Goal: Task Accomplishment & Management: Use online tool/utility

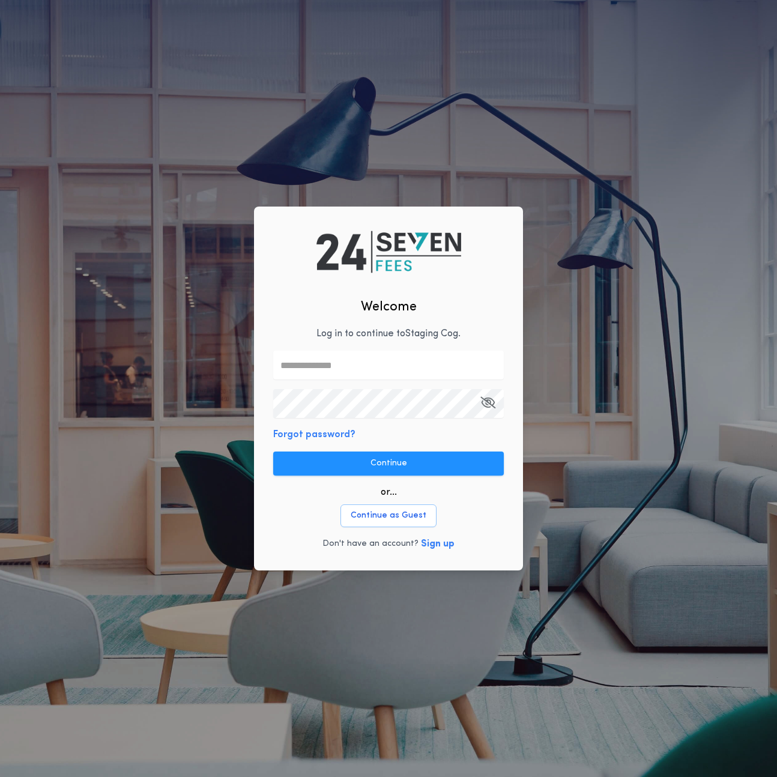
click at [317, 372] on input "text" at bounding box center [388, 365] width 231 height 29
paste input "**********"
type input "**********"
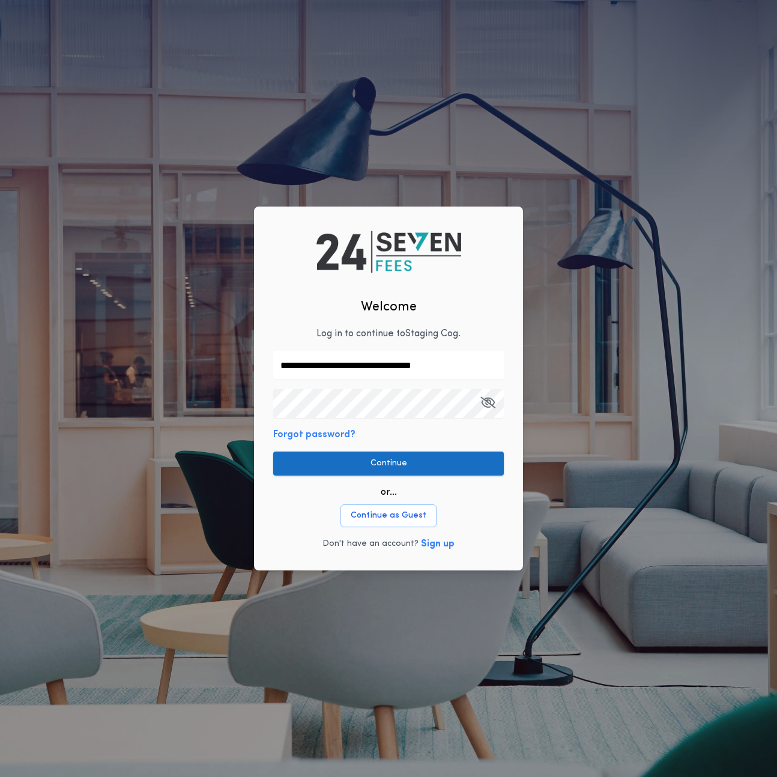
click at [372, 461] on button "Continue" at bounding box center [388, 464] width 231 height 24
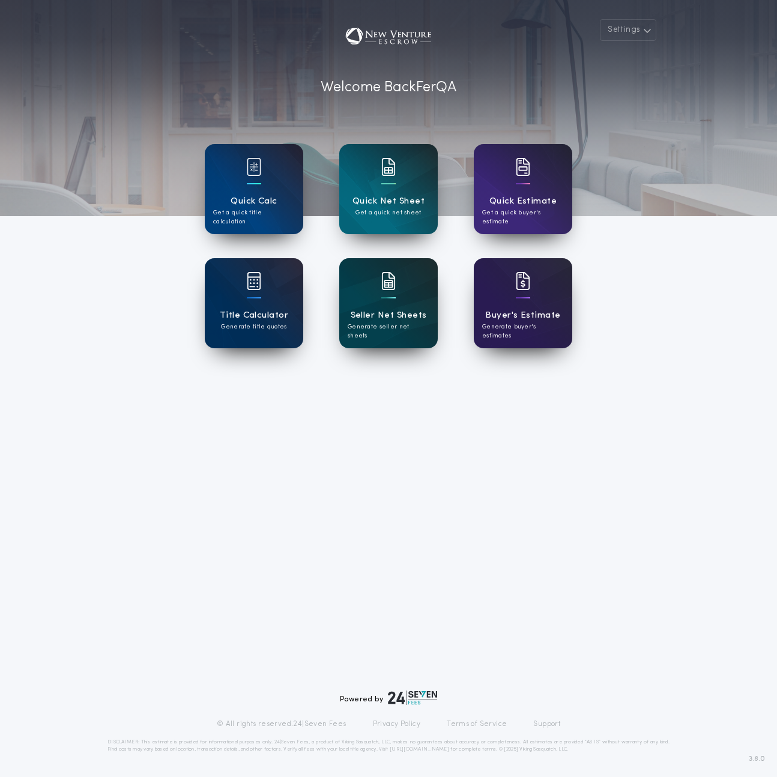
click at [408, 291] on div "Seller Net Sheets Generate seller net sheets" at bounding box center [388, 303] width 99 height 90
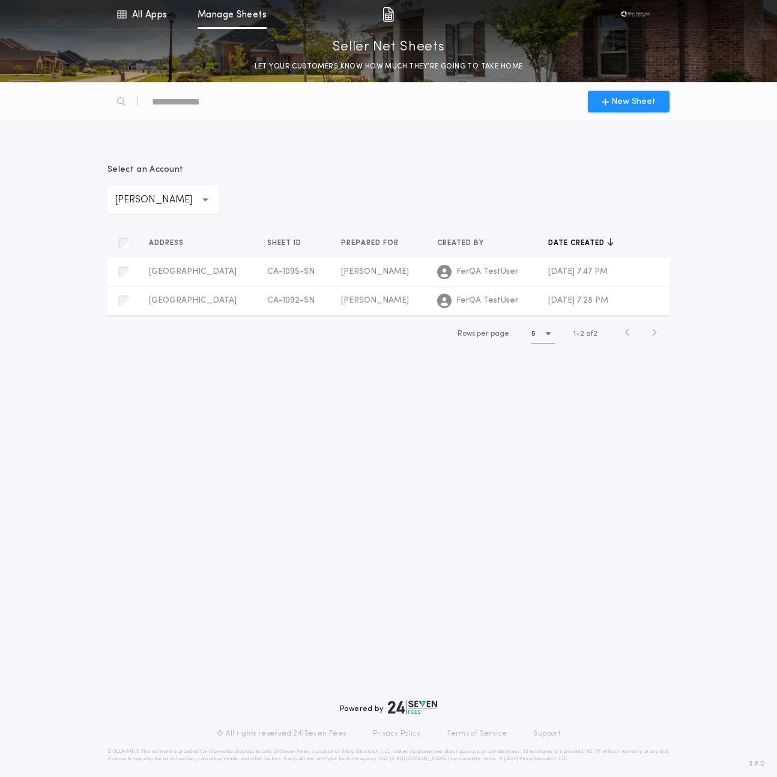
click at [465, 443] on div "**********" at bounding box center [388, 429] width 777 height 695
click at [141, 199] on p "[PERSON_NAME]" at bounding box center [163, 200] width 97 height 14
click at [162, 256] on p "[PERSON_NAME]" at bounding box center [163, 260] width 111 height 29
click at [151, 207] on div "**********" at bounding box center [163, 200] width 111 height 29
click at [285, 156] on div "**********" at bounding box center [388, 250] width 577 height 231
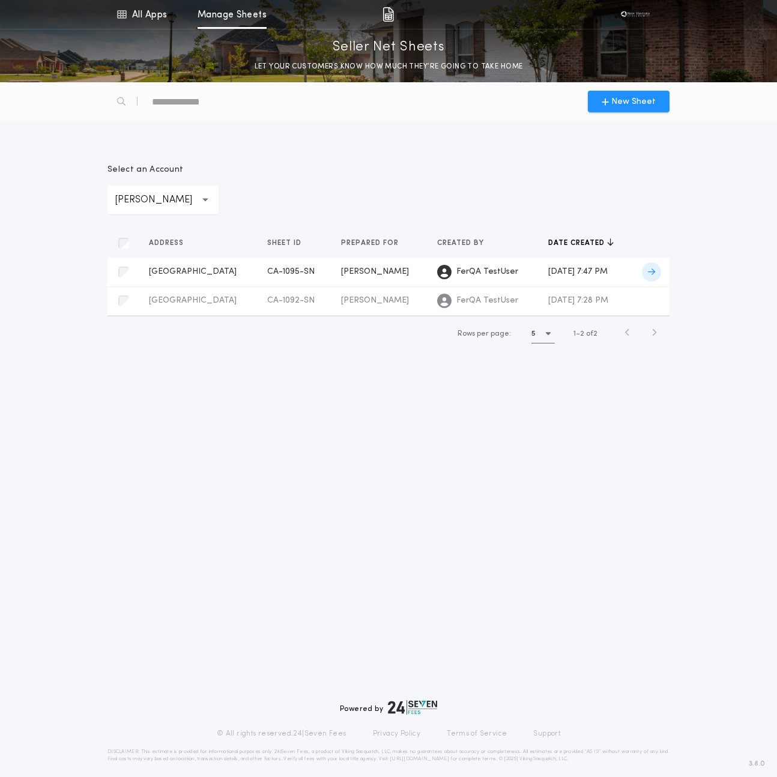
click at [339, 279] on td "[PERSON_NAME]" at bounding box center [380, 272] width 96 height 29
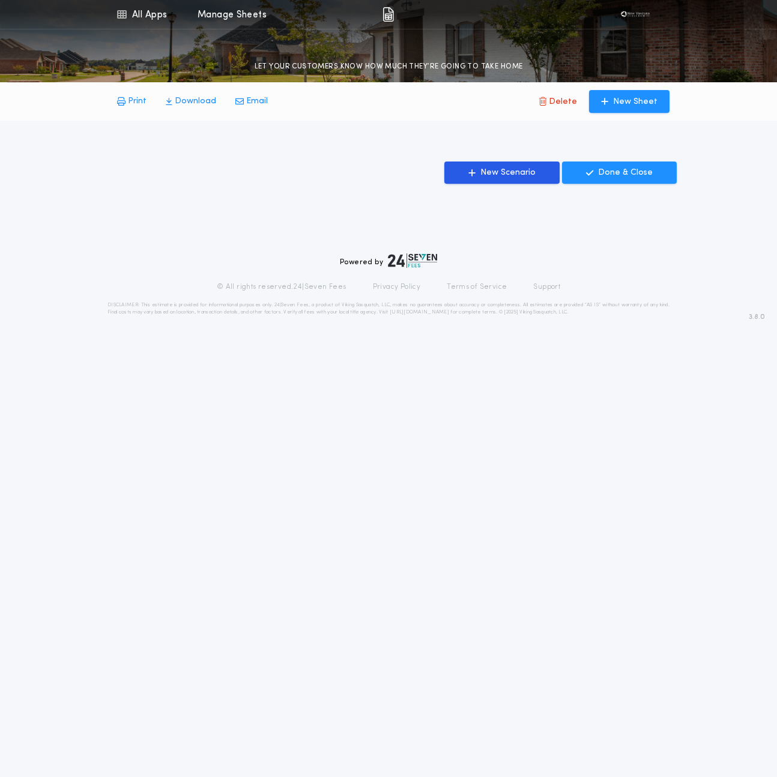
click at [339, 279] on div "Powered by © All rights reserved. 24|Seven Fees Privacy Policy Terms of Service…" at bounding box center [389, 284] width 562 height 62
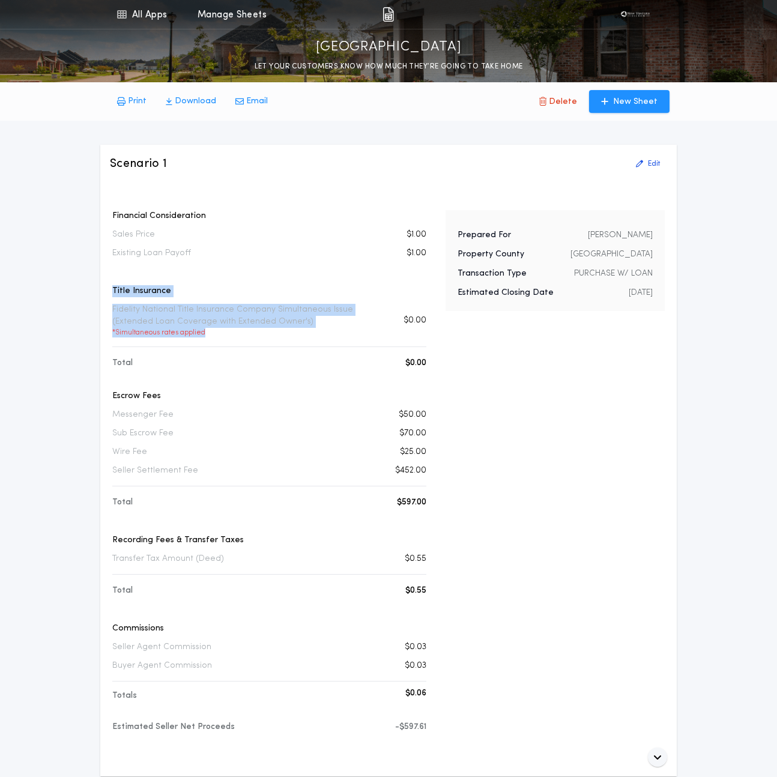
drag, startPoint x: 109, startPoint y: 291, endPoint x: 256, endPoint y: 335, distance: 153.2
click at [254, 333] on div "Scenario 1 Edit Financial Consideration Sales Price $1.00 Existing Loan Payoff …" at bounding box center [388, 461] width 577 height 632
click at [256, 335] on p "* Simultaneous rates applied" at bounding box center [242, 333] width 261 height 10
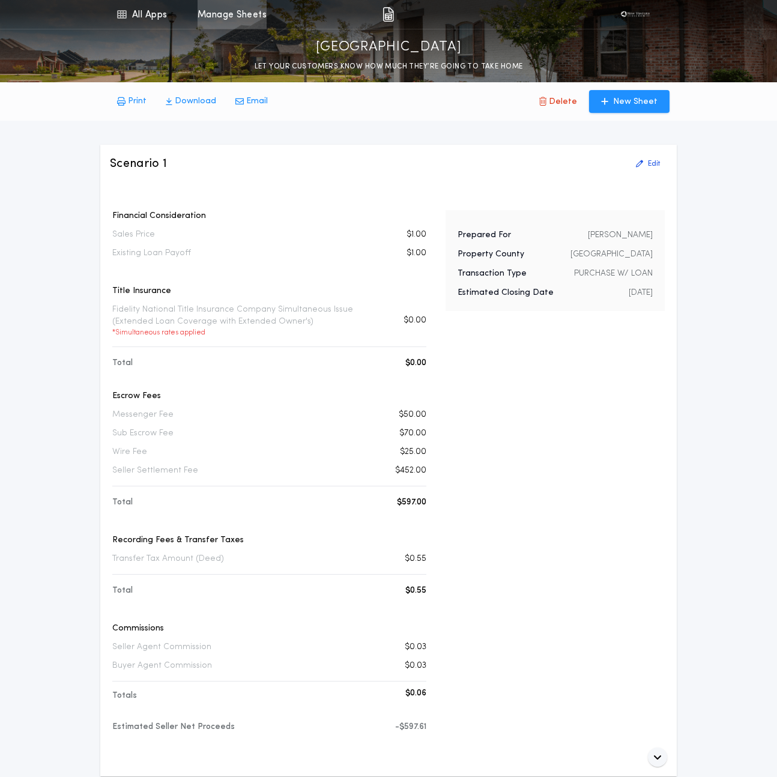
click at [237, 19] on link "Manage Sheets" at bounding box center [232, 14] width 69 height 29
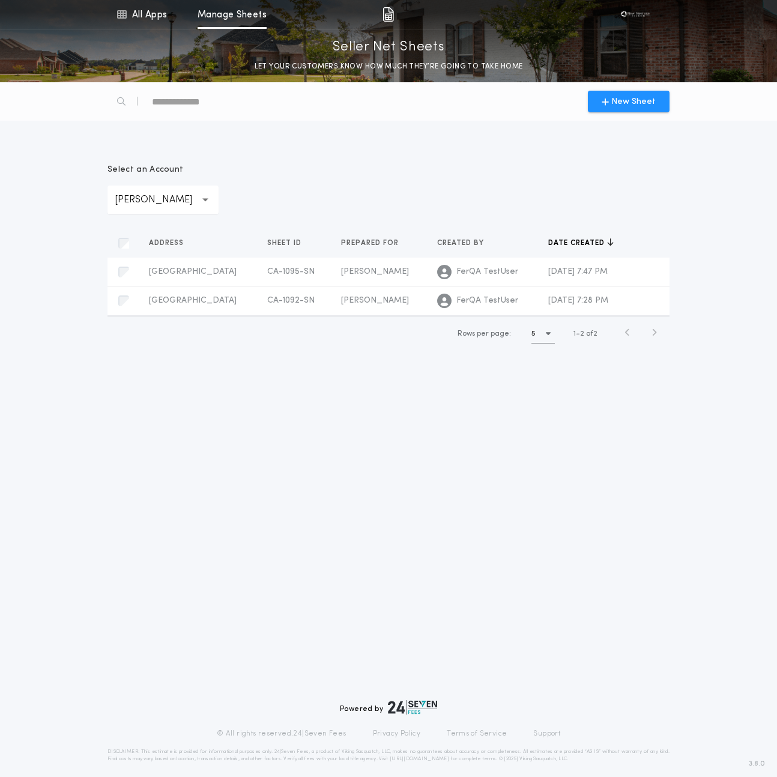
click at [151, 188] on div "**********" at bounding box center [163, 200] width 111 height 29
click at [153, 227] on p "Staging Account" at bounding box center [163, 231] width 111 height 29
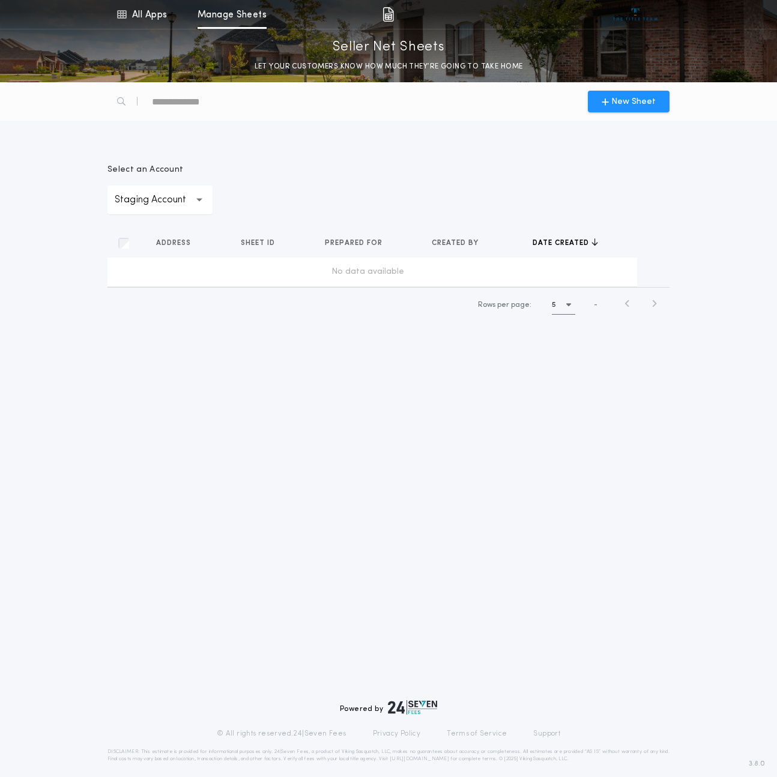
click at [163, 213] on div "**********" at bounding box center [160, 200] width 105 height 29
click at [165, 255] on p "[PERSON_NAME]" at bounding box center [160, 260] width 105 height 29
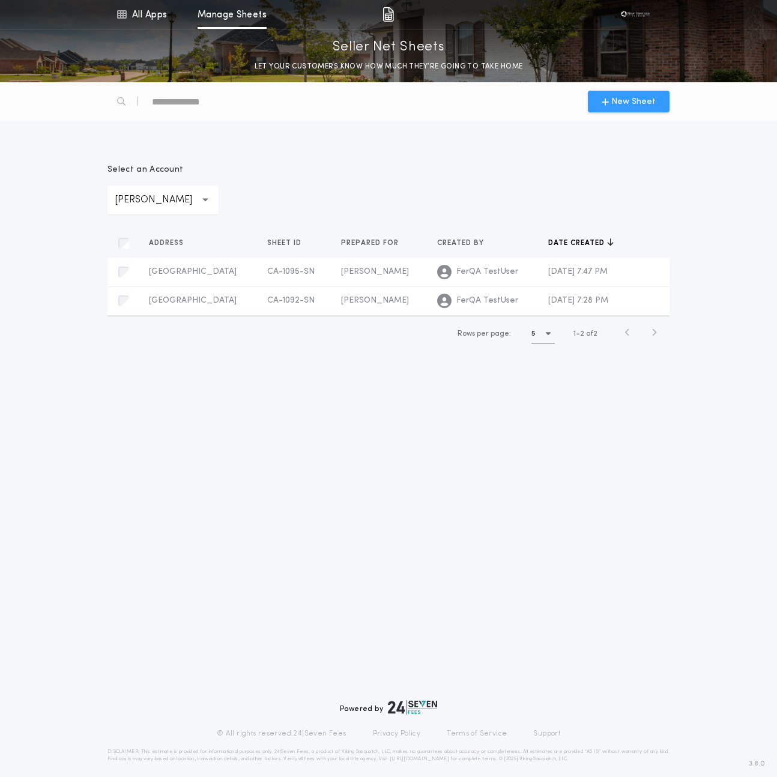
click at [617, 92] on button "New Sheet" at bounding box center [629, 102] width 82 height 22
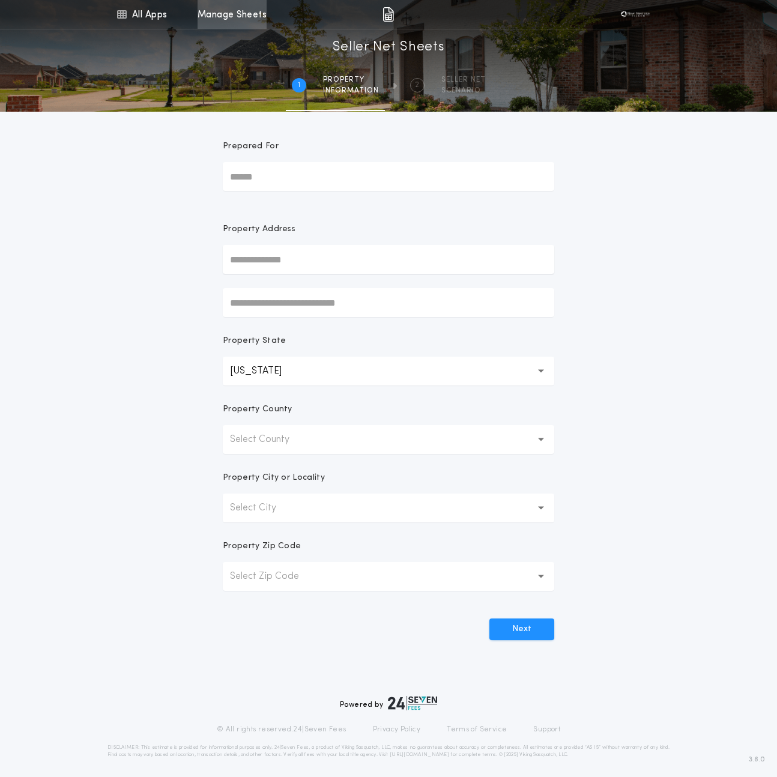
click at [261, 18] on link "Manage Sheets" at bounding box center [232, 14] width 69 height 29
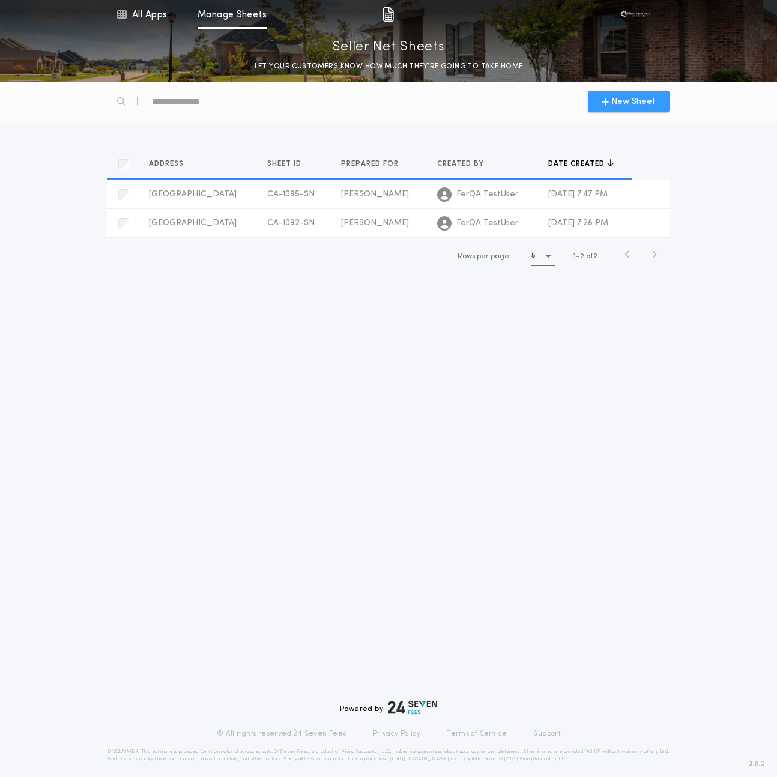
click at [641, 98] on span "New Sheet" at bounding box center [633, 102] width 44 height 13
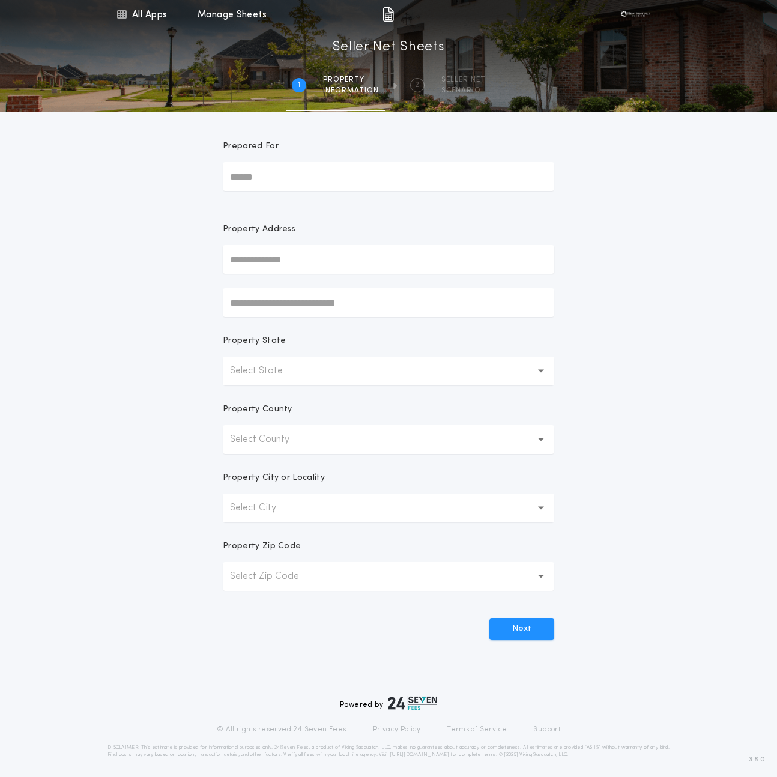
click at [259, 255] on input "text" at bounding box center [389, 259] width 332 height 29
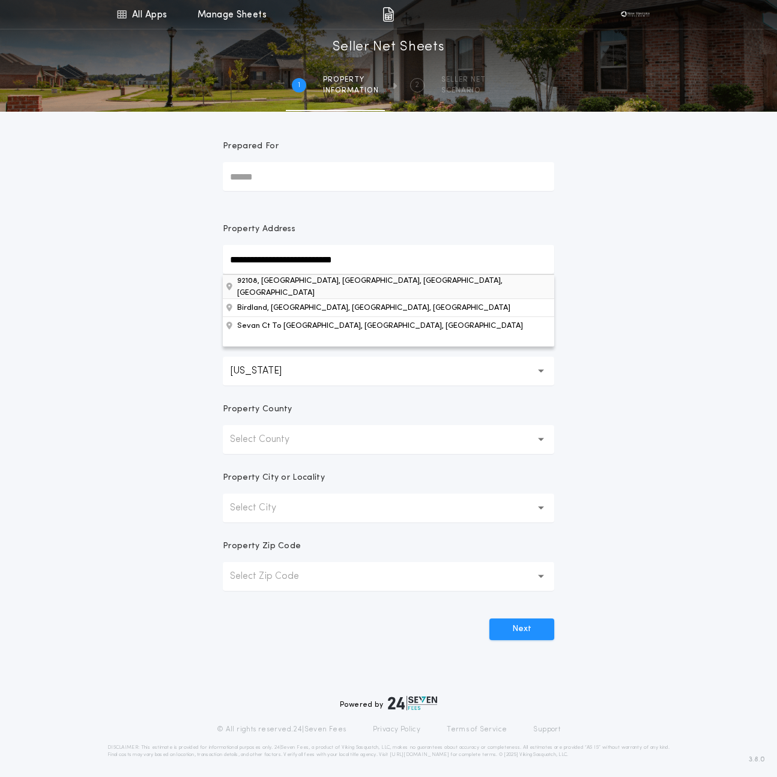
click at [335, 284] on button "92108, Birdland, San Diego, CA, USA" at bounding box center [389, 287] width 332 height 24
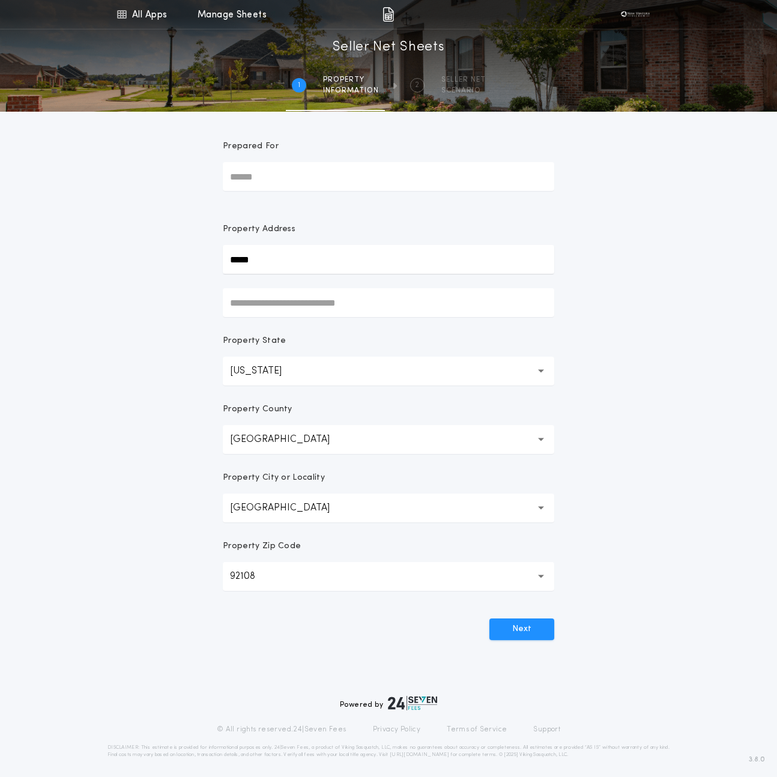
click at [362, 632] on div "Next" at bounding box center [389, 624] width 332 height 31
click at [249, 256] on input "*****" at bounding box center [389, 259] width 332 height 29
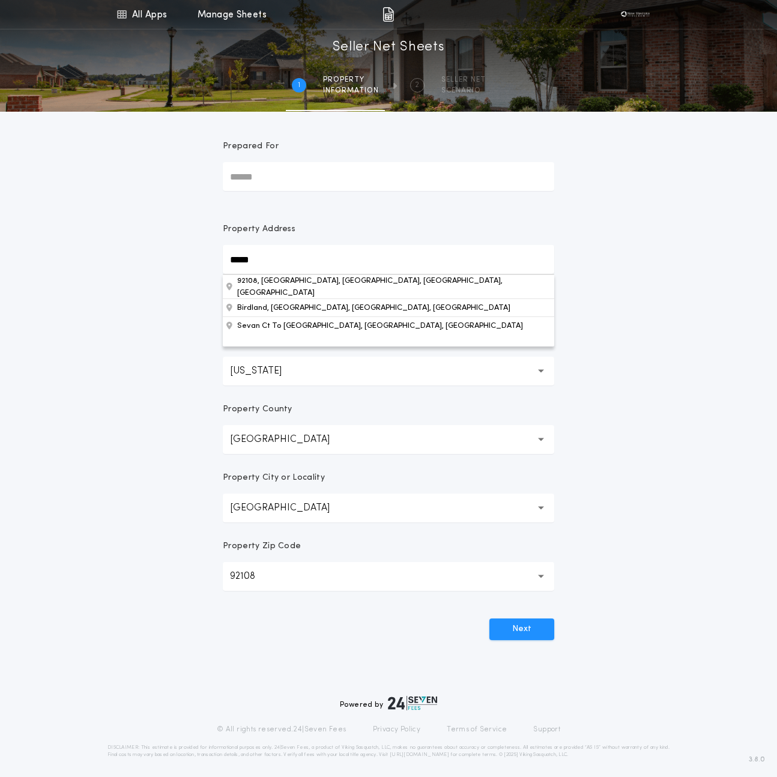
click at [249, 256] on input "*****" at bounding box center [389, 259] width 332 height 29
paste input "**********"
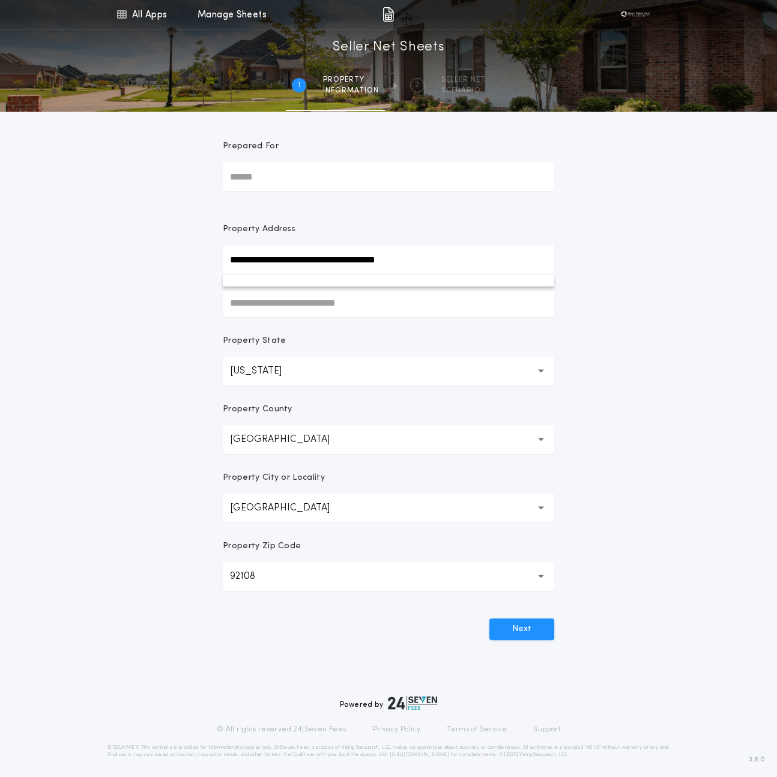
click at [432, 264] on input "**********" at bounding box center [389, 259] width 332 height 29
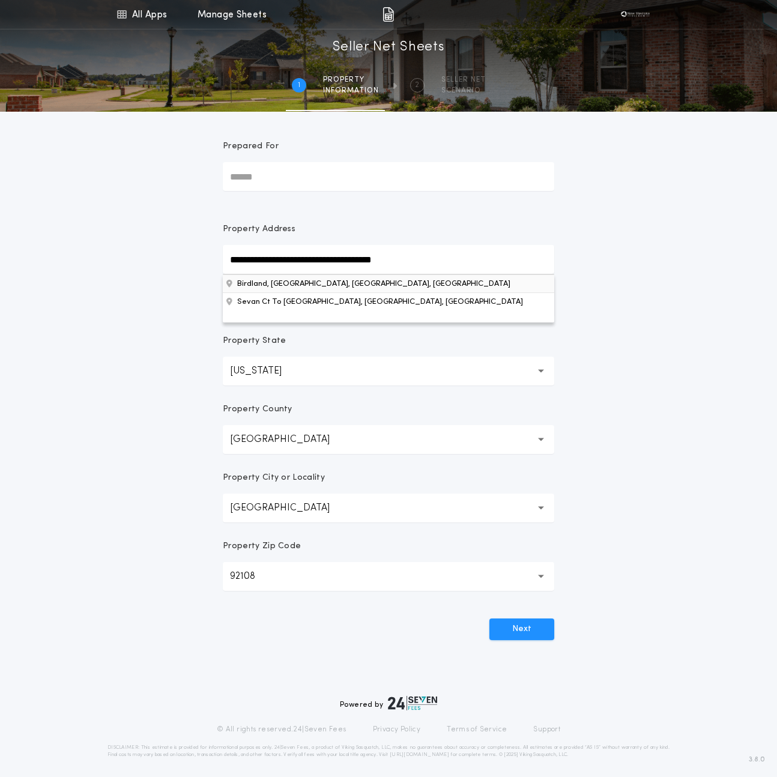
click at [357, 284] on button "Birdland, San Diego, CA, USA" at bounding box center [389, 284] width 332 height 18
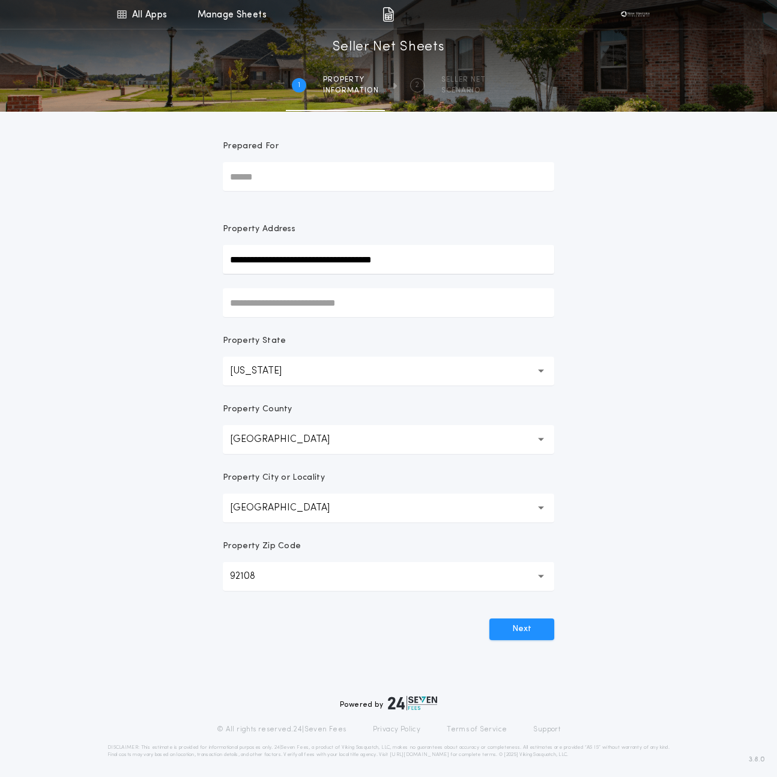
type input "********"
click at [387, 579] on button "92014 *****" at bounding box center [389, 576] width 332 height 29
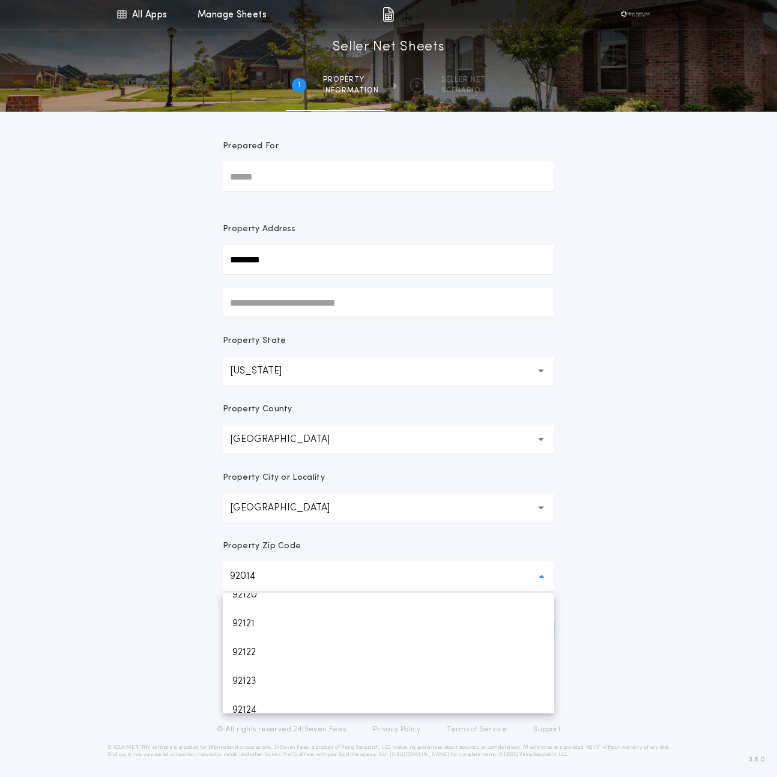
scroll to position [825, 0]
click at [161, 587] on div "All Apps Quick Calc Quick Net Sheet Quick Estimate Title Calculator Seller Net …" at bounding box center [388, 343] width 777 height 687
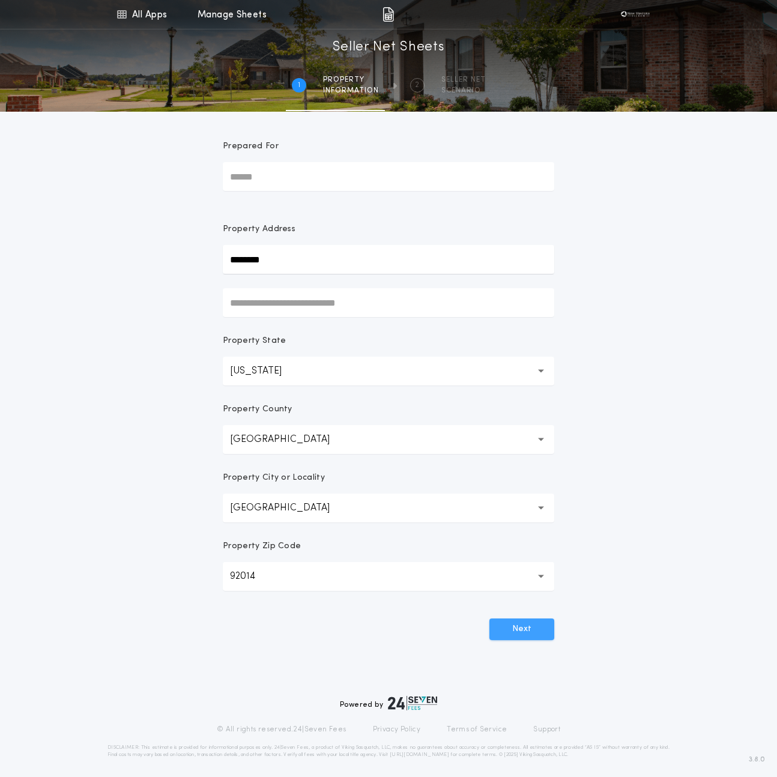
click at [518, 625] on button "Next" at bounding box center [522, 630] width 65 height 22
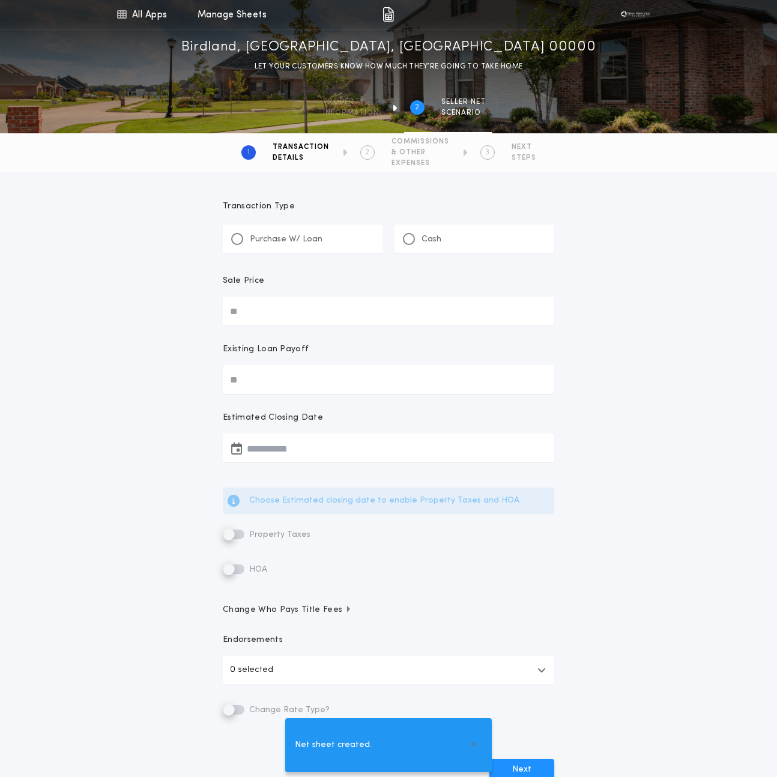
click at [420, 44] on h1 "Birdland, [GEOGRAPHIC_DATA], [GEOGRAPHIC_DATA] 00000" at bounding box center [388, 47] width 415 height 19
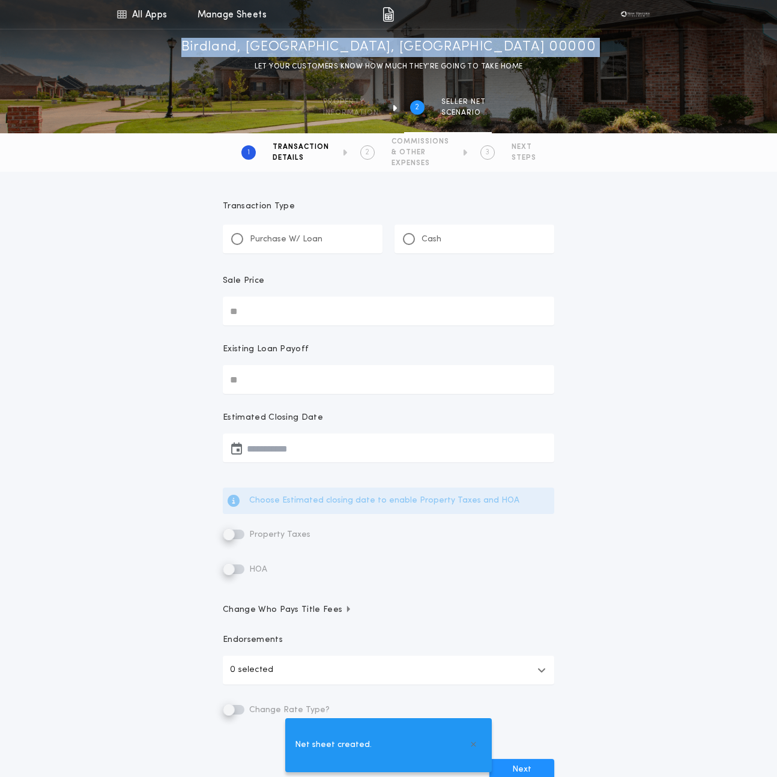
click at [420, 44] on h1 "Birdland, [GEOGRAPHIC_DATA], [GEOGRAPHIC_DATA] 00000" at bounding box center [388, 47] width 415 height 19
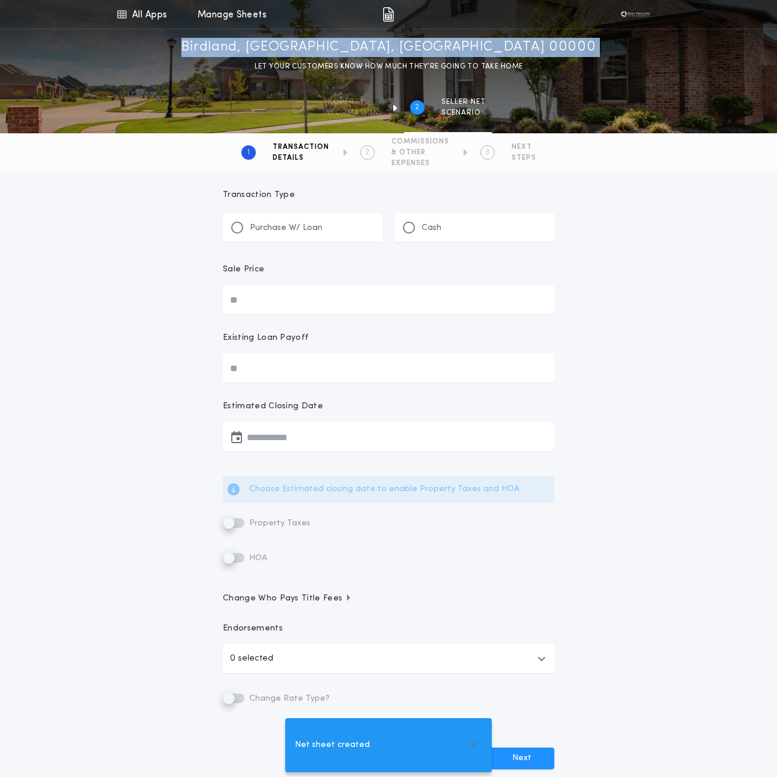
scroll to position [0, 0]
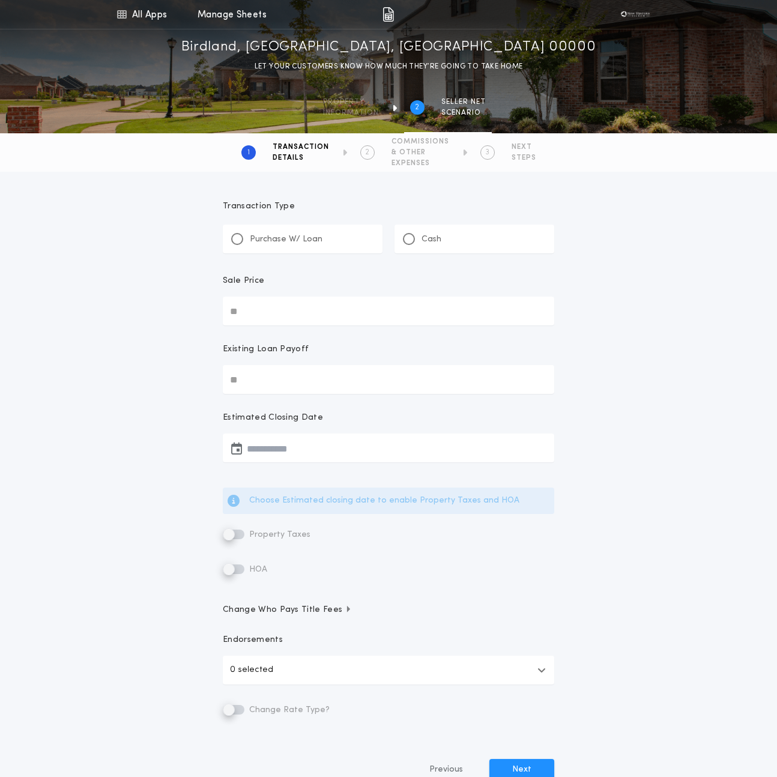
click at [244, 245] on div "Purchase W/ Loan" at bounding box center [303, 239] width 160 height 29
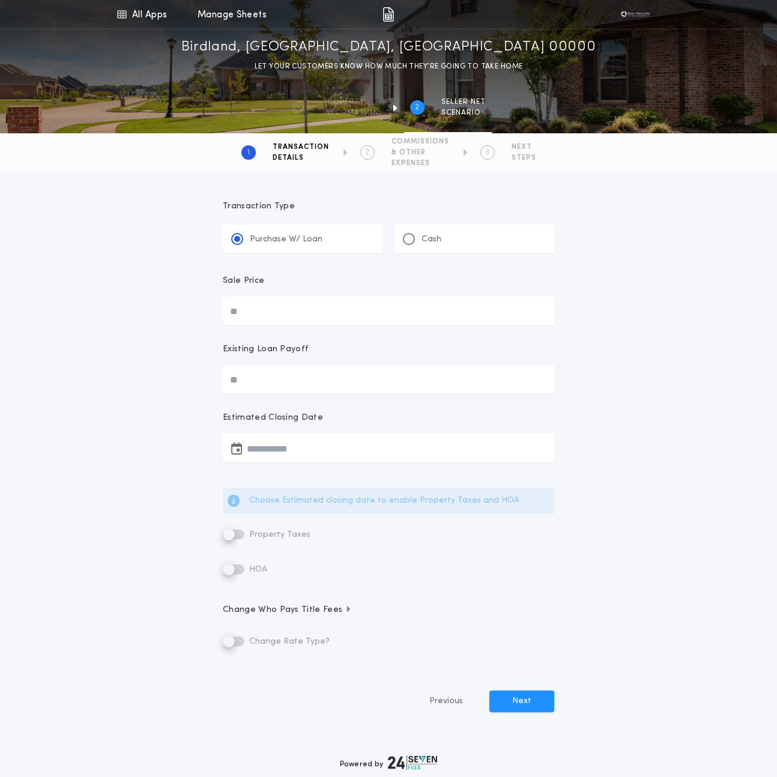
click at [254, 326] on div "**********" at bounding box center [388, 466] width 360 height 560
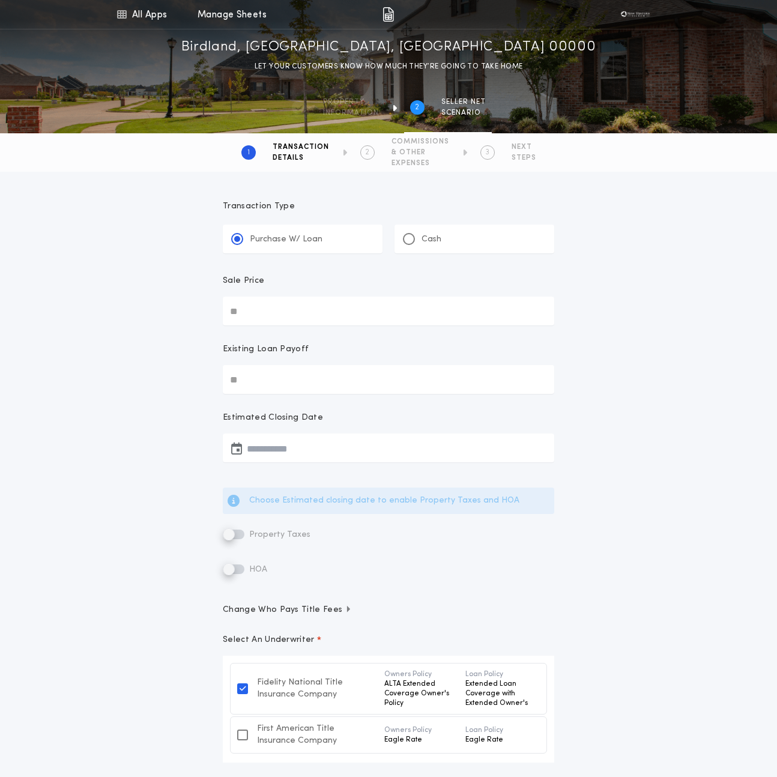
click at [254, 323] on input "Sale Price" at bounding box center [389, 311] width 332 height 29
type input "**********"
click at [272, 372] on input "Existing Loan Payoff" at bounding box center [389, 379] width 332 height 29
type input "********"
click at [282, 452] on button "button" at bounding box center [389, 448] width 332 height 29
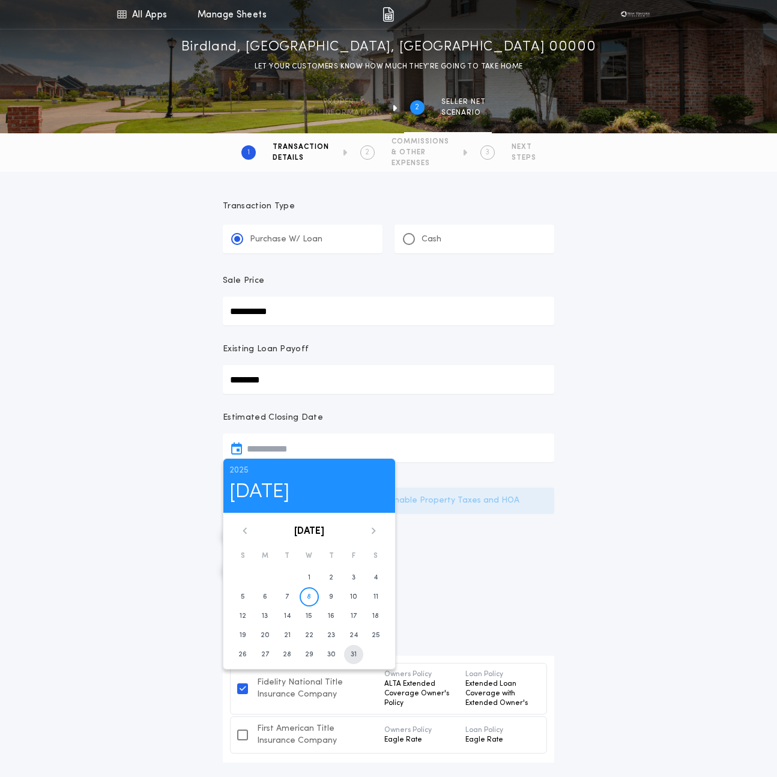
click at [348, 658] on button "31" at bounding box center [353, 654] width 19 height 19
type input "**********"
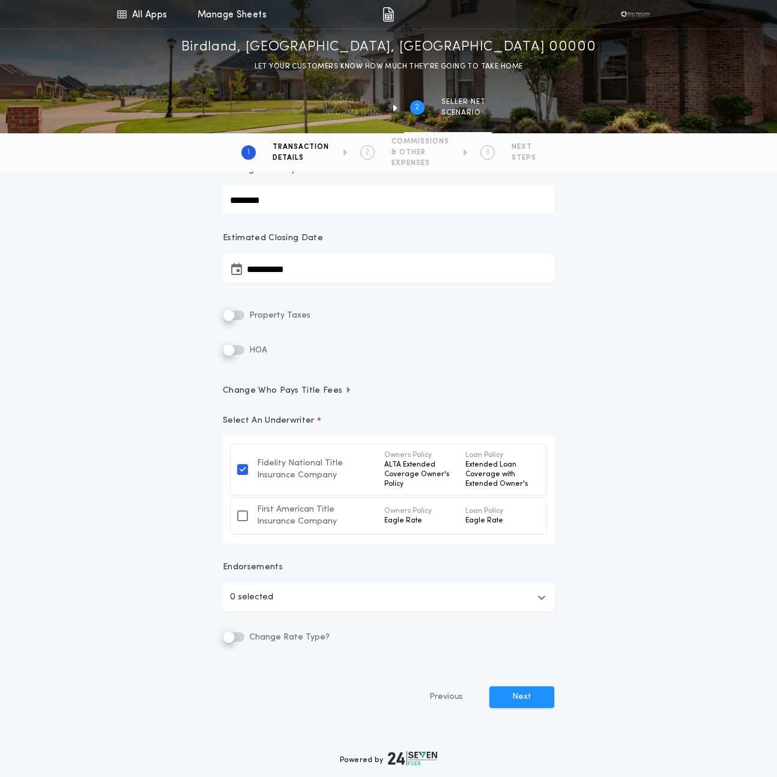
scroll to position [182, 0]
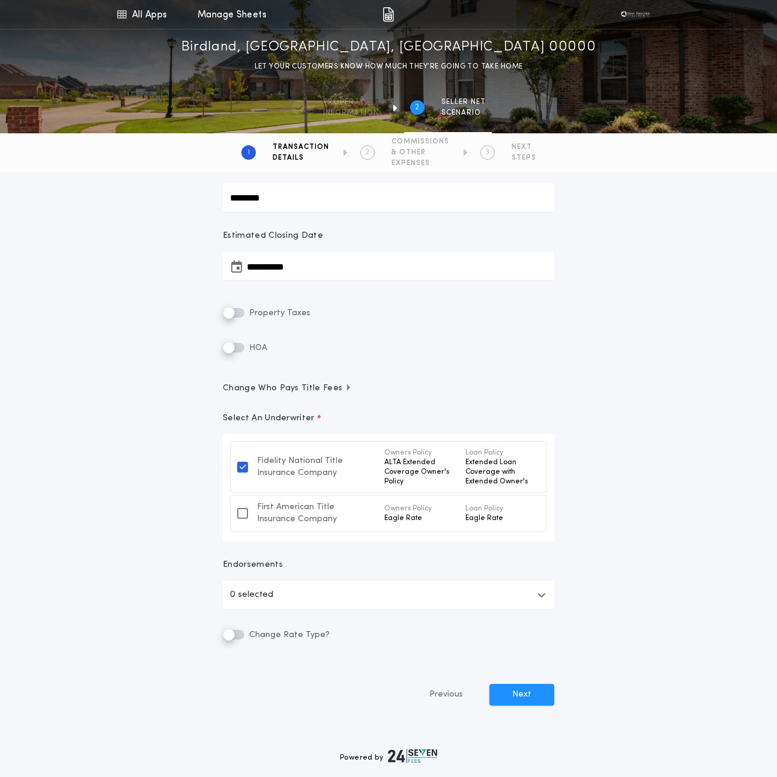
click at [285, 598] on button "0 selected" at bounding box center [389, 595] width 332 height 29
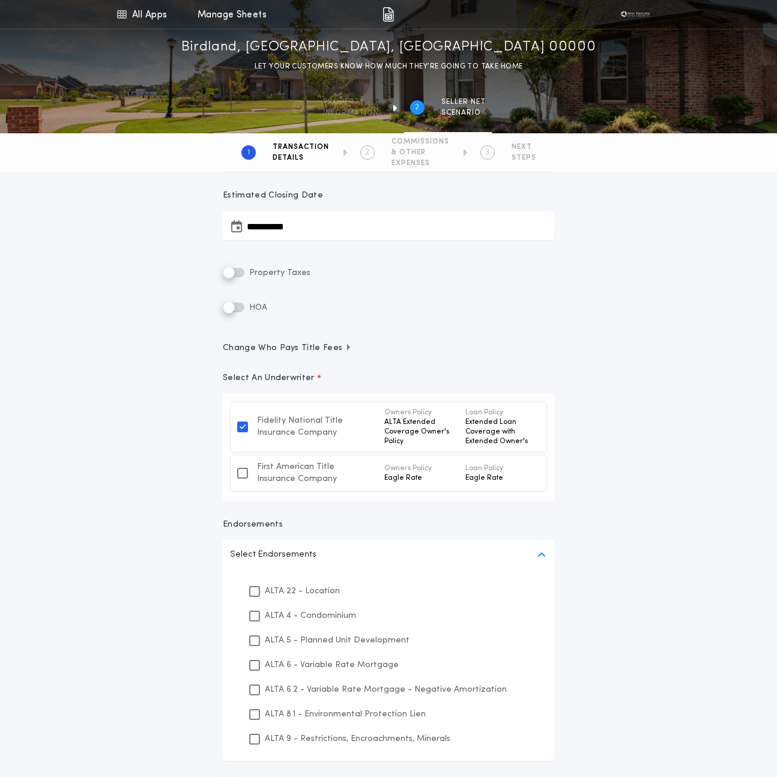
scroll to position [219, 0]
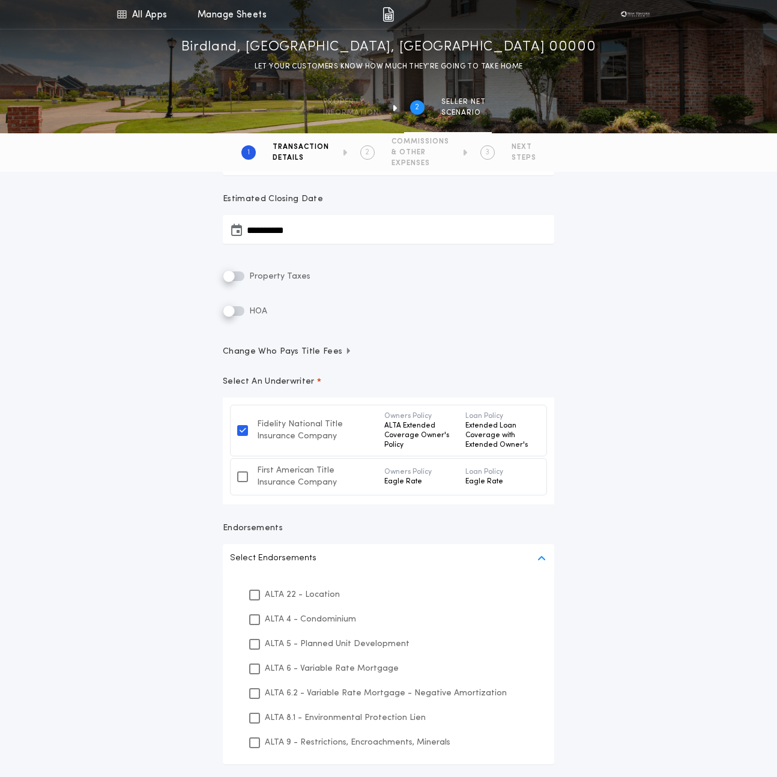
click at [297, 555] on p "Select Endorsements" at bounding box center [273, 558] width 86 height 14
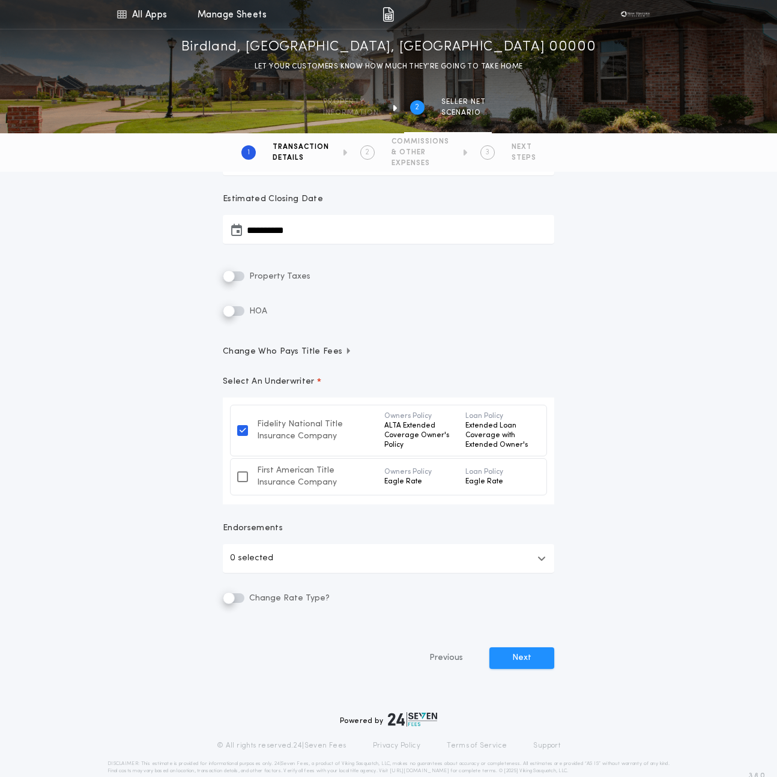
click at [315, 555] on button "0 selected" at bounding box center [389, 558] width 332 height 29
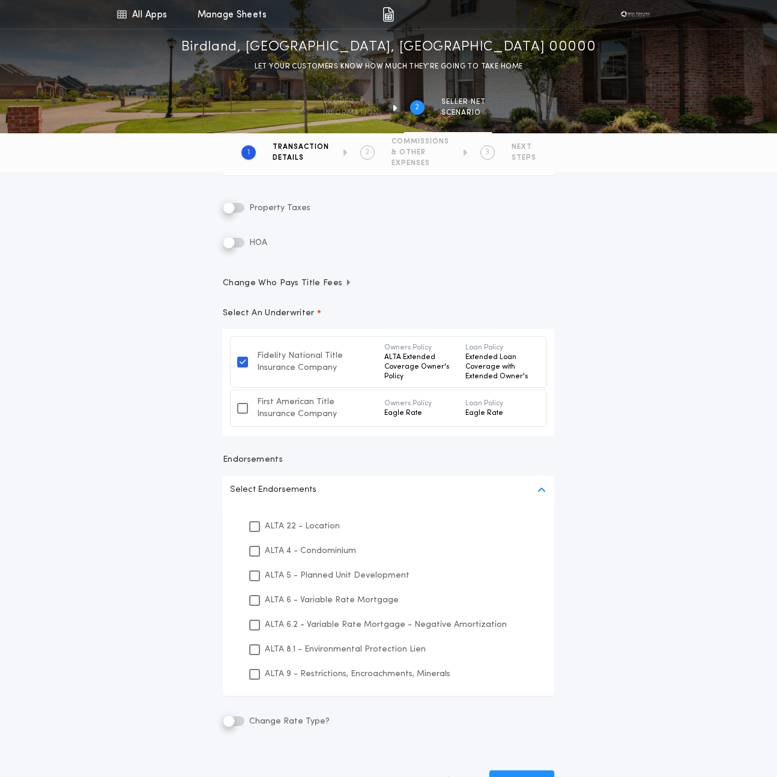
scroll to position [291, 0]
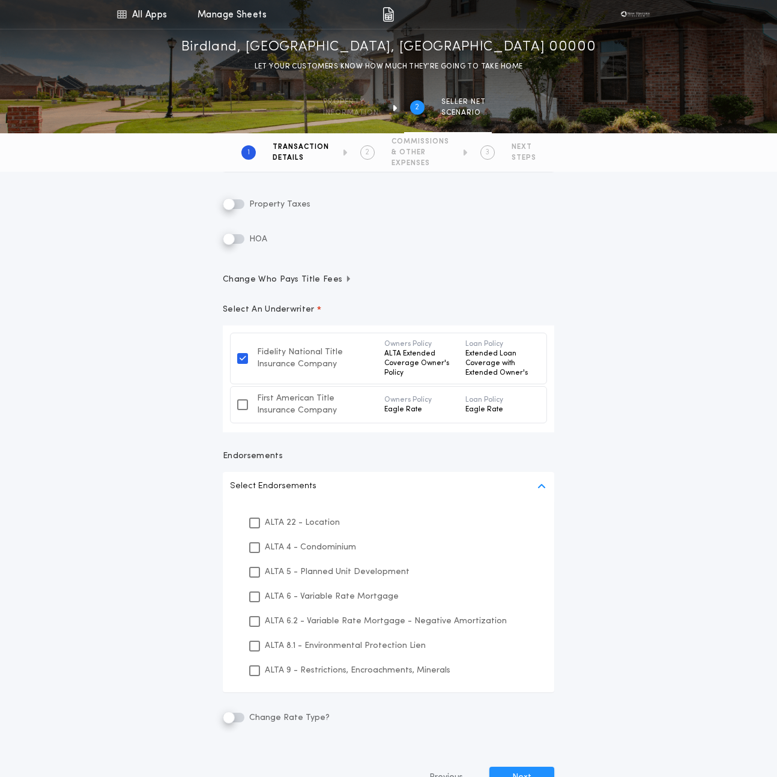
click at [320, 566] on p "ALTA 5 - Planned Unit Development" at bounding box center [337, 572] width 145 height 13
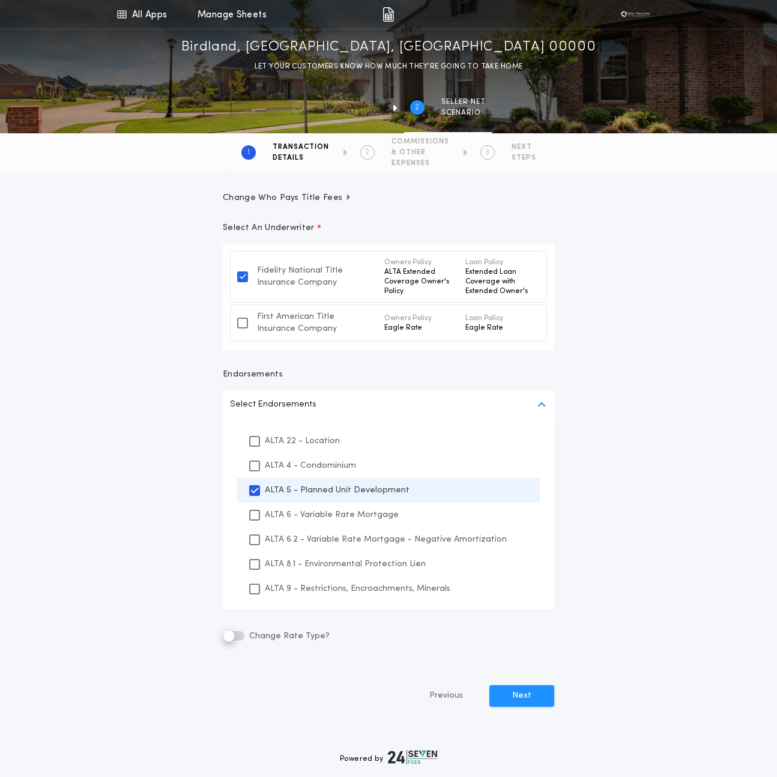
scroll to position [368, 0]
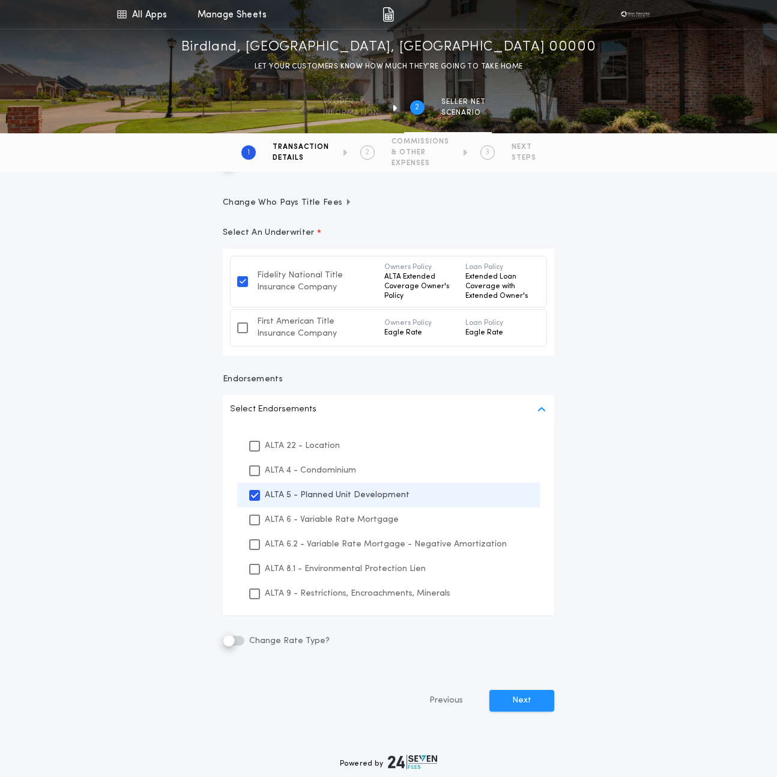
click at [316, 445] on p "ALTA 22 - Location" at bounding box center [302, 446] width 75 height 13
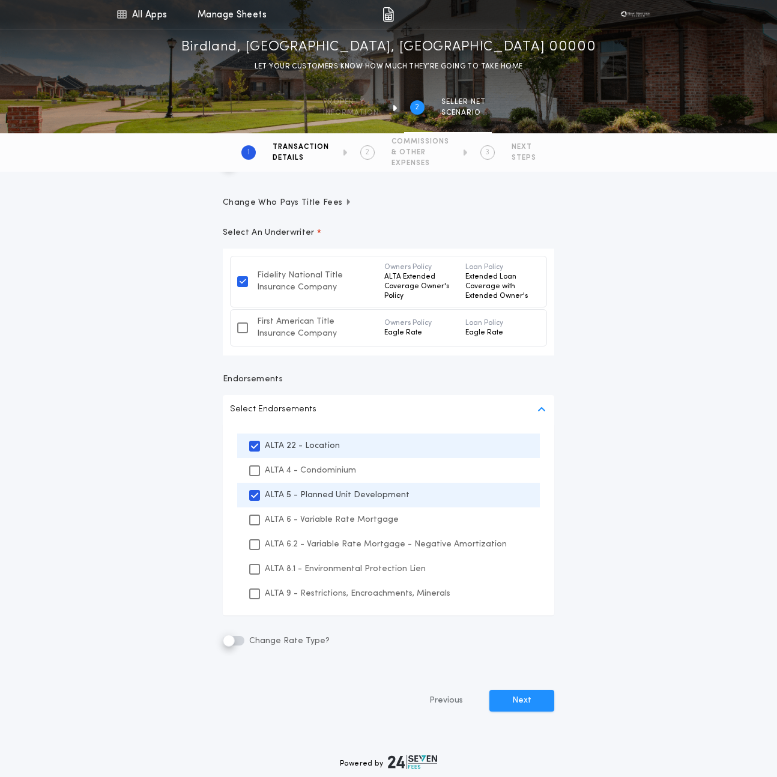
click at [311, 467] on p "ALTA 4 - Condominium" at bounding box center [310, 470] width 91 height 13
click at [469, 409] on button "Select Endorsements" at bounding box center [389, 409] width 332 height 29
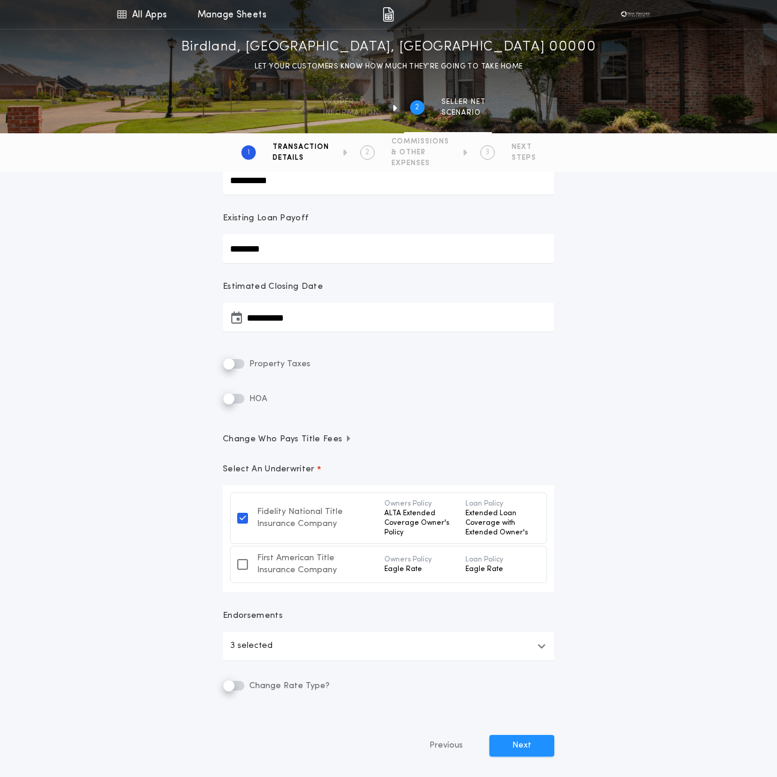
scroll to position [128, 0]
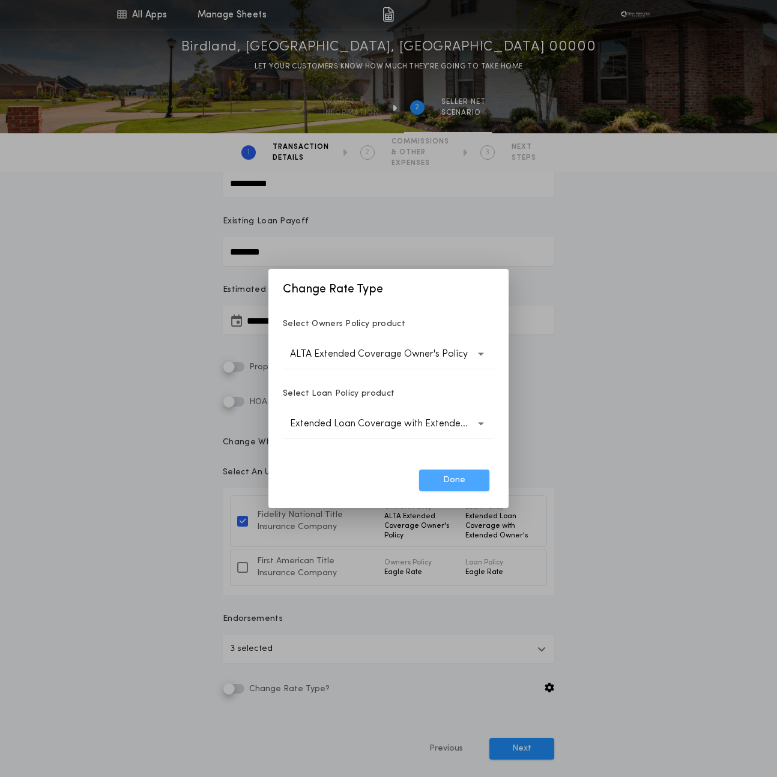
click at [454, 483] on button "Done" at bounding box center [454, 481] width 70 height 22
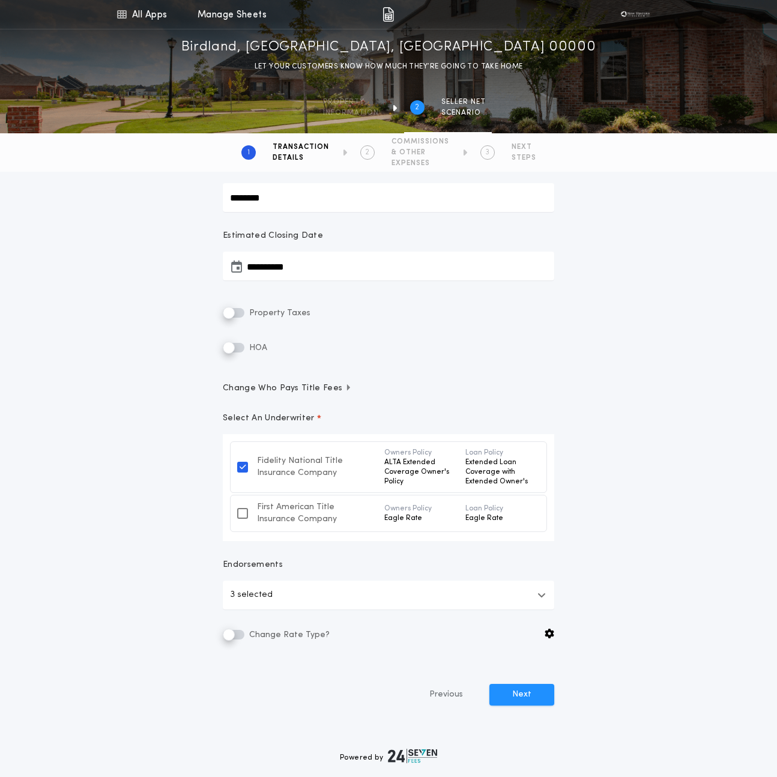
scroll to position [0, 0]
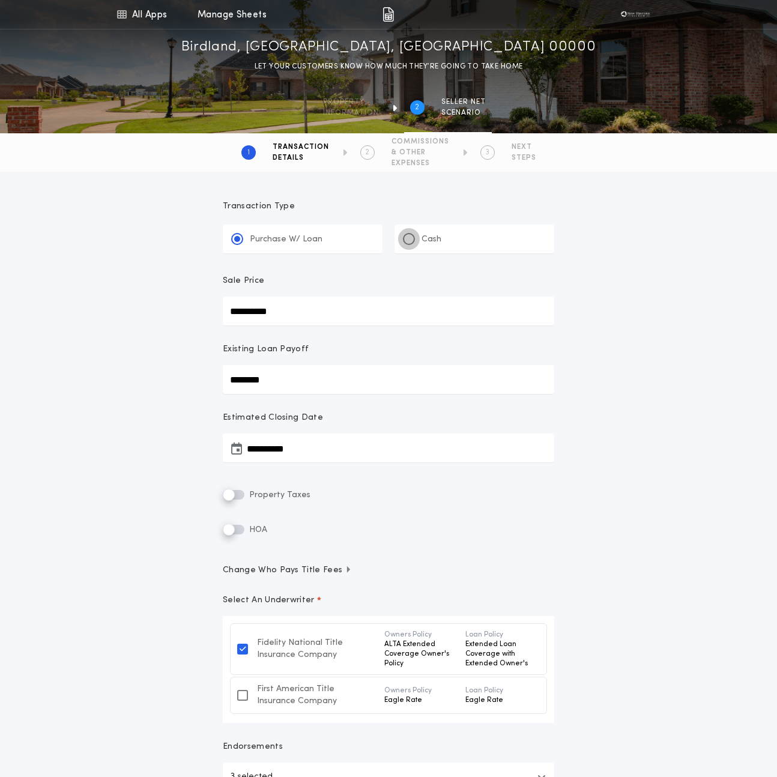
click at [409, 240] on div at bounding box center [409, 239] width 6 height 6
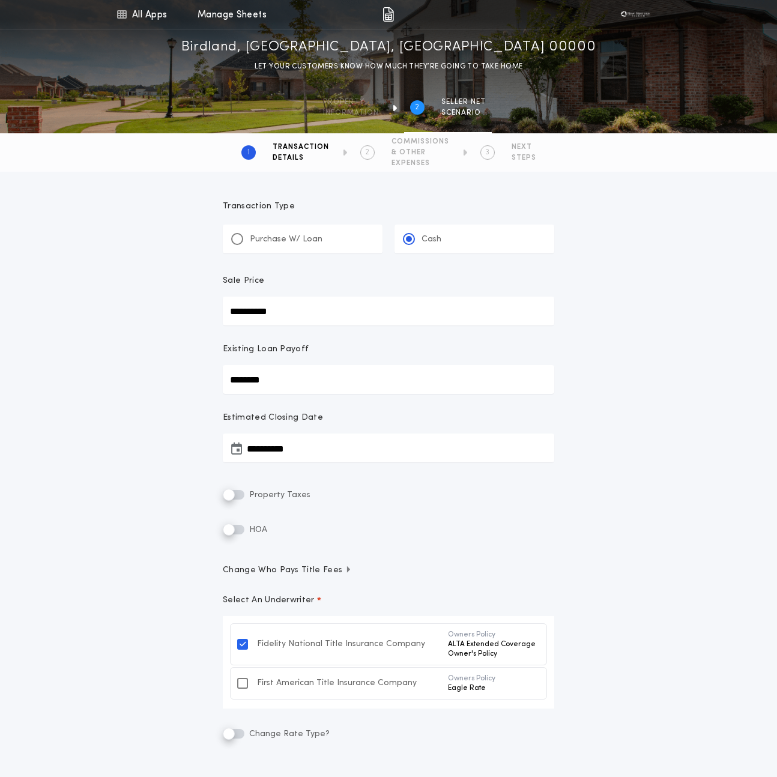
click at [267, 235] on p "Purchase W/ Loan" at bounding box center [286, 240] width 73 height 12
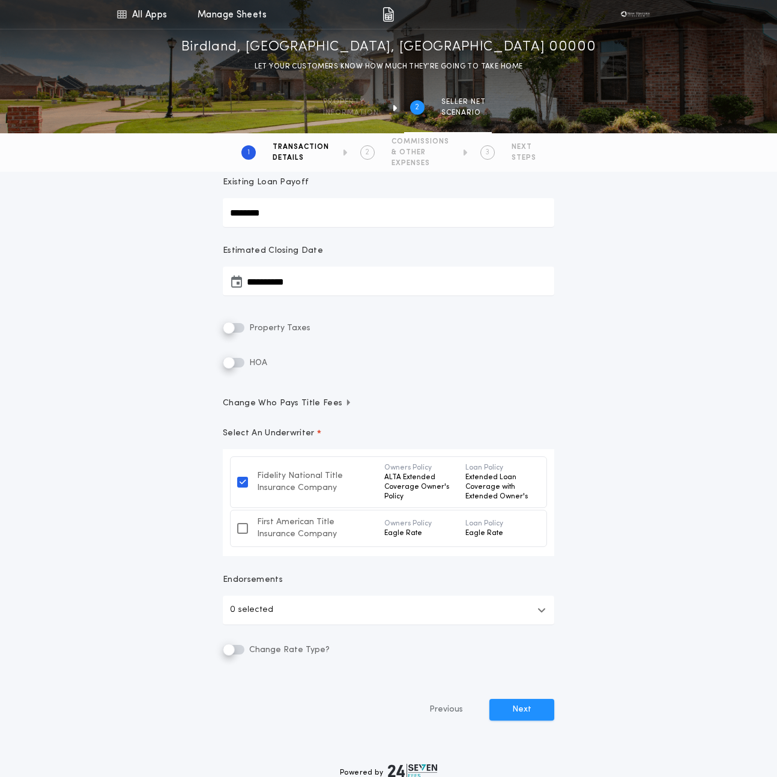
scroll to position [240, 0]
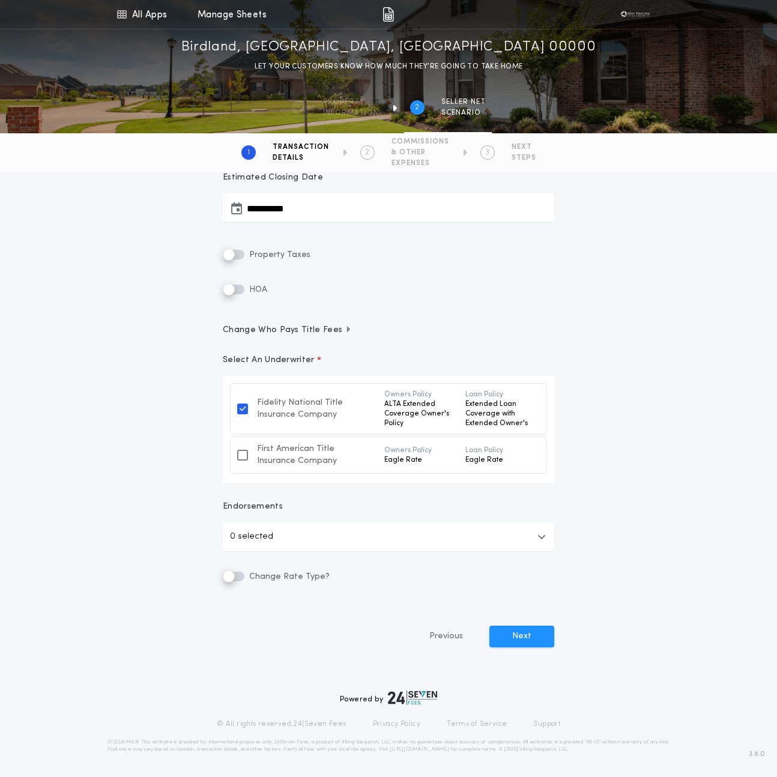
click at [311, 533] on button "0 selected" at bounding box center [389, 537] width 332 height 29
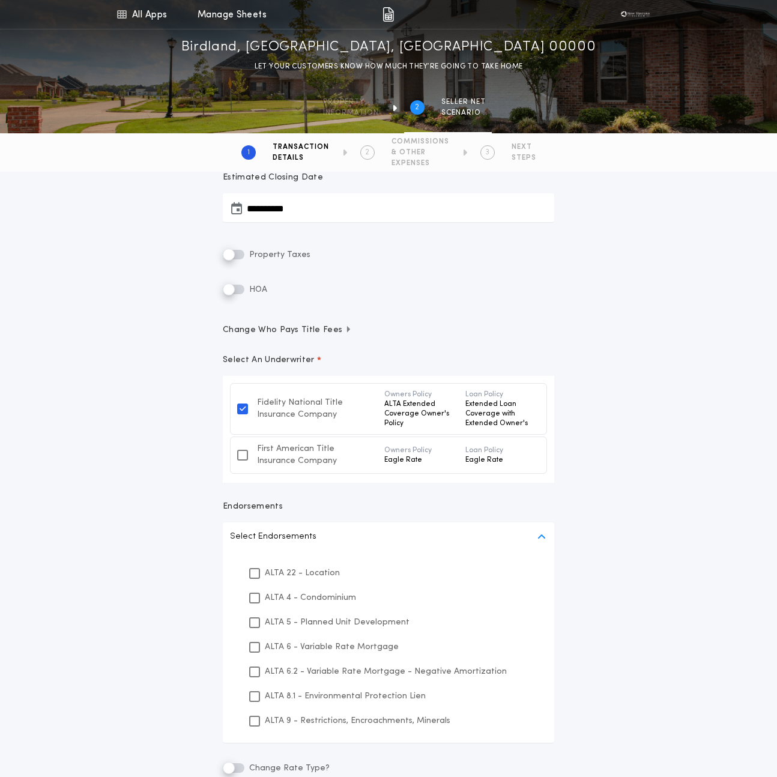
click at [306, 570] on p "ALTA 22 - Location" at bounding box center [302, 573] width 75 height 13
click at [305, 596] on p "ALTA 4 - Condominium" at bounding box center [310, 598] width 91 height 13
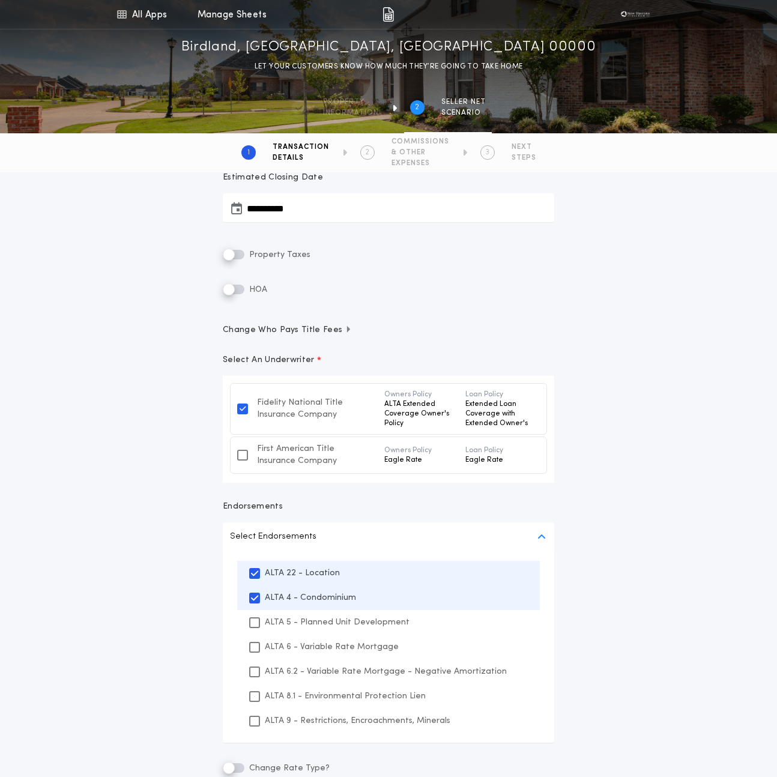
click at [312, 628] on p "ALTA 5 - Planned Unit Development" at bounding box center [337, 622] width 145 height 13
click at [472, 535] on button "Select Endorsements" at bounding box center [389, 537] width 332 height 29
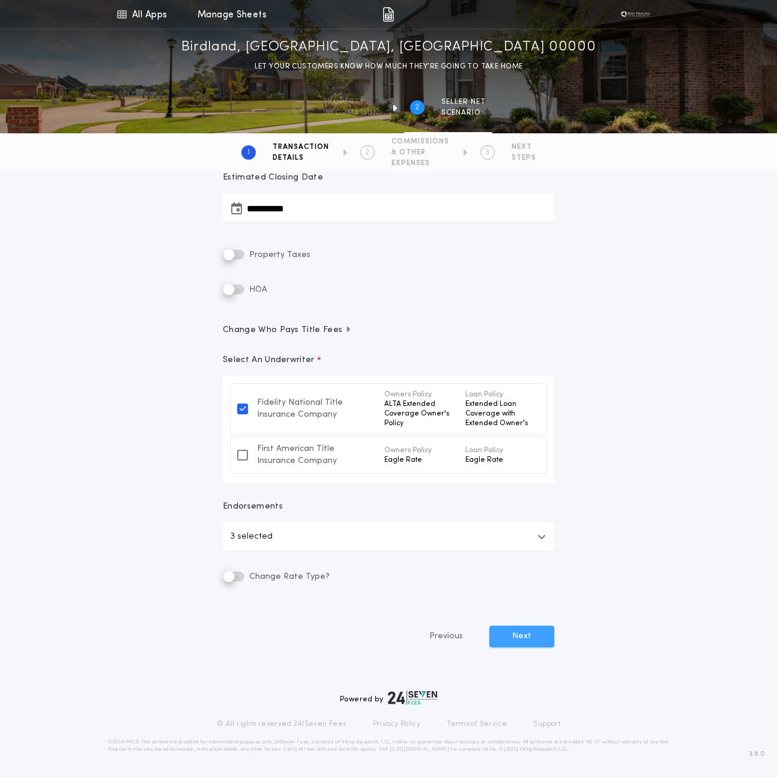
click at [521, 640] on button "Next" at bounding box center [522, 637] width 65 height 22
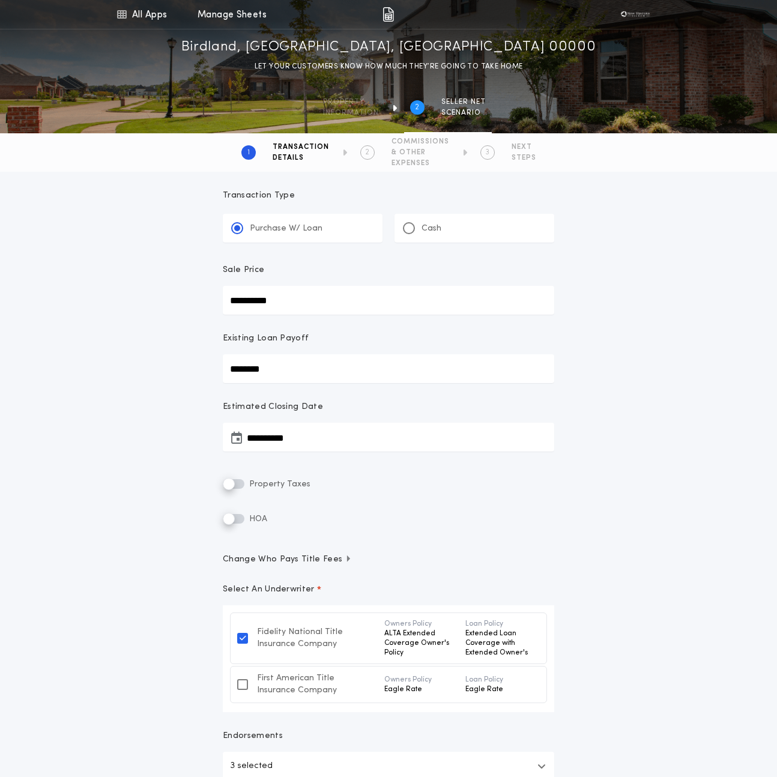
scroll to position [0, 0]
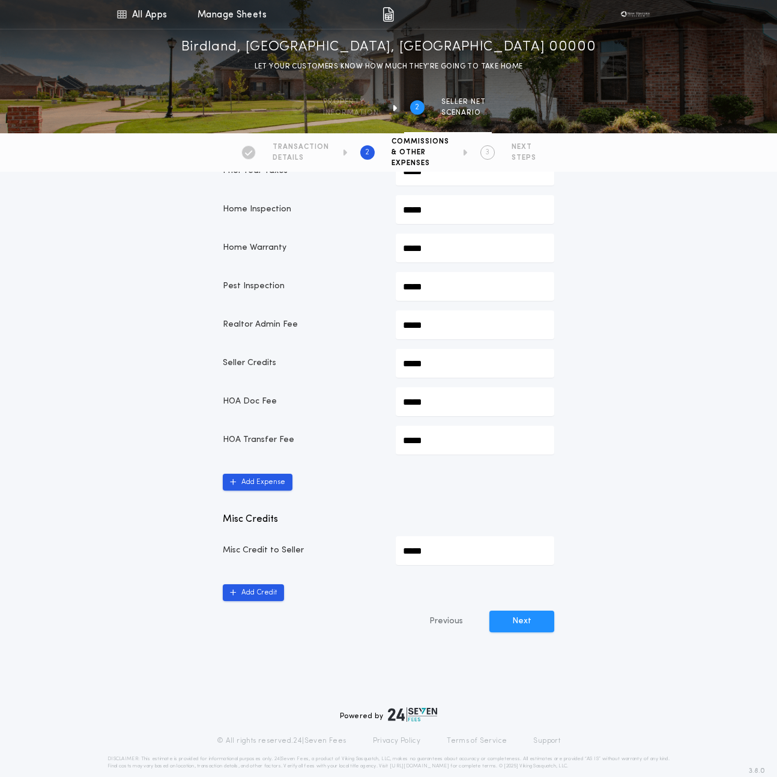
scroll to position [516, 0]
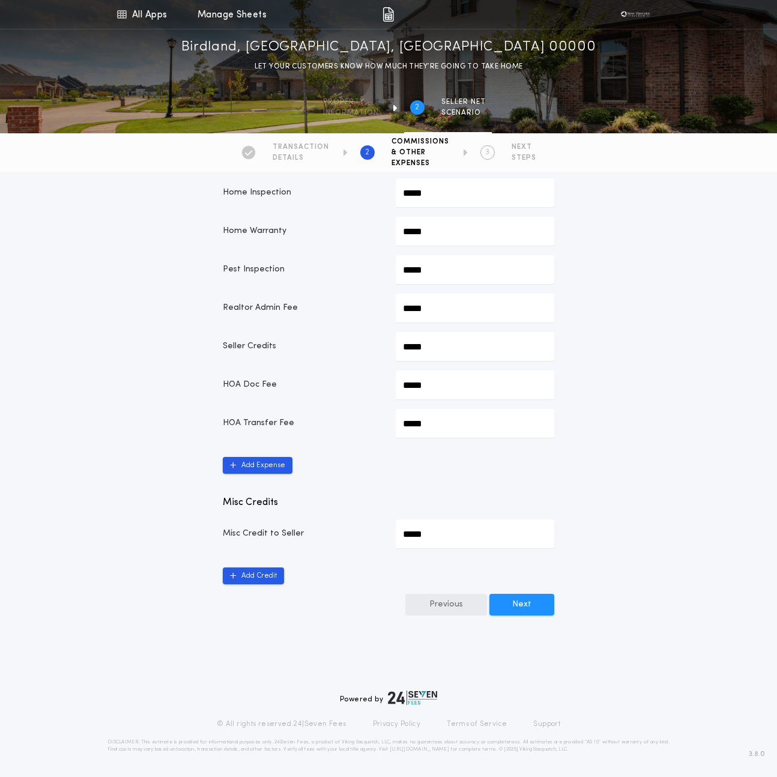
click at [450, 599] on button "Previous" at bounding box center [446, 605] width 82 height 22
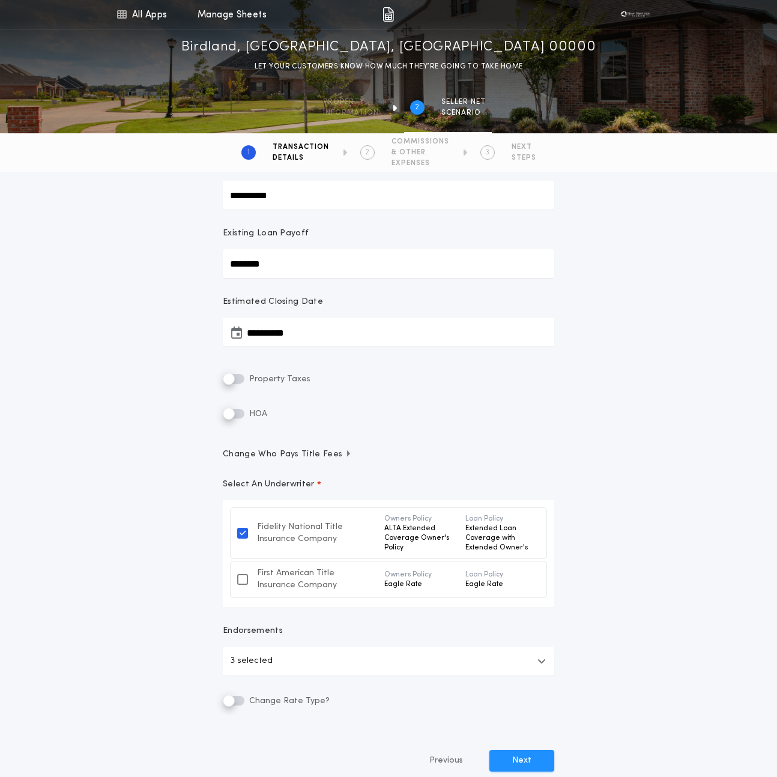
scroll to position [109, 0]
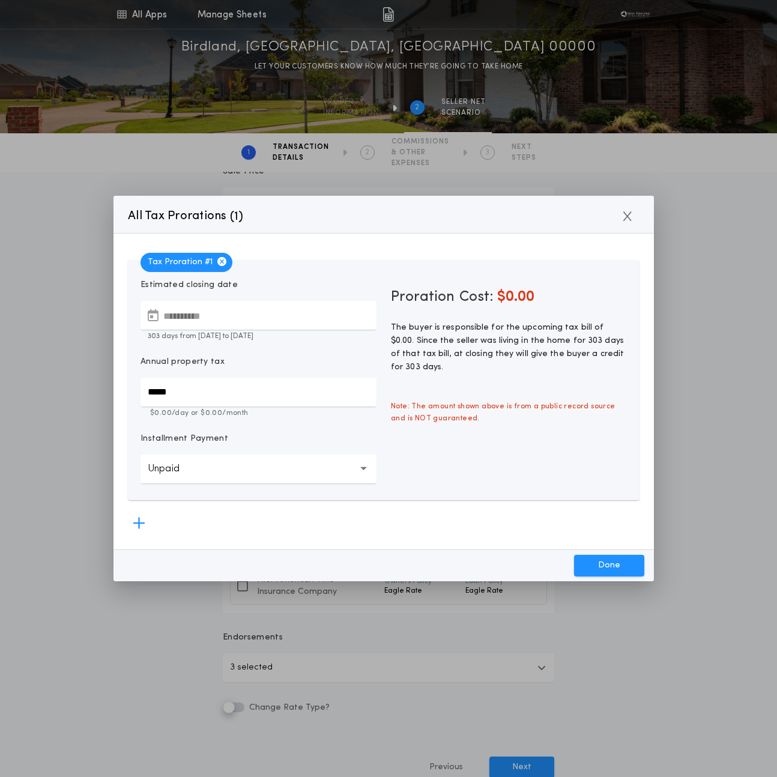
click at [236, 311] on button "**********" at bounding box center [259, 315] width 236 height 29
click at [192, 393] on input "*****" at bounding box center [259, 392] width 236 height 29
type input "*******"
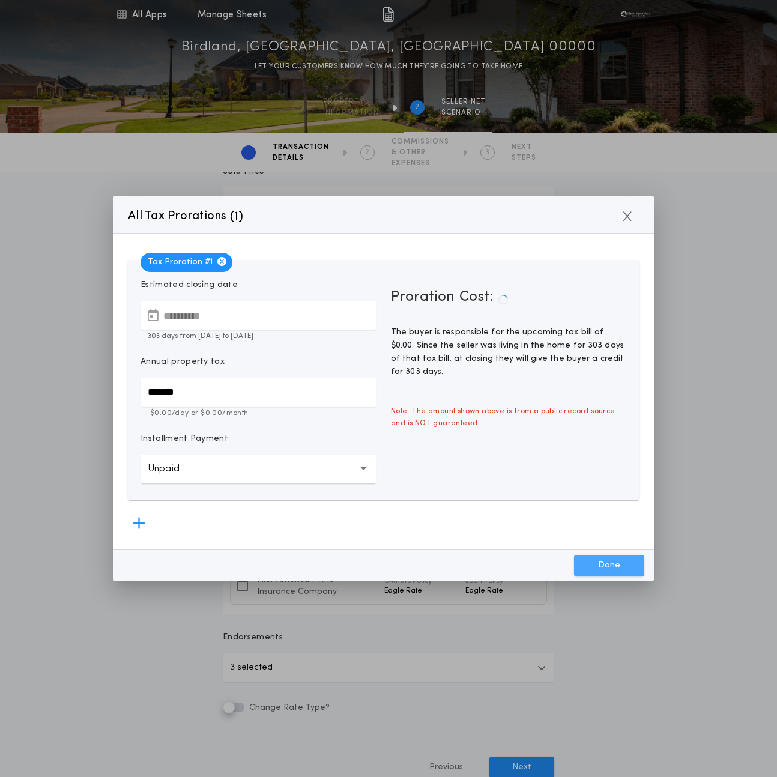
click at [605, 571] on button "Done" at bounding box center [609, 566] width 70 height 22
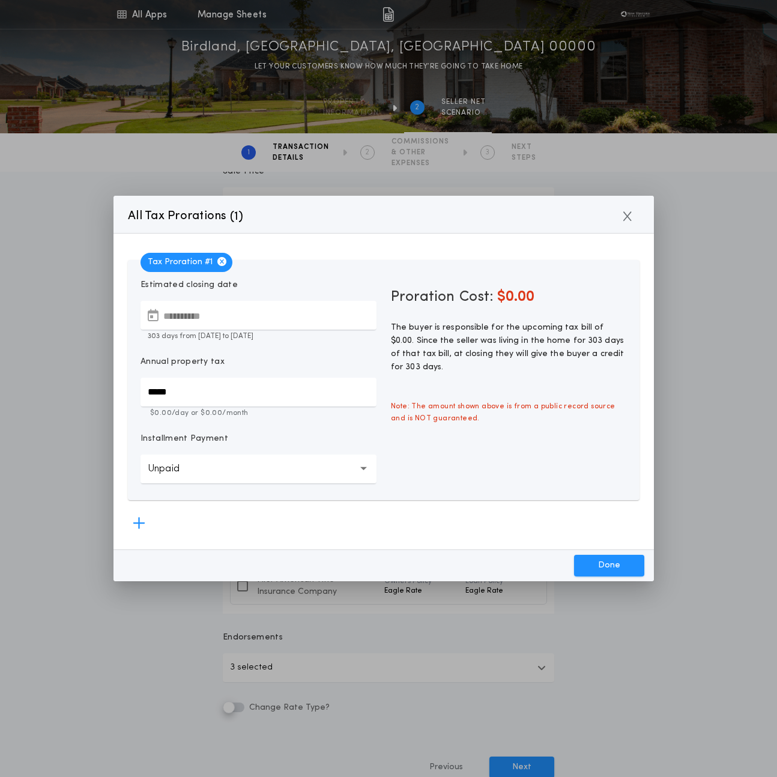
click at [229, 396] on input "*****" at bounding box center [259, 392] width 236 height 29
type input "*******"
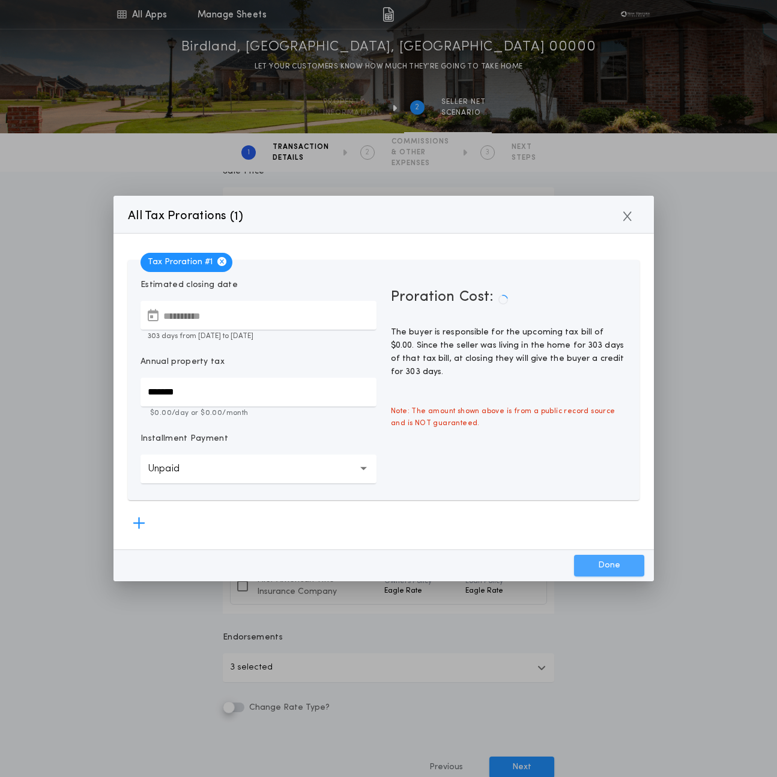
click at [613, 568] on button "Done" at bounding box center [609, 566] width 70 height 22
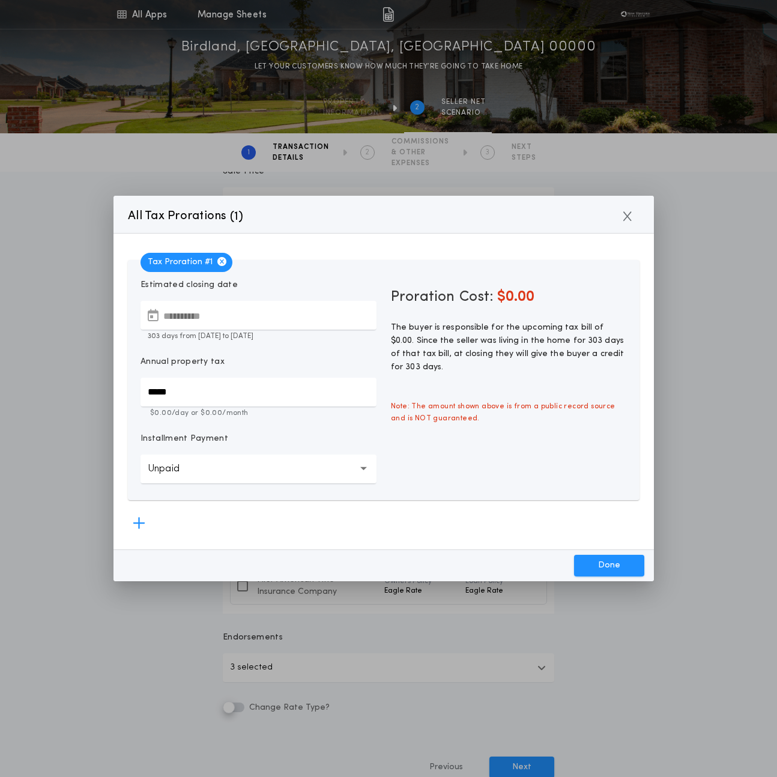
click at [210, 395] on input "*****" at bounding box center [259, 392] width 236 height 29
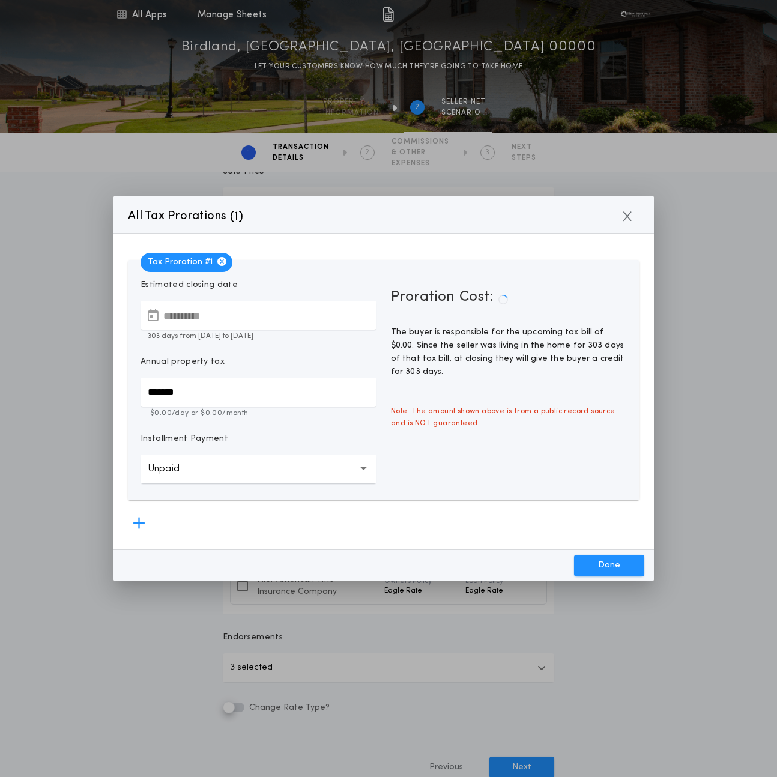
click at [256, 423] on div "**********" at bounding box center [258, 381] width 250 height 220
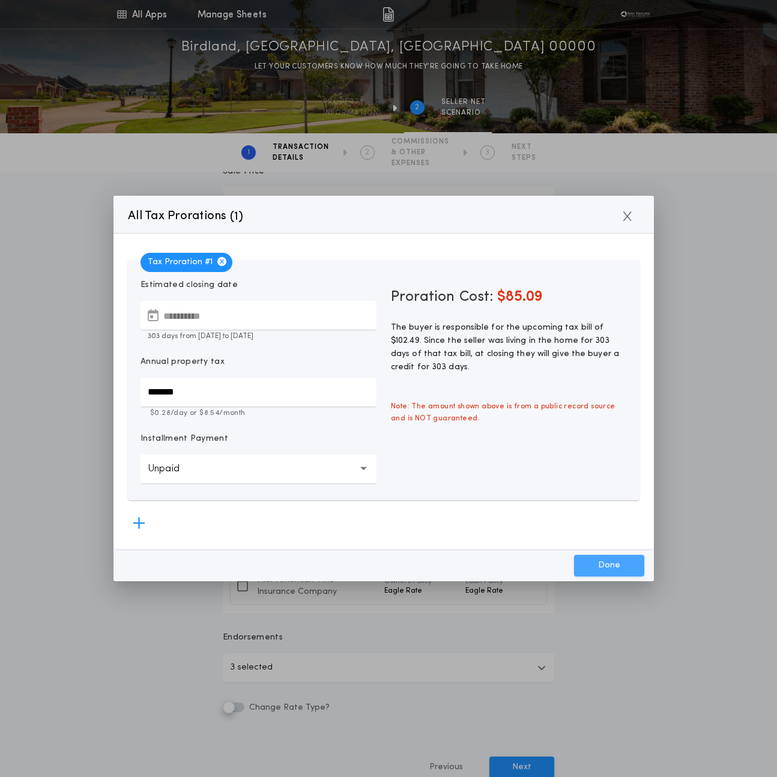
click at [598, 568] on button "Done" at bounding box center [609, 566] width 70 height 22
type input "*****"
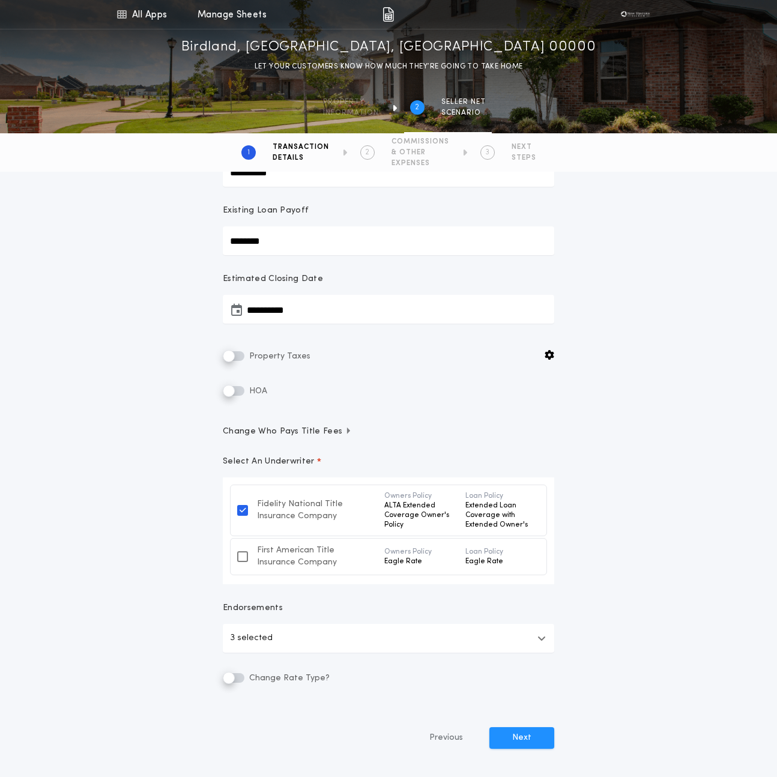
scroll to position [157, 0]
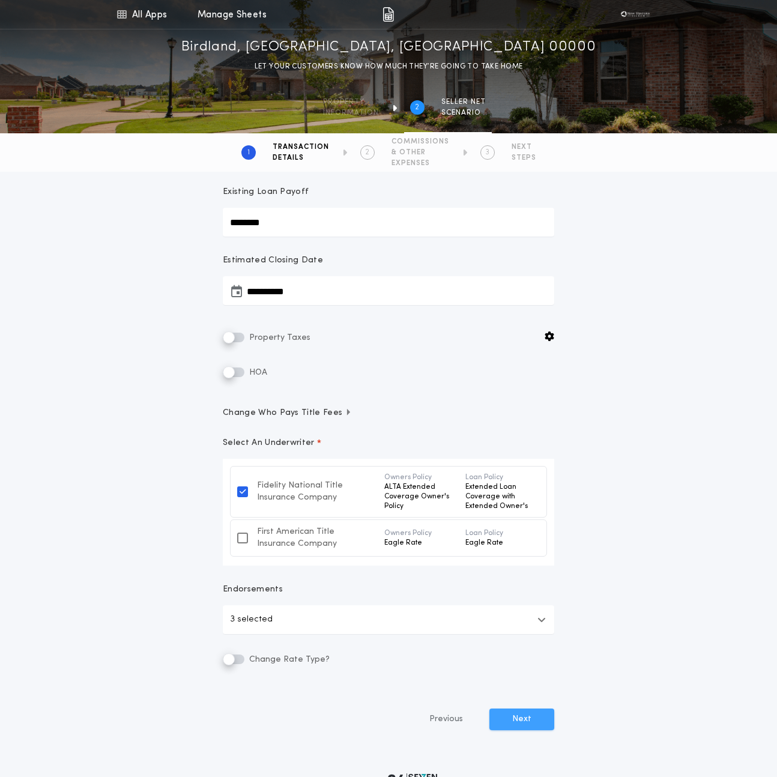
click at [515, 723] on button "Next" at bounding box center [522, 720] width 65 height 22
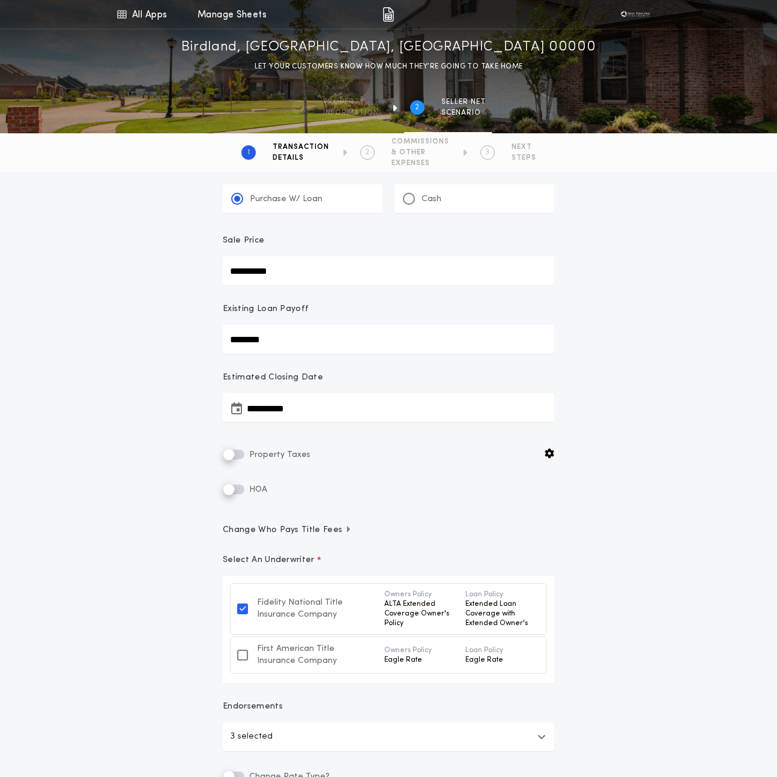
scroll to position [0, 0]
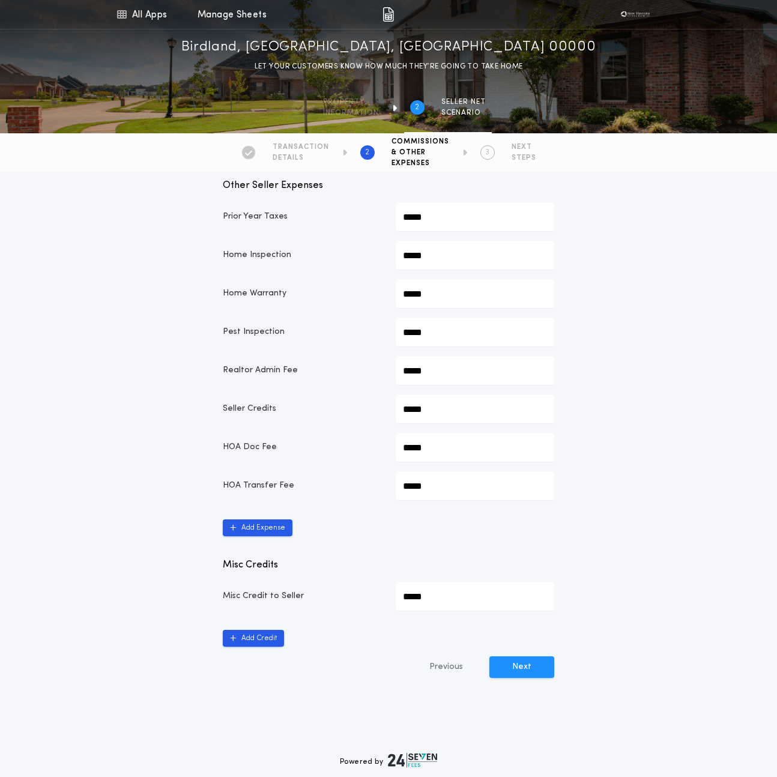
scroll to position [516, 0]
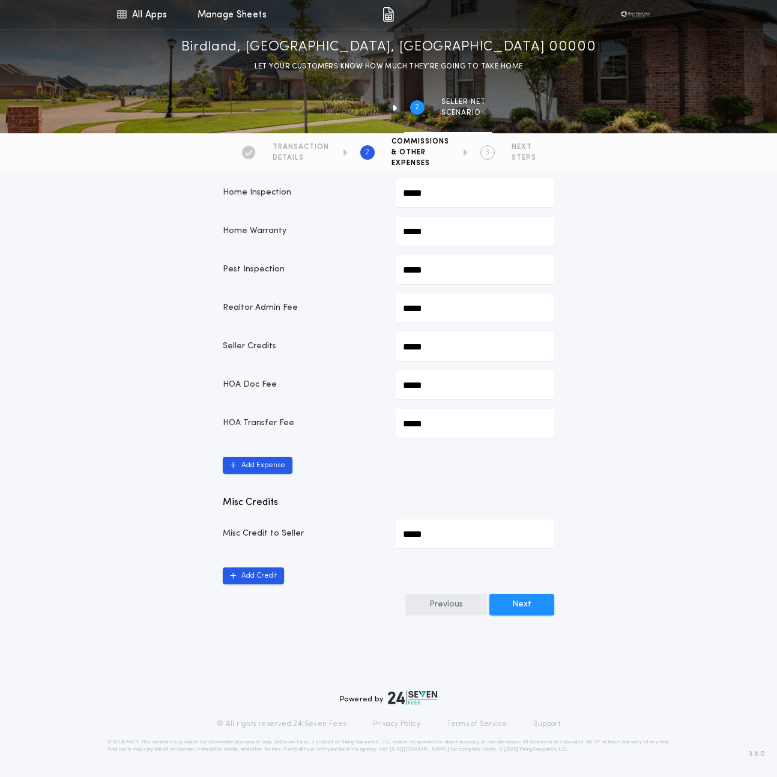
click at [452, 605] on button "Previous" at bounding box center [446, 605] width 82 height 22
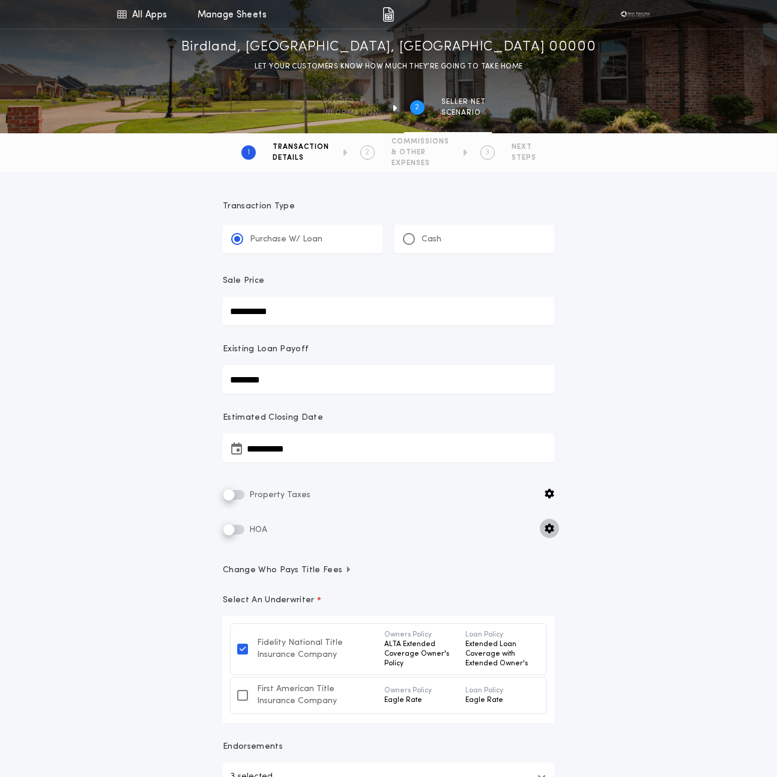
click at [547, 529] on icon "button" at bounding box center [550, 529] width 10 height 10
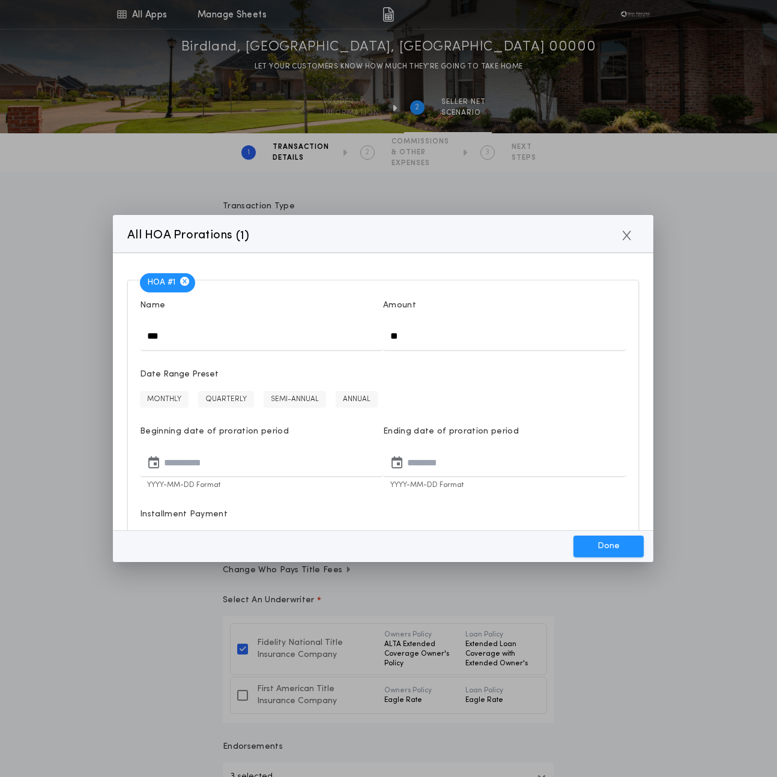
click at [160, 394] on button "MONTHLY" at bounding box center [164, 399] width 49 height 17
type input "**********"
click at [593, 545] on button "Done" at bounding box center [609, 547] width 70 height 22
type input "**********"
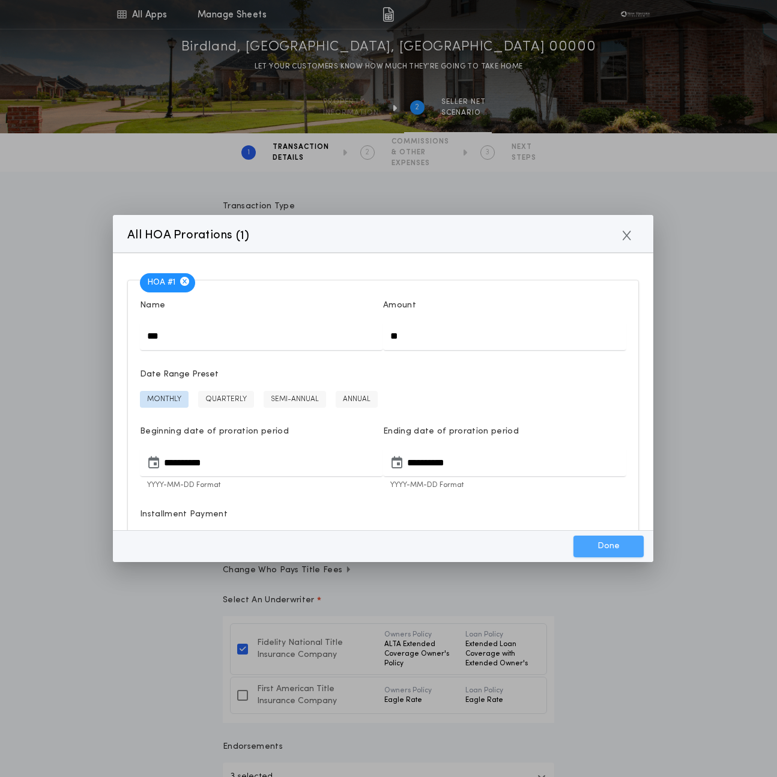
type input "**********"
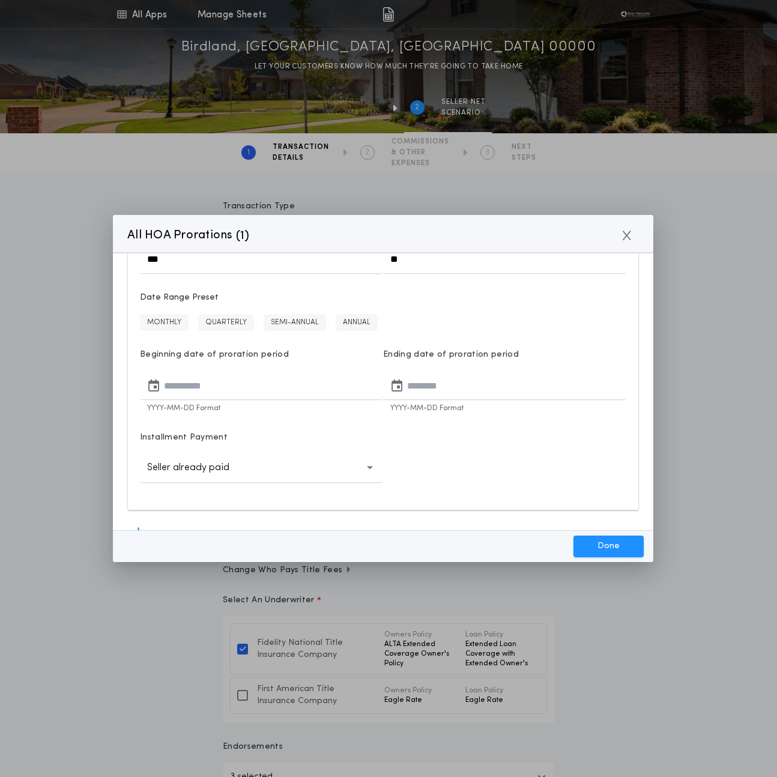
scroll to position [98, 0]
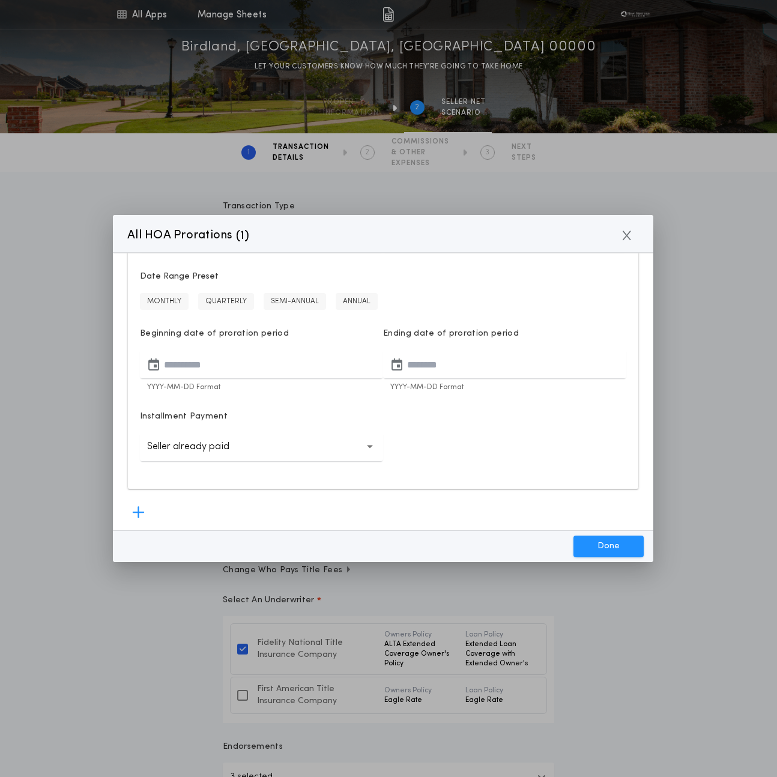
click at [176, 299] on button "MONTHLY" at bounding box center [164, 301] width 49 height 17
type input "**********"
click at [597, 538] on button "Done" at bounding box center [609, 547] width 70 height 22
type input "**********"
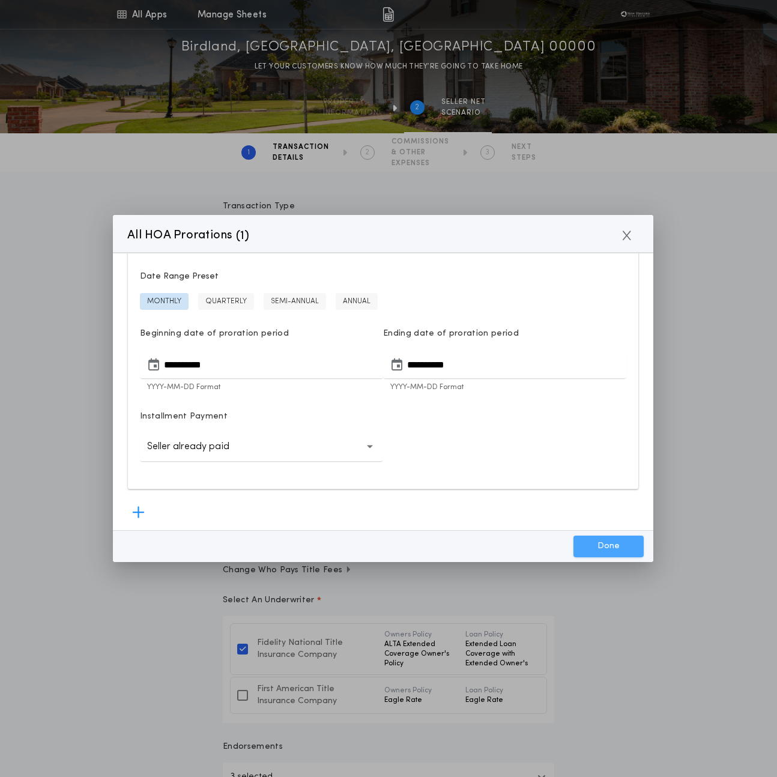
type input "**********"
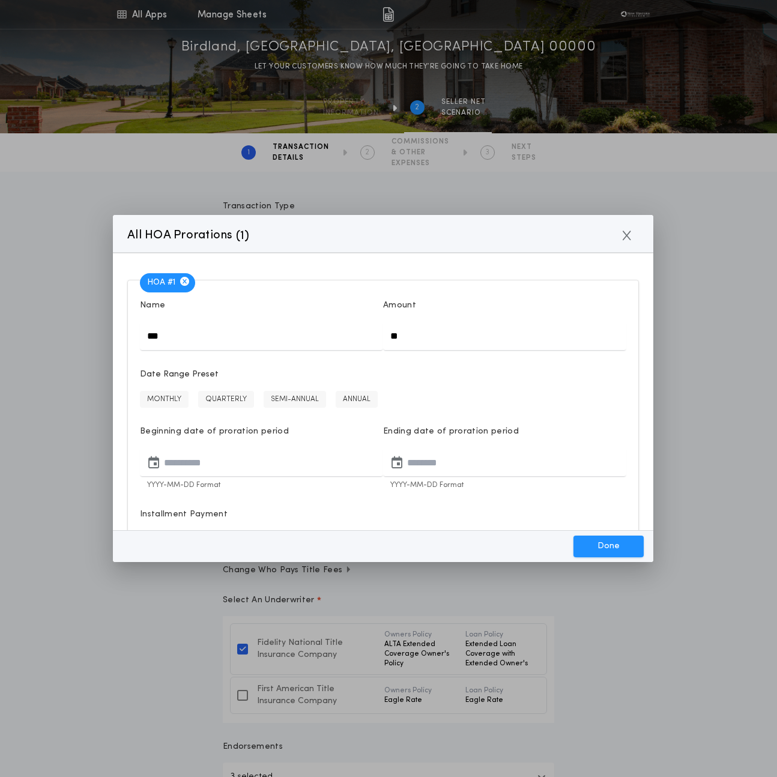
click at [420, 347] on input "**" at bounding box center [504, 335] width 243 height 29
type input "******"
click at [449, 399] on div "MONTHLY QUARTERLY SEMI-ANNUAL ANNUAL" at bounding box center [383, 399] width 487 height 17
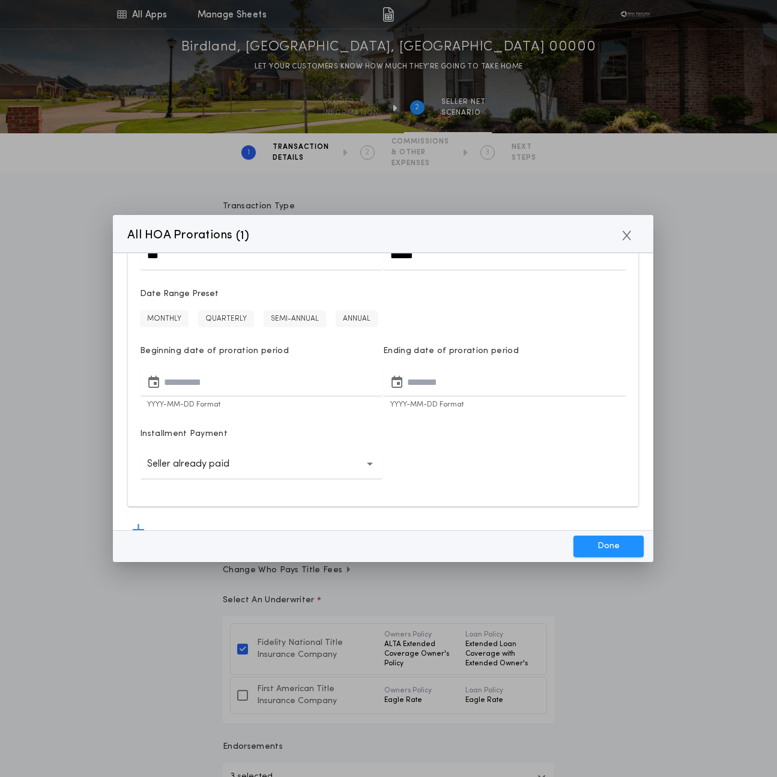
scroll to position [97, 0]
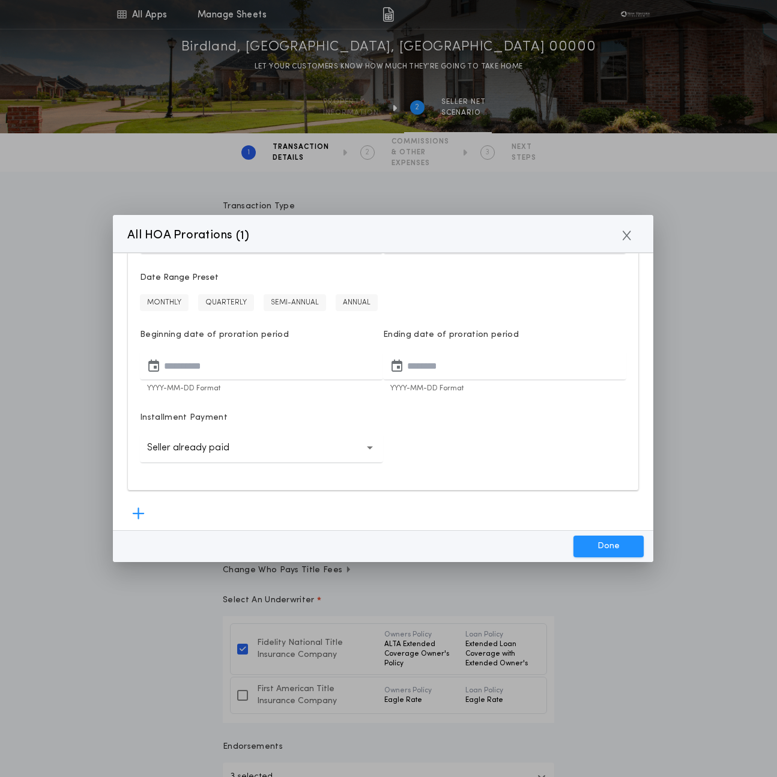
click at [157, 297] on button "MONTHLY" at bounding box center [164, 302] width 49 height 17
type input "**********"
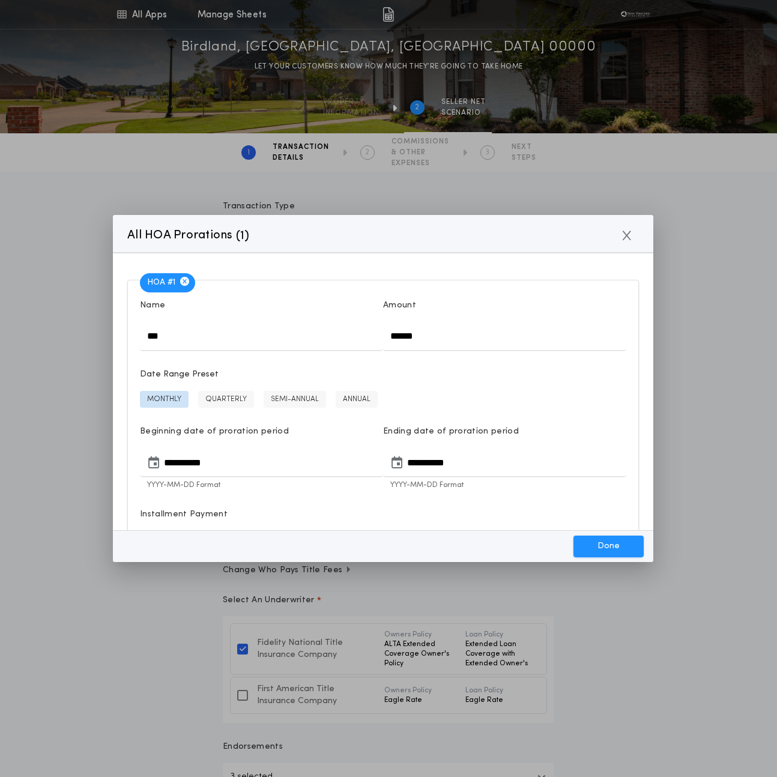
scroll to position [99, 0]
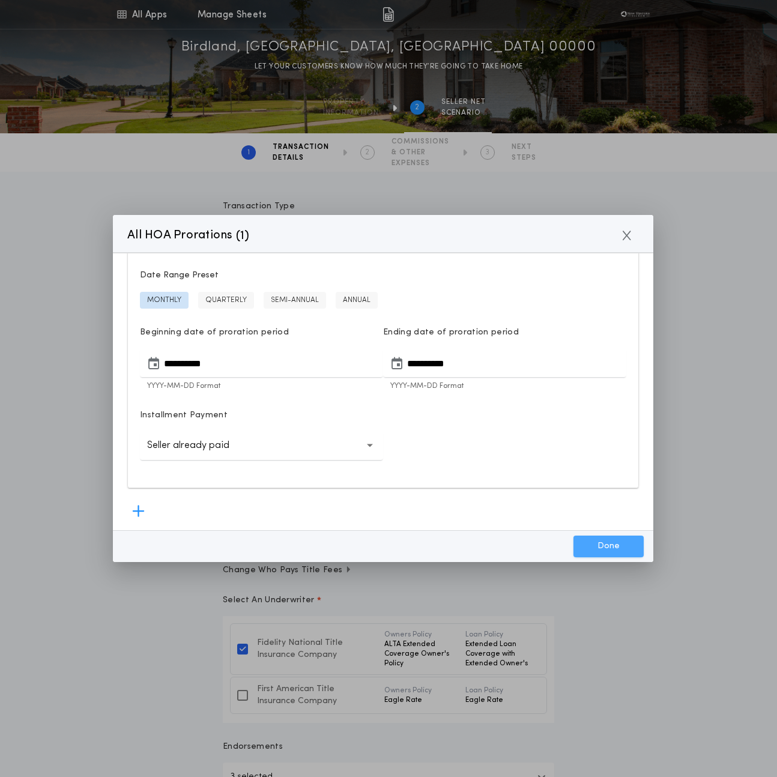
click at [609, 551] on button "Done" at bounding box center [609, 547] width 70 height 22
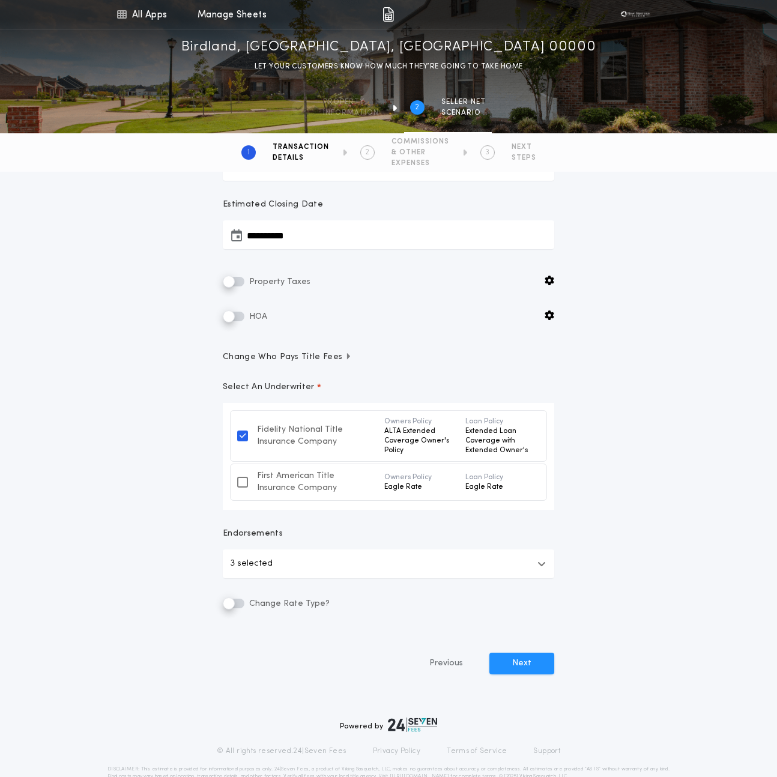
scroll to position [240, 0]
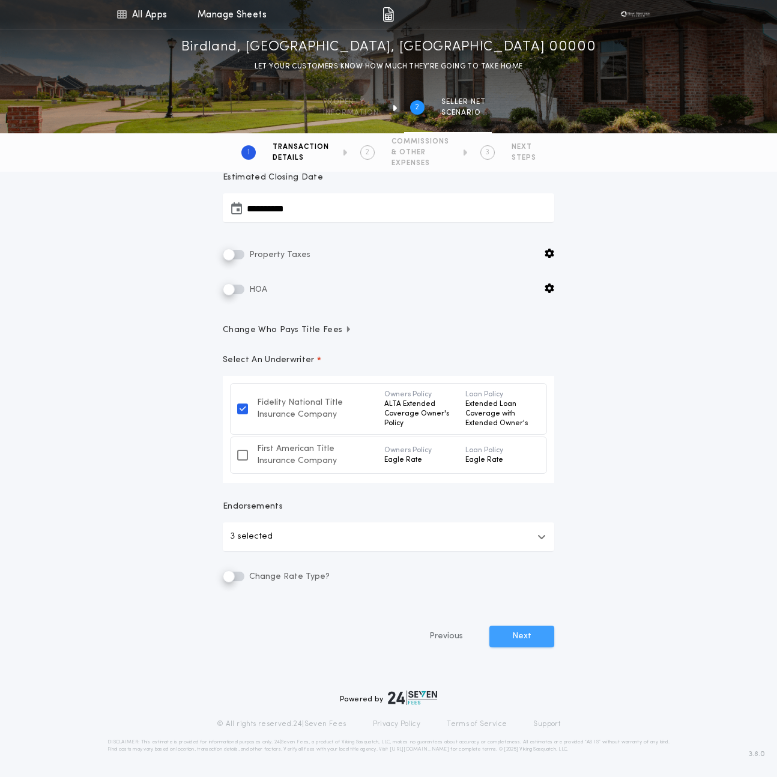
click at [522, 633] on button "Next" at bounding box center [522, 637] width 65 height 22
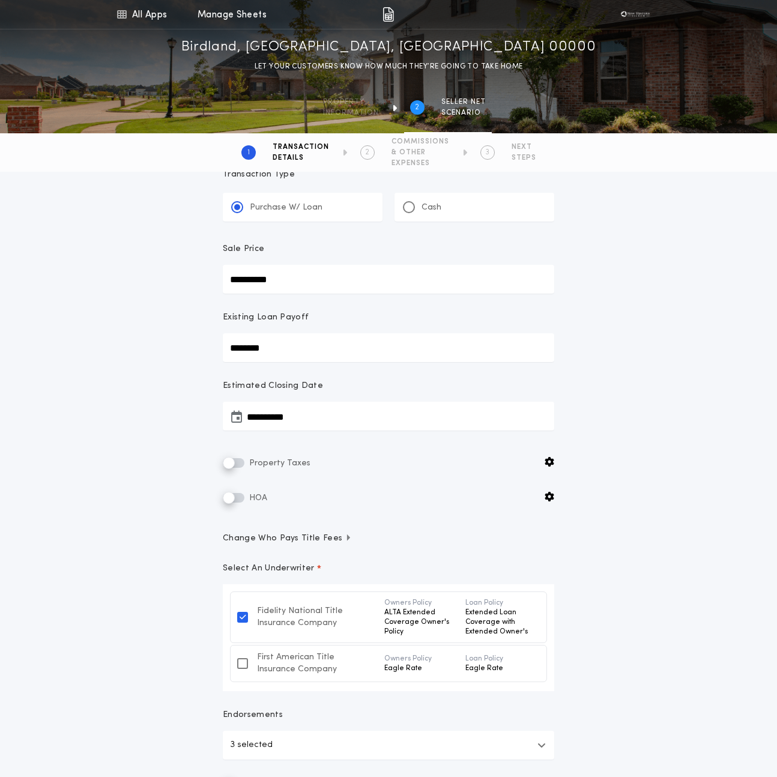
scroll to position [0, 0]
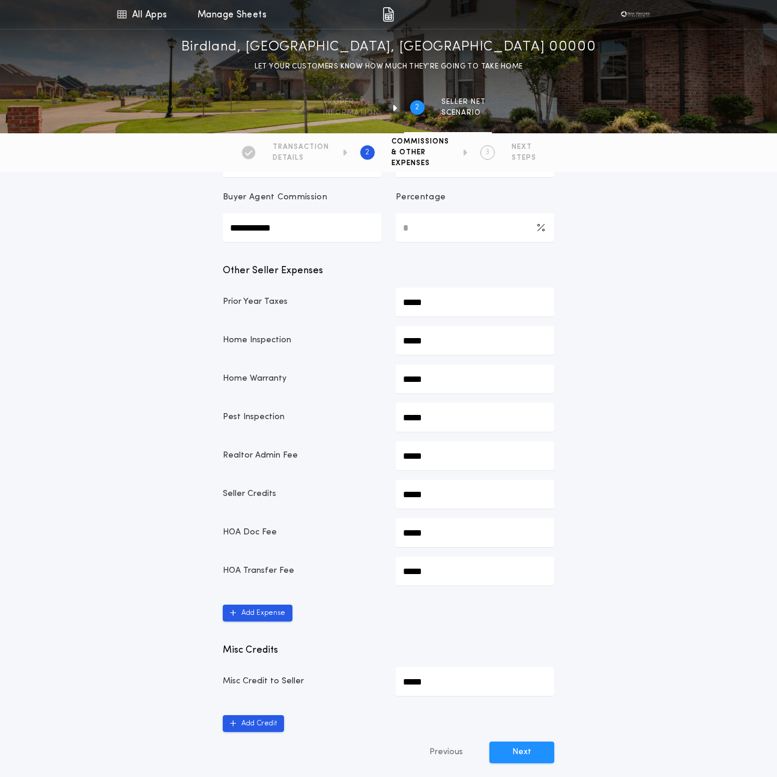
scroll to position [373, 0]
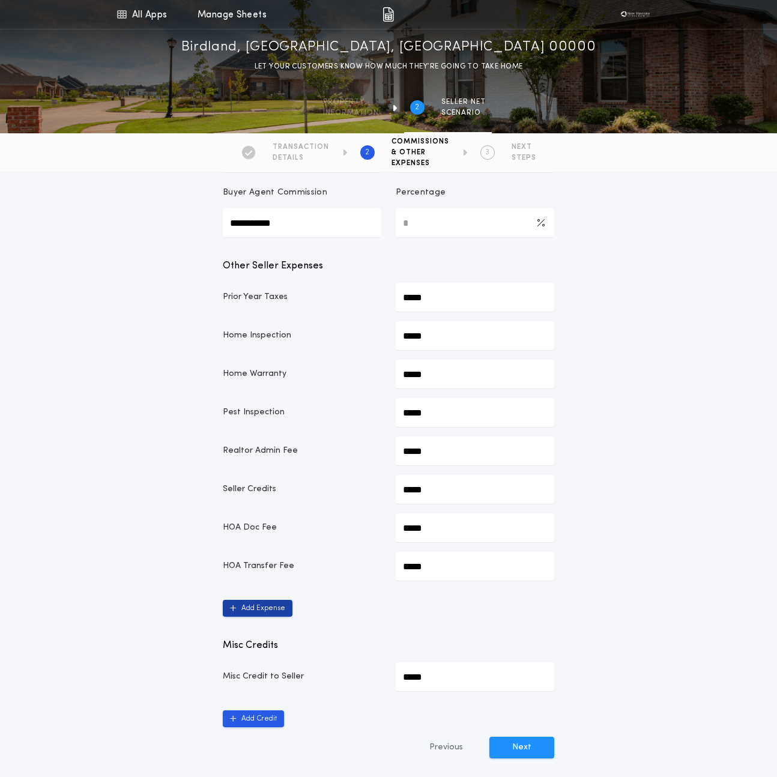
click at [267, 609] on button "Add Expense" at bounding box center [258, 608] width 70 height 17
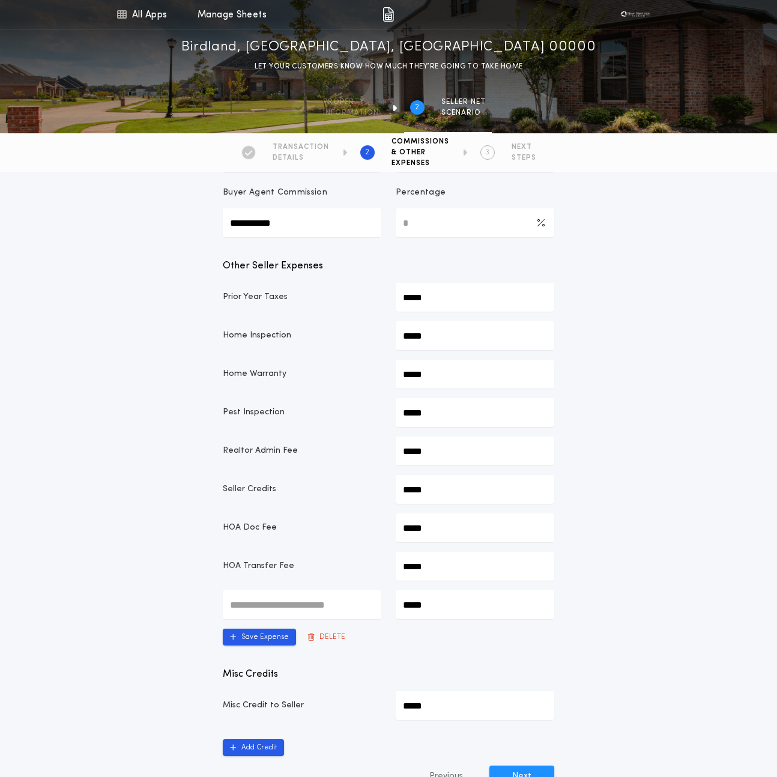
click at [272, 608] on input "text" at bounding box center [302, 604] width 159 height 29
type input "****"
click at [443, 612] on input "*****" at bounding box center [475, 604] width 159 height 29
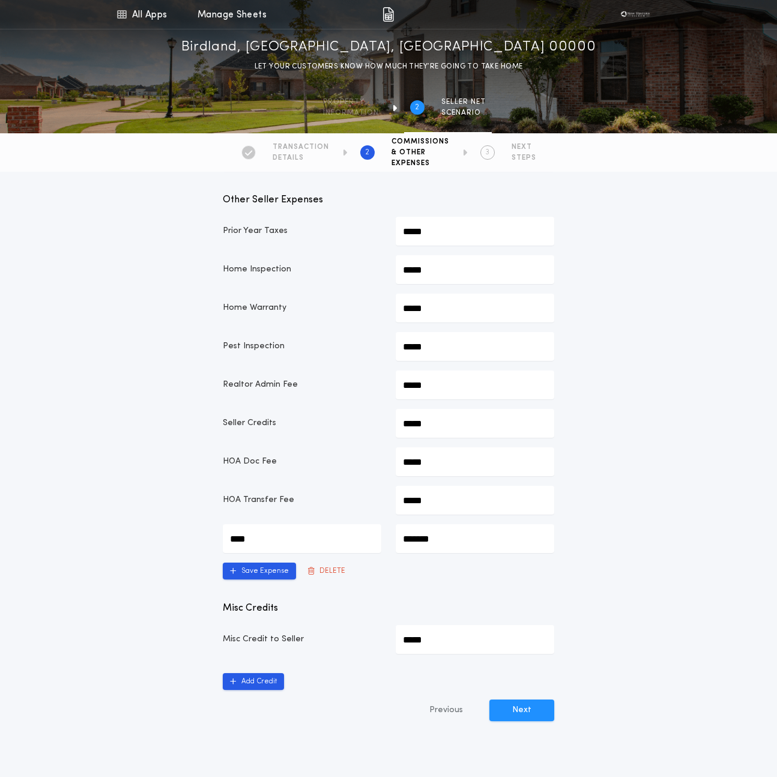
scroll to position [468, 0]
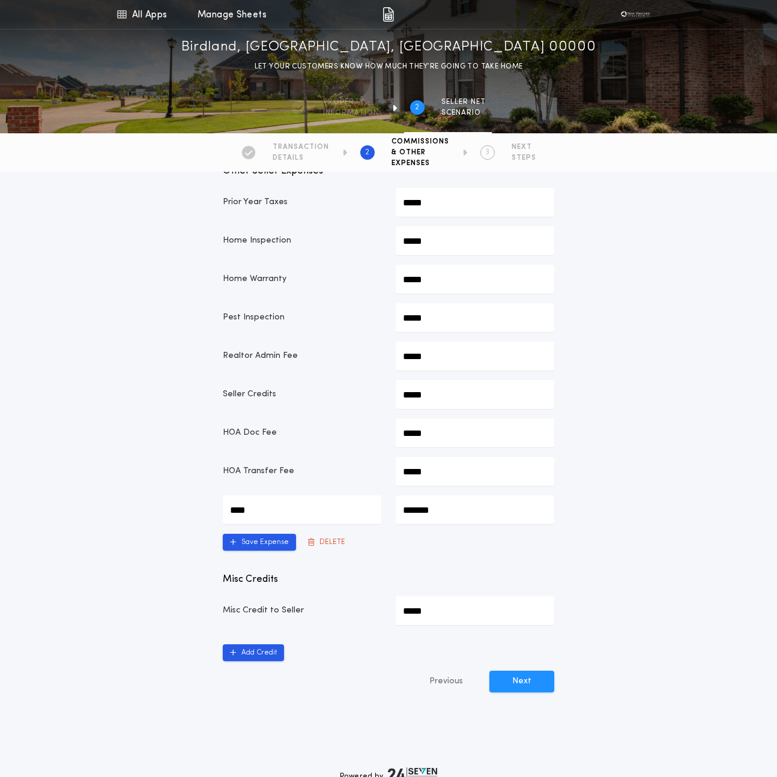
type input "*******"
click at [375, 575] on p "Misc Credits" at bounding box center [389, 579] width 332 height 14
click at [433, 608] on input "*****" at bounding box center [475, 610] width 159 height 29
click at [257, 542] on button "Save Expense" at bounding box center [259, 542] width 73 height 17
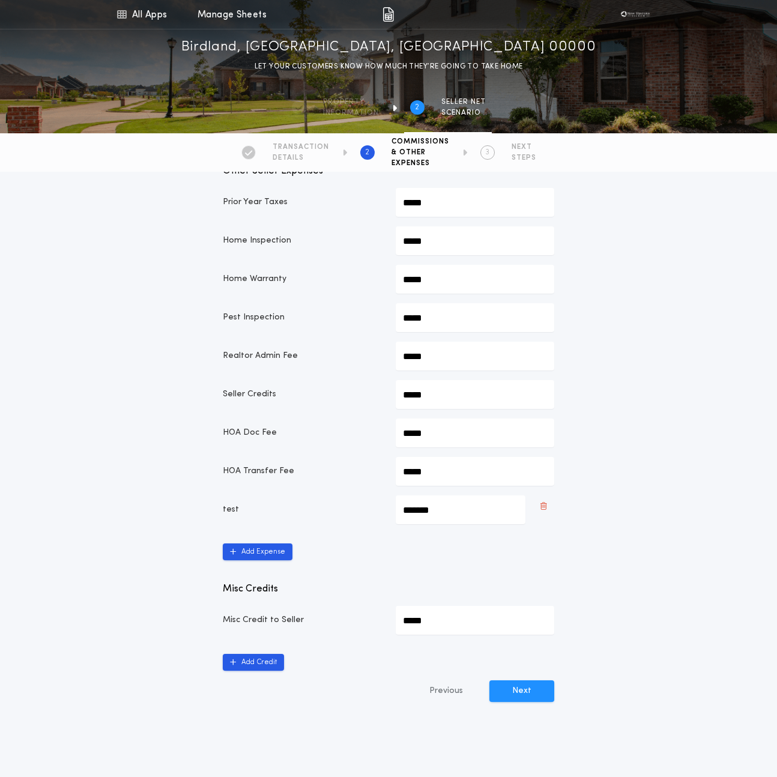
click at [435, 625] on input "*****" at bounding box center [475, 620] width 159 height 29
type input "*********"
click at [428, 657] on div "Add Credit" at bounding box center [389, 662] width 332 height 17
click at [461, 662] on div "Add Credit" at bounding box center [389, 662] width 332 height 17
click at [526, 693] on button "Next" at bounding box center [522, 692] width 65 height 22
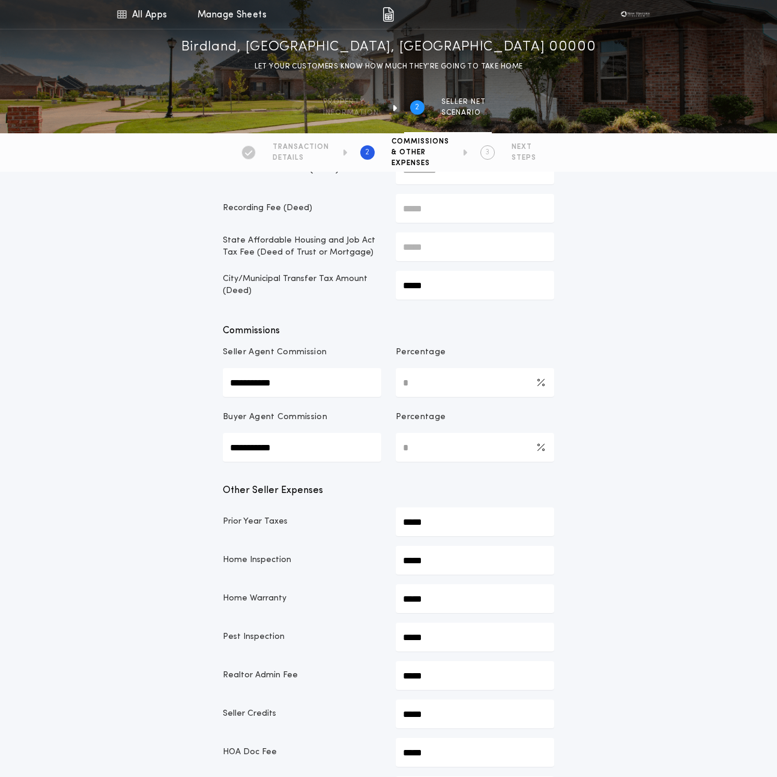
scroll to position [0, 0]
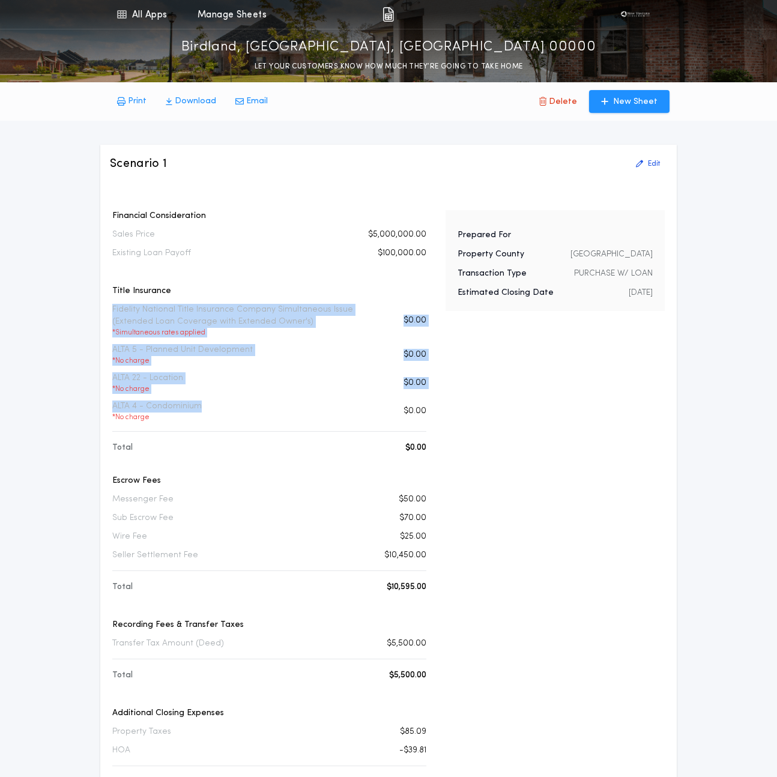
drag, startPoint x: 198, startPoint y: 407, endPoint x: 108, endPoint y: 306, distance: 136.1
click at [108, 306] on div "Scenario 1 Edit Financial Consideration Sales Price $5,000,000.00 Existing Loan…" at bounding box center [388, 632] width 577 height 974
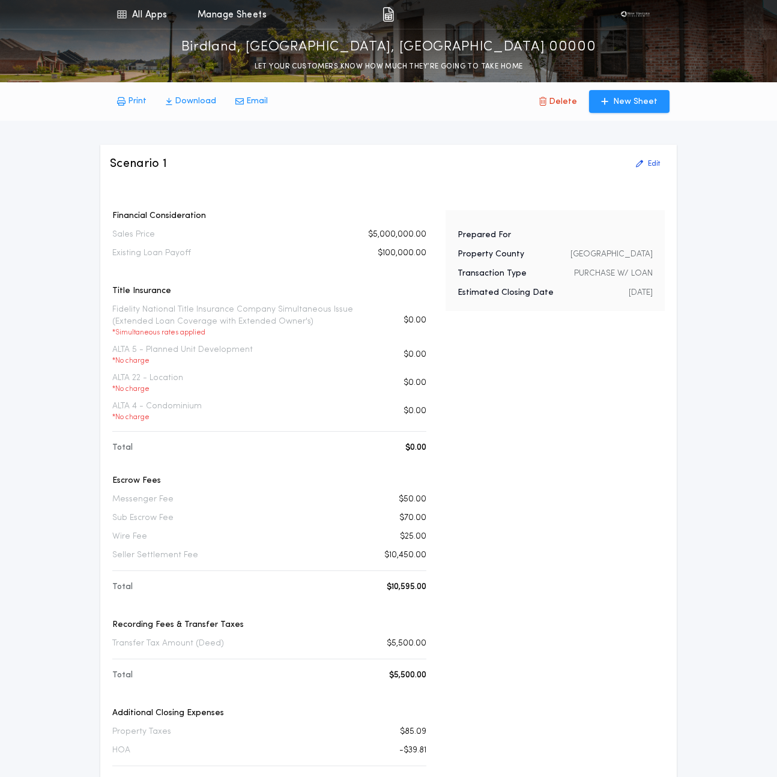
click at [307, 386] on div "ALTA 22 - Location * No charge $0.00" at bounding box center [269, 383] width 314 height 22
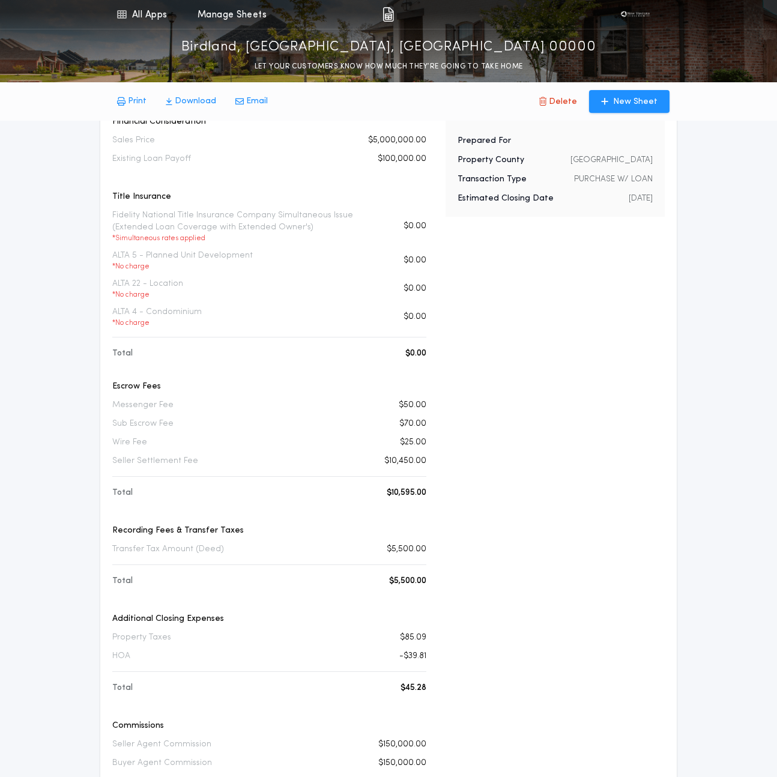
scroll to position [120, 0]
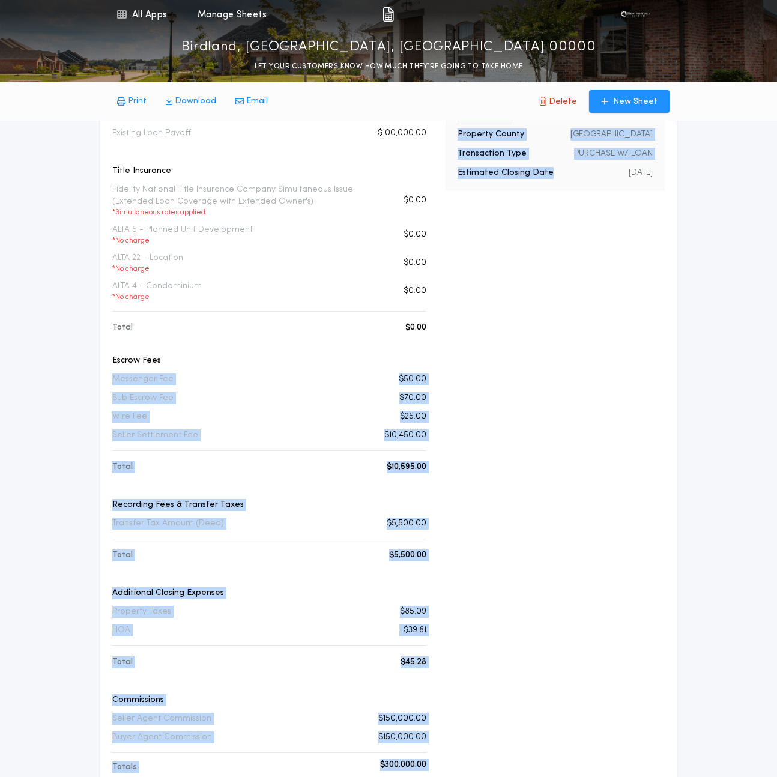
drag, startPoint x: 437, startPoint y: 431, endPoint x: 105, endPoint y: 384, distance: 335.5
click at [105, 384] on div "Scenario 1 Edit Financial Consideration Sales Price $5,000,000.00 Existing Loan…" at bounding box center [388, 512] width 577 height 974
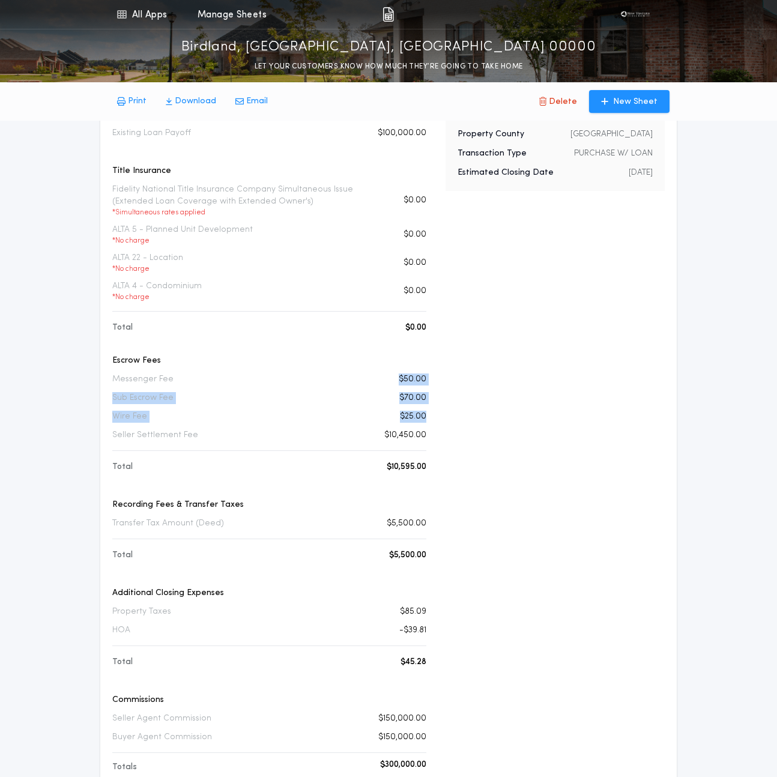
drag, startPoint x: 394, startPoint y: 379, endPoint x: 429, endPoint y: 420, distance: 53.7
click at [429, 420] on div "Financial Consideration Sales Price $5,000,000.00 Existing Loan Payoff $100,000…" at bounding box center [269, 533] width 319 height 887
drag, startPoint x: 429, startPoint y: 420, endPoint x: 401, endPoint y: 377, distance: 51.6
click at [401, 377] on div "Financial Consideration Sales Price $5,000,000.00 Existing Loan Payoff $100,000…" at bounding box center [269, 533] width 319 height 887
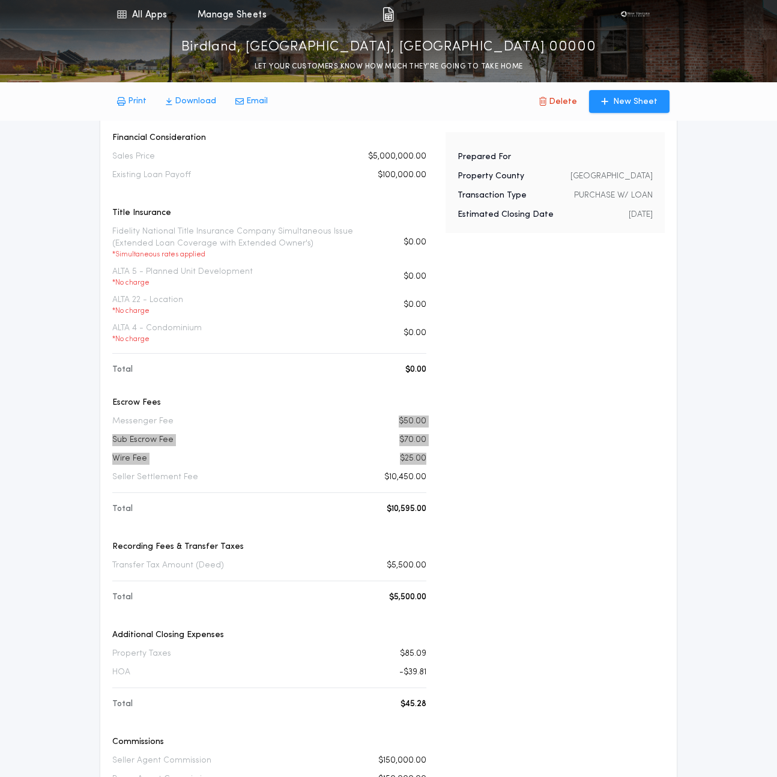
scroll to position [0, 0]
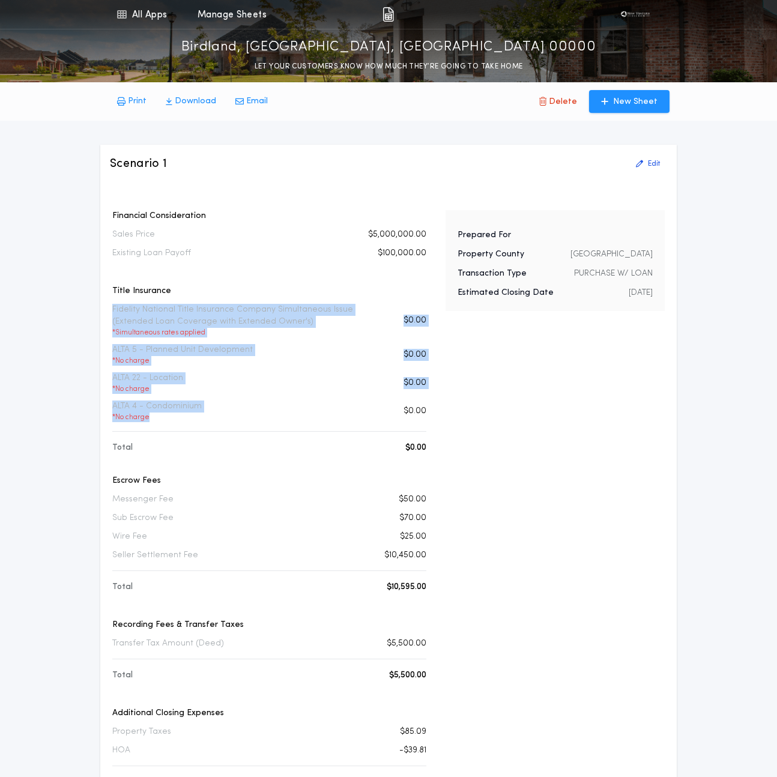
drag, startPoint x: 107, startPoint y: 311, endPoint x: 189, endPoint y: 420, distance: 136.5
click at [189, 420] on div "Scenario 1 Edit Financial Consideration Sales Price $5,000,000.00 Existing Loan…" at bounding box center [388, 632] width 577 height 974
click at [189, 420] on p "* No charge" at bounding box center [156, 418] width 89 height 10
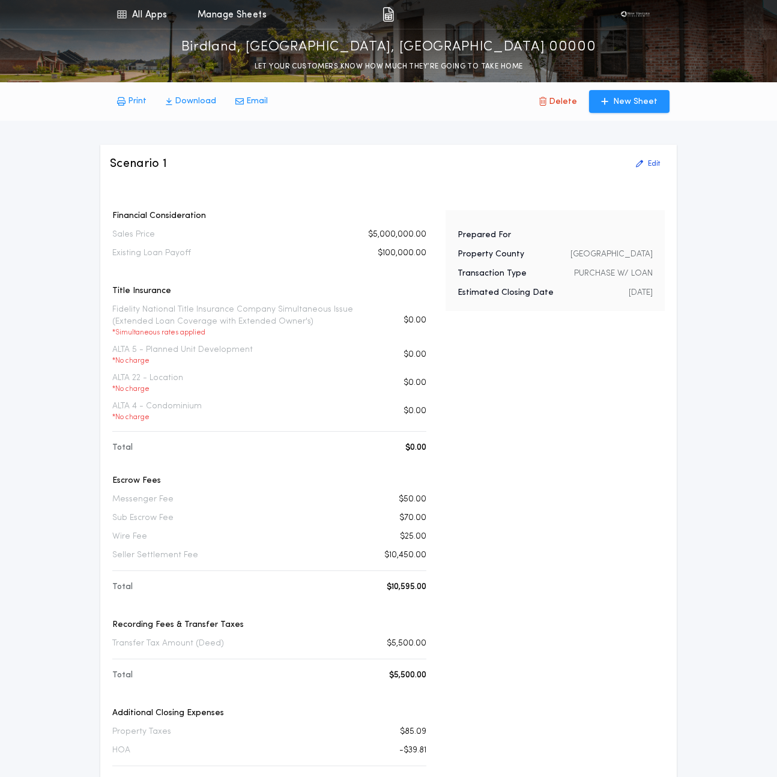
click at [124, 305] on p "Fidelity National Title Insurance Company Simultaneous Issue (Extended Loan Cov…" at bounding box center [242, 321] width 261 height 34
click at [171, 312] on p "Fidelity National Title Insurance Company Simultaneous Issue (Extended Loan Cov…" at bounding box center [242, 321] width 261 height 34
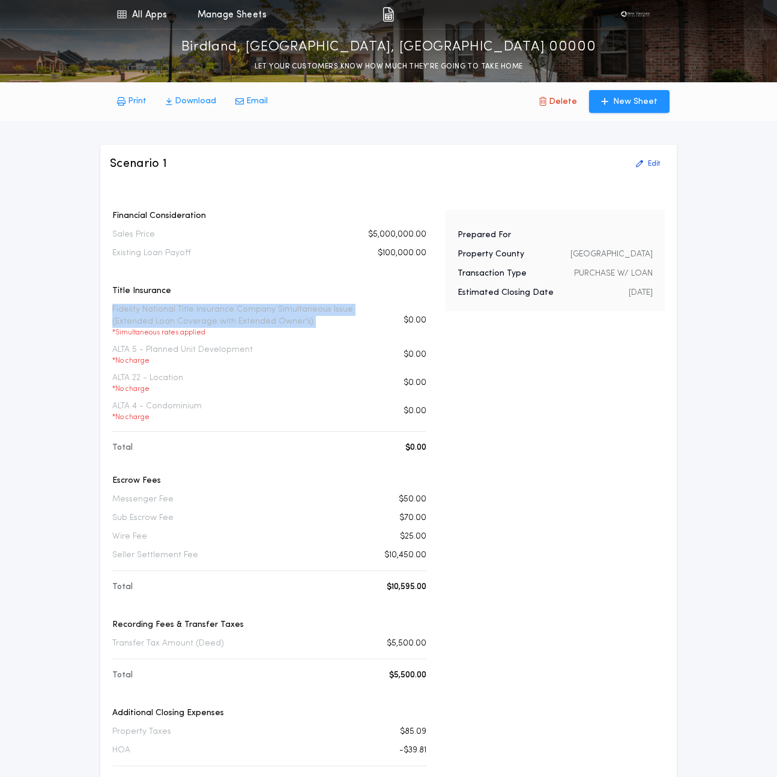
click at [171, 312] on p "Fidelity National Title Insurance Company Simultaneous Issue (Extended Loan Cov…" at bounding box center [242, 321] width 261 height 34
click at [321, 326] on p "Fidelity National Title Insurance Company Simultaneous Issue (Extended Loan Cov…" at bounding box center [242, 321] width 261 height 34
drag, startPoint x: 321, startPoint y: 326, endPoint x: 126, endPoint y: 319, distance: 195.9
click at [125, 318] on p "Fidelity National Title Insurance Company Simultaneous Issue (Extended Loan Cov…" at bounding box center [242, 321] width 261 height 34
drag, startPoint x: 431, startPoint y: 235, endPoint x: 365, endPoint y: 235, distance: 66.7
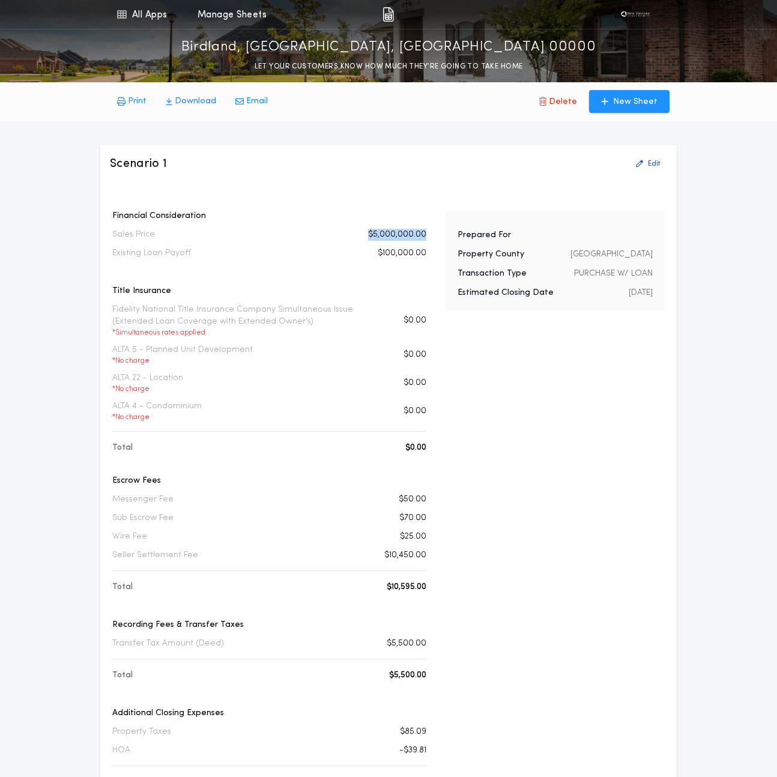
click at [364, 235] on div "Financial Consideration Sales Price $5,000,000.00 Existing Loan Payoff $100,000…" at bounding box center [388, 653] width 557 height 887
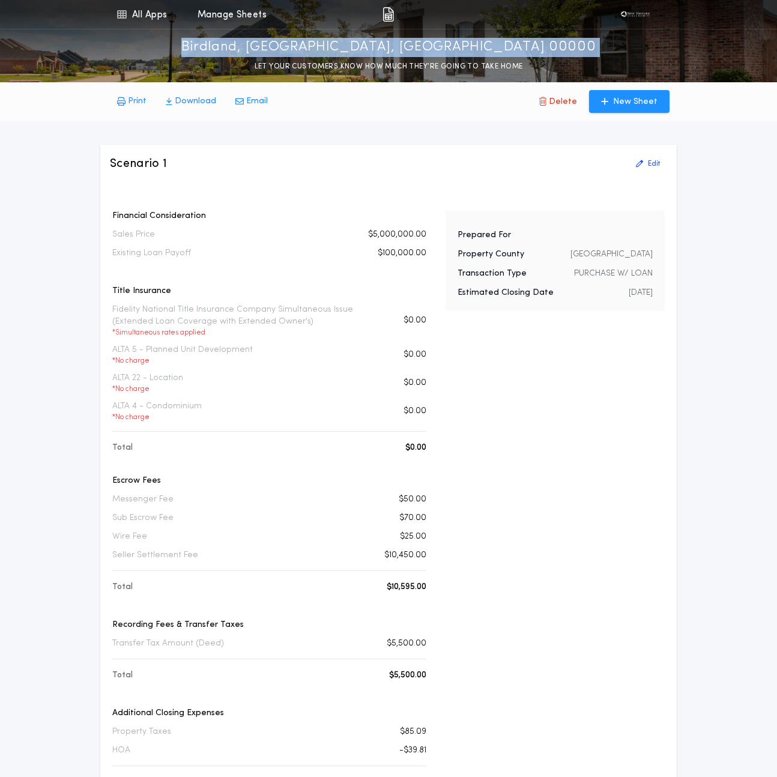
drag, startPoint x: 502, startPoint y: 50, endPoint x: 288, endPoint y: 41, distance: 213.4
click at [288, 41] on div "Birdland, San Diego, CA 00000 LET YOUR CUSTOMERS KNOW HOW MUCH THEY’RE GOING TO…" at bounding box center [388, 50] width 777 height 43
copy p "Birdland, [GEOGRAPHIC_DATA], [GEOGRAPHIC_DATA] 00000"
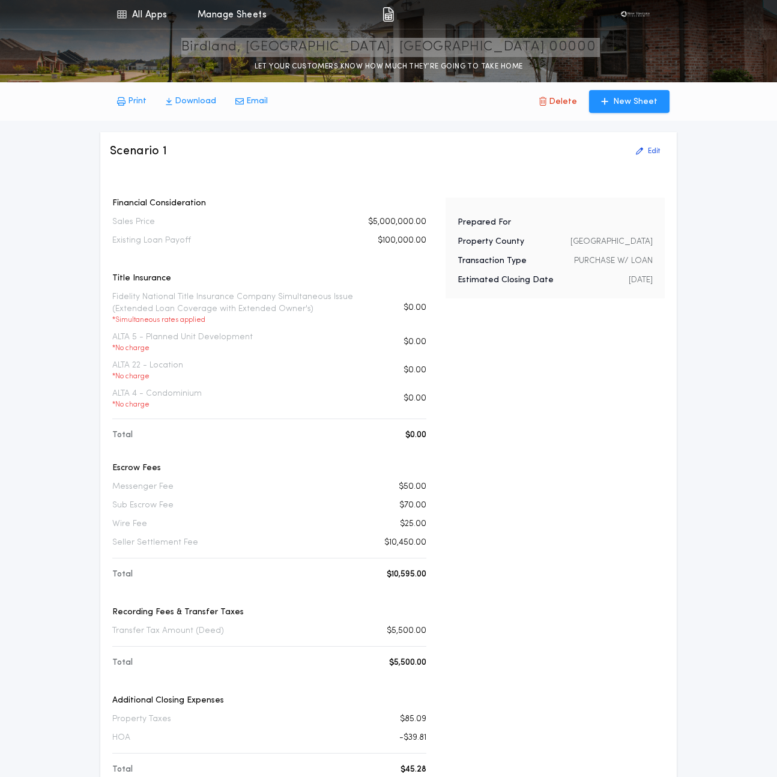
scroll to position [14, 0]
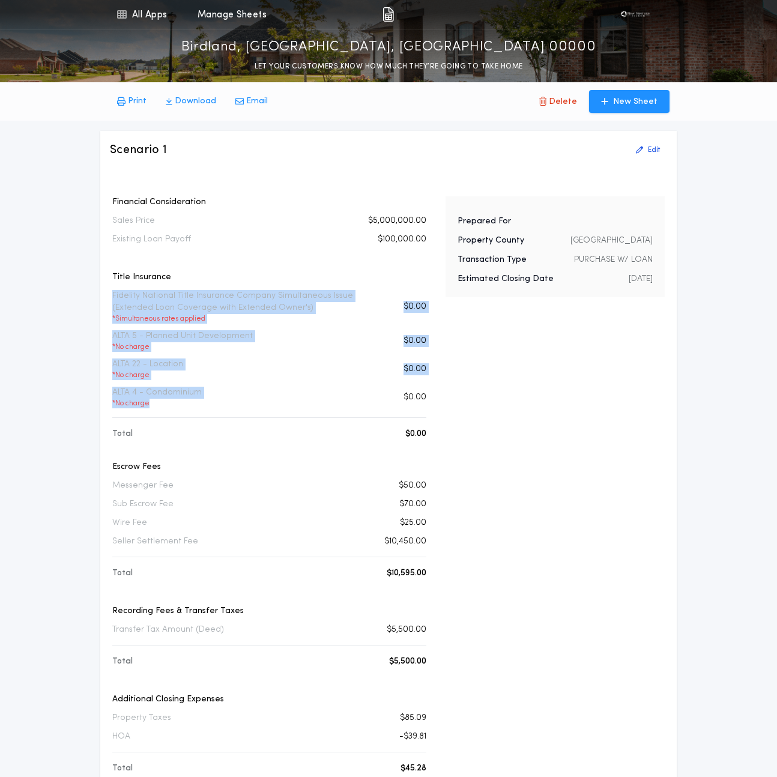
drag, startPoint x: 106, startPoint y: 289, endPoint x: 275, endPoint y: 405, distance: 205.3
click at [275, 405] on div "Scenario 1 Edit Financial Consideration Sales Price $5,000,000.00 Existing Loan…" at bounding box center [388, 618] width 577 height 974
click at [275, 405] on div "ALTA 4 - Condominium * No charge $0.00" at bounding box center [269, 398] width 314 height 22
drag, startPoint x: 275, startPoint y: 405, endPoint x: 103, endPoint y: 290, distance: 207.1
click at [103, 290] on div "Scenario 1 Edit Financial Consideration Sales Price $5,000,000.00 Existing Loan…" at bounding box center [388, 618] width 577 height 974
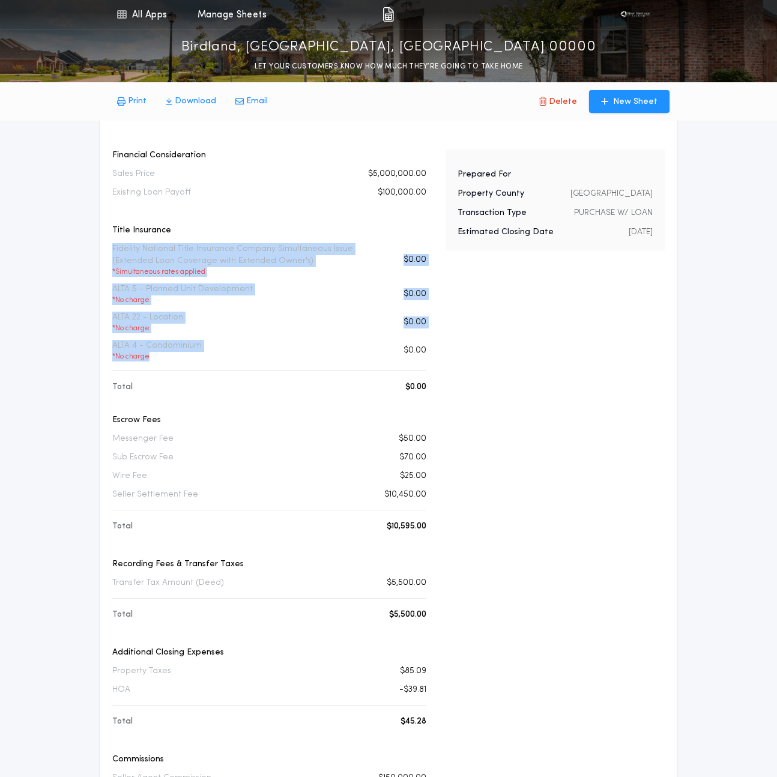
scroll to position [80, 0]
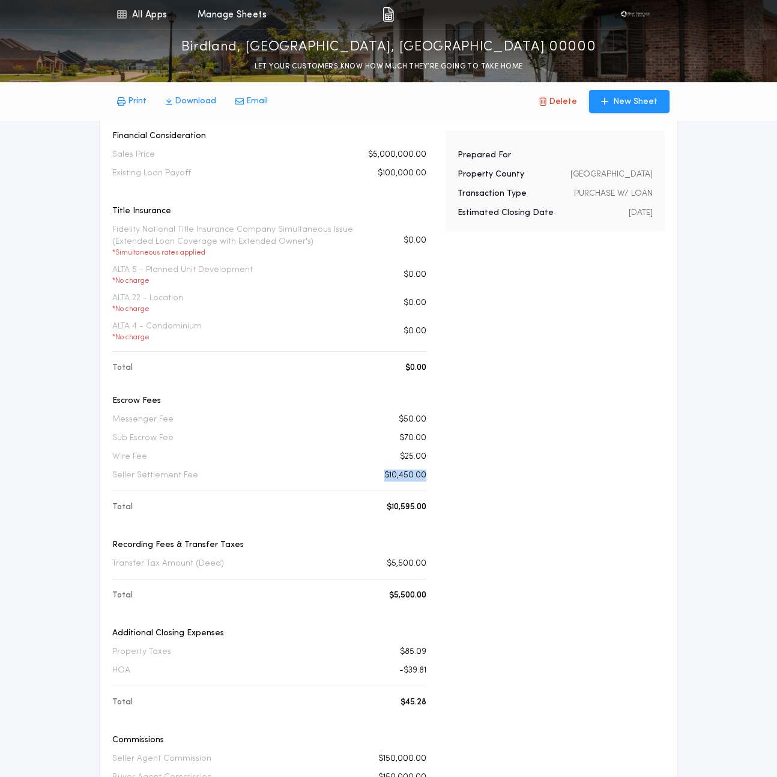
drag, startPoint x: 434, startPoint y: 478, endPoint x: 374, endPoint y: 478, distance: 59.5
click at [374, 478] on div "Financial Consideration Sales Price $5,000,000.00 Existing Loan Payoff $100,000…" at bounding box center [388, 573] width 557 height 887
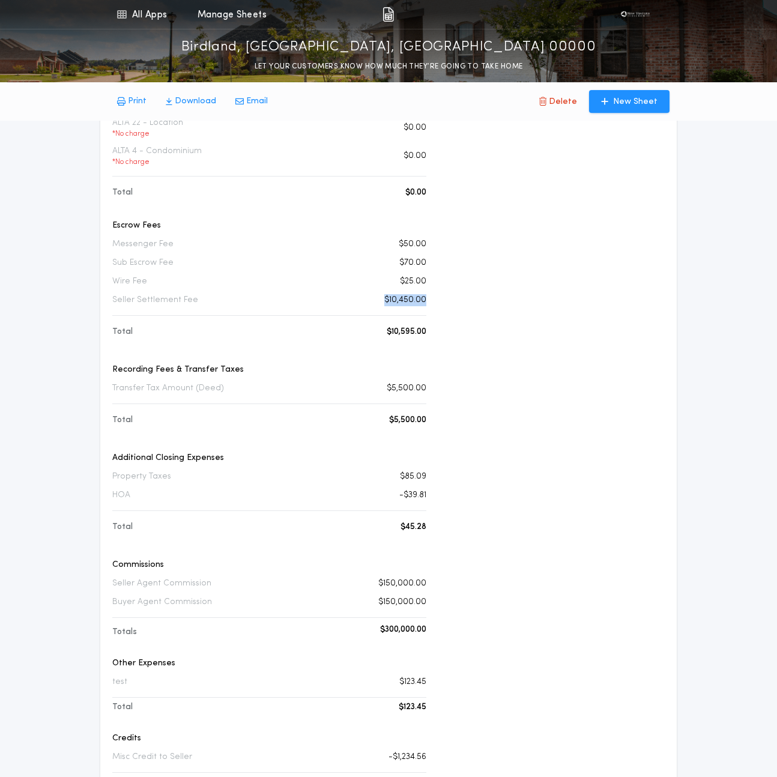
scroll to position [256, 0]
drag, startPoint x: 428, startPoint y: 497, endPoint x: 390, endPoint y: 497, distance: 37.8
click at [390, 497] on div "Financial Consideration Sales Price $5,000,000.00 Existing Loan Payoff $100,000…" at bounding box center [269, 397] width 319 height 887
click at [408, 497] on p "-$39.81" at bounding box center [412, 495] width 27 height 12
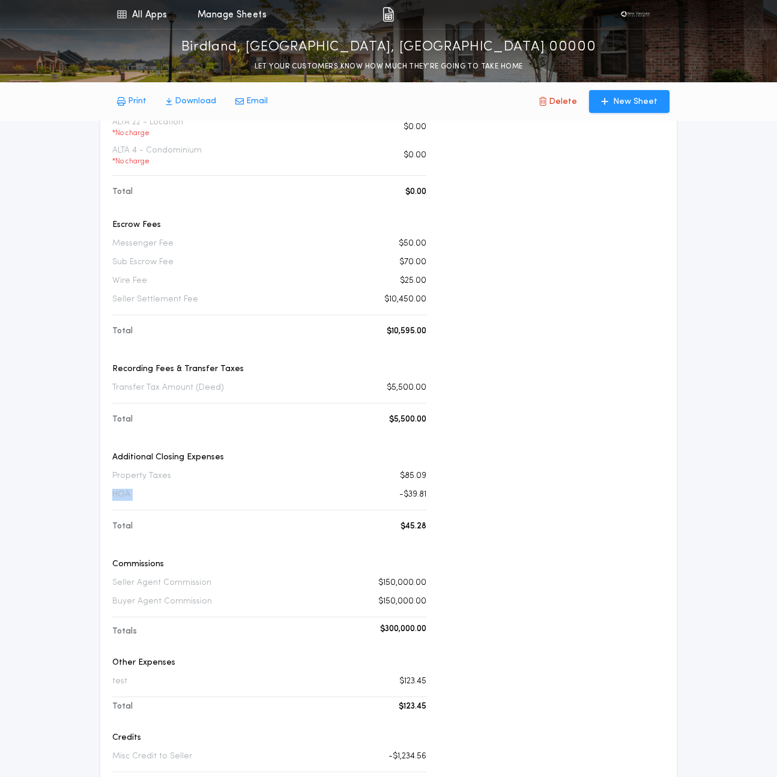
click at [408, 497] on p "-$39.81" at bounding box center [412, 495] width 27 height 12
click at [517, 533] on div "Prepared For Property County [GEOGRAPHIC_DATA] Transaction Type PURCHASE W/ LOA…" at bounding box center [555, 397] width 219 height 887
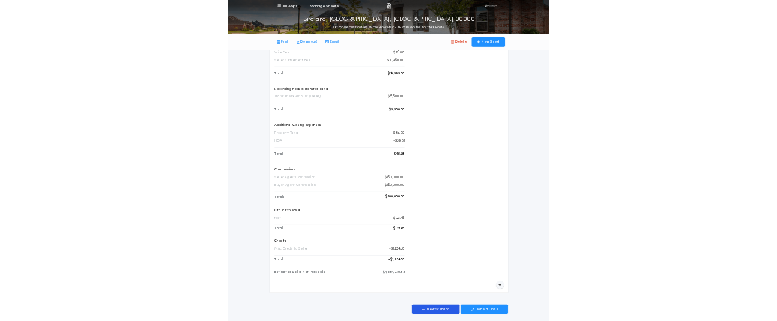
scroll to position [392, 0]
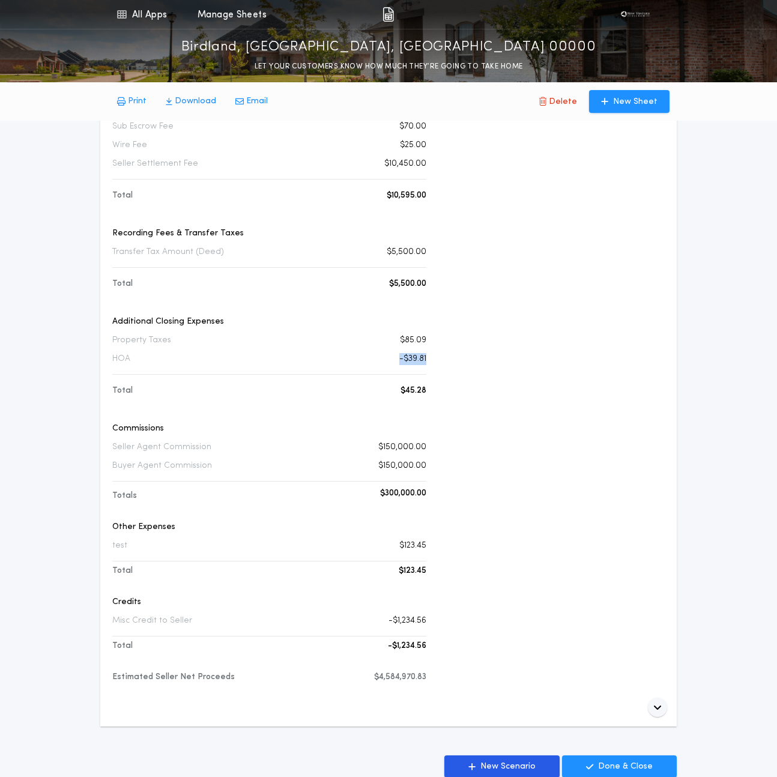
drag, startPoint x: 428, startPoint y: 360, endPoint x: 384, endPoint y: 360, distance: 43.2
click at [384, 360] on div "Financial Consideration Sales Price $5,000,000.00 Existing Loan Payoff $100,000…" at bounding box center [269, 262] width 319 height 887
drag, startPoint x: 110, startPoint y: 338, endPoint x: 433, endPoint y: 364, distance: 324.2
click at [433, 364] on div "Financial Consideration Sales Price $5,000,000.00 Existing Loan Payoff $100,000…" at bounding box center [388, 262] width 557 height 887
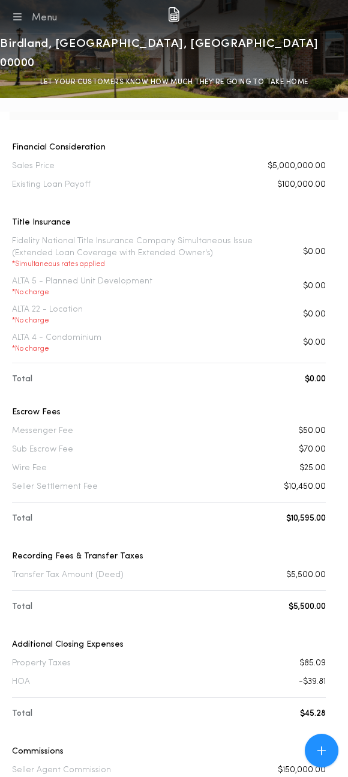
scroll to position [199, 0]
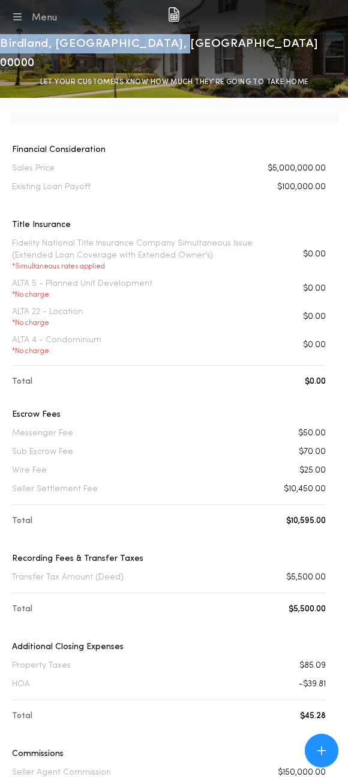
drag, startPoint x: 273, startPoint y: 41, endPoint x: 88, endPoint y: 40, distance: 185.0
click at [88, 40] on div "Birdland, [GEOGRAPHIC_DATA], [GEOGRAPHIC_DATA] 00000 LET YOUR CUSTOMERS KNOW HO…" at bounding box center [174, 61] width 348 height 54
copy p "Birdland, [GEOGRAPHIC_DATA], [GEOGRAPHIC_DATA] 00000"
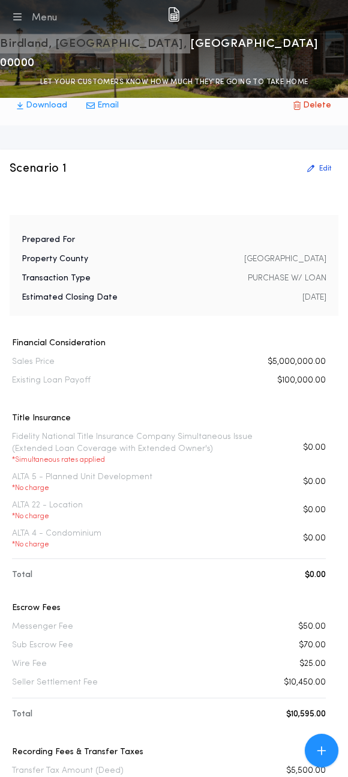
scroll to position [0, 0]
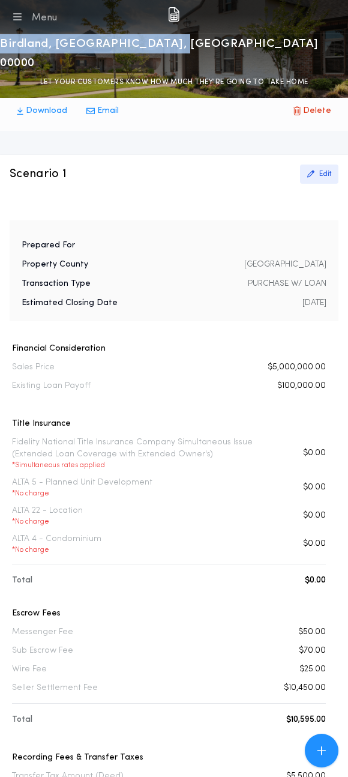
click at [324, 165] on button "Edit" at bounding box center [319, 174] width 38 height 19
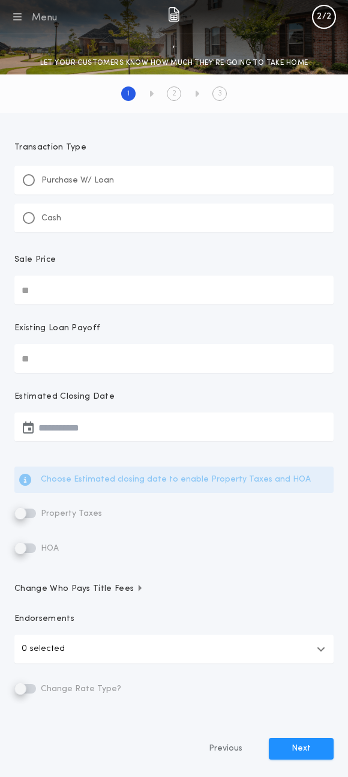
type input "**********"
type input "********"
type input "**********"
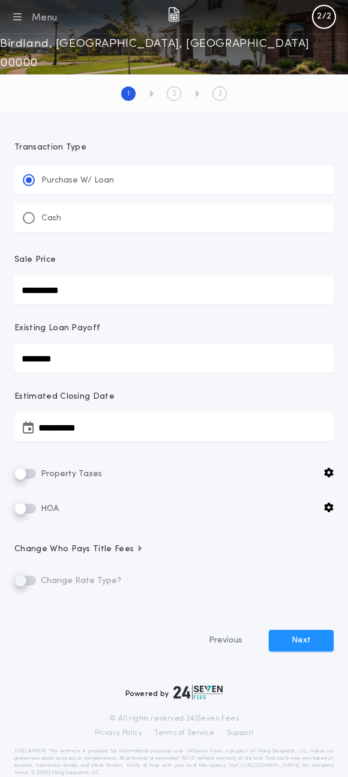
click at [120, 551] on span "Change Who Pays Title Fees" at bounding box center [78, 550] width 129 height 12
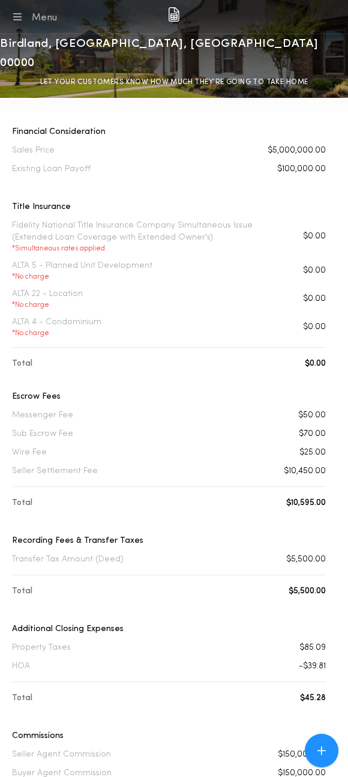
scroll to position [220, 0]
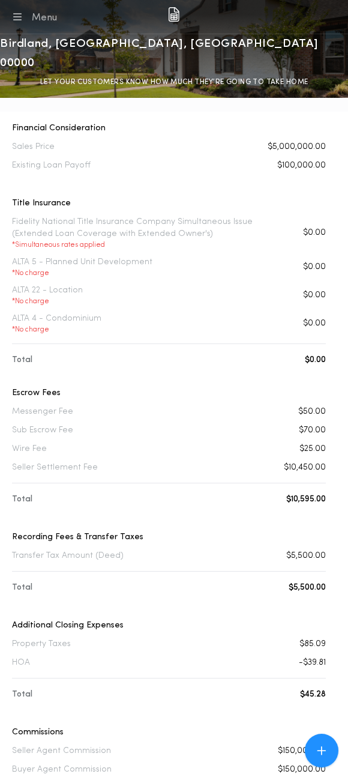
click at [10, 199] on div "Financial Consideration Sales Price $5,000,000.00 Existing Loan Payoff $100,000…" at bounding box center [169, 566] width 319 height 887
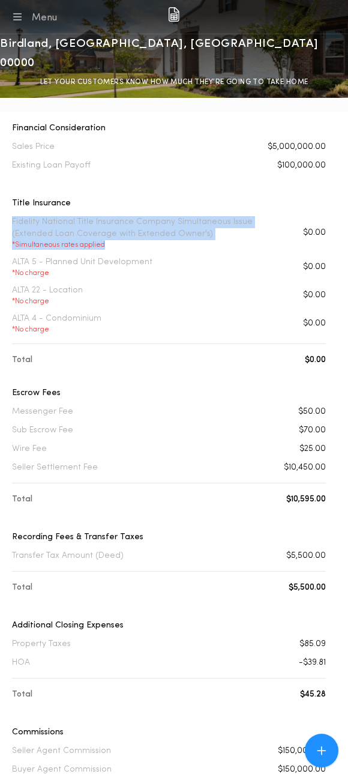
drag, startPoint x: 10, startPoint y: 199, endPoint x: 153, endPoint y: 232, distance: 147.4
click at [153, 232] on div "Financial Consideration Sales Price $5,000,000.00 Existing Loan Payoff $100,000…" at bounding box center [169, 566] width 319 height 887
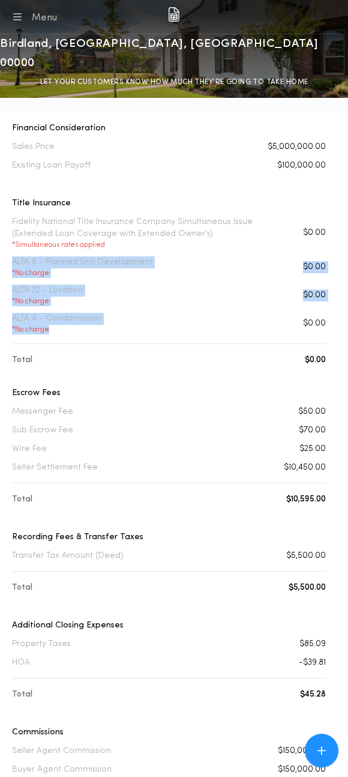
drag, startPoint x: 9, startPoint y: 241, endPoint x: 93, endPoint y: 314, distance: 111.1
click at [93, 314] on div "Financial Consideration Sales Price $5,000,000.00 Existing Loan Payoff $100,000…" at bounding box center [169, 566] width 319 height 887
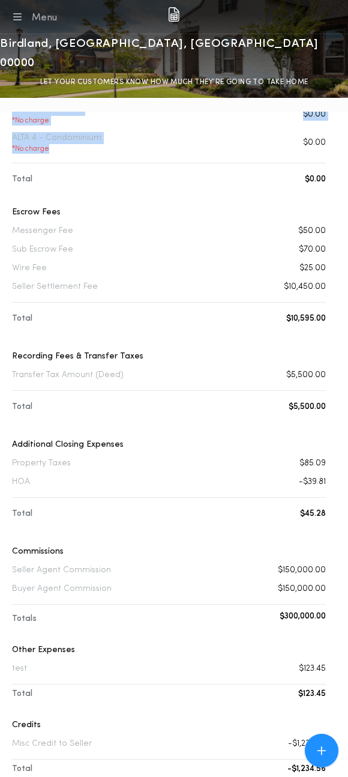
scroll to position [411, 0]
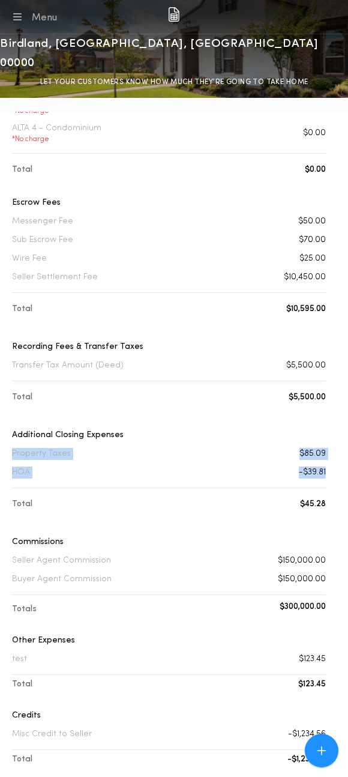
drag, startPoint x: 330, startPoint y: 452, endPoint x: 10, endPoint y: 432, distance: 321.4
click at [10, 432] on div "Financial Consideration Sales Price $5,000,000.00 Existing Loan Payoff $100,000…" at bounding box center [174, 314] width 329 height 1009
click at [10, 432] on div "Financial Consideration Sales Price $5,000,000.00 Existing Loan Payoff $100,000…" at bounding box center [169, 375] width 319 height 887
drag, startPoint x: 10, startPoint y: 432, endPoint x: 328, endPoint y: 454, distance: 319.1
click at [328, 454] on div "Financial Consideration Sales Price $5,000,000.00 Existing Loan Payoff $100,000…" at bounding box center [169, 375] width 319 height 887
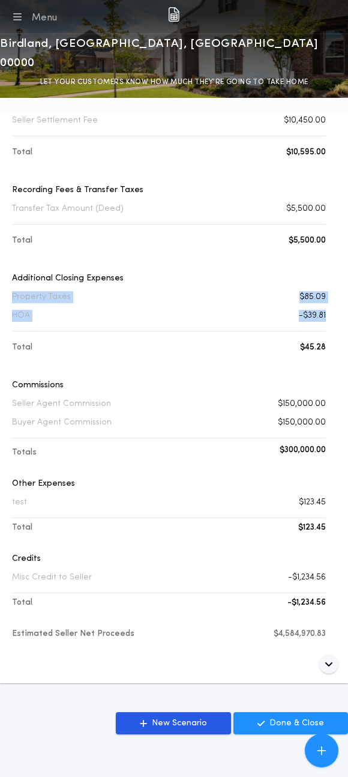
scroll to position [595, 0]
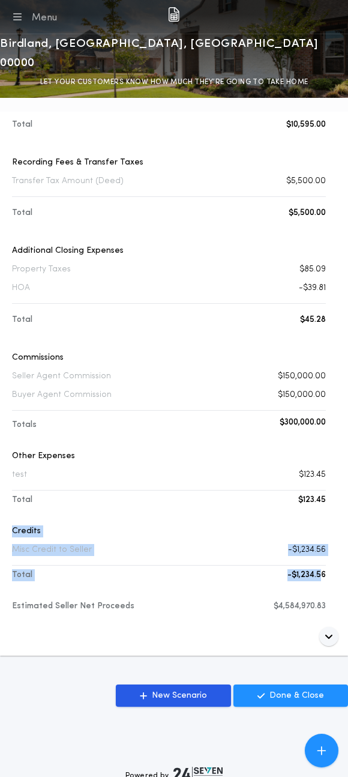
drag, startPoint x: 324, startPoint y: 557, endPoint x: 10, endPoint y: 512, distance: 317.4
click at [10, 512] on div "Financial Consideration Sales Price $5,000,000.00 Existing Loan Payoff $100,000…" at bounding box center [169, 191] width 319 height 887
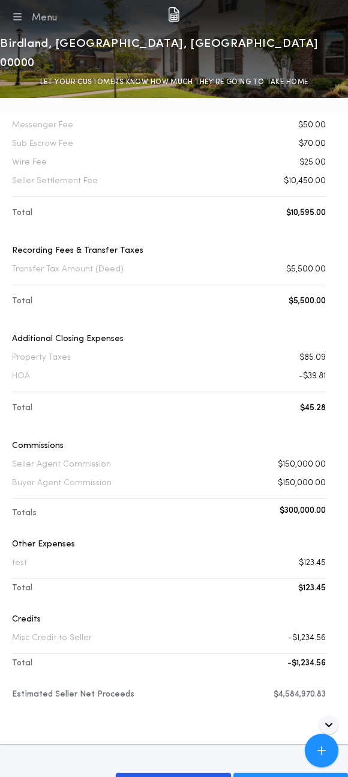
scroll to position [470, 0]
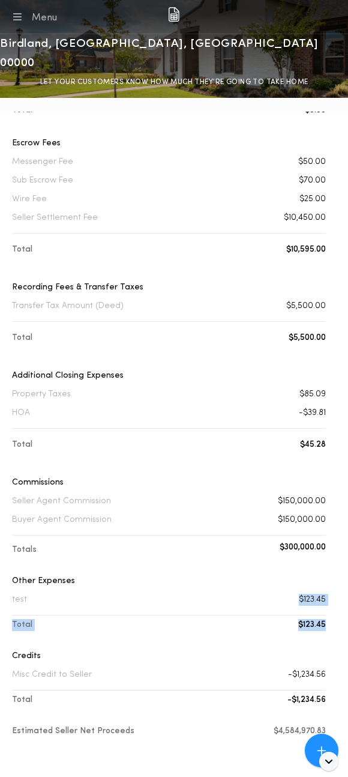
drag, startPoint x: 329, startPoint y: 608, endPoint x: 136, endPoint y: 579, distance: 195.0
click at [132, 580] on div "Financial Consideration Sales Price $5,000,000.00 Existing Loan Payoff $100,000…" at bounding box center [174, 254] width 329 height 1009
click at [136, 594] on div "test $123.45" at bounding box center [169, 600] width 314 height 12
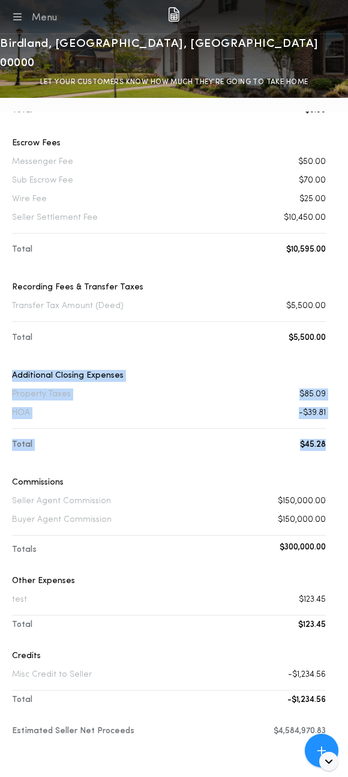
drag, startPoint x: 329, startPoint y: 422, endPoint x: -5, endPoint y: 353, distance: 340.4
click at [0, 353] on html "All Apps Quick Calc Quick Net Sheet Quick Estimate Title Calculator Seller Net …" at bounding box center [174, 271] width 348 height 1482
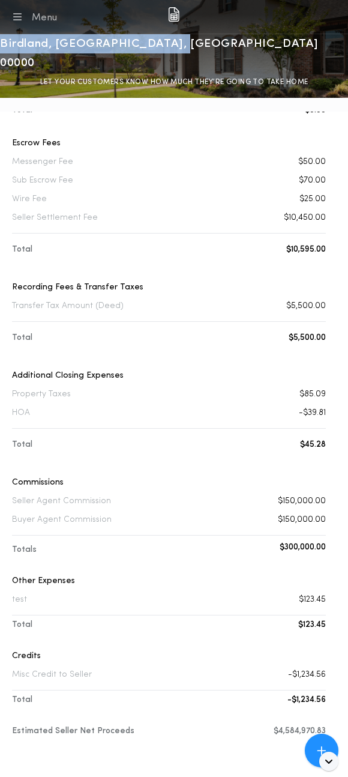
drag, startPoint x: 268, startPoint y: 40, endPoint x: 84, endPoint y: 38, distance: 183.8
click at [83, 38] on div "Birdland, San Diego, CA 00000 LET YOUR CUSTOMERS KNOW HOW MUCH THEY’RE GOING TO…" at bounding box center [174, 61] width 348 height 54
copy p "Birdland, [GEOGRAPHIC_DATA], [GEOGRAPHIC_DATA] 00000"
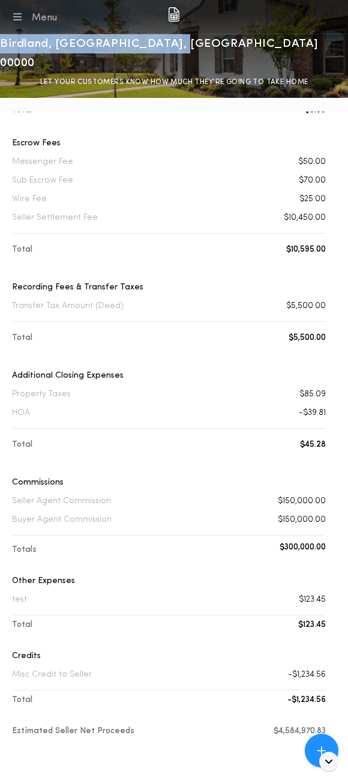
copy p "Birdland, [GEOGRAPHIC_DATA], [GEOGRAPHIC_DATA] 00000"
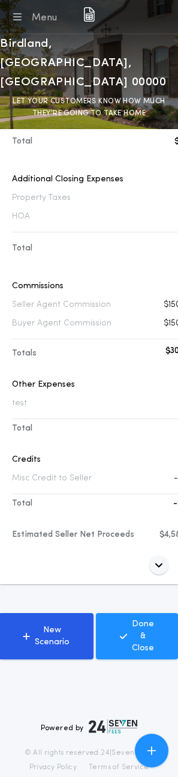
scroll to position [748, 36]
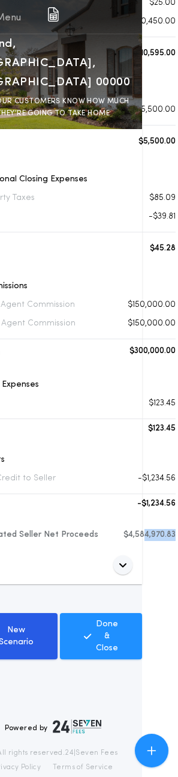
drag, startPoint x: 178, startPoint y: 491, endPoint x: 244, endPoint y: 491, distance: 66.1
click at [142, 491] on html "All Apps Quick Calc Quick Net Sheet Quick Estimate Title Calculator Seller Net …" at bounding box center [53, 67] width 178 height 1631
click at [138, 505] on div "Financial Consideration Sales Price $5,000,000.00 Existing Loan Payoff $100,000…" at bounding box center [76, 113] width 205 height 899
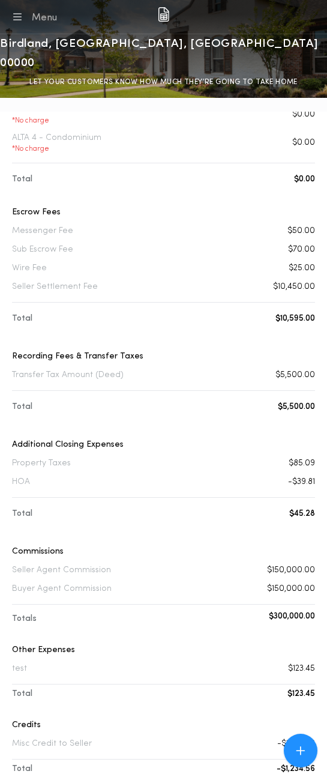
scroll to position [686, 0]
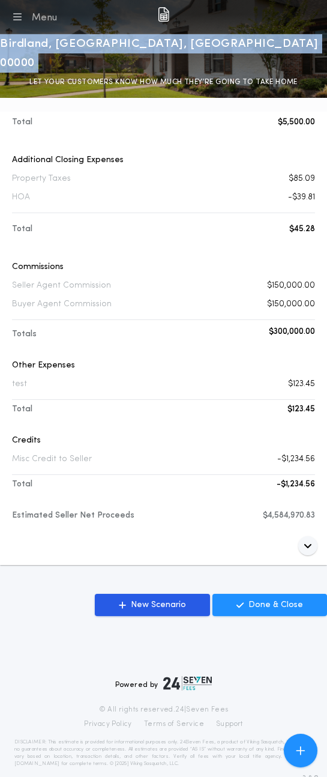
drag, startPoint x: 74, startPoint y: 42, endPoint x: 303, endPoint y: 42, distance: 229.5
click at [303, 42] on div "Birdland, San Diego, CA 00000 LET YOUR CUSTOMERS KNOW HOW MUCH THEY’RE GOING TO…" at bounding box center [163, 61] width 327 height 54
copy p "Birdland, [GEOGRAPHIC_DATA], [GEOGRAPHIC_DATA] 00000"
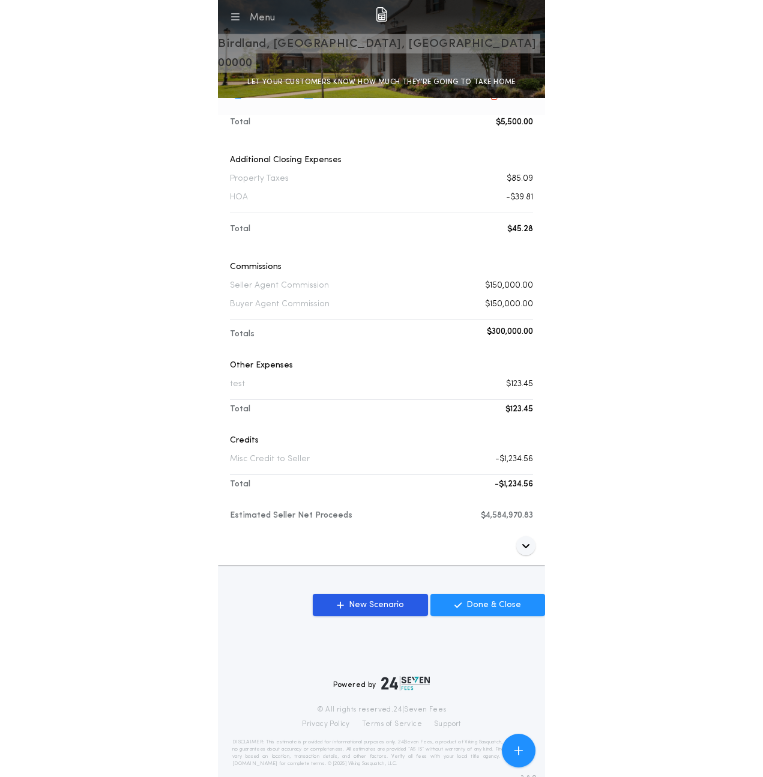
scroll to position [548, 0]
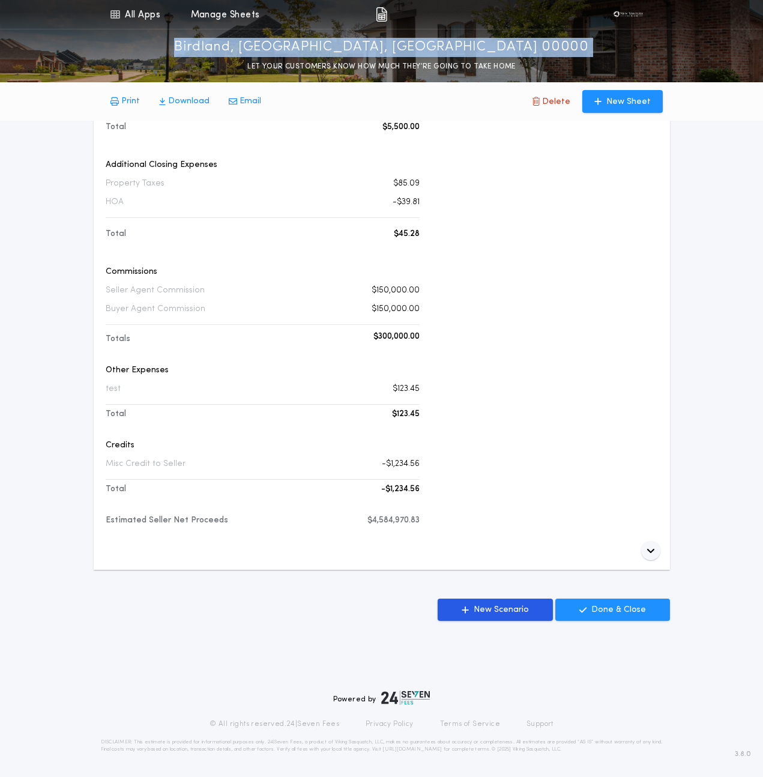
click at [366, 44] on p "Birdland, [GEOGRAPHIC_DATA], [GEOGRAPHIC_DATA] 00000" at bounding box center [381, 47] width 415 height 19
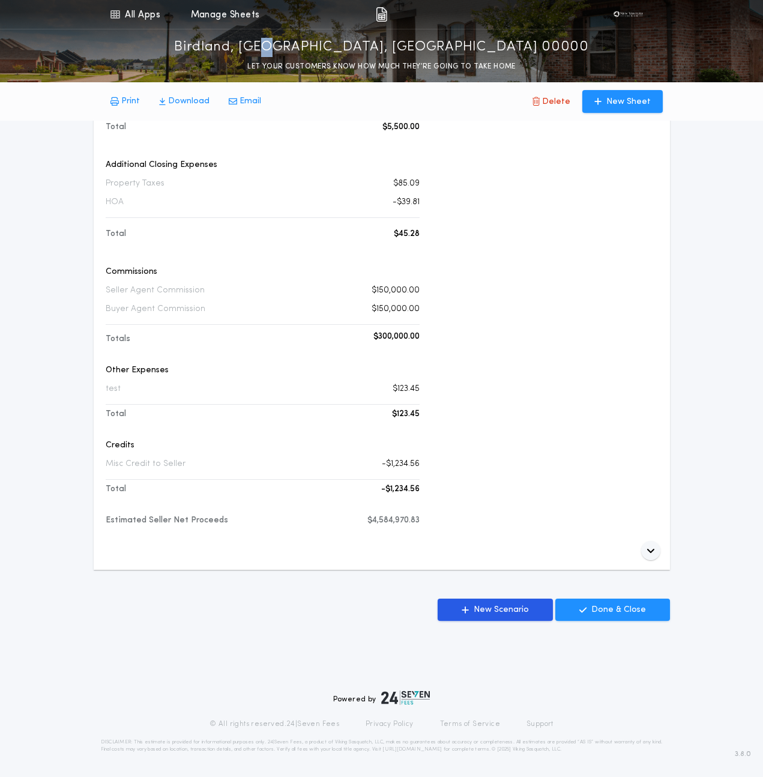
click at [366, 44] on p "Birdland, [GEOGRAPHIC_DATA], [GEOGRAPHIC_DATA] 00000" at bounding box center [381, 47] width 415 height 19
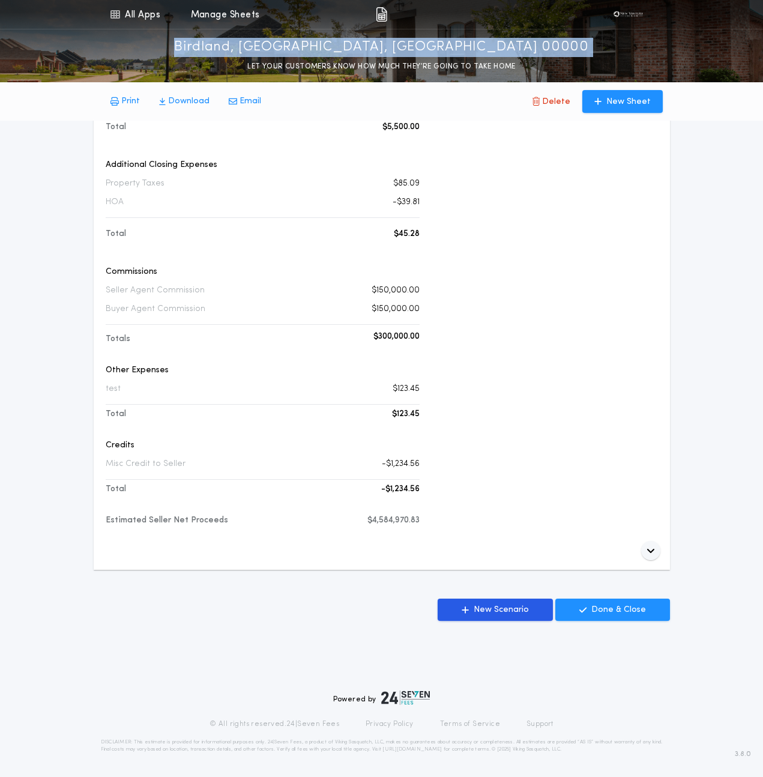
click at [366, 44] on p "Birdland, [GEOGRAPHIC_DATA], [GEOGRAPHIC_DATA] 00000" at bounding box center [381, 47] width 415 height 19
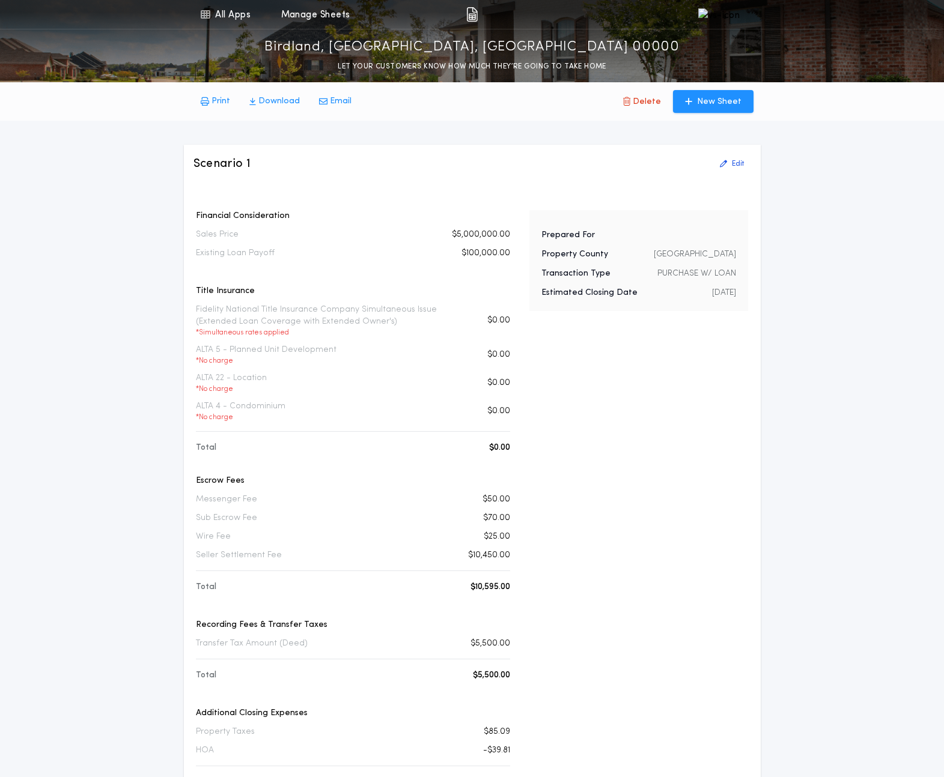
click at [629, 220] on div "Prepared For Property County [GEOGRAPHIC_DATA] Transaction Type PURCHASE W/ LOA…" at bounding box center [638, 260] width 219 height 101
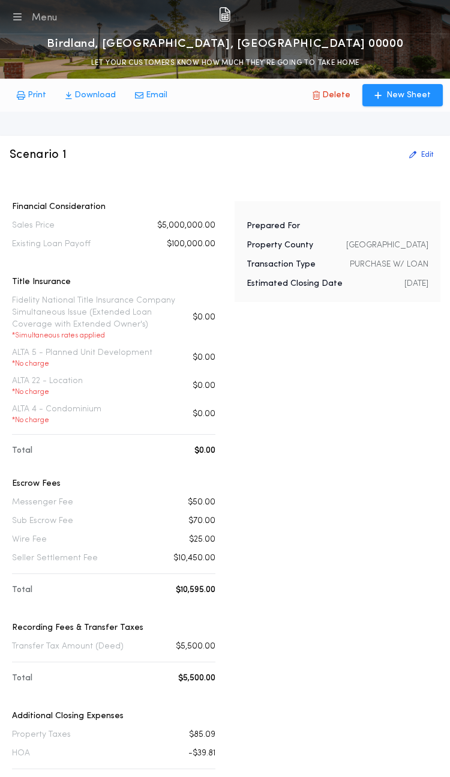
click at [398, 160] on div "Scenario 1 Edit" at bounding box center [225, 154] width 431 height 19
click at [424, 156] on p "Edit" at bounding box center [428, 155] width 12 height 10
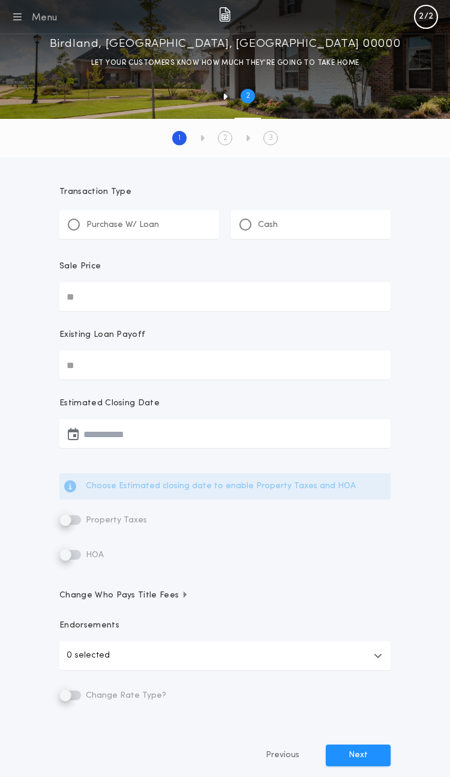
type input "**********"
type input "********"
type input "**********"
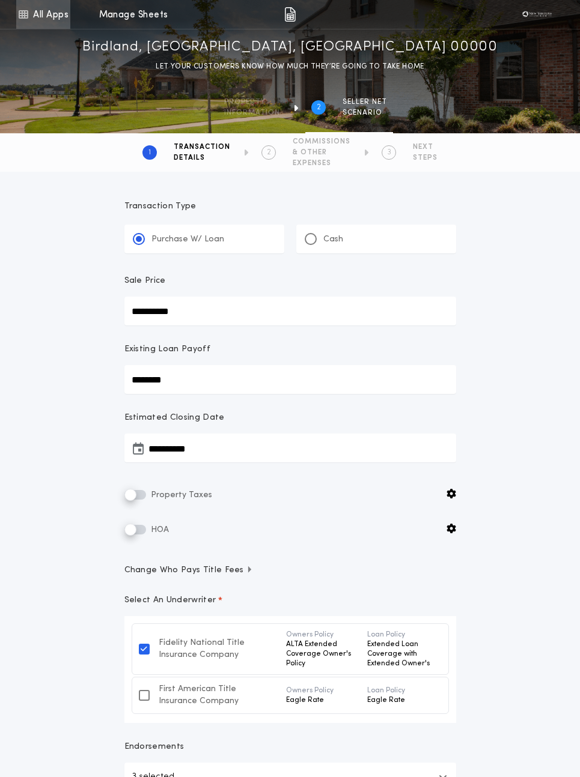
click at [28, 13] on link "All Apps" at bounding box center [43, 14] width 54 height 29
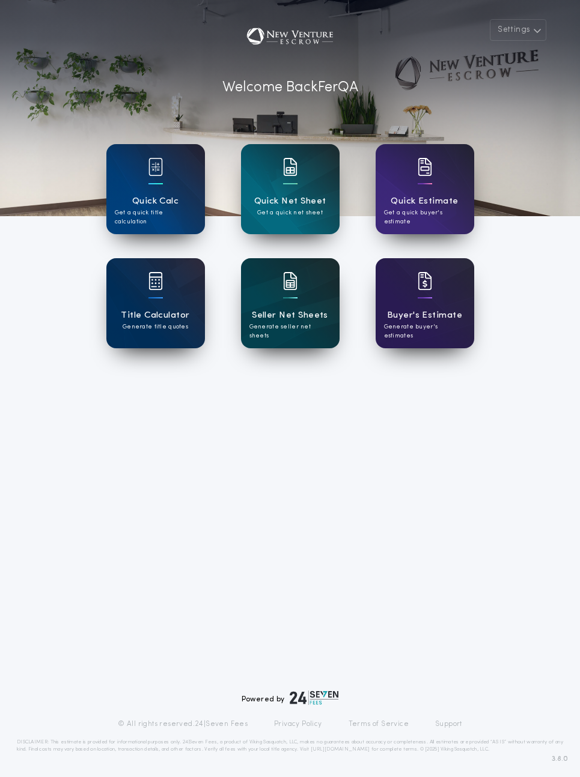
click at [305, 334] on div "Seller Net Sheets Generate seller net sheets" at bounding box center [290, 303] width 99 height 90
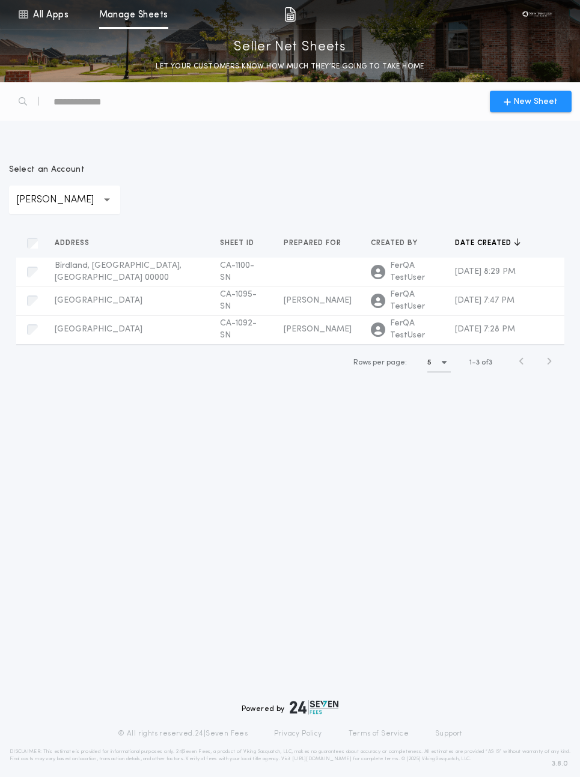
click at [521, 114] on div "New Sheet" at bounding box center [290, 101] width 577 height 38
click at [521, 106] on span "New Sheet" at bounding box center [535, 102] width 44 height 13
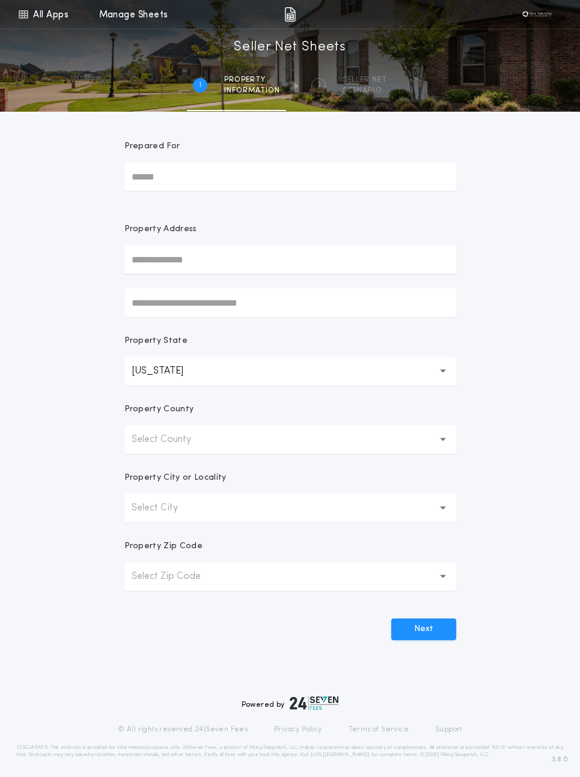
click at [229, 432] on button "Select County" at bounding box center [290, 439] width 332 height 29
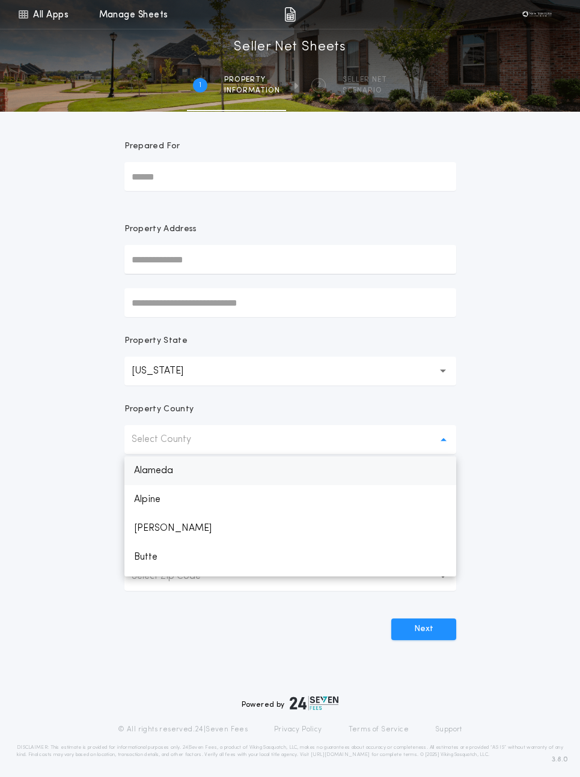
click at [205, 468] on p "Alameda" at bounding box center [290, 471] width 332 height 29
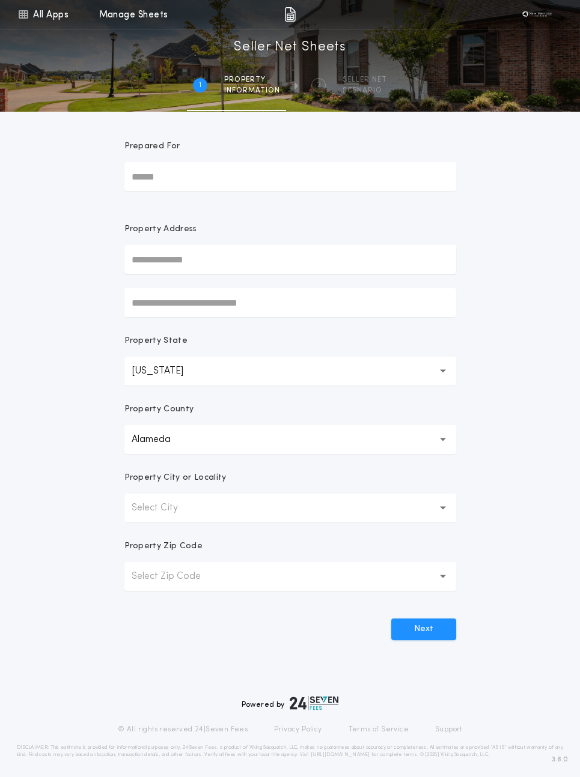
click at [195, 510] on p "Select City" at bounding box center [164, 508] width 65 height 14
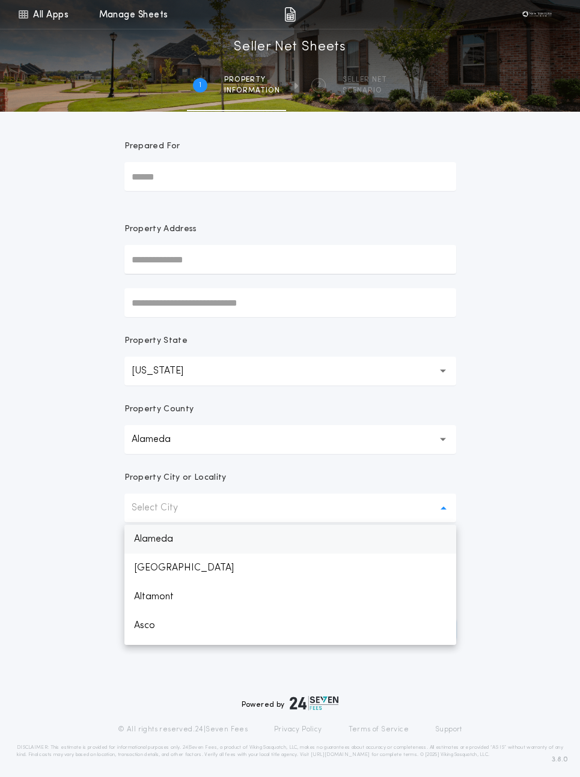
click at [189, 542] on p "Alameda" at bounding box center [290, 539] width 332 height 29
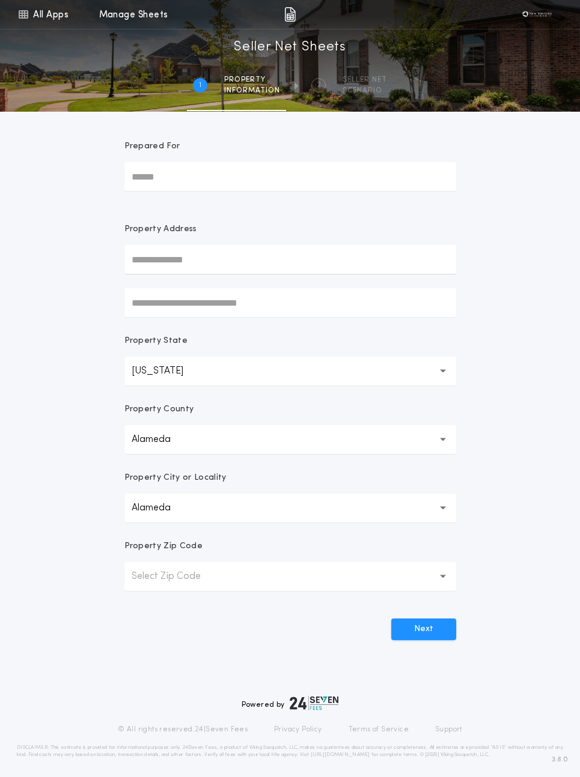
click at [196, 584] on button "Select Zip Code" at bounding box center [290, 576] width 332 height 29
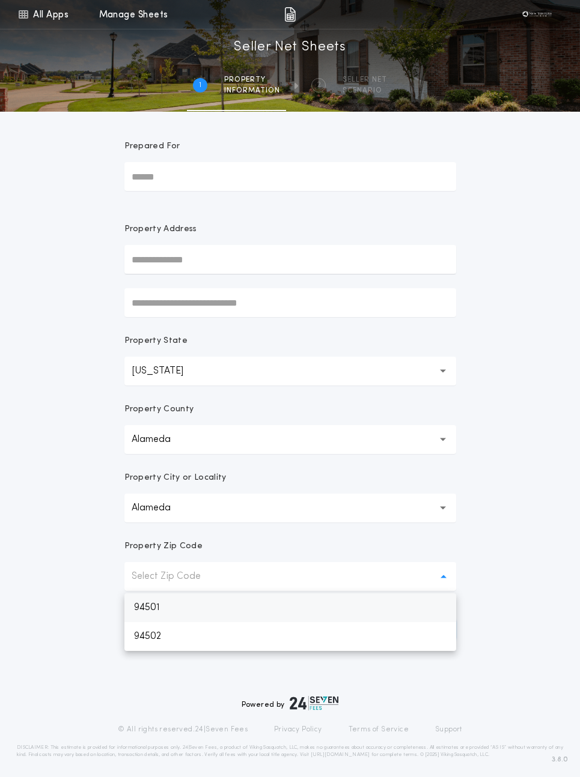
click at [187, 607] on p "94501" at bounding box center [290, 607] width 332 height 29
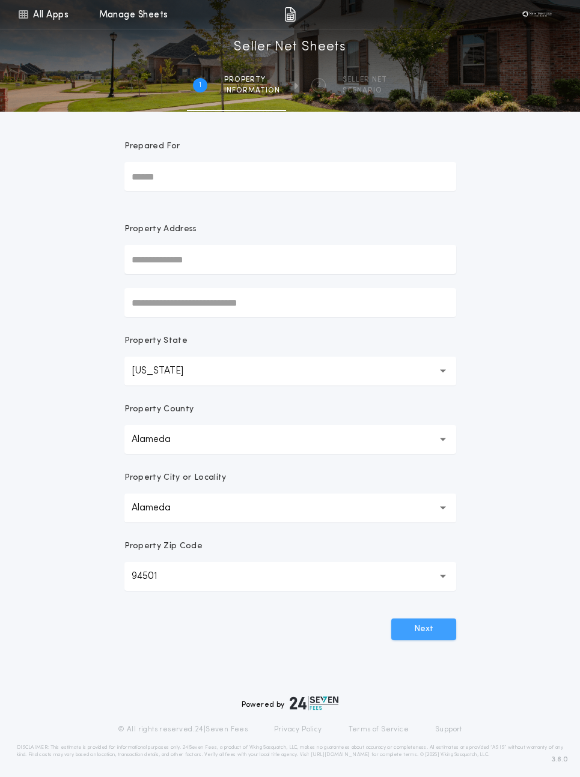
click at [415, 620] on button "Next" at bounding box center [423, 630] width 65 height 22
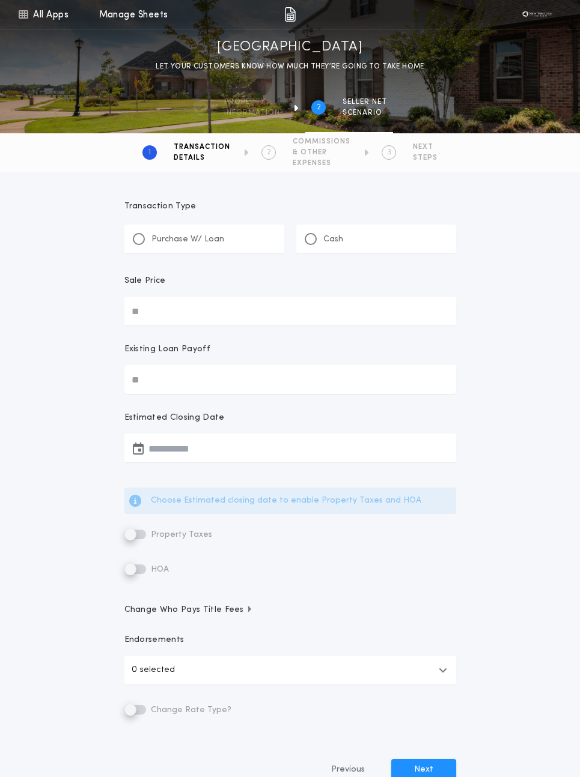
click at [505, 347] on div "Transaction Type Purchase W/ Loan Cash Sale Price Existing Loan Payoff Estimate…" at bounding box center [290, 493] width 580 height 643
click at [162, 240] on p "Purchase W/ Loan" at bounding box center [187, 240] width 73 height 12
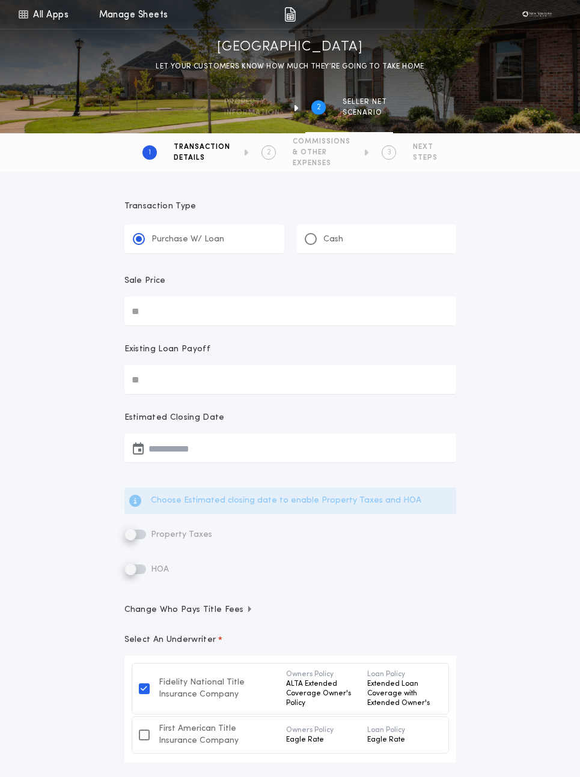
click at [166, 317] on input "Sale Price" at bounding box center [290, 311] width 332 height 29
type input "**********"
click at [161, 389] on input "Existing Loan Payoff" at bounding box center [290, 379] width 332 height 29
type input "********"
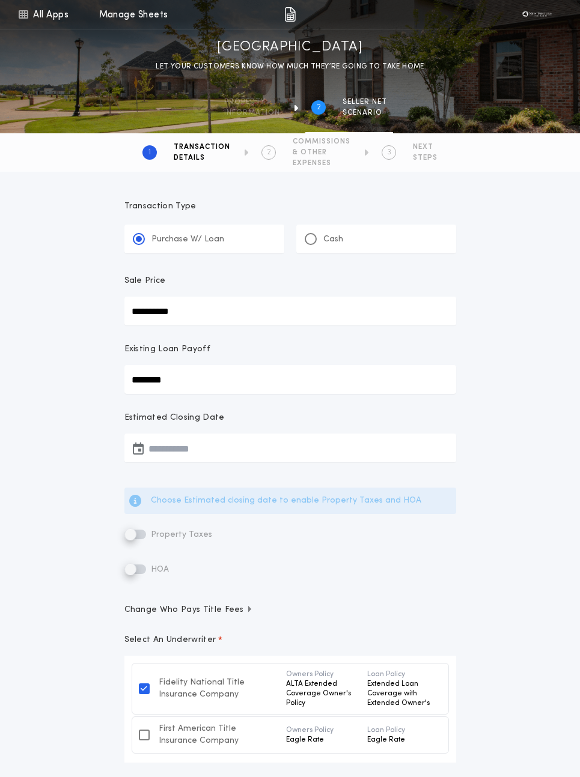
click at [186, 453] on button "button" at bounding box center [290, 448] width 332 height 29
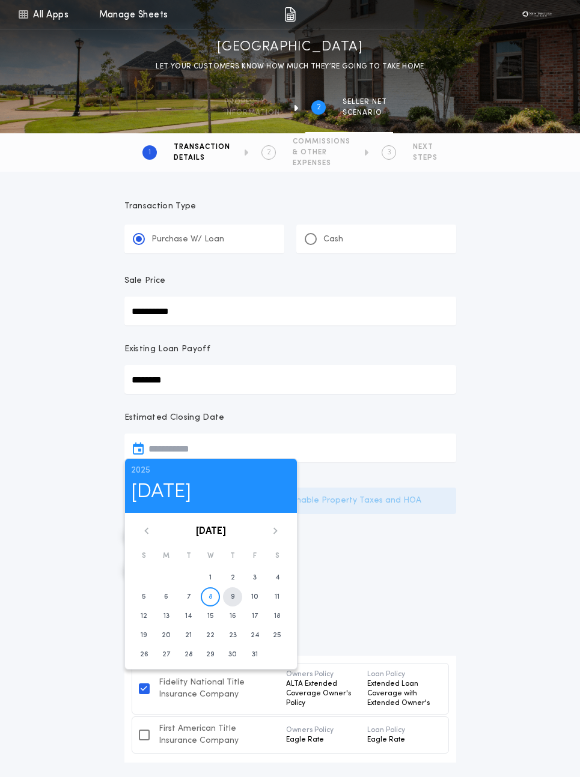
click at [229, 601] on button "9" at bounding box center [232, 596] width 19 height 19
type input "**********"
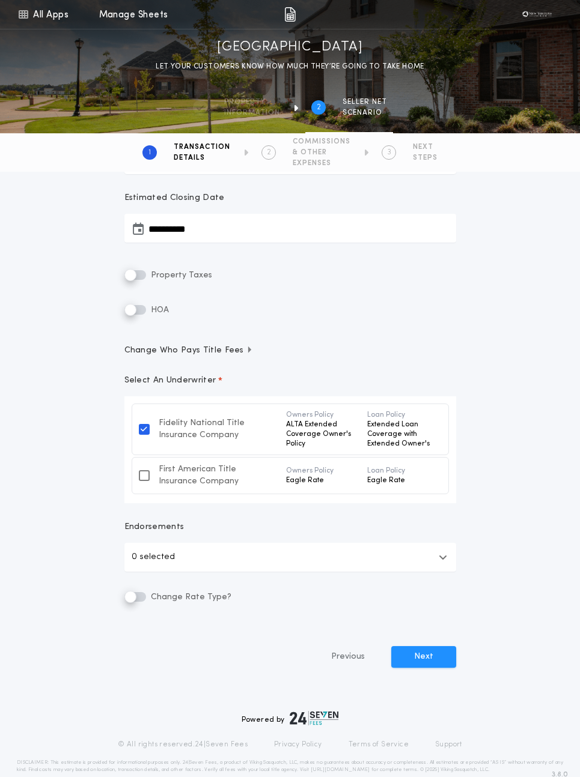
scroll to position [226, 0]
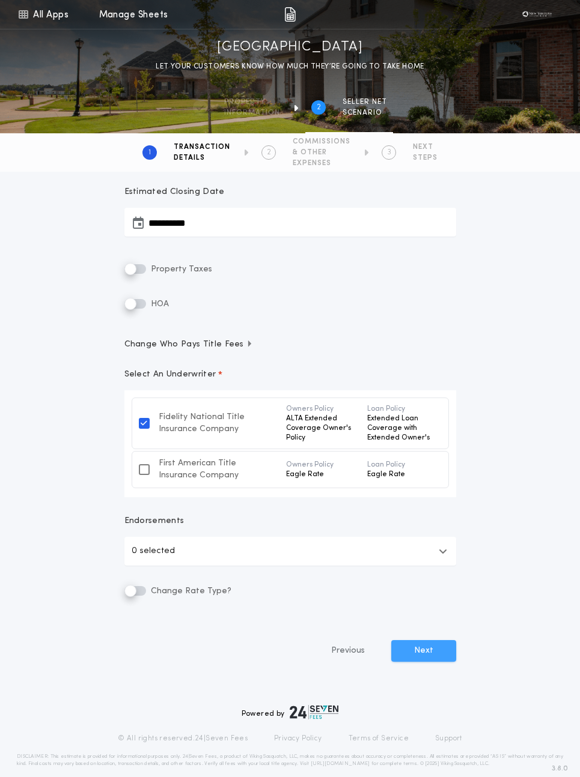
click at [415, 657] on button "Next" at bounding box center [423, 651] width 65 height 22
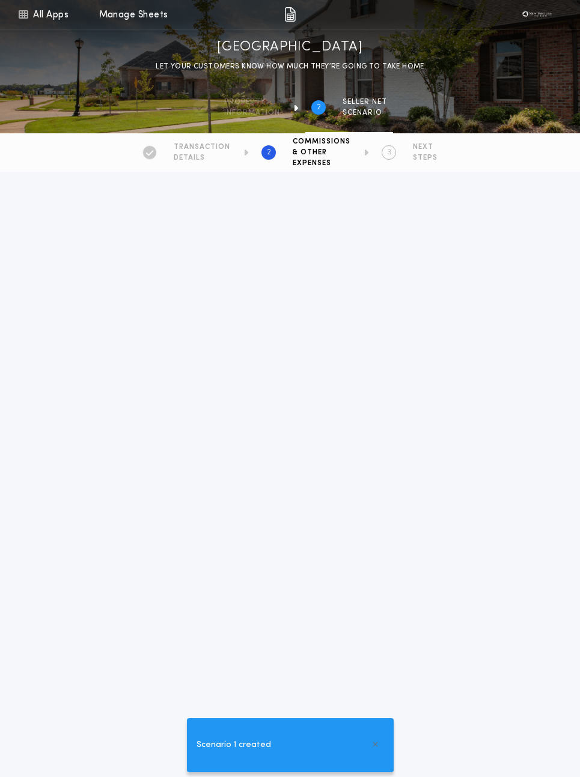
type Commission-value "**********"
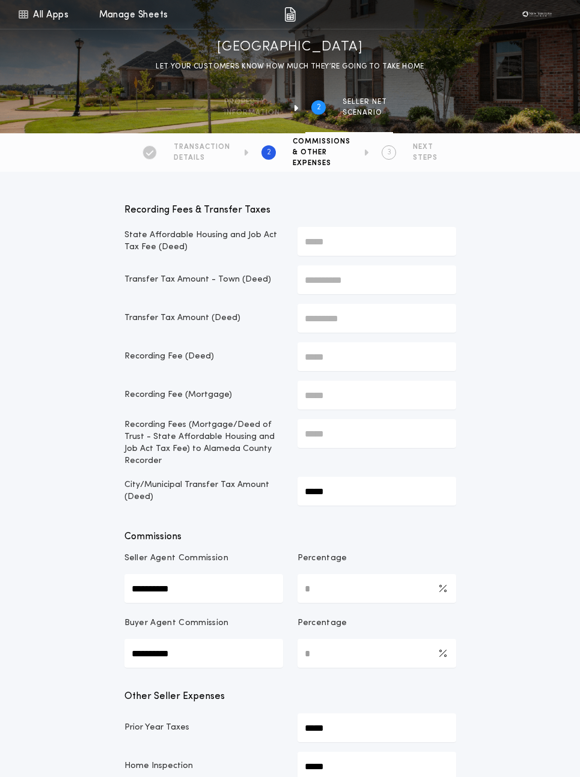
drag, startPoint x: 358, startPoint y: 44, endPoint x: 226, endPoint y: 44, distance: 131.5
click at [226, 44] on div "[GEOGRAPHIC_DATA] LET YOUR CUSTOMERS KNOW HOW MUCH THEY’RE GOING TO TAKE HOME" at bounding box center [290, 55] width 580 height 35
copy h1 "[GEOGRAPHIC_DATA]"
click at [1, 292] on div "**********" at bounding box center [290, 713] width 580 height 1083
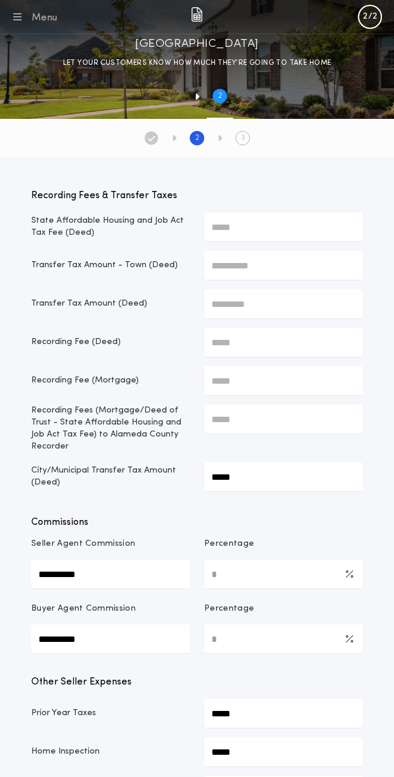
click at [132, 501] on div "**********" at bounding box center [197, 577] width 332 height 153
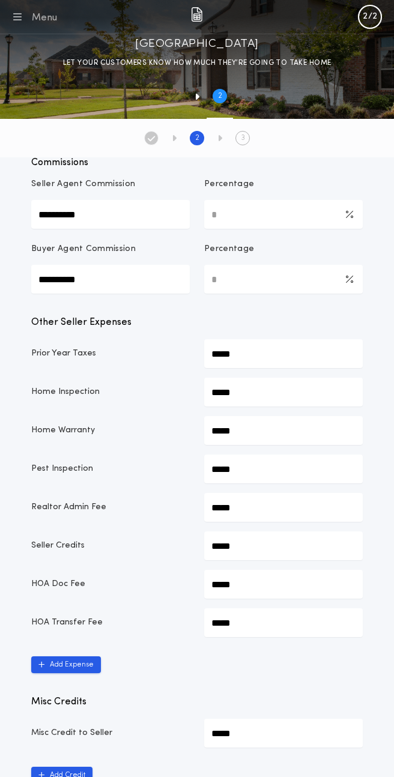
scroll to position [553, 0]
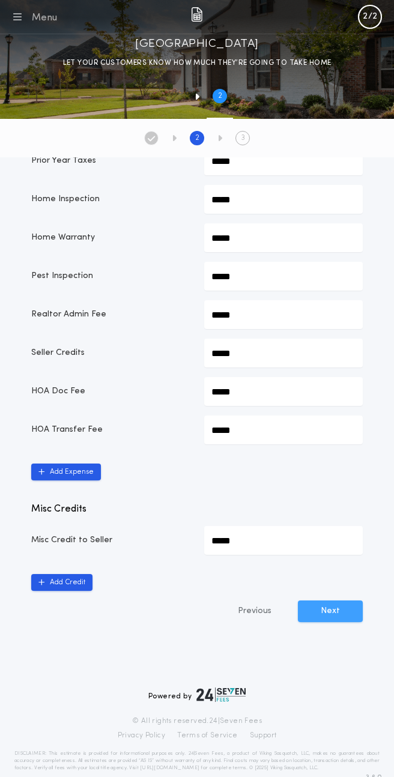
click at [323, 601] on button "Next" at bounding box center [330, 612] width 65 height 22
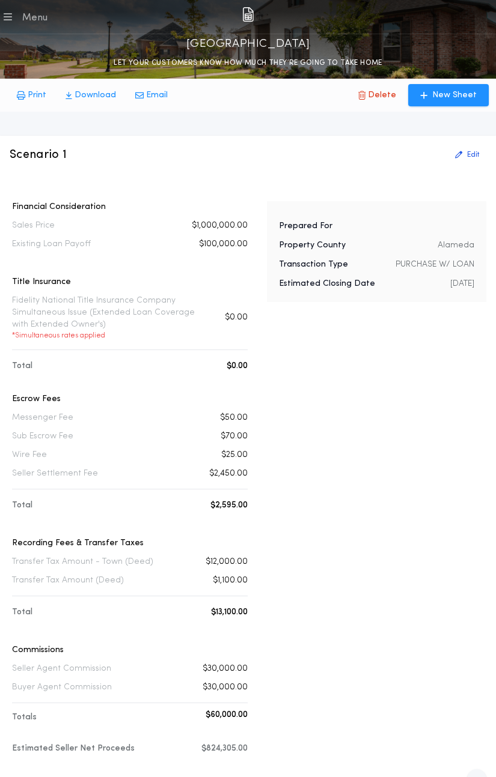
scroll to position [235, 0]
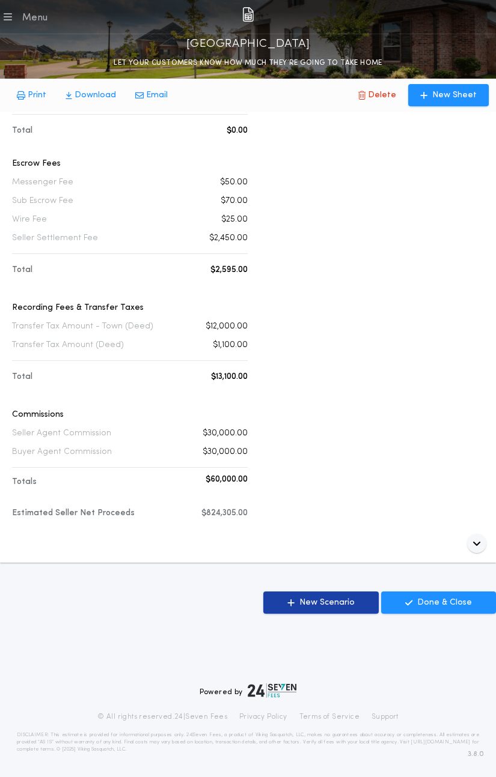
click at [326, 599] on p "New Scenario" at bounding box center [326, 603] width 55 height 12
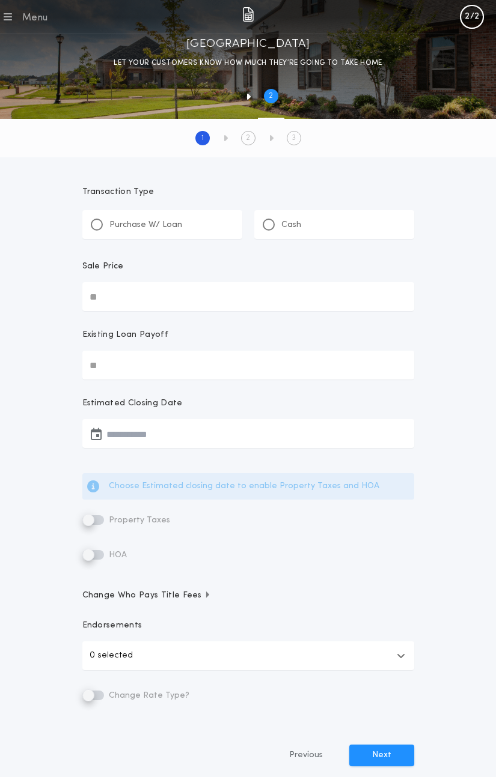
click at [169, 59] on p "LET YOUR CUSTOMERS KNOW HOW MUCH THEY’RE GOING TO TAKE HOME" at bounding box center [248, 63] width 268 height 12
click at [10, 17] on icon "button" at bounding box center [8, 17] width 8 height 14
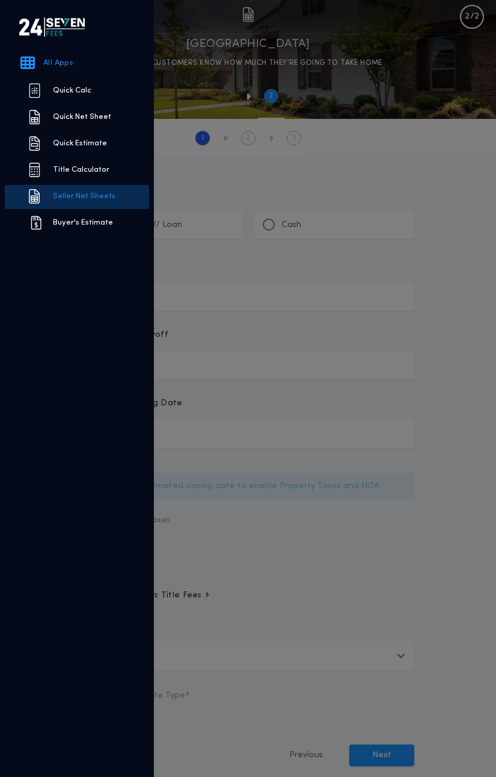
click at [82, 193] on link "Seller Net Sheets" at bounding box center [77, 197] width 144 height 24
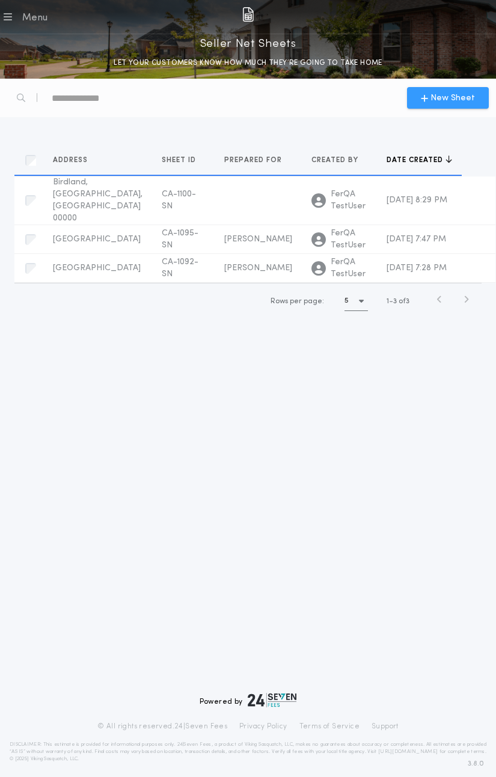
click at [449, 100] on span "New Sheet" at bounding box center [452, 98] width 44 height 13
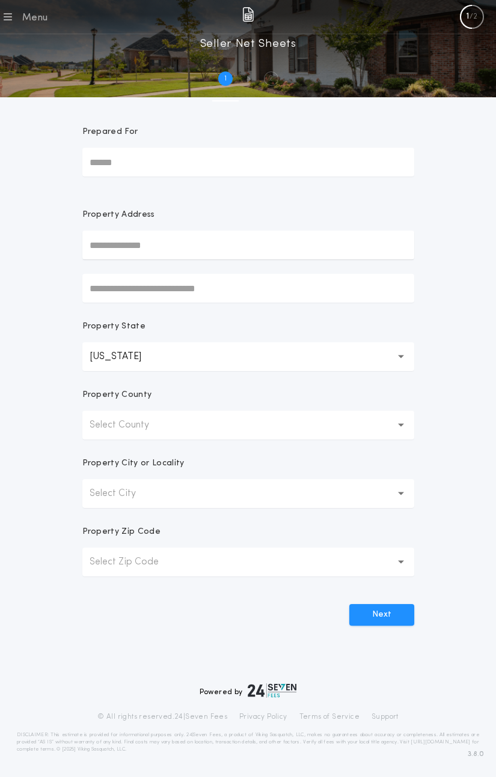
click at [150, 429] on p "Select County" at bounding box center [128, 425] width 79 height 14
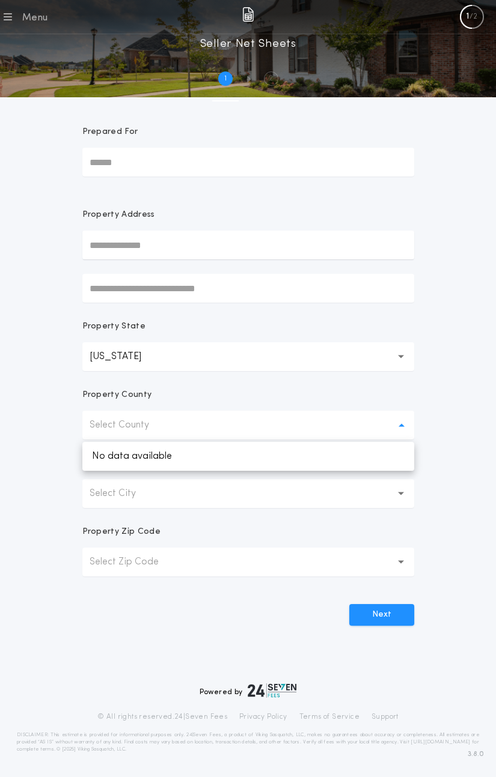
click at [124, 419] on p "Select County" at bounding box center [128, 425] width 79 height 14
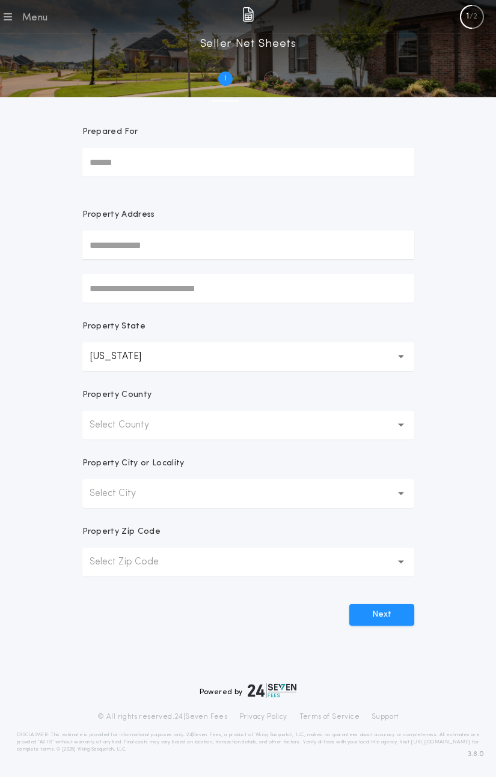
click at [124, 419] on p "Select County" at bounding box center [128, 425] width 79 height 14
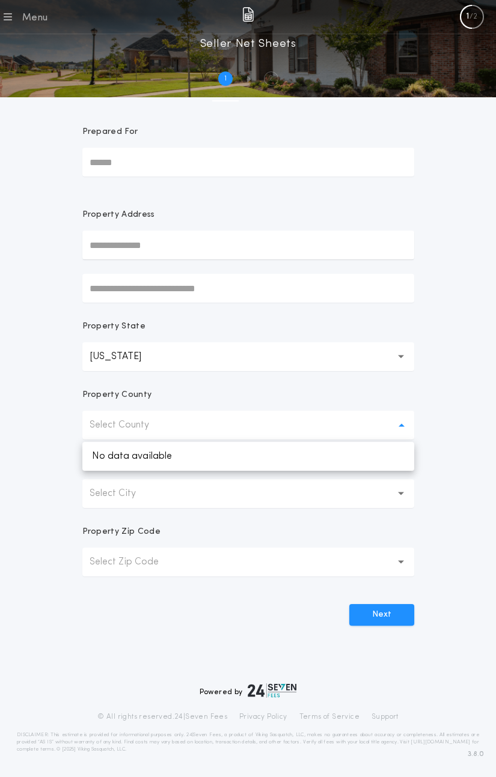
click at [129, 421] on p "Select County" at bounding box center [128, 425] width 79 height 14
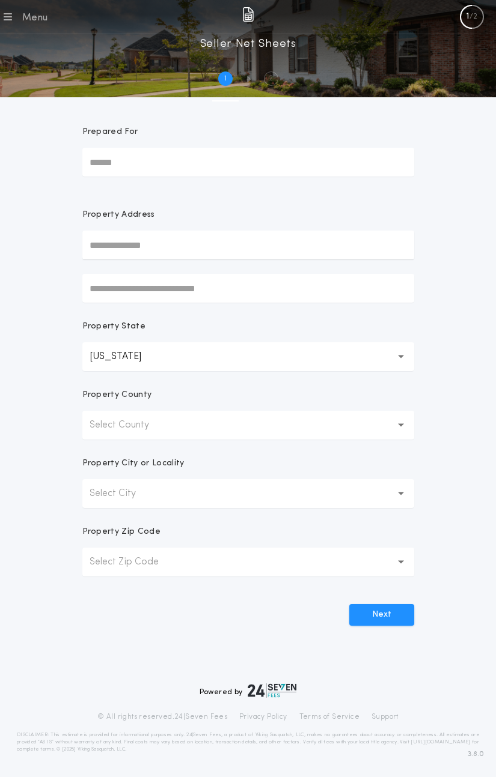
click at [129, 421] on p "Select County" at bounding box center [128, 425] width 79 height 14
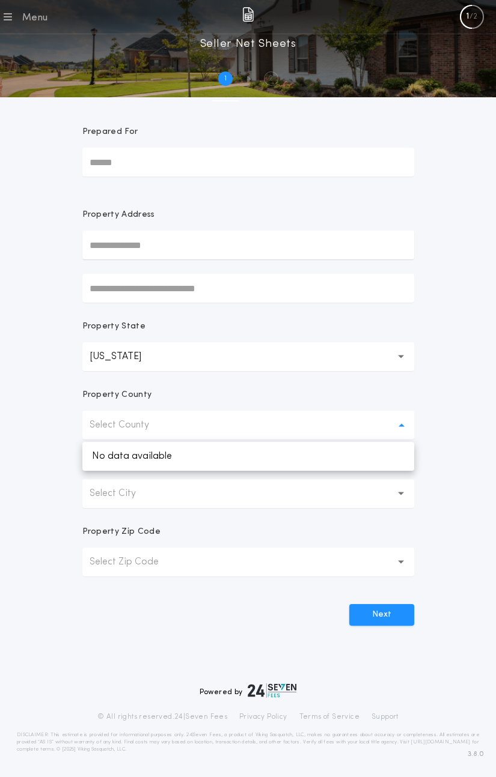
click at [129, 421] on p "Select County" at bounding box center [128, 425] width 79 height 14
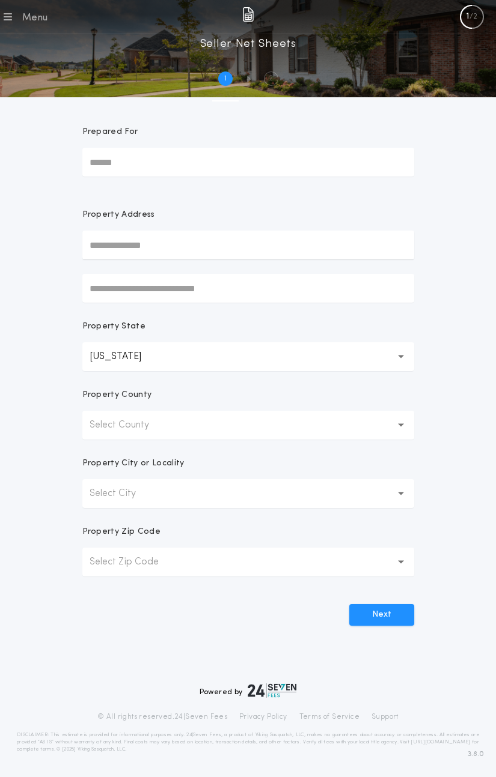
click at [129, 435] on button "Select County" at bounding box center [248, 425] width 332 height 29
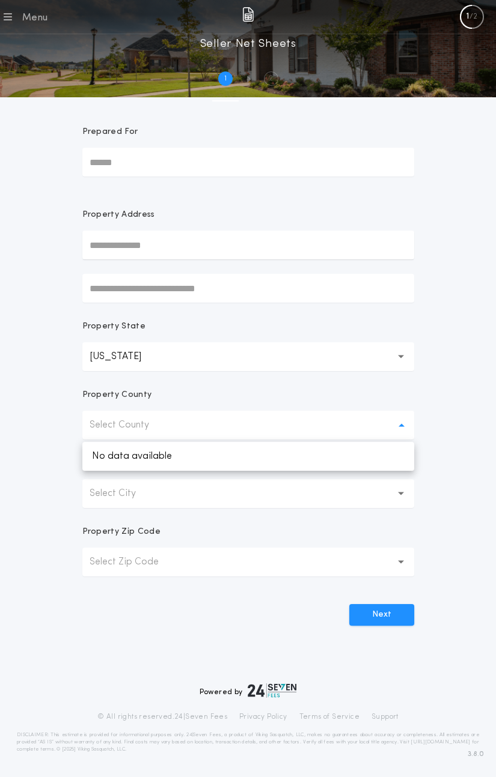
click at [129, 435] on button "Select County" at bounding box center [248, 425] width 332 height 29
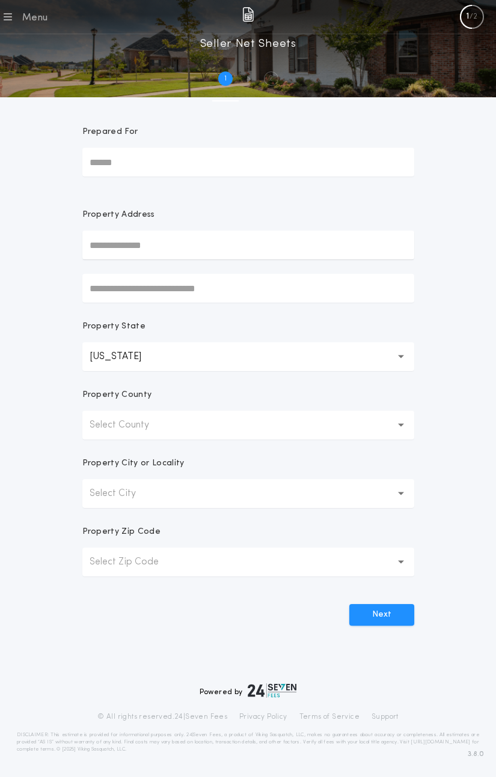
click at [129, 435] on button "Select County" at bounding box center [248, 425] width 332 height 29
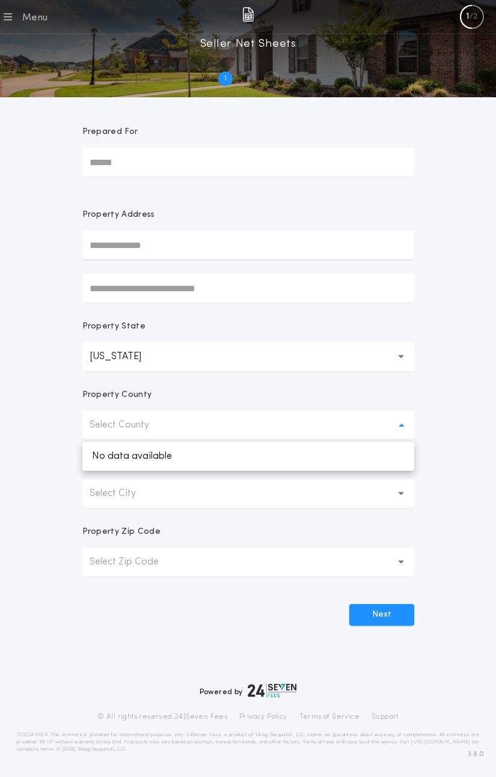
click at [130, 252] on input "text" at bounding box center [248, 245] width 332 height 29
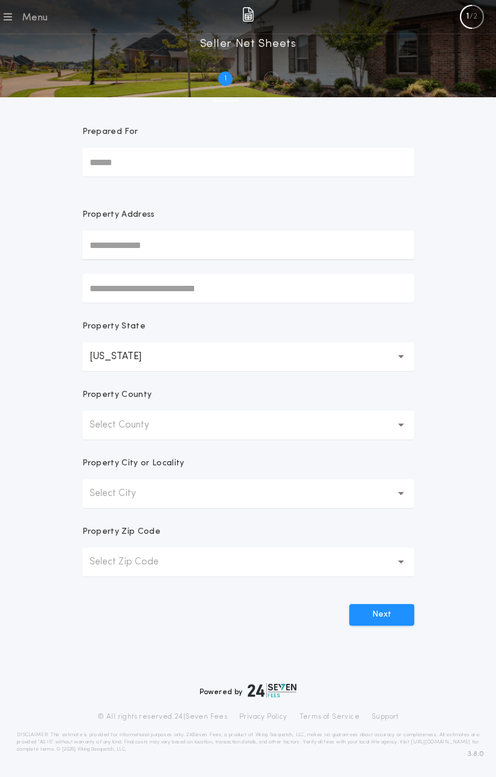
click at [106, 249] on input "text" at bounding box center [248, 245] width 332 height 29
paste input "**********"
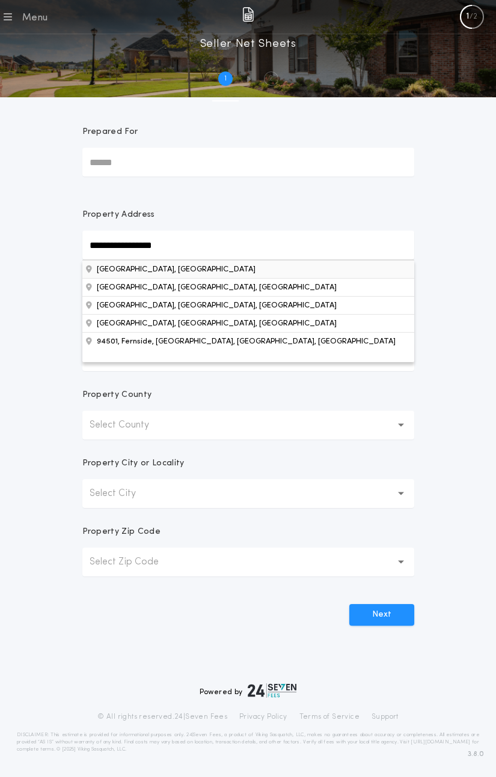
click at [184, 266] on button "[GEOGRAPHIC_DATA], [GEOGRAPHIC_DATA]" at bounding box center [248, 269] width 332 height 18
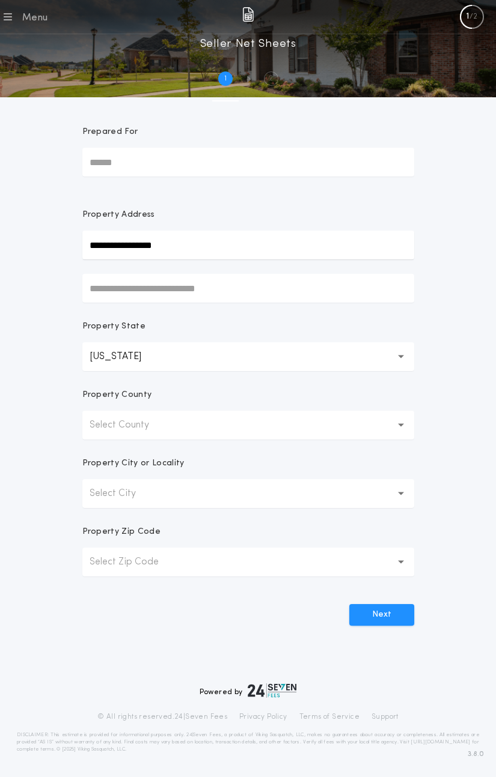
type input "*****"
click at [166, 422] on p "Select County" at bounding box center [128, 425] width 79 height 14
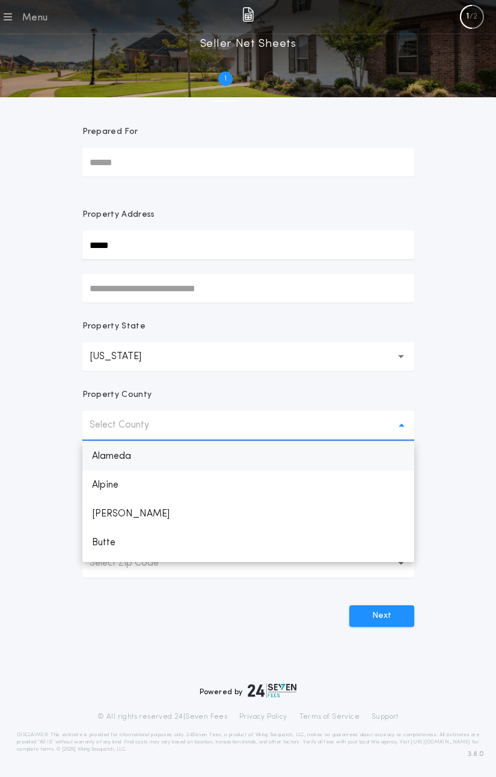
click at [147, 465] on p "Alameda" at bounding box center [248, 456] width 332 height 29
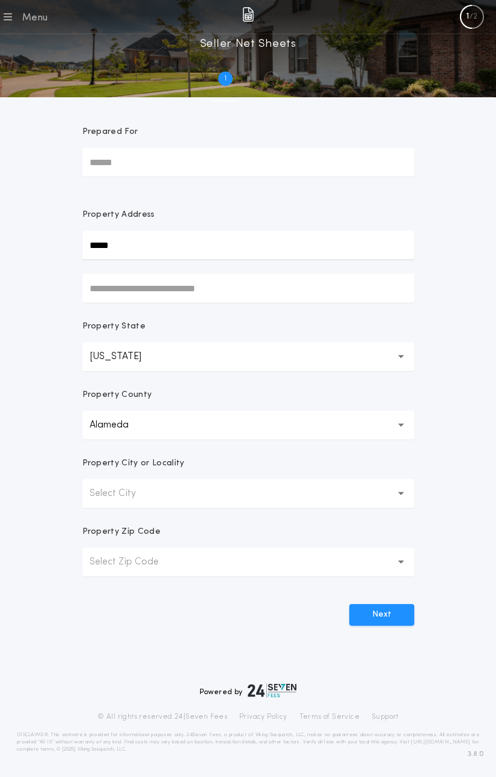
click at [148, 493] on p "Select City" at bounding box center [121, 494] width 65 height 14
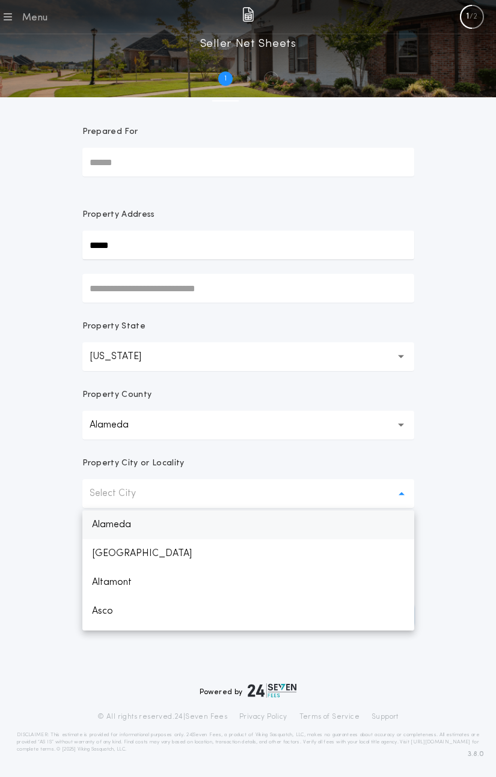
click at [147, 525] on p "Alameda" at bounding box center [248, 525] width 332 height 29
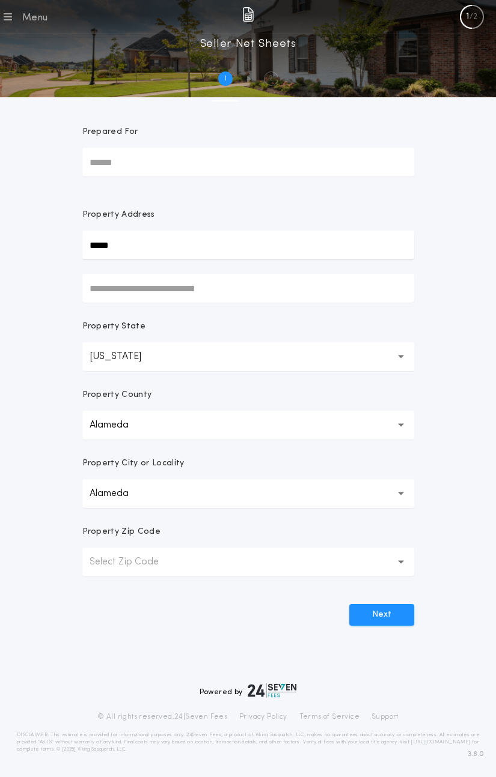
click at [186, 562] on button "Select Zip Code" at bounding box center [248, 562] width 332 height 29
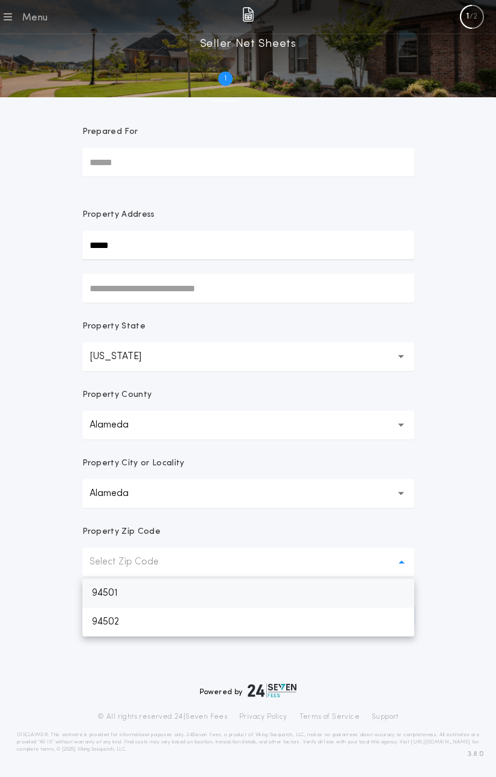
click at [160, 592] on p "94501" at bounding box center [248, 593] width 332 height 29
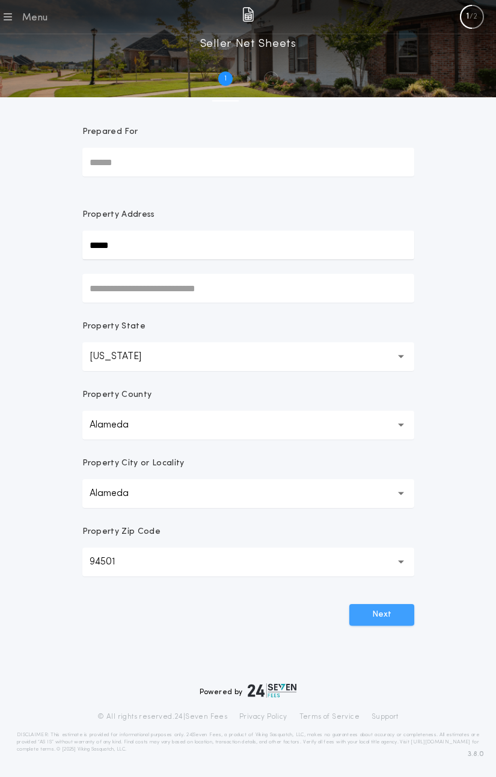
click at [389, 619] on button "Next" at bounding box center [381, 615] width 65 height 22
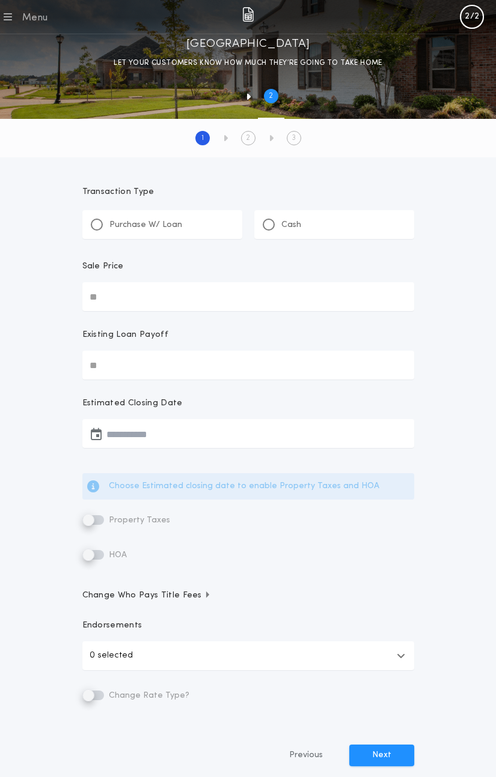
click at [148, 229] on p "Purchase W/ Loan" at bounding box center [145, 225] width 73 height 12
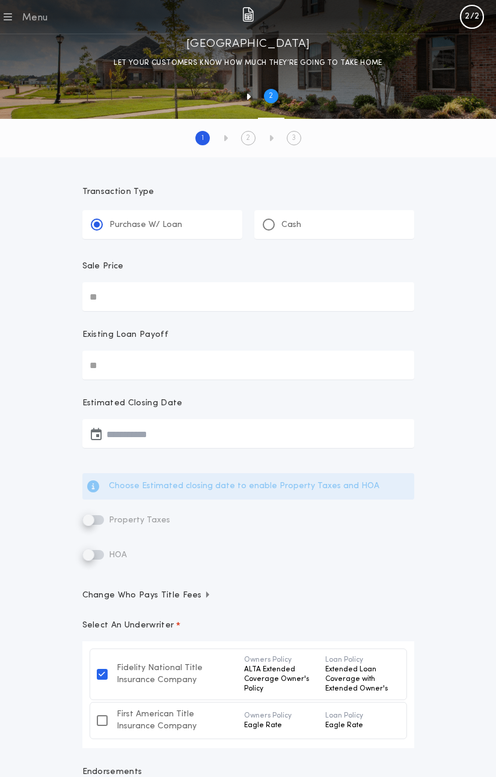
click at [108, 295] on input "Sale Price" at bounding box center [248, 296] width 332 height 29
type input "********"
click at [133, 378] on input "Existing Loan Payoff" at bounding box center [248, 365] width 332 height 29
type input "********"
click at [154, 444] on button "button" at bounding box center [248, 433] width 332 height 29
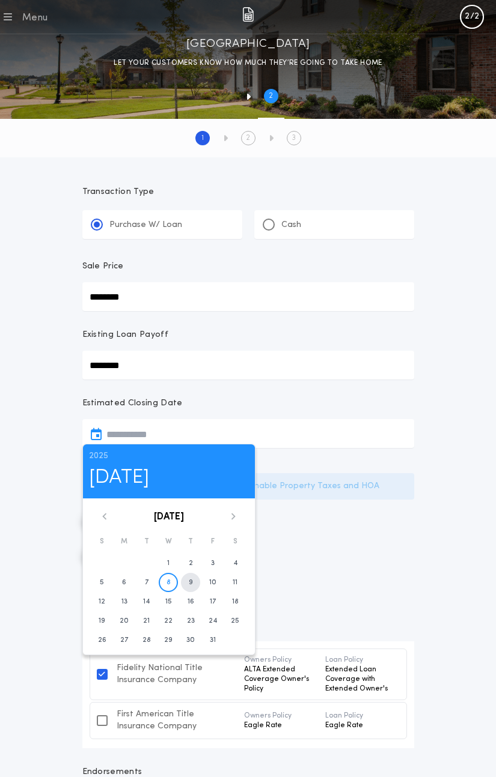
click at [190, 589] on button "9" at bounding box center [190, 582] width 19 height 19
type input "**********"
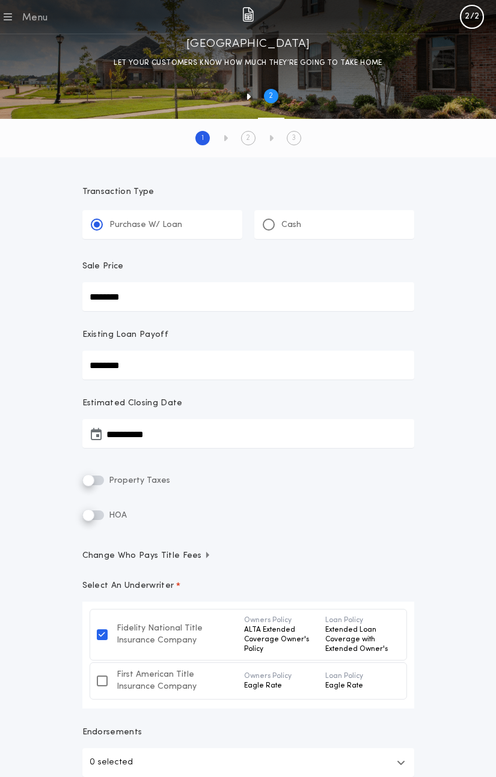
scroll to position [233, 0]
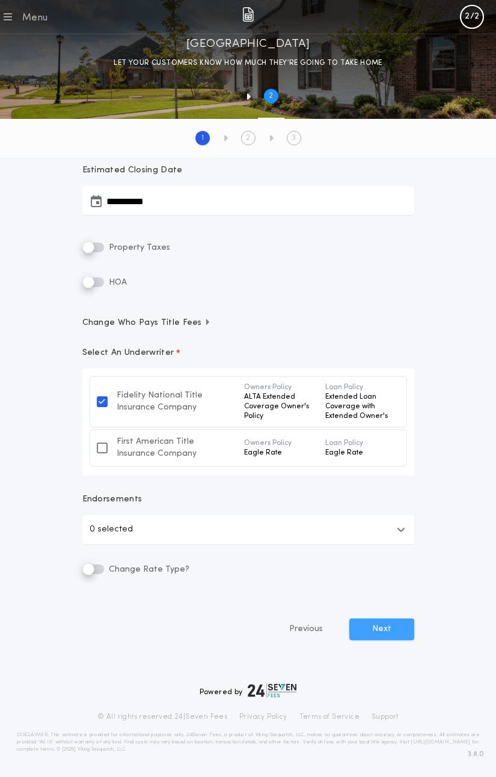
click at [373, 635] on button "Next" at bounding box center [381, 630] width 65 height 22
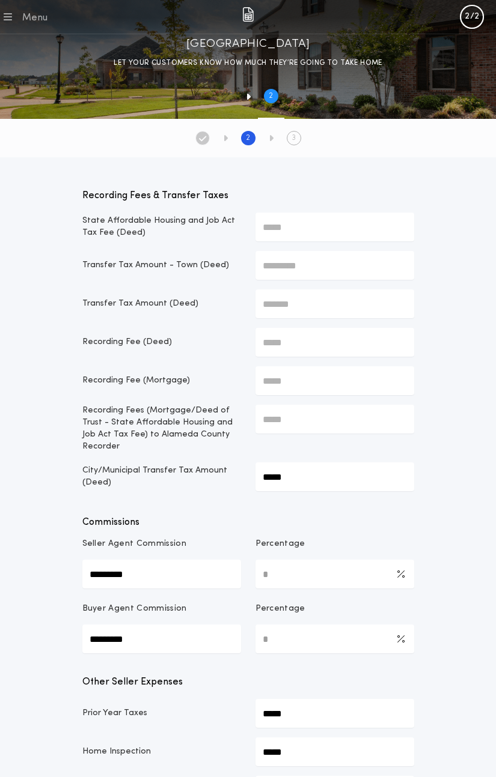
scroll to position [554, 0]
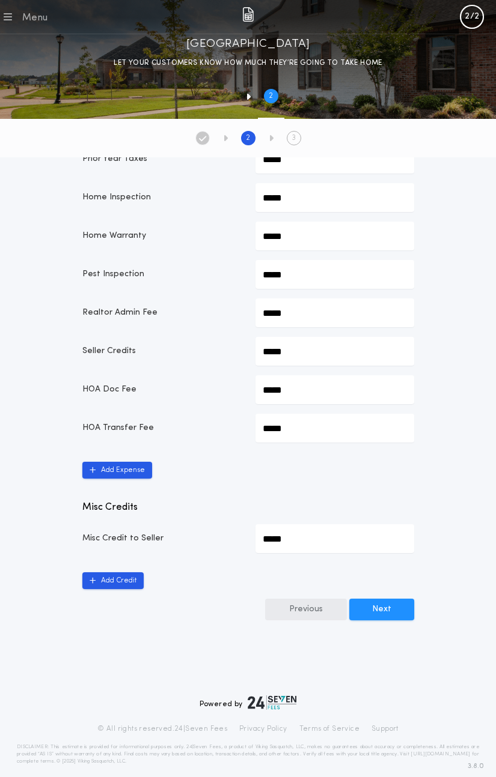
click at [315, 603] on button "Previous" at bounding box center [306, 610] width 82 height 22
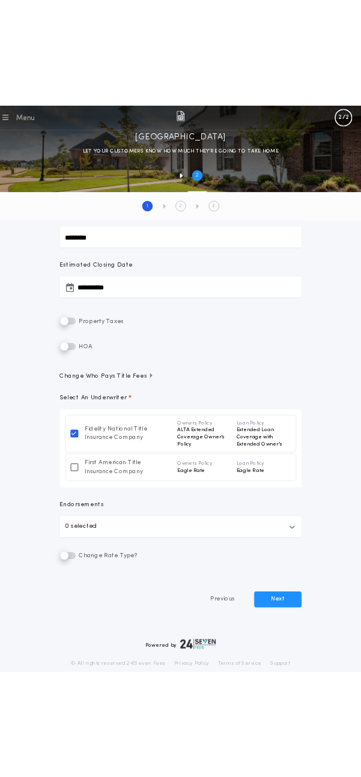
scroll to position [233, 0]
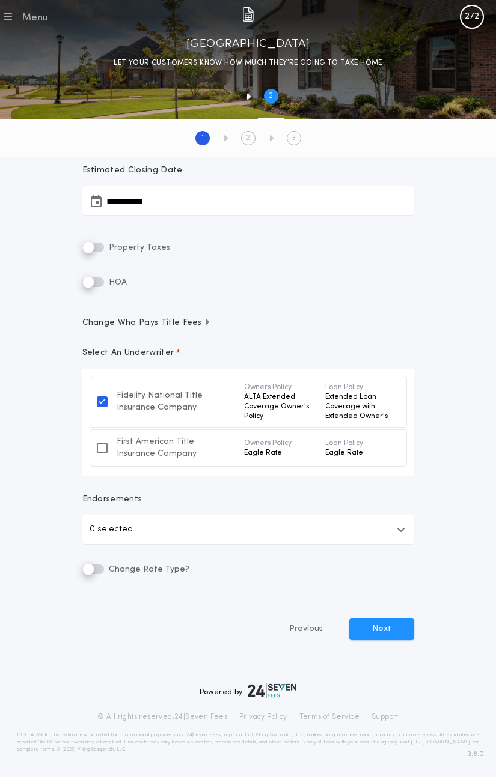
click at [310, 51] on h1 "[GEOGRAPHIC_DATA]" at bounding box center [248, 43] width 124 height 19
drag, startPoint x: 322, startPoint y: 47, endPoint x: 172, endPoint y: 47, distance: 150.2
click at [172, 47] on div "[GEOGRAPHIC_DATA] LET YOUR CUSTOMERS KNOW HOW MUCH THEY’RE GOING TO TAKE HOME" at bounding box center [248, 51] width 496 height 35
copy h1 "[GEOGRAPHIC_DATA]"
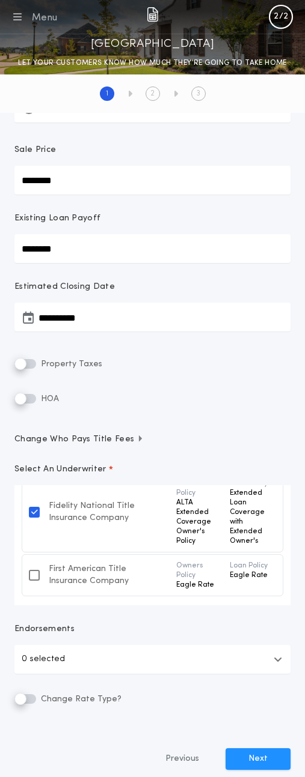
scroll to position [264, 0]
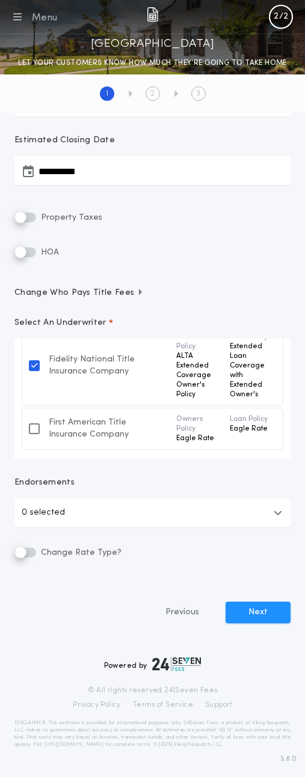
click at [154, 570] on div "**********" at bounding box center [152, 264] width 305 height 786
click at [250, 611] on button "Next" at bounding box center [257, 613] width 65 height 22
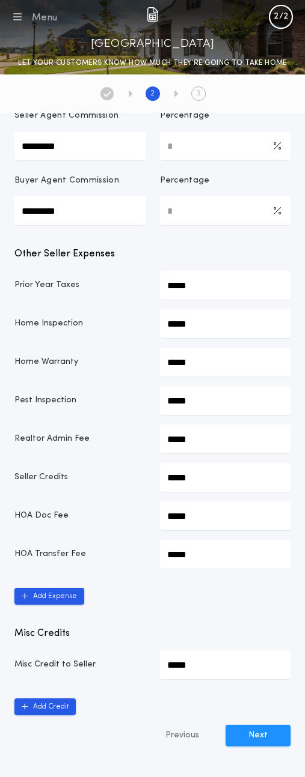
scroll to position [426, 0]
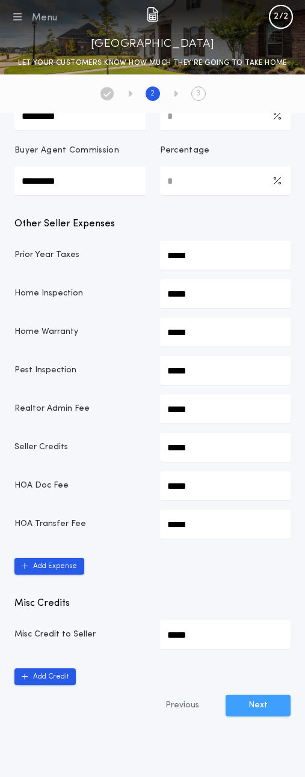
click at [261, 698] on button "Next" at bounding box center [257, 706] width 65 height 22
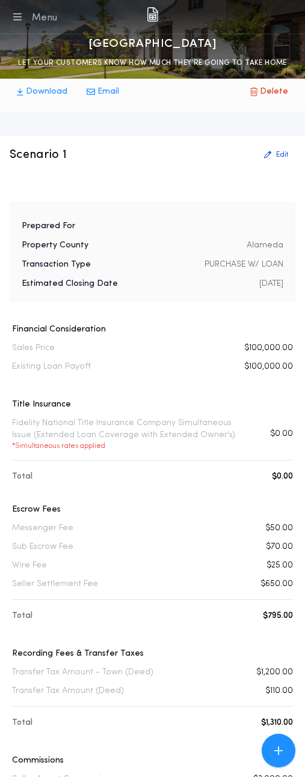
click at [79, 482] on div "Total $0.00" at bounding box center [152, 477] width 281 height 12
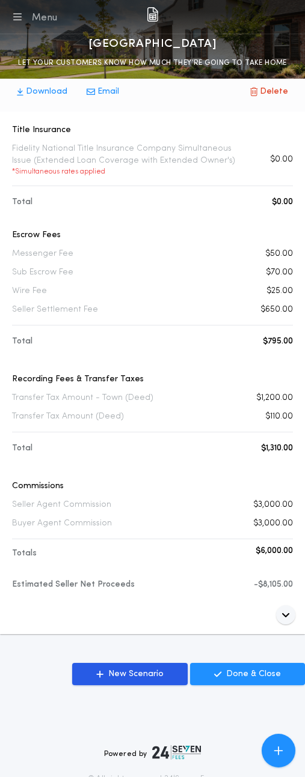
scroll to position [370, 0]
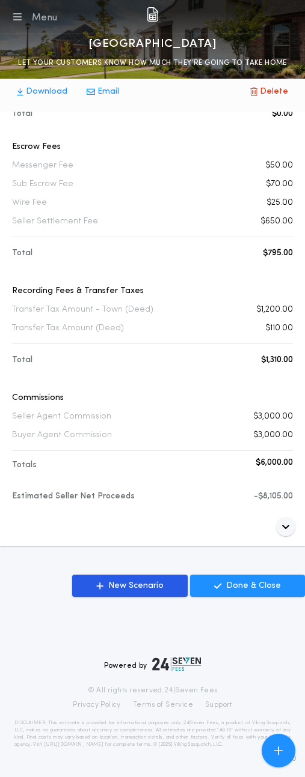
click at [193, 429] on div "Buyer Agent Commission $3,000.00" at bounding box center [152, 435] width 281 height 12
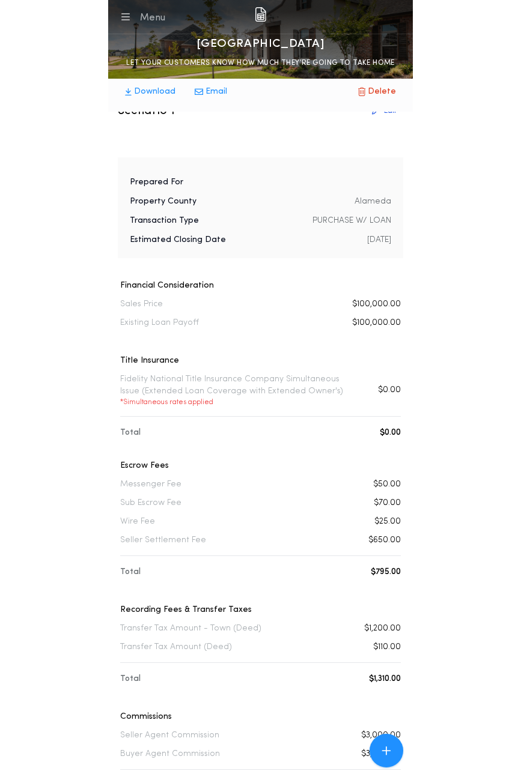
scroll to position [0, 0]
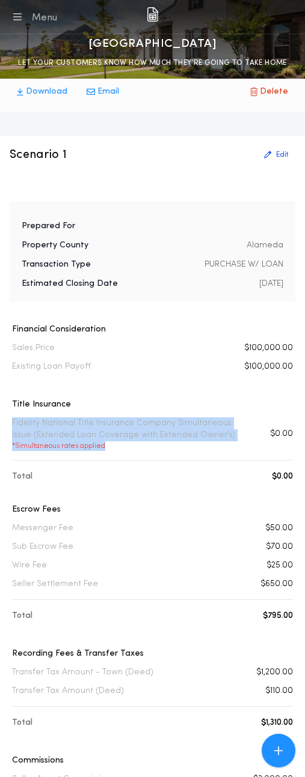
drag, startPoint x: 127, startPoint y: 444, endPoint x: 8, endPoint y: 420, distance: 121.2
click at [8, 420] on div "Scenario 1 Edit Financial Consideration Sales Price $100,000.00 Existing Loan P…" at bounding box center [152, 522] width 305 height 773
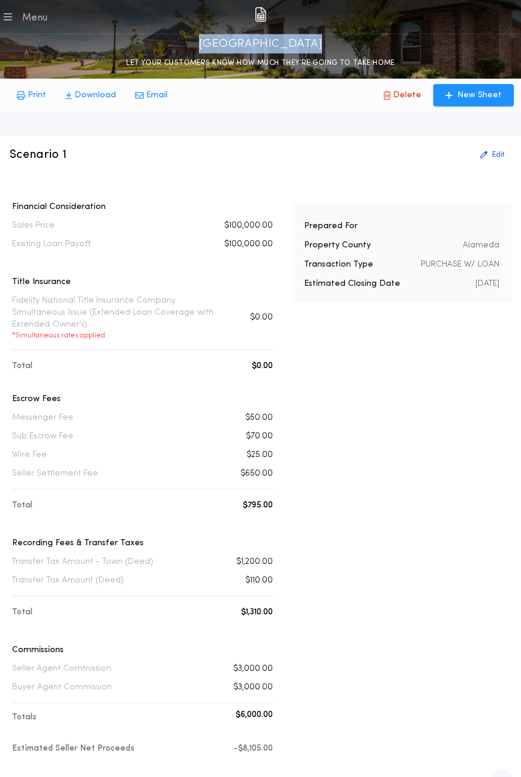
drag, startPoint x: 240, startPoint y: 43, endPoint x: 115, endPoint y: 40, distance: 124.4
click at [115, 40] on div "[GEOGRAPHIC_DATA] LET YOUR CUSTOMERS KNOW HOW MUCH THEY’RE GOING TO TAKE HOME" at bounding box center [260, 51] width 521 height 35
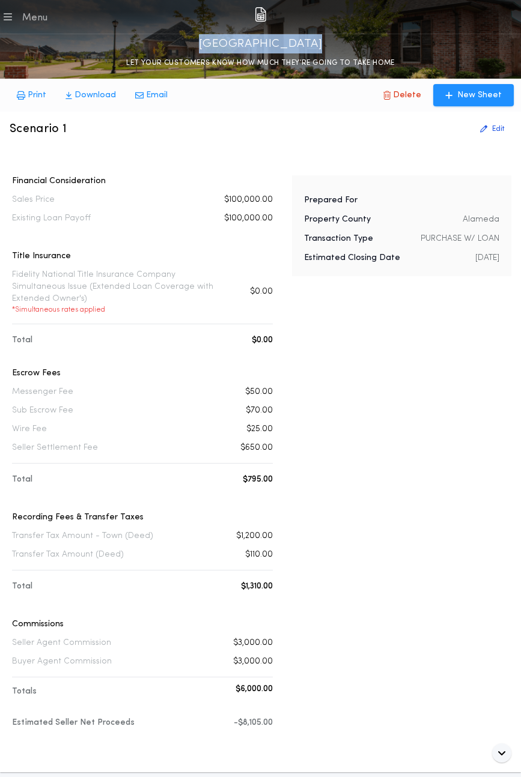
scroll to position [29, 0]
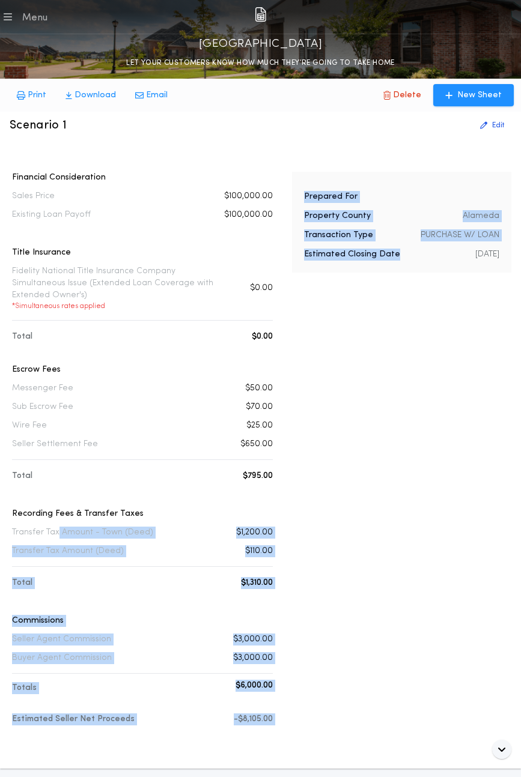
drag, startPoint x: 288, startPoint y: 539, endPoint x: 58, endPoint y: 520, distance: 230.9
click at [58, 520] on div "Financial Consideration Sales Price $100,000.00 Existing Loan Payoff $100,000.0…" at bounding box center [261, 459] width 502 height 575
click at [58, 527] on p "Transfer Tax Amount - Town (Deed)" at bounding box center [82, 533] width 141 height 12
drag, startPoint x: 9, startPoint y: 520, endPoint x: 298, endPoint y: 556, distance: 291.2
click at [298, 556] on div "Financial Consideration Sales Price $100,000.00 Existing Loan Payoff $100,000.0…" at bounding box center [261, 459] width 502 height 575
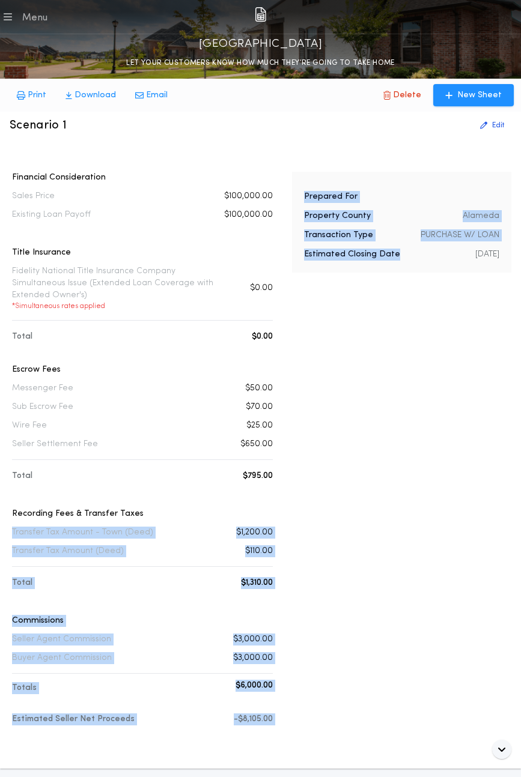
click at [298, 556] on div "Prepared For Property County [GEOGRAPHIC_DATA] Transaction Type PURCHASE W/ LOA…" at bounding box center [401, 459] width 219 height 575
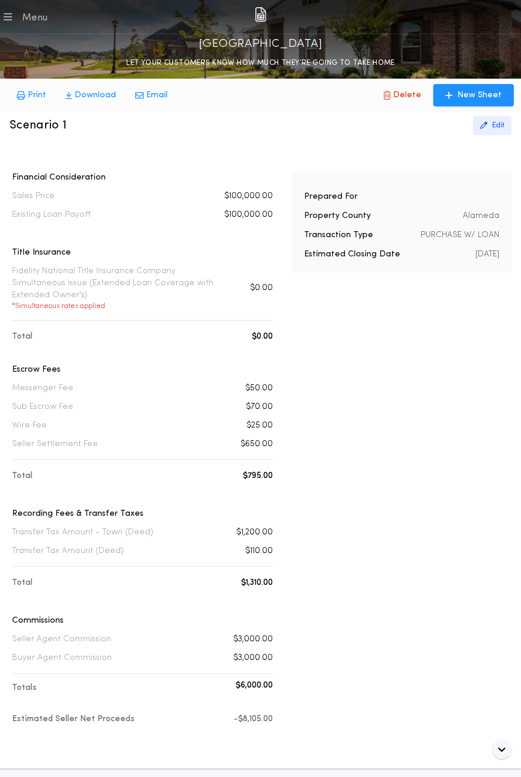
click at [497, 118] on button "Edit" at bounding box center [492, 125] width 38 height 19
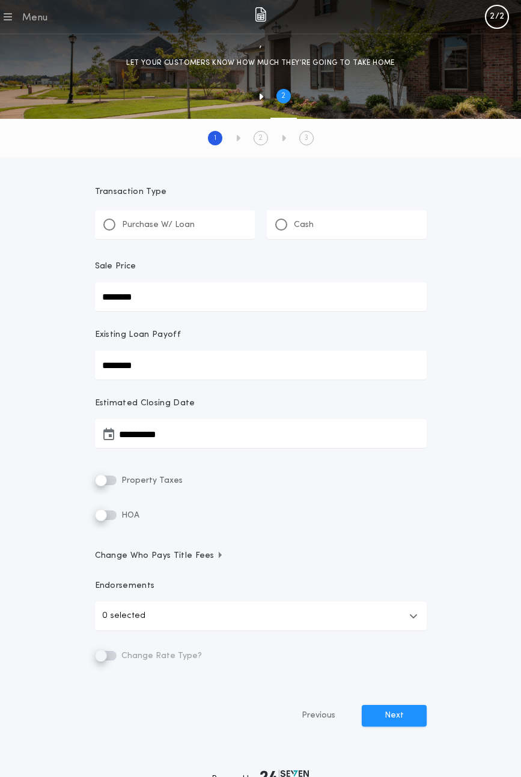
type input "********"
type input "**********"
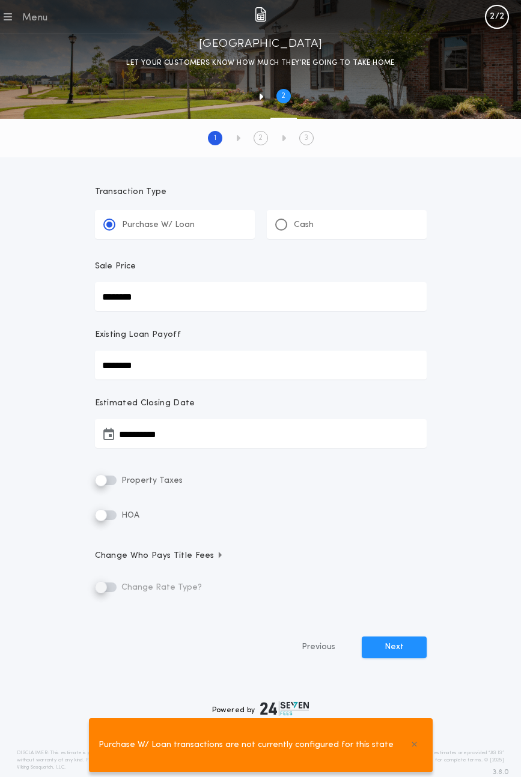
click at [114, 294] on input "********" at bounding box center [261, 296] width 332 height 29
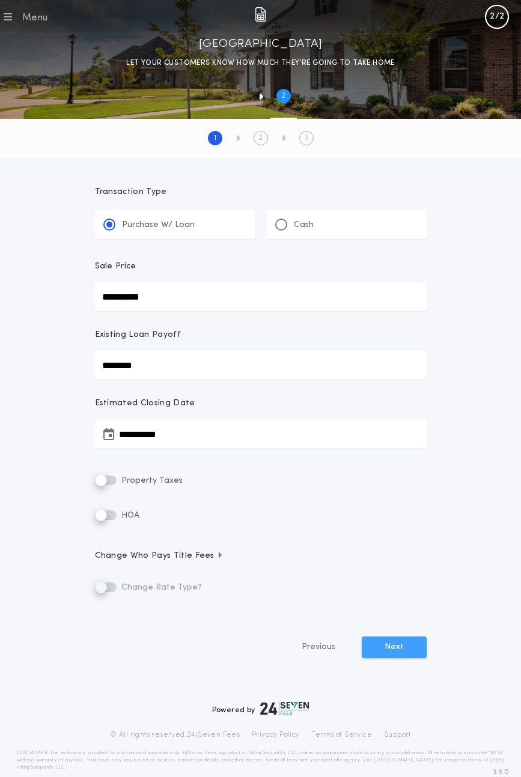
click at [385, 646] on button "Next" at bounding box center [394, 648] width 65 height 22
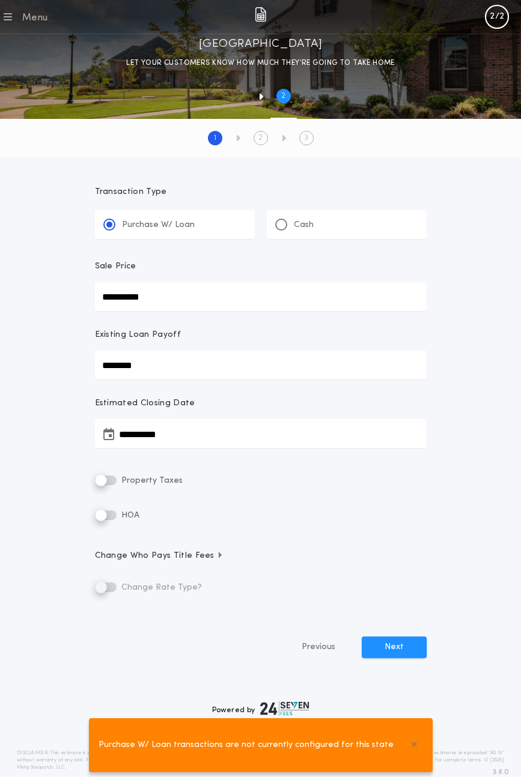
scroll to position [18, 0]
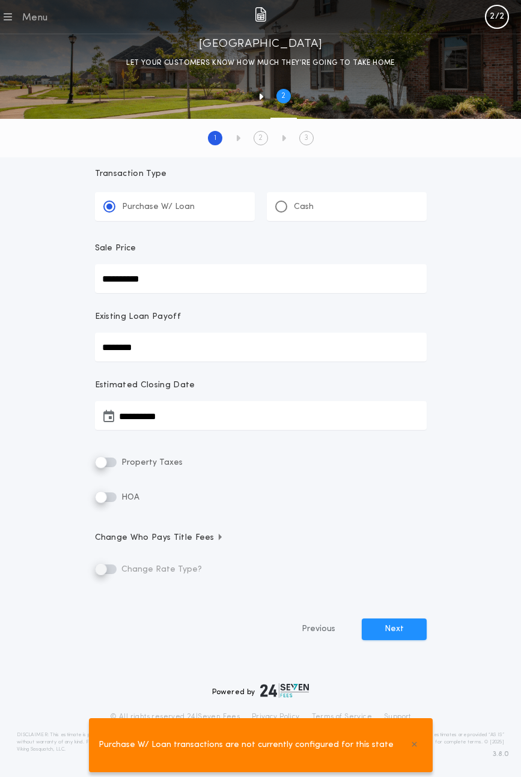
click at [302, 211] on p "Cash" at bounding box center [304, 207] width 20 height 12
click at [178, 201] on div "Purchase W/ Loan" at bounding box center [148, 207] width 91 height 13
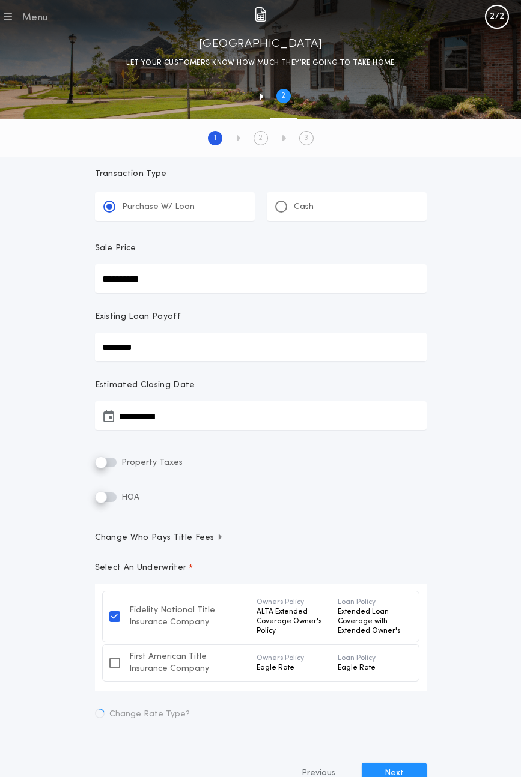
type input "********"
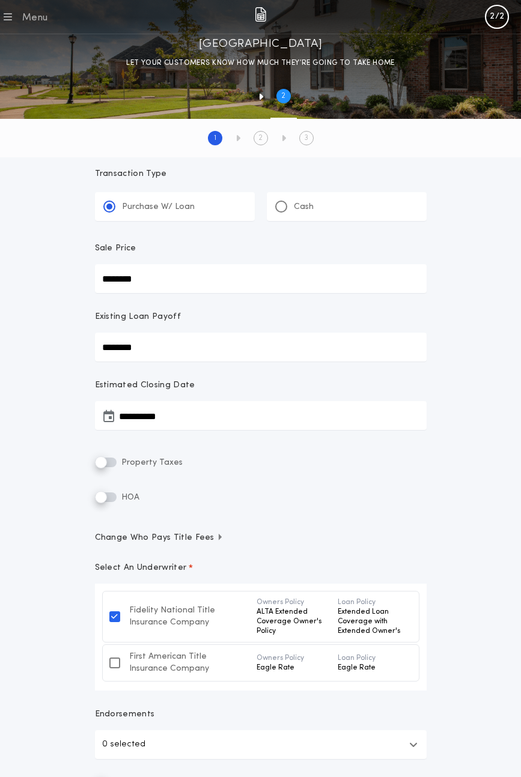
scroll to position [233, 0]
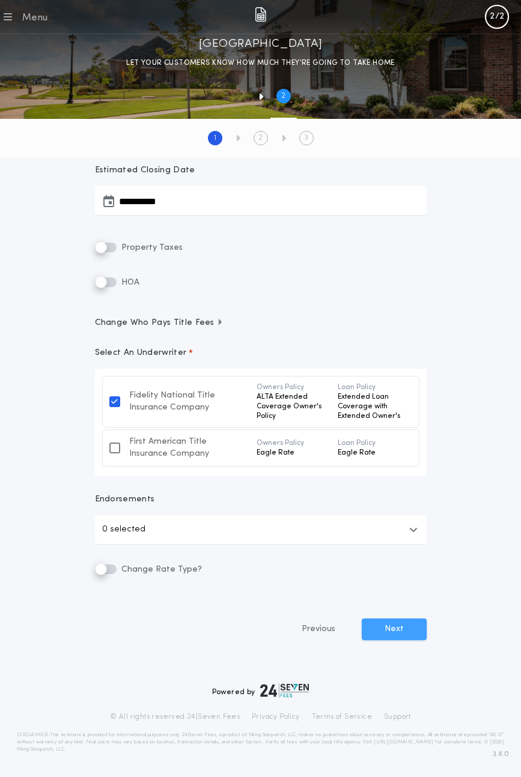
click at [390, 629] on button "Next" at bounding box center [394, 630] width 65 height 22
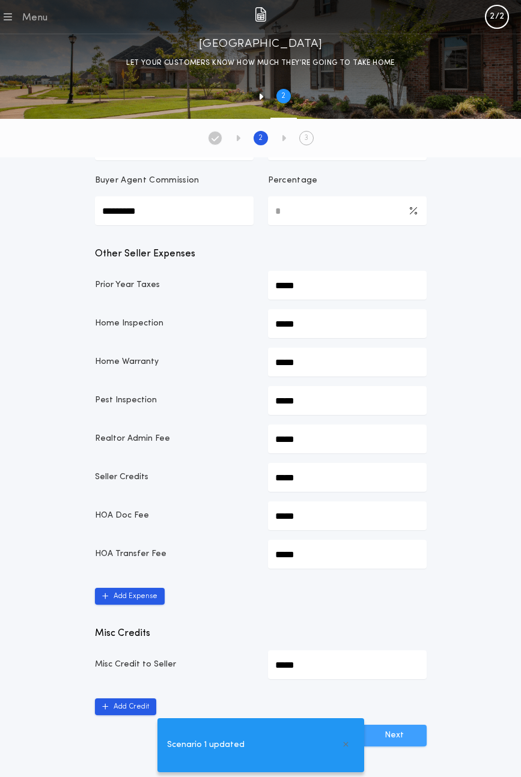
scroll to position [549, 0]
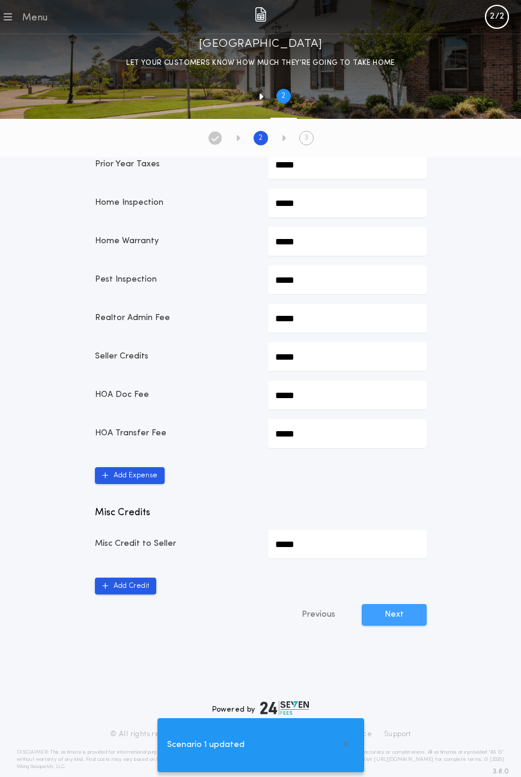
click at [392, 604] on button "Next" at bounding box center [394, 615] width 65 height 22
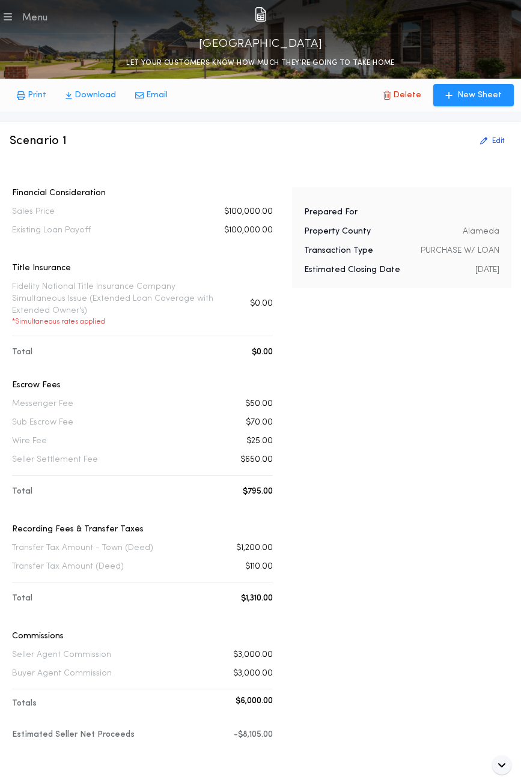
scroll to position [16, 0]
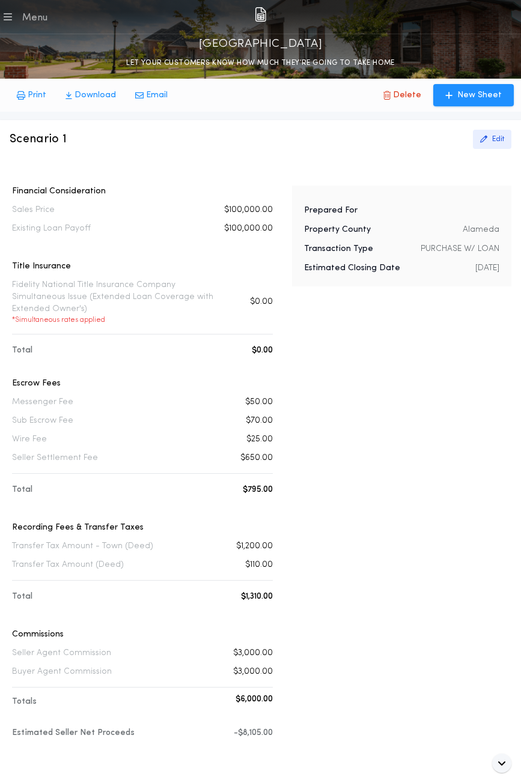
click at [488, 135] on button "Edit" at bounding box center [492, 139] width 38 height 19
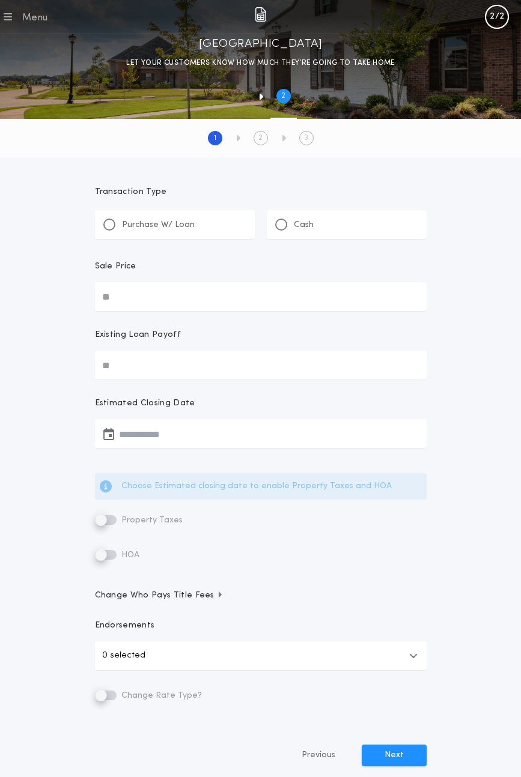
type input "********"
type input "**********"
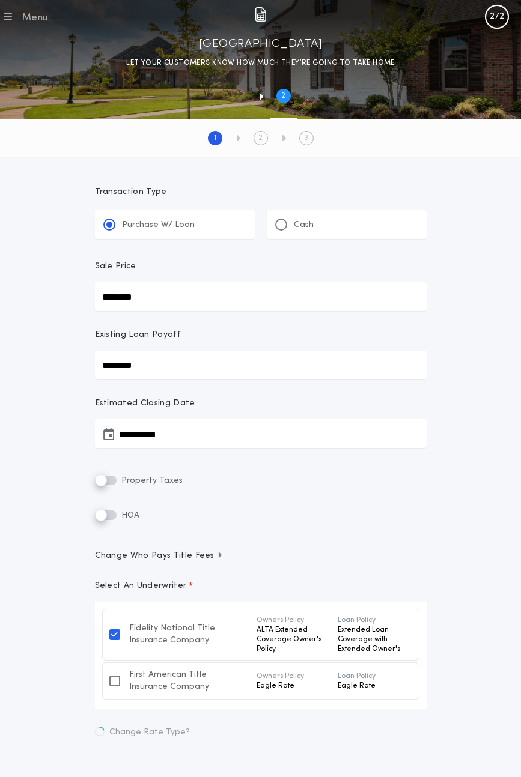
click at [187, 300] on input "********" at bounding box center [261, 296] width 332 height 29
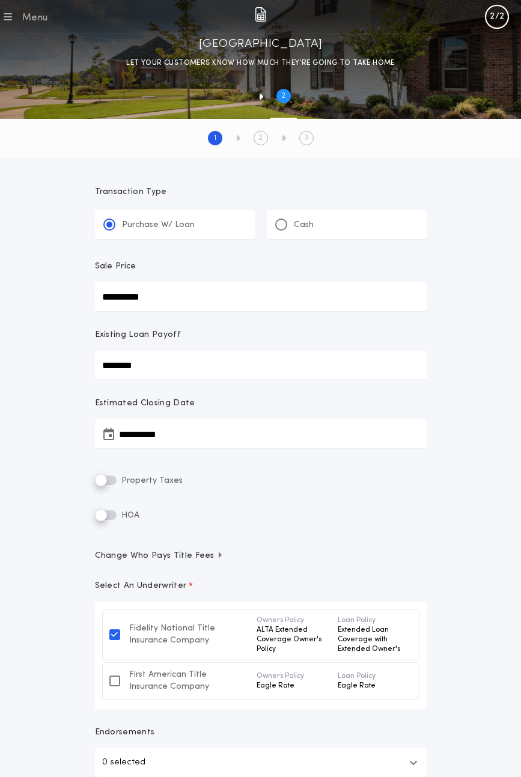
type input "**********"
click at [216, 318] on div "**********" at bounding box center [260, 539] width 360 height 735
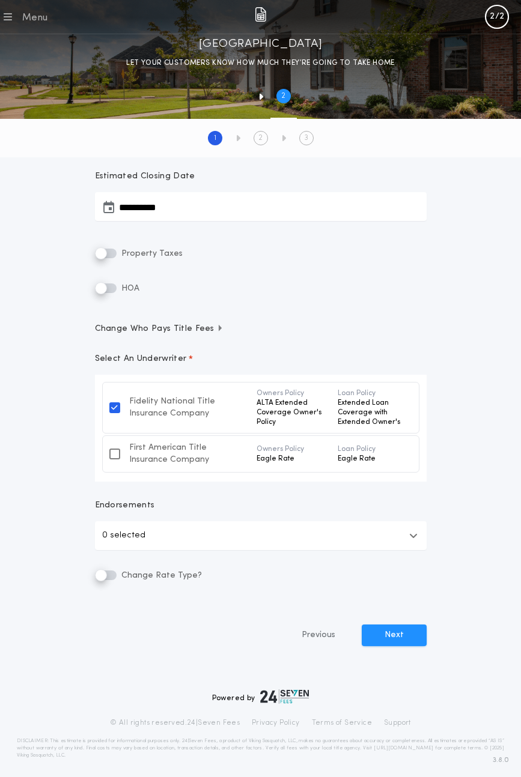
scroll to position [233, 0]
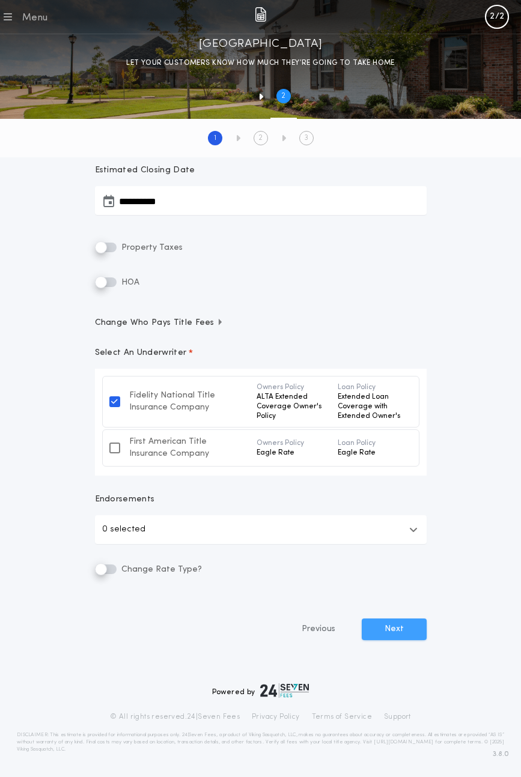
click at [393, 623] on button "Next" at bounding box center [394, 630] width 65 height 22
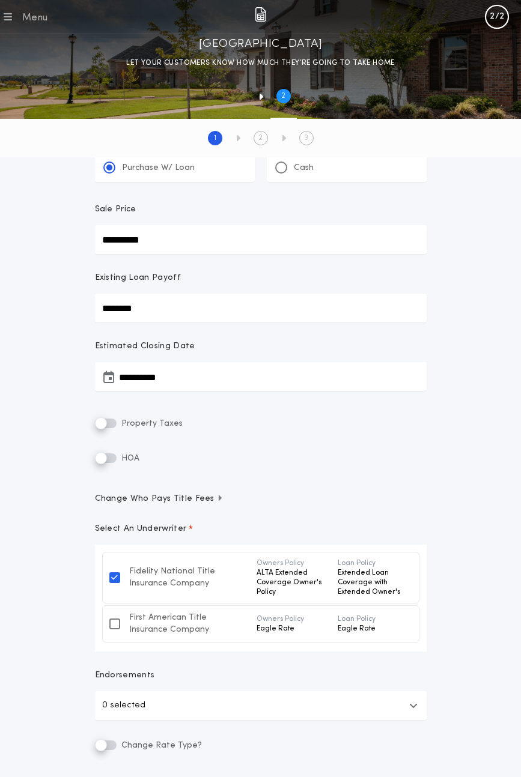
scroll to position [0, 0]
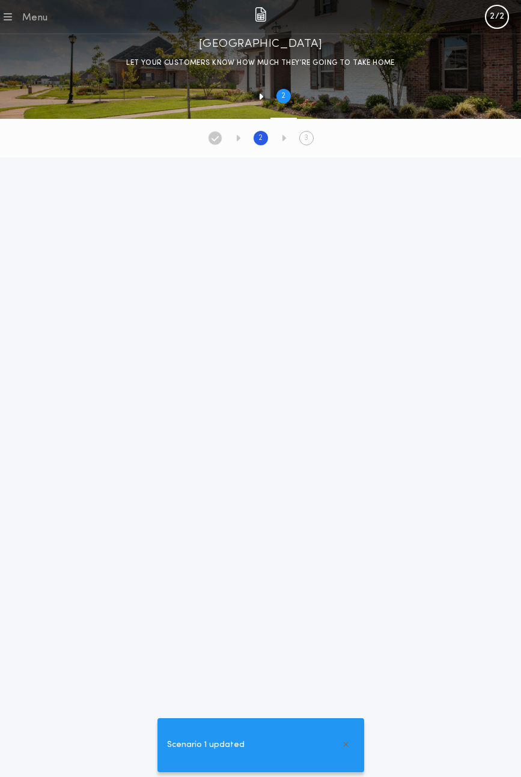
type input "**********"
type input "*********"
type Commission-value "**********"
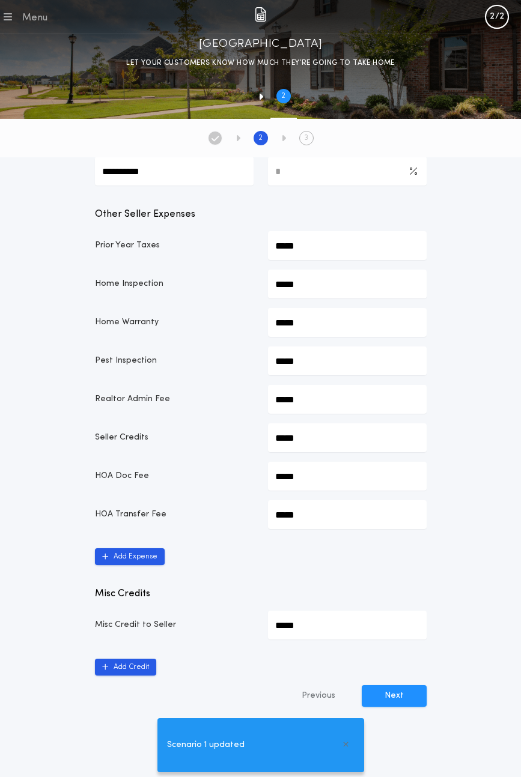
scroll to position [554, 0]
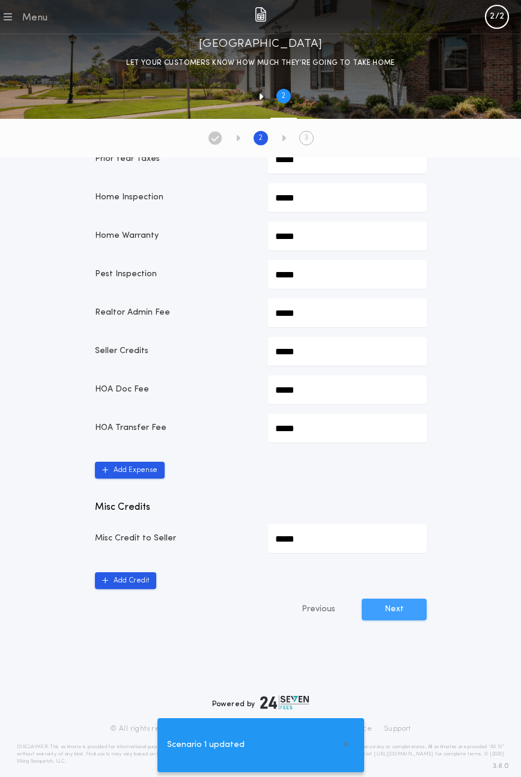
click at [401, 604] on button "Next" at bounding box center [394, 610] width 65 height 22
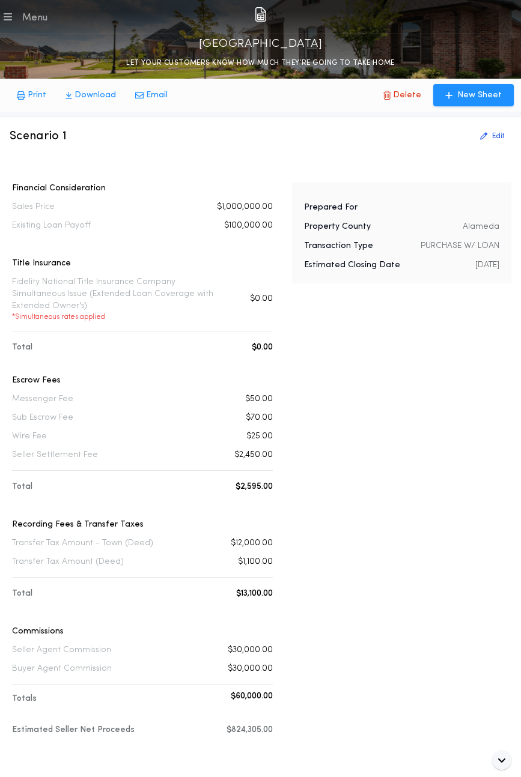
scroll to position [22, 0]
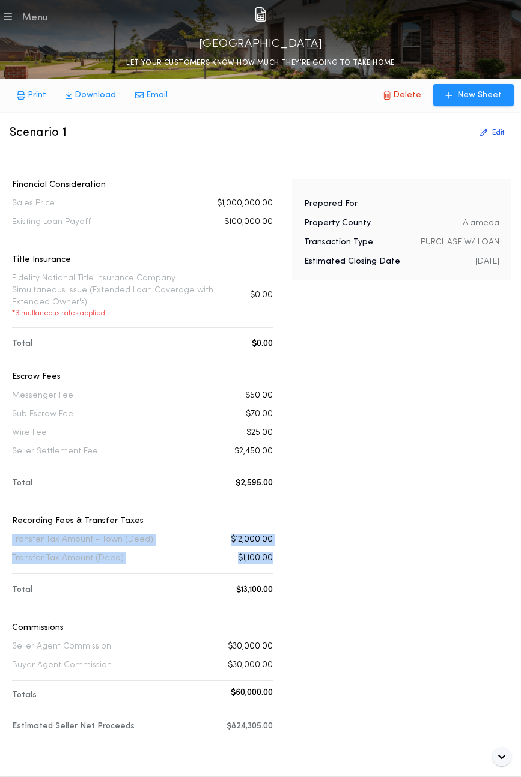
drag, startPoint x: 279, startPoint y: 544, endPoint x: 9, endPoint y: 526, distance: 270.3
click at [8, 526] on div "Scenario 1 Edit Financial Consideration Sales Price $1,000,000.00 Existing Loan…" at bounding box center [260, 445] width 521 height 663
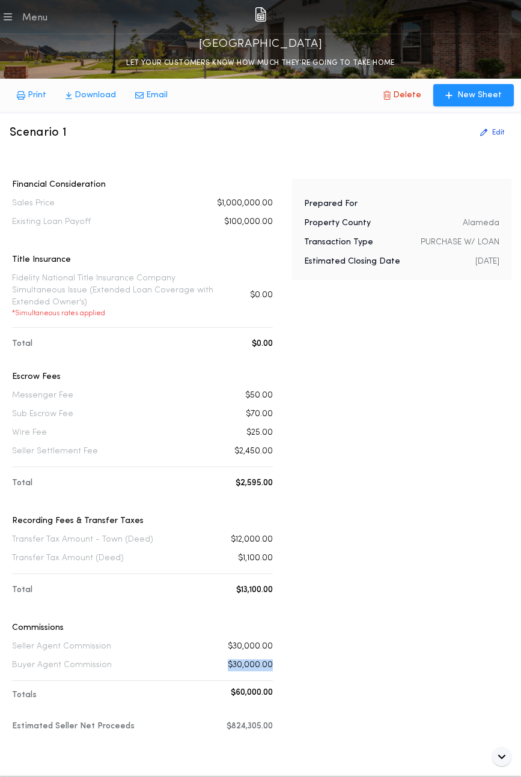
drag, startPoint x: 272, startPoint y: 655, endPoint x: 198, endPoint y: 649, distance: 74.7
click at [198, 660] on div "Buyer Agent Commission $30,000.00" at bounding box center [142, 666] width 261 height 12
drag, startPoint x: 280, startPoint y: 713, endPoint x: 184, endPoint y: 720, distance: 95.7
click at [184, 720] on div "Financial Consideration Sales Price $1,000,000.00 Existing Loan Payoff $100,000…" at bounding box center [261, 466] width 502 height 575
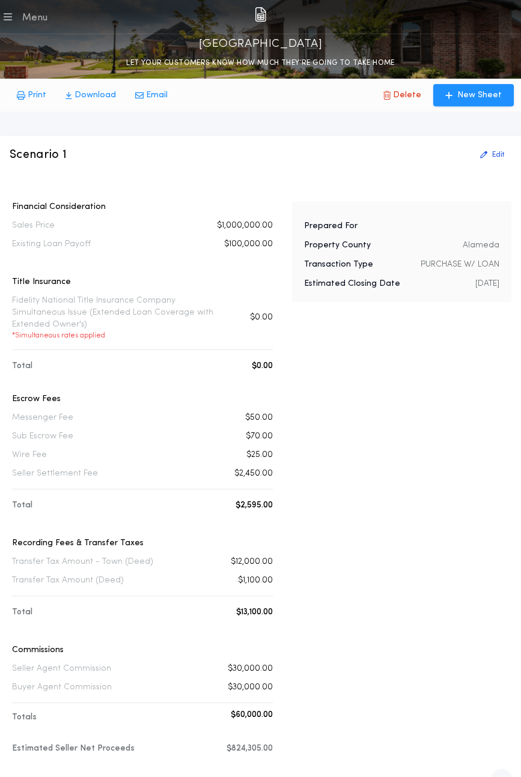
click at [235, 295] on div "Fidelity National Title Insurance Company Simultaneous Issue (Extended Loan Cov…" at bounding box center [142, 318] width 261 height 46
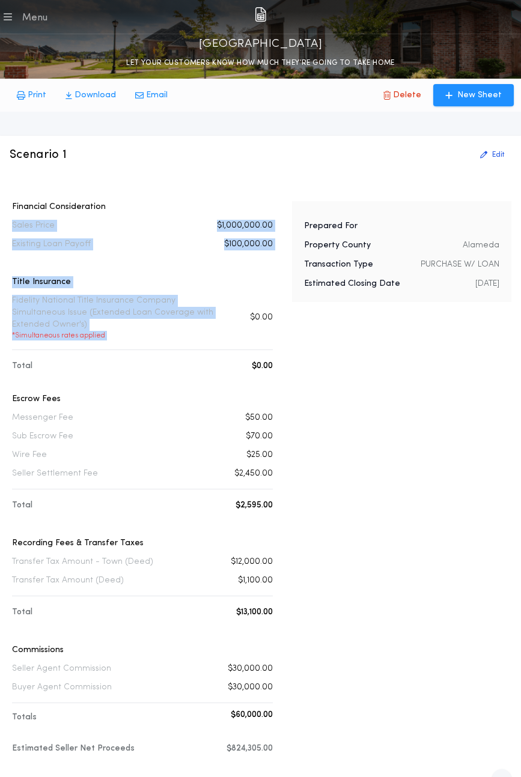
drag, startPoint x: 7, startPoint y: 227, endPoint x: 248, endPoint y: 303, distance: 252.5
click at [247, 303] on div "Scenario 1 Edit Financial Consideration Sales Price $1,000,000.00 Existing Loan…" at bounding box center [260, 467] width 521 height 663
click at [248, 303] on div "Fidelity National Title Insurance Company Simultaneous Issue (Extended Loan Cov…" at bounding box center [142, 318] width 261 height 46
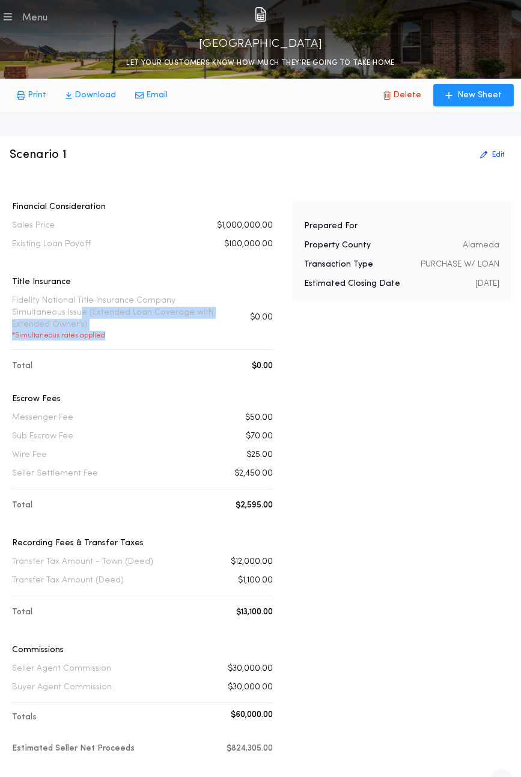
drag, startPoint x: 175, startPoint y: 323, endPoint x: 20, endPoint y: 314, distance: 154.6
click at [20, 315] on p "Fidelity National Title Insurance Company Simultaneous Issue (Extended Loan Cov…" at bounding box center [120, 318] width 217 height 46
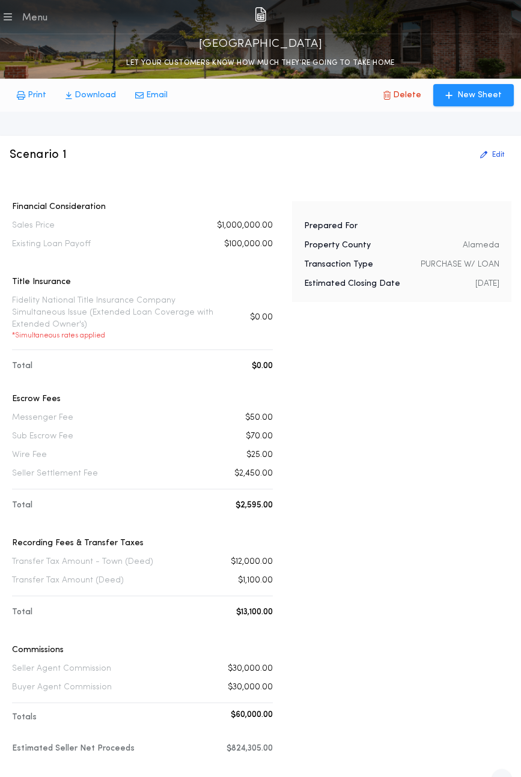
click at [78, 431] on div "Sub Escrow Fee $70.00" at bounding box center [142, 437] width 261 height 12
drag, startPoint x: 277, startPoint y: 490, endPoint x: 210, endPoint y: 491, distance: 66.7
click at [210, 491] on div "Financial Consideration Sales Price $1,000,000.00 Existing Loan Payoff $100,000…" at bounding box center [261, 488] width 502 height 575
click at [200, 290] on div "Title Insurance Fidelity National Title Insurance Company Simultaneous Issue (E…" at bounding box center [142, 314] width 261 height 77
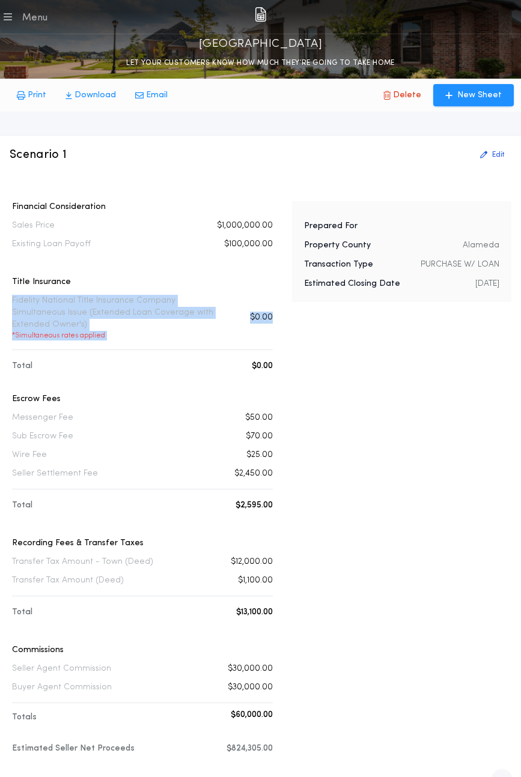
drag, startPoint x: 12, startPoint y: 300, endPoint x: 269, endPoint y: 325, distance: 258.3
click at [269, 325] on div "Fidelity National Title Insurance Company Simultaneous Issue (Extended Loan Cov…" at bounding box center [142, 318] width 261 height 46
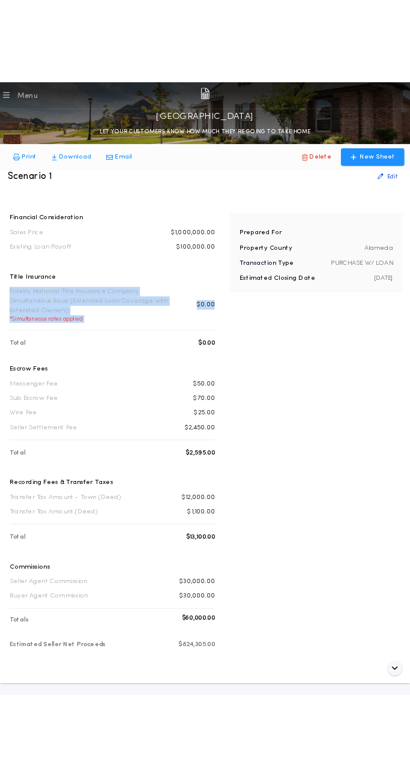
scroll to position [56, 0]
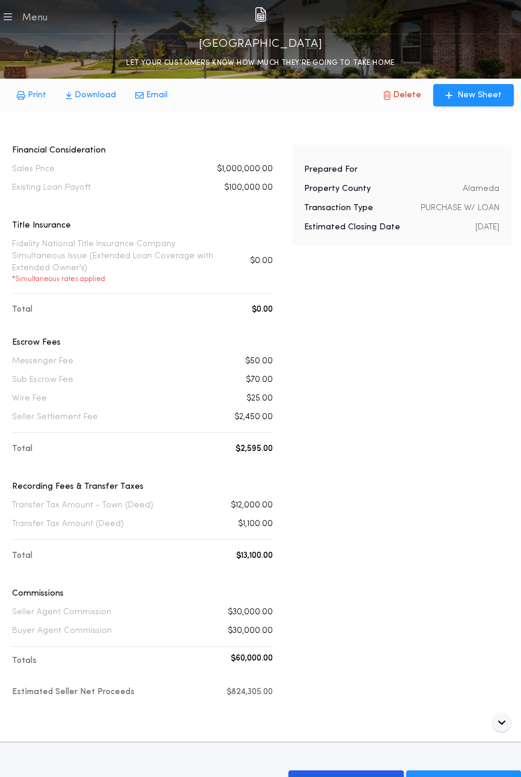
click at [226, 607] on div "Seller Agent Commission $30,000.00" at bounding box center [142, 613] width 261 height 12
click at [270, 255] on p "$0.00" at bounding box center [261, 261] width 23 height 12
click at [253, 255] on p "$0.00" at bounding box center [261, 261] width 23 height 12
click at [261, 255] on p "$0.00" at bounding box center [261, 261] width 23 height 12
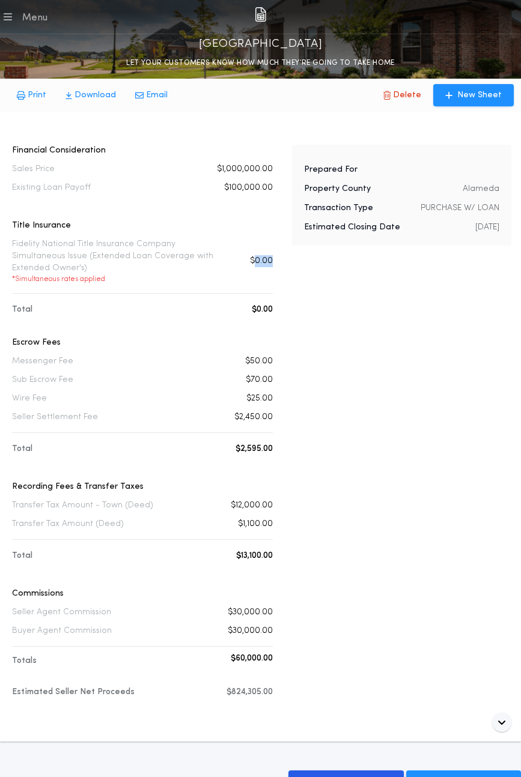
click at [261, 255] on p "$0.00" at bounding box center [261, 261] width 23 height 12
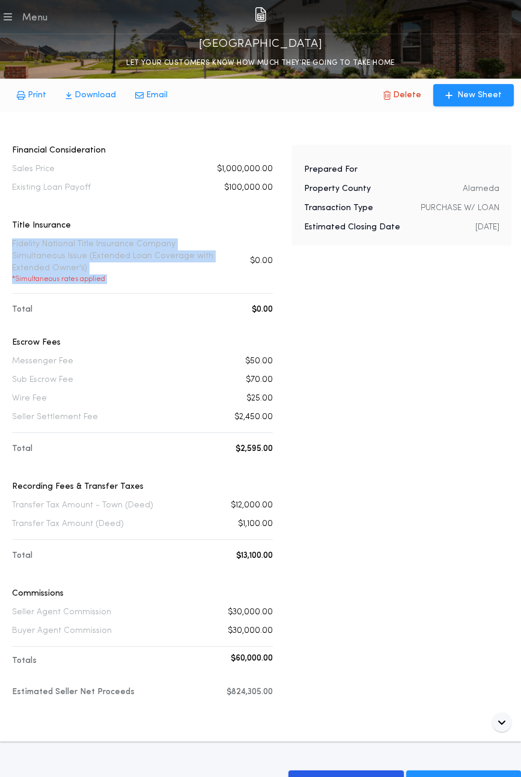
click at [261, 255] on p "$0.00" at bounding box center [261, 261] width 23 height 12
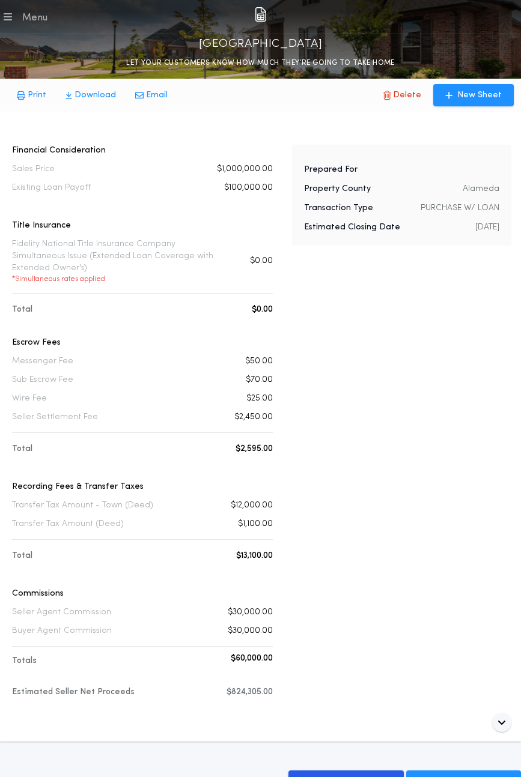
click at [267, 687] on p "$824,305.00" at bounding box center [249, 693] width 46 height 12
click at [235, 687] on p "$824,305.00" at bounding box center [249, 693] width 46 height 12
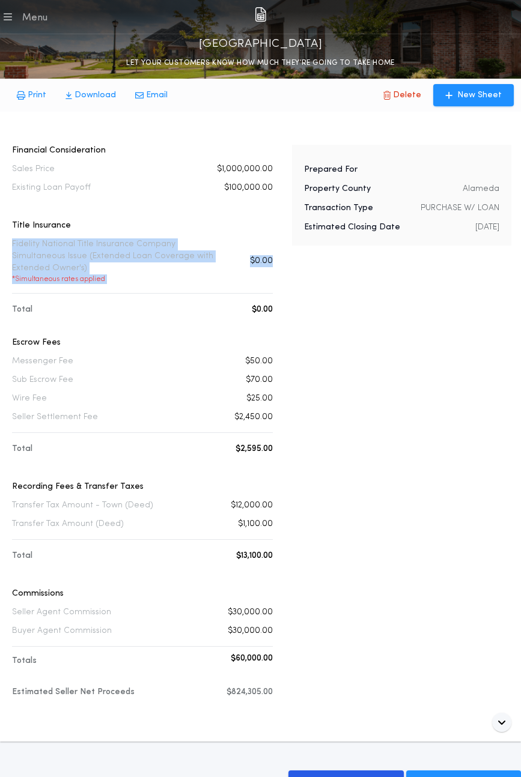
drag, startPoint x: 11, startPoint y: 241, endPoint x: 263, endPoint y: 276, distance: 254.7
click at [263, 275] on div "Financial Consideration Sales Price $1,000,000.00 Existing Loan Payoff $100,000…" at bounding box center [142, 432] width 265 height 575
click at [263, 276] on div "Title Insurance Fidelity National Title Insurance Company Simultaneous Issue (E…" at bounding box center [142, 258] width 261 height 77
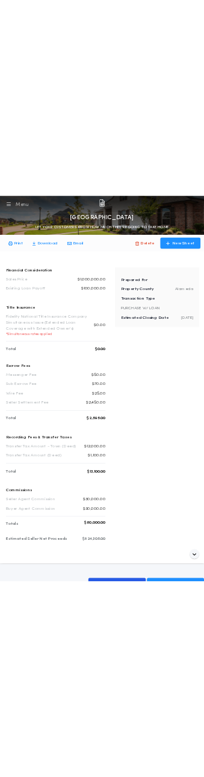
scroll to position [88, 0]
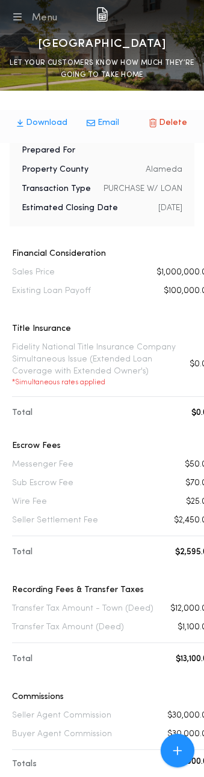
click at [28, 387] on p "Fidelity National Title Insurance Company Simultaneous Issue (Extended Loan Cov…" at bounding box center [95, 365] width 166 height 46
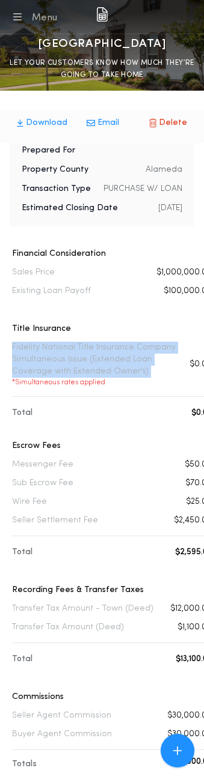
click at [28, 387] on p "Fidelity National Title Insurance Company Simultaneous Issue (Extended Loan Cov…" at bounding box center [95, 365] width 166 height 46
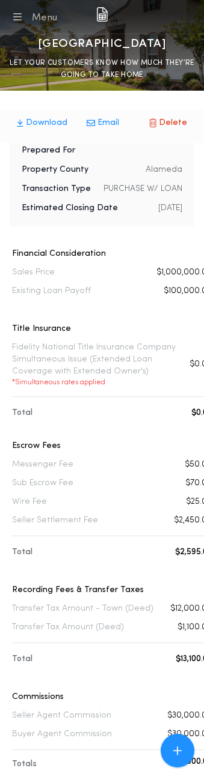
click at [132, 371] on p "Fidelity National Title Insurance Company Simultaneous Issue (Extended Loan Cov…" at bounding box center [95, 365] width 166 height 46
click at [131, 371] on p "Fidelity National Title Insurance Company Simultaneous Issue (Extended Loan Cov…" at bounding box center [95, 365] width 166 height 46
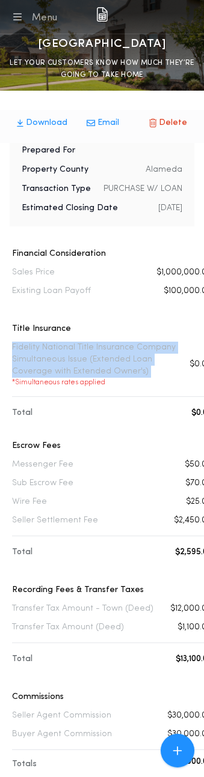
click at [131, 371] on p "Fidelity National Title Insurance Company Simultaneous Issue (Extended Loan Cov…" at bounding box center [95, 365] width 166 height 46
click at [72, 387] on p "* Simultaneous rates applied" at bounding box center [95, 383] width 166 height 10
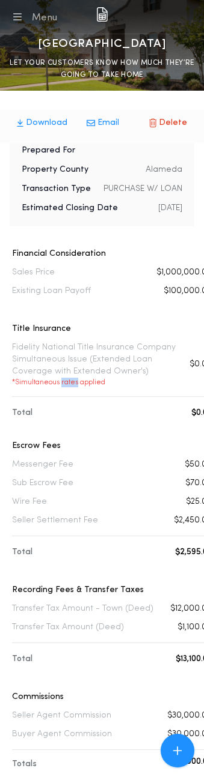
click at [72, 387] on p "* Simultaneous rates applied" at bounding box center [95, 383] width 166 height 10
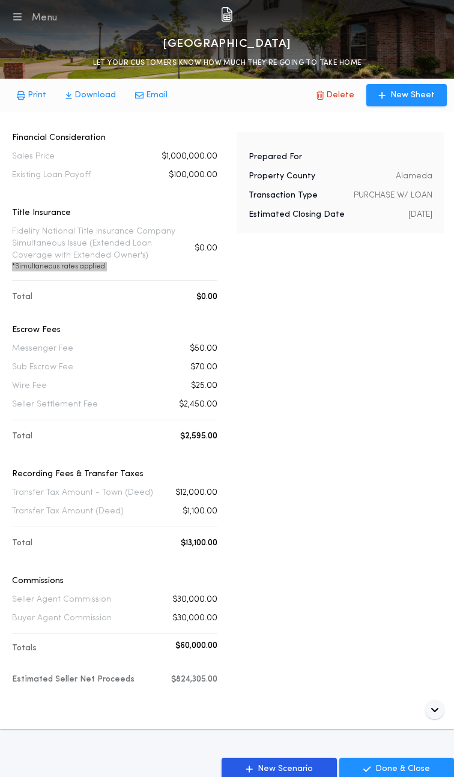
scroll to position [70, 0]
drag, startPoint x: 223, startPoint y: 675, endPoint x: 165, endPoint y: 676, distance: 58.3
click at [165, 676] on div "Financial Consideration Sales Price $1,000,000.00 Existing Loan Payoff $100,000…" at bounding box center [227, 419] width 435 height 575
click at [175, 487] on div "Transfer Tax Amount - Town (Deed) $12,000.00" at bounding box center [114, 493] width 205 height 12
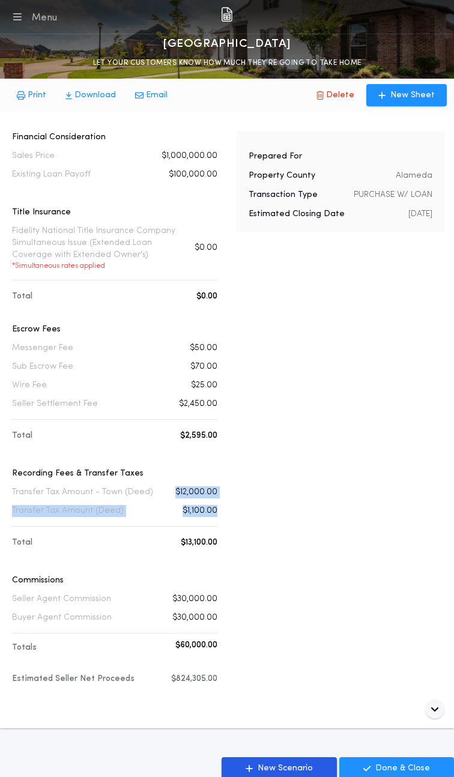
drag, startPoint x: 175, startPoint y: 492, endPoint x: 223, endPoint y: 518, distance: 54.8
click at [223, 518] on div "Financial Consideration Sales Price $1,000,000.00 Existing Loan Payoff $100,000…" at bounding box center [227, 419] width 435 height 575
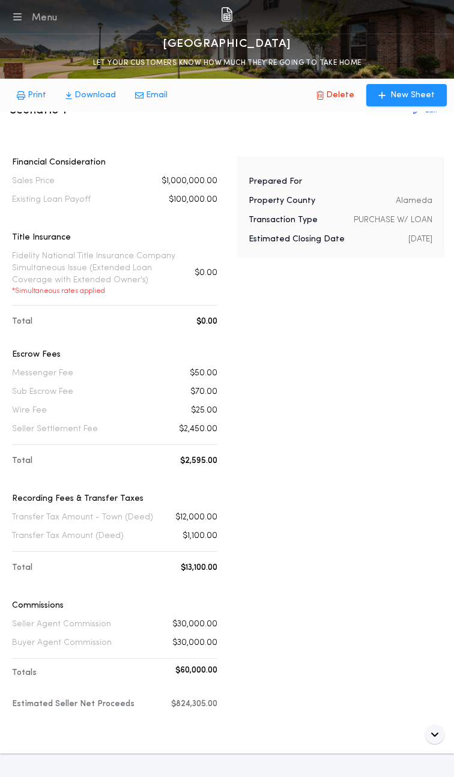
scroll to position [0, 0]
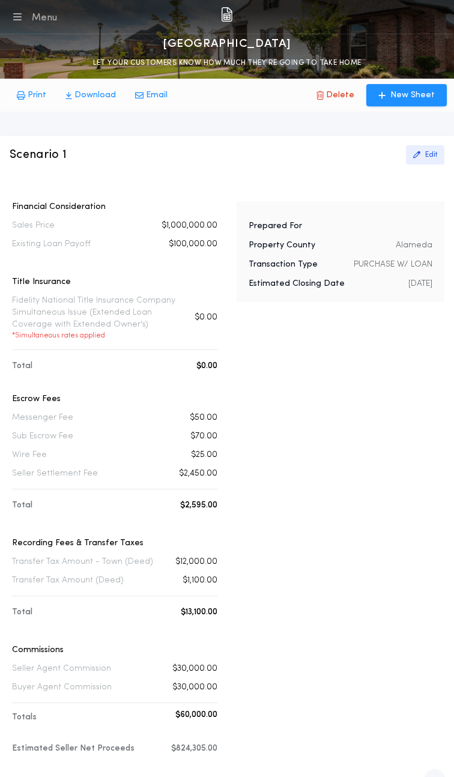
click at [429, 157] on p "Edit" at bounding box center [431, 155] width 12 height 10
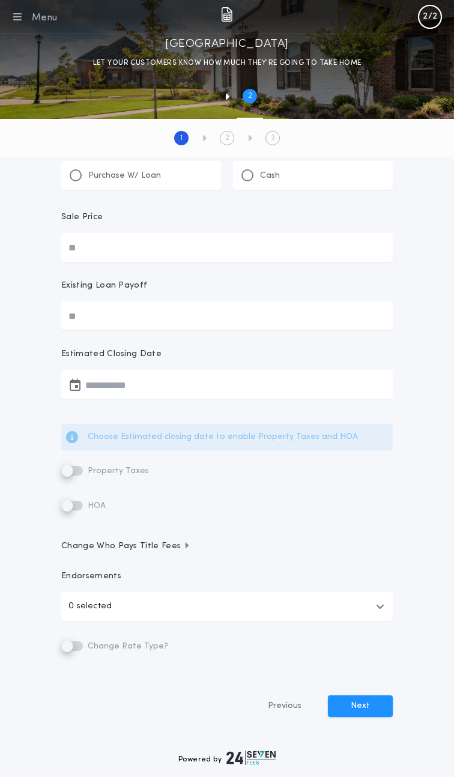
type input "**********"
type input "********"
type input "**********"
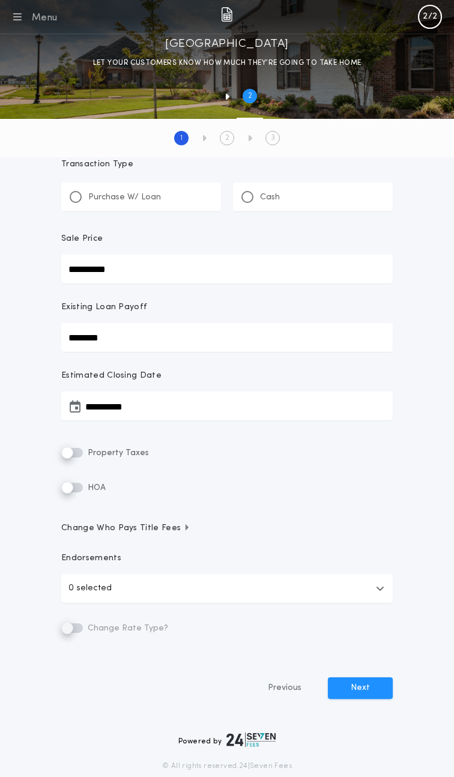
click at [112, 380] on p "Estimated Closing Date" at bounding box center [227, 376] width 332 height 12
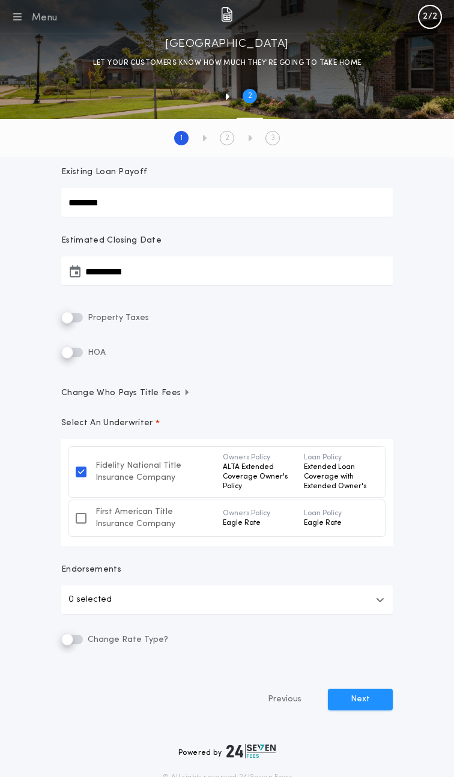
scroll to position [166, 0]
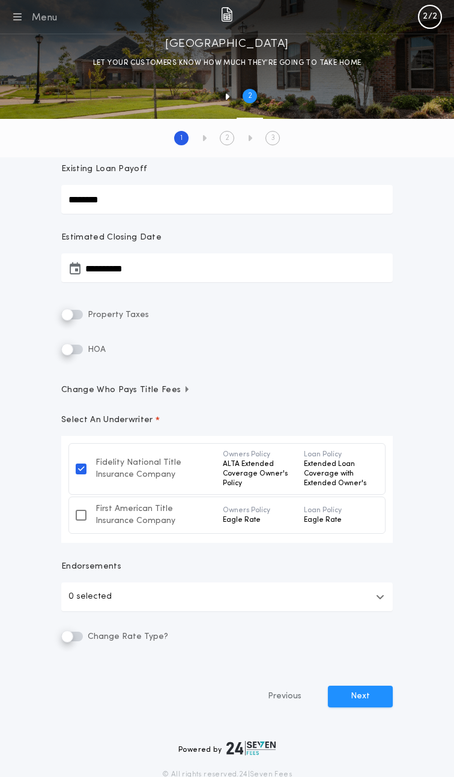
click at [73, 309] on label "Property Taxes" at bounding box center [105, 315] width 88 height 14
click at [390, 320] on button "button" at bounding box center [388, 315] width 10 height 14
click at [389, 314] on icon "button" at bounding box center [388, 314] width 10 height 10
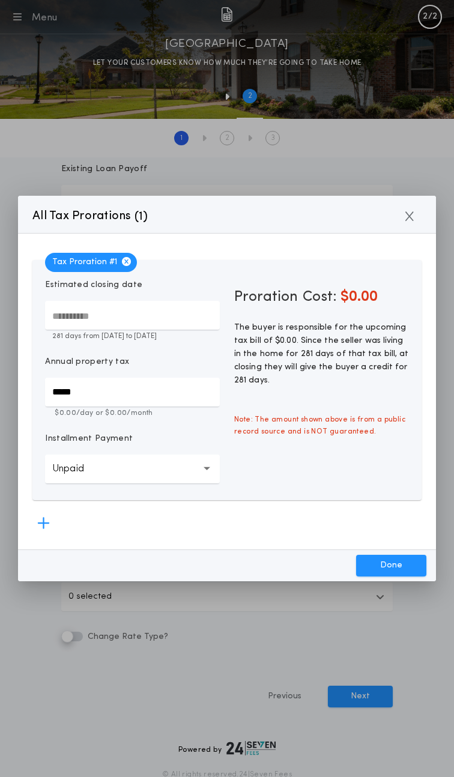
click at [72, 393] on input "*****" at bounding box center [132, 392] width 175 height 29
click at [232, 439] on span "Note: The amount shown above is from a public record source and is NOT guarante…" at bounding box center [321, 426] width 189 height 38
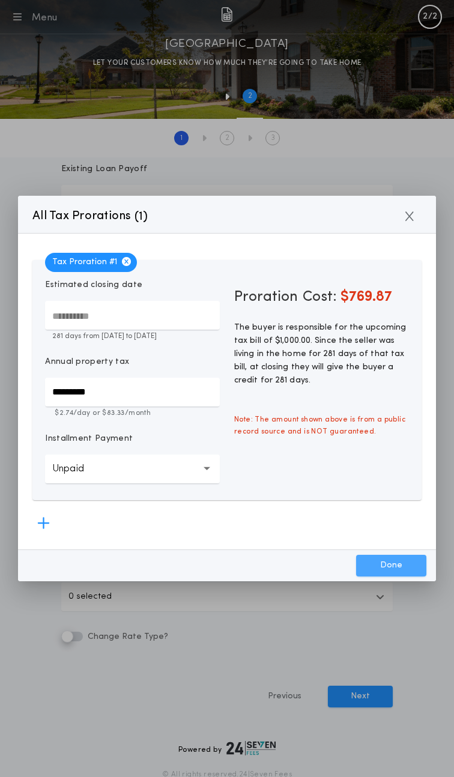
click at [402, 565] on button "Done" at bounding box center [391, 566] width 70 height 22
type input "*****"
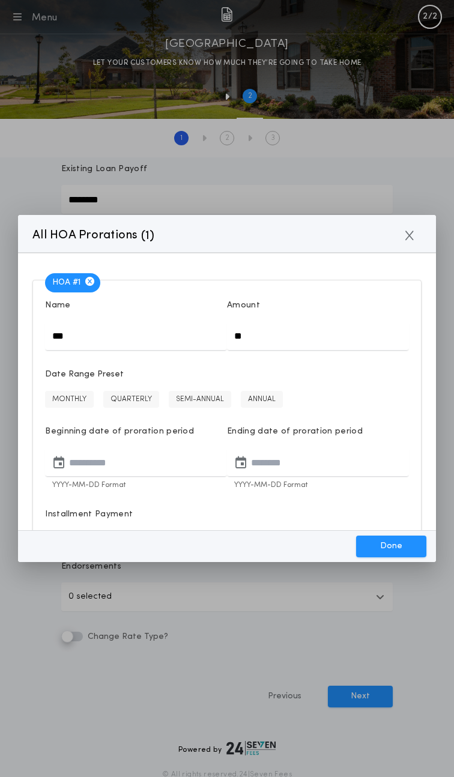
click at [279, 339] on input "**" at bounding box center [318, 335] width 182 height 29
type input "******"
click at [65, 392] on button "MONTHLY" at bounding box center [69, 399] width 49 height 17
type input "**********"
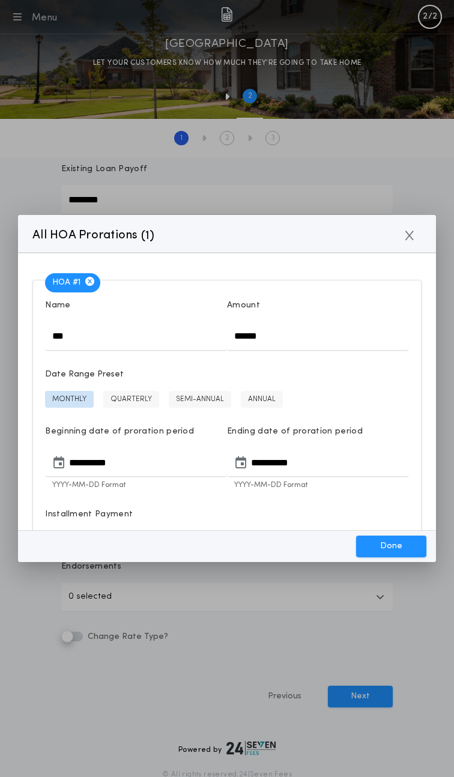
scroll to position [106, 0]
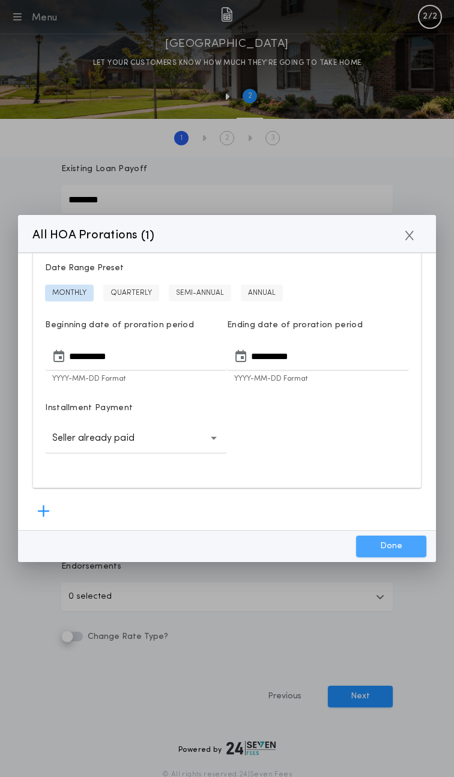
click at [390, 549] on button "Done" at bounding box center [391, 547] width 70 height 22
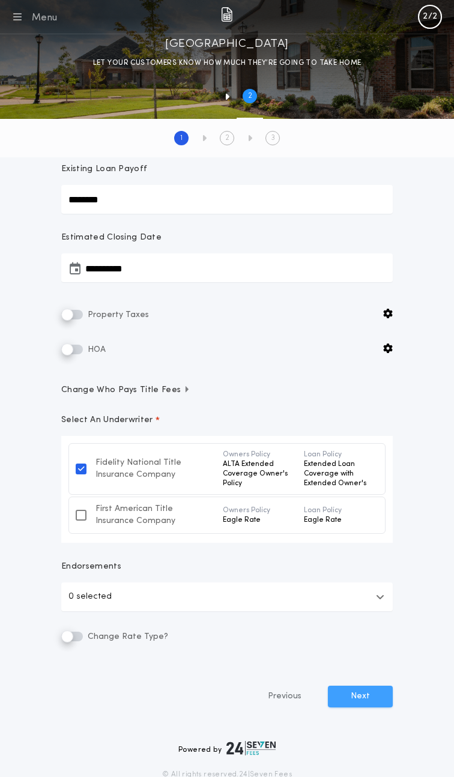
click at [357, 700] on button "Next" at bounding box center [360, 697] width 65 height 22
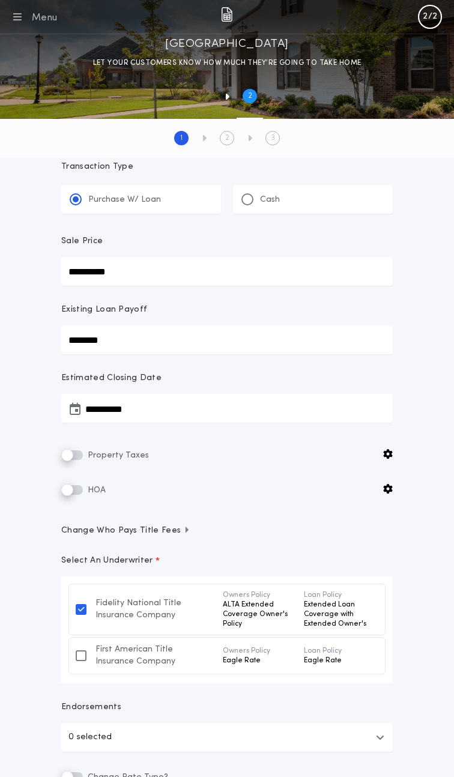
scroll to position [22, 0]
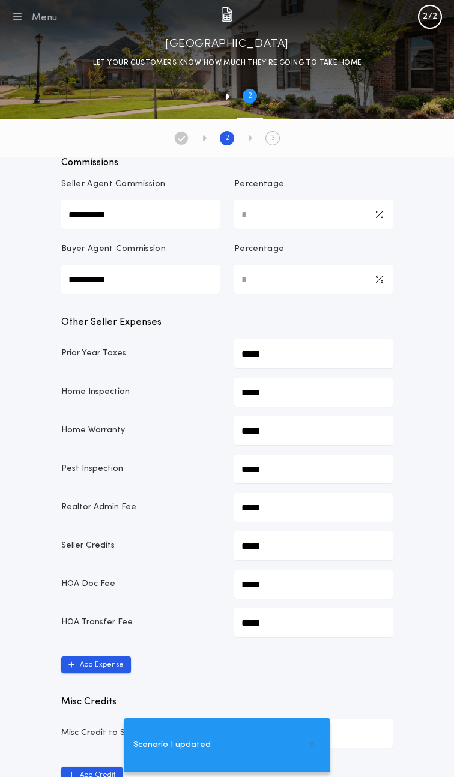
scroll to position [564, 0]
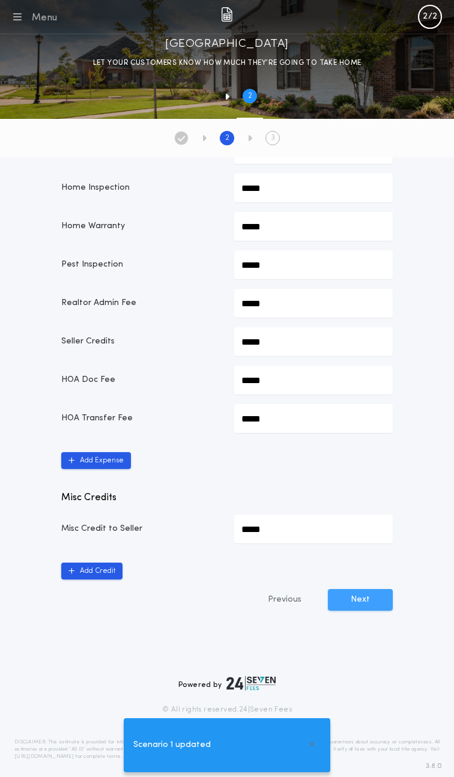
click at [363, 589] on button "Next" at bounding box center [360, 600] width 65 height 22
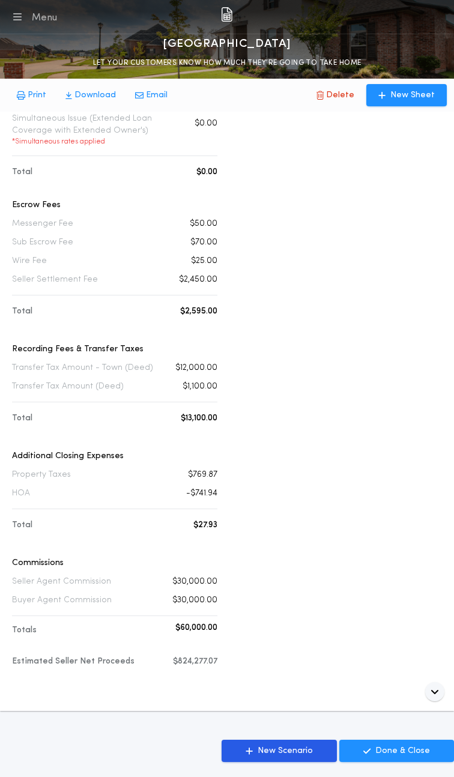
scroll to position [193, 0]
drag, startPoint x: 13, startPoint y: 481, endPoint x: 204, endPoint y: 512, distance: 193.5
click at [201, 511] on div "Additional Closing Expenses Property Taxes $769.87 HOA -$741.94" at bounding box center [114, 482] width 205 height 62
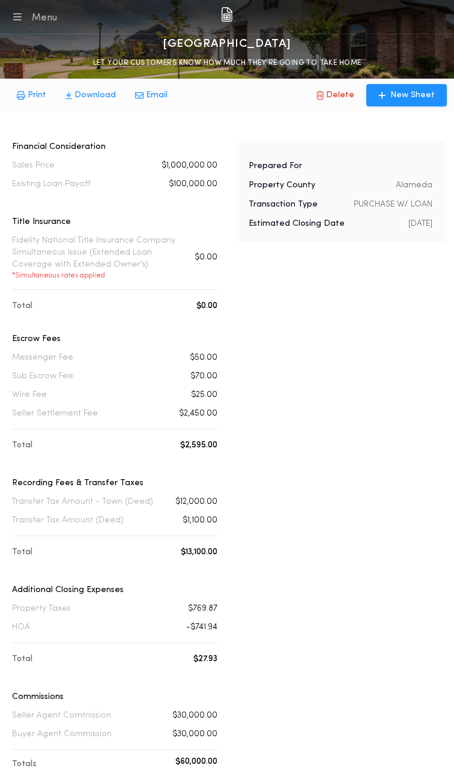
scroll to position [0, 0]
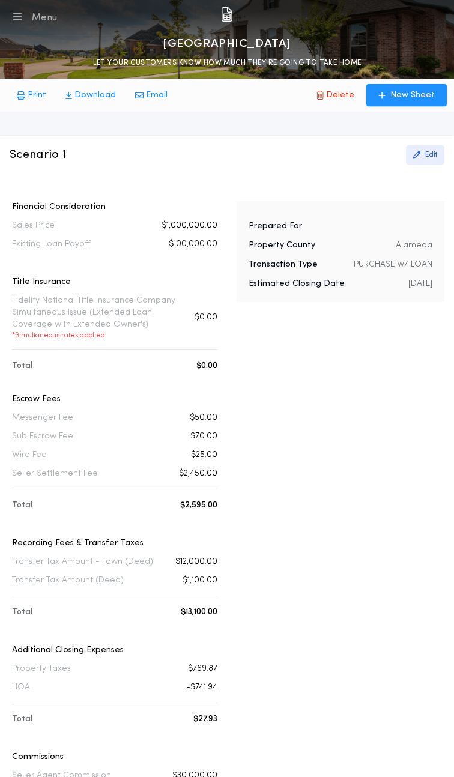
click at [430, 151] on p "Edit" at bounding box center [431, 155] width 12 height 10
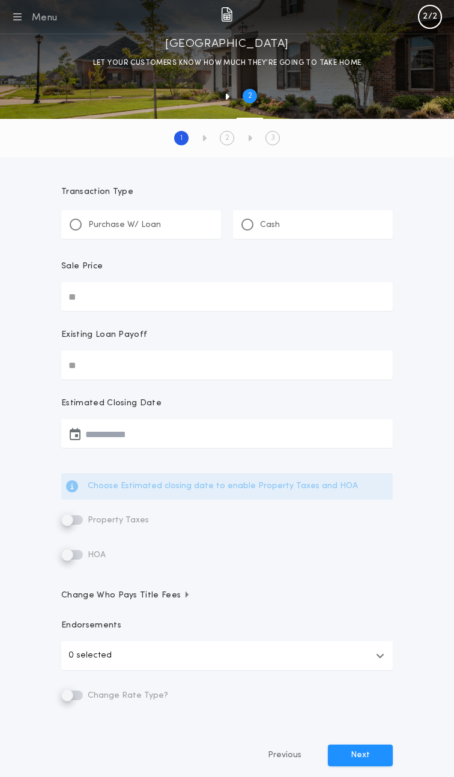
type input "**********"
type input "********"
type input "**********"
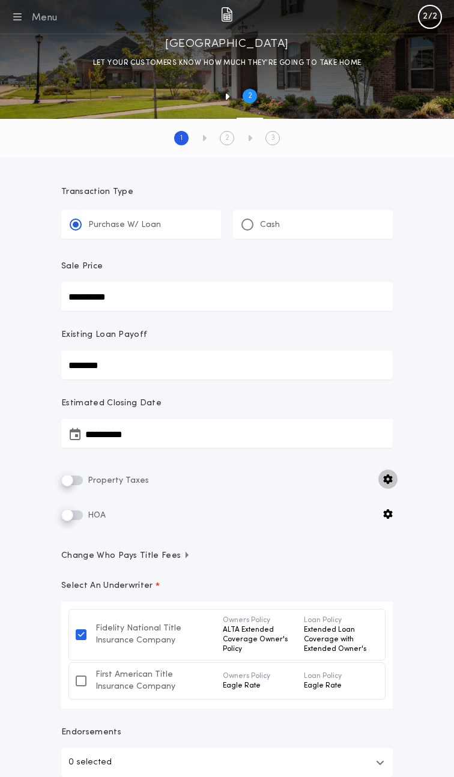
click at [387, 481] on icon "button" at bounding box center [388, 480] width 10 height 10
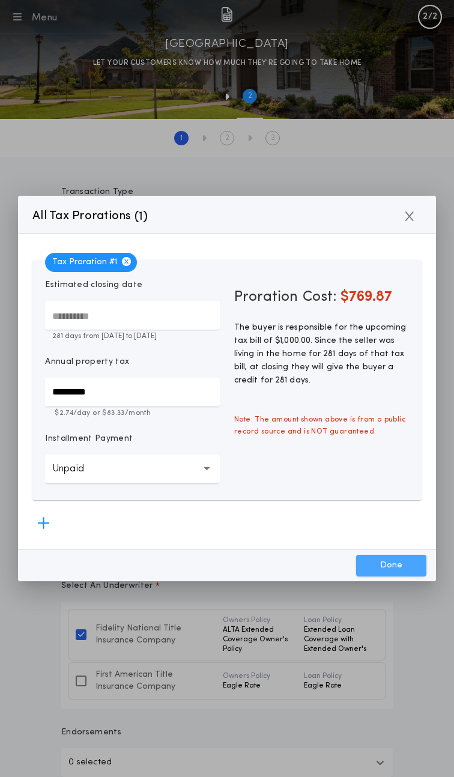
click at [397, 564] on button "Done" at bounding box center [391, 566] width 70 height 22
type input "*****"
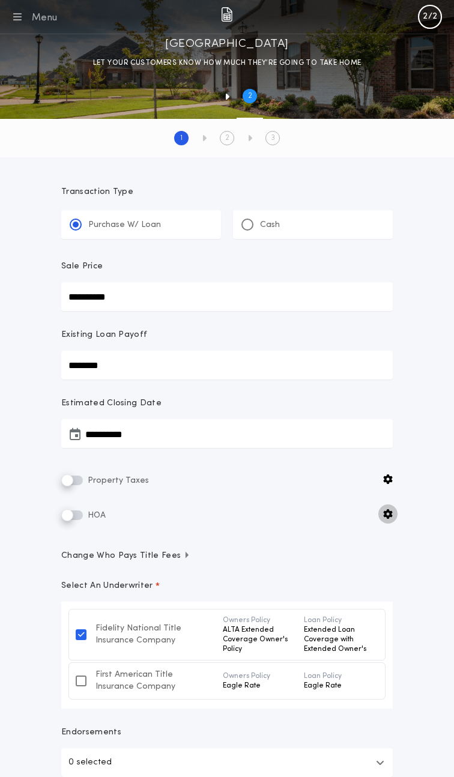
click at [391, 517] on icon "button" at bounding box center [388, 514] width 10 height 10
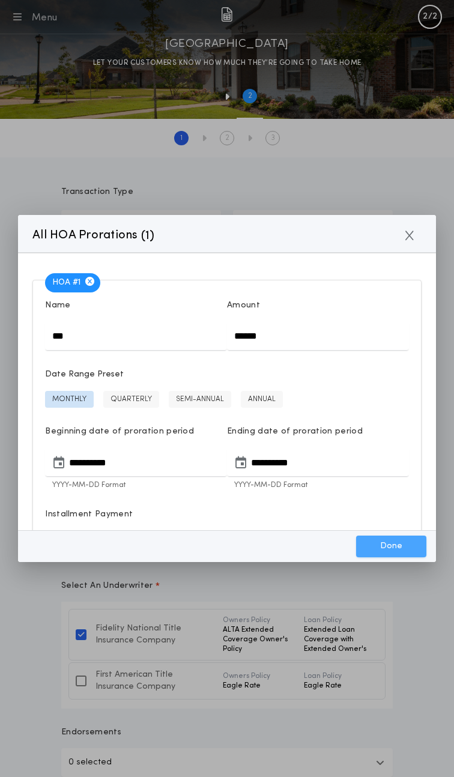
click at [384, 544] on button "Done" at bounding box center [391, 547] width 70 height 22
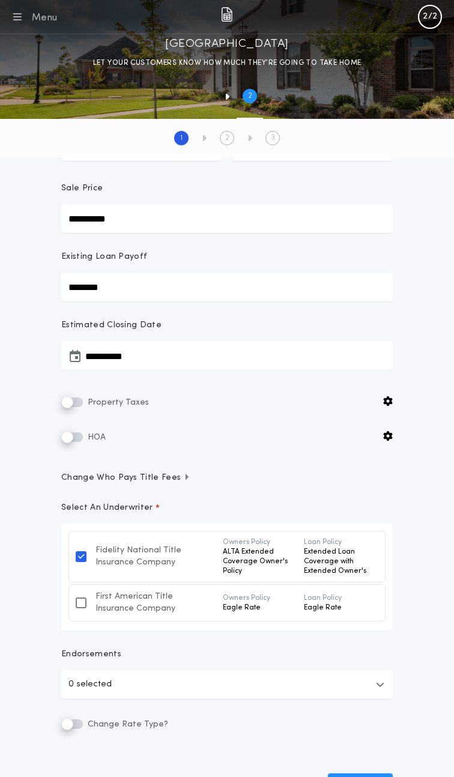
scroll to position [243, 0]
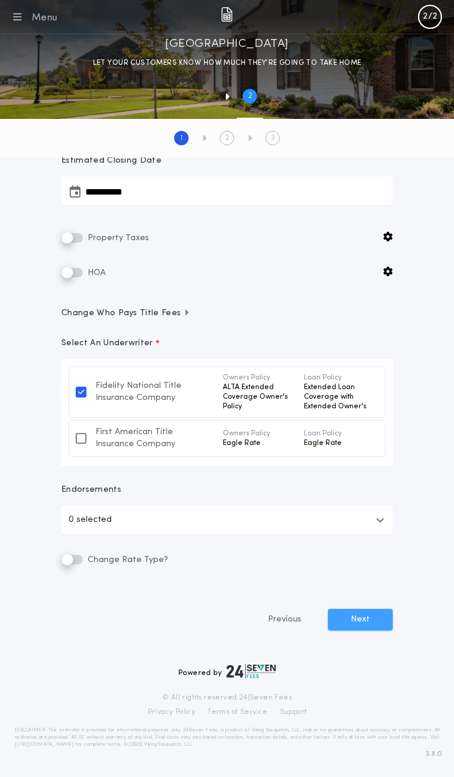
click at [366, 621] on button "Next" at bounding box center [360, 620] width 65 height 22
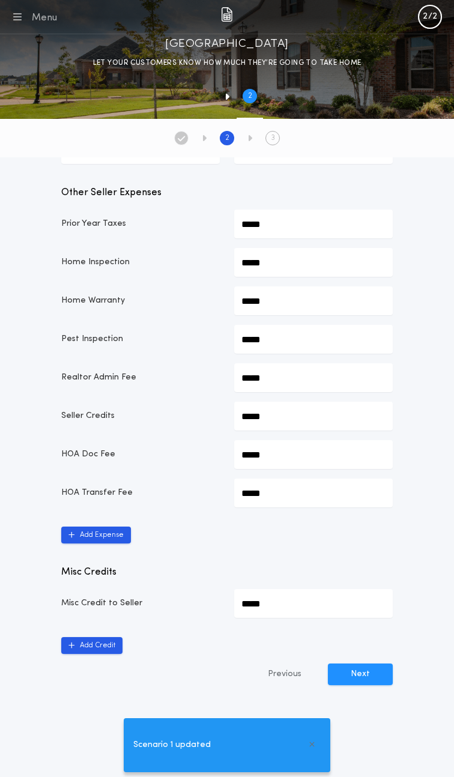
scroll to position [564, 0]
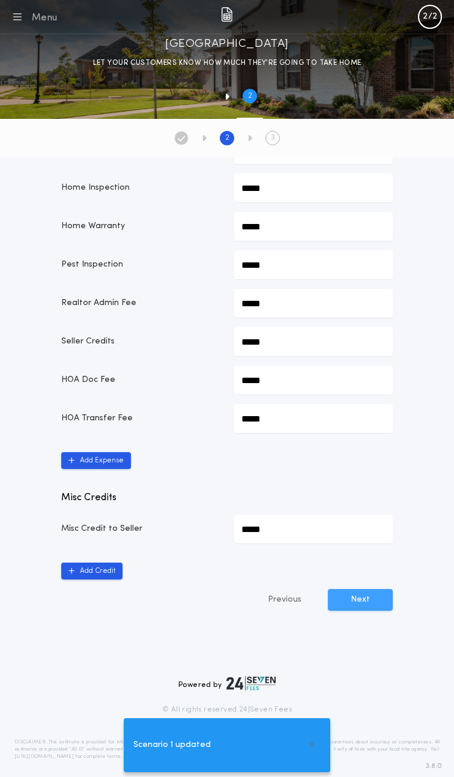
click at [339, 589] on button "Next" at bounding box center [360, 600] width 65 height 22
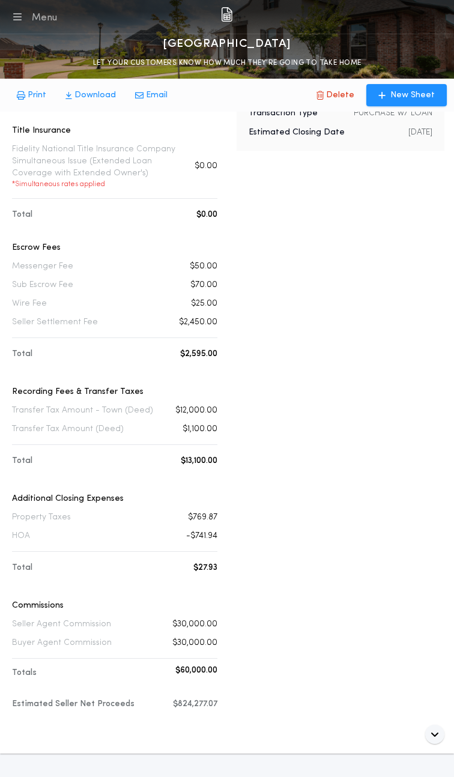
scroll to position [184, 0]
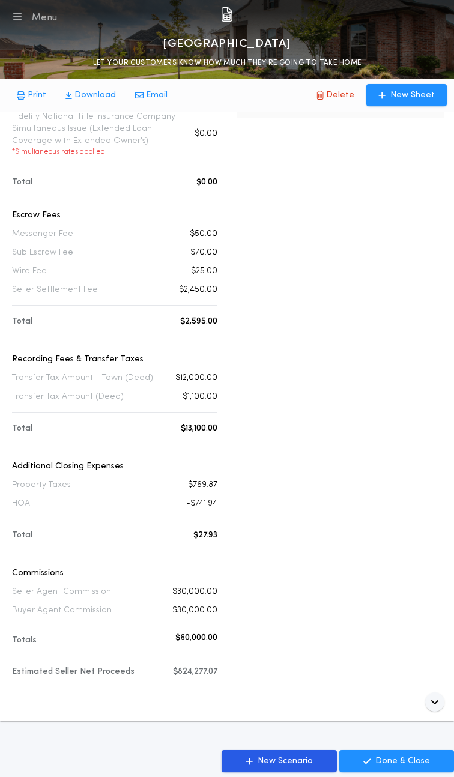
click at [224, 541] on div "Financial Consideration Sales Price $1,000,000.00 Existing Loan Payoff $100,000…" at bounding box center [227, 358] width 435 height 682
drag, startPoint x: 218, startPoint y: 538, endPoint x: 3, endPoint y: 469, distance: 226.0
click at [2, 468] on div "Scenario 1 Edit Financial Consideration Sales Price $1,000,000.00 Existing Loan…" at bounding box center [227, 336] width 454 height 769
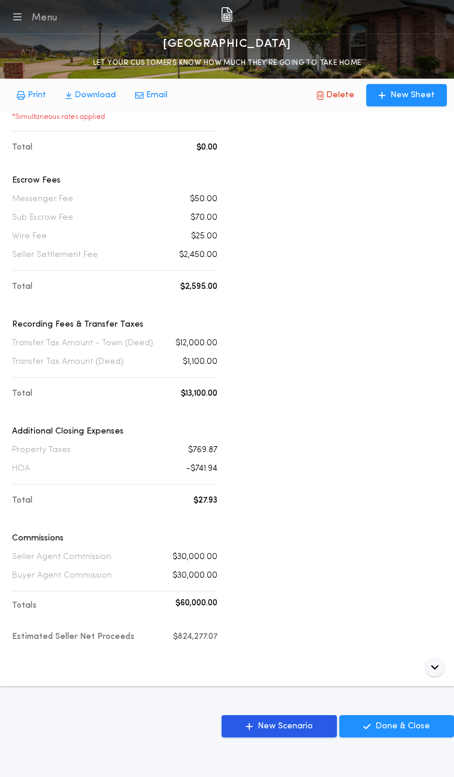
scroll to position [222, 0]
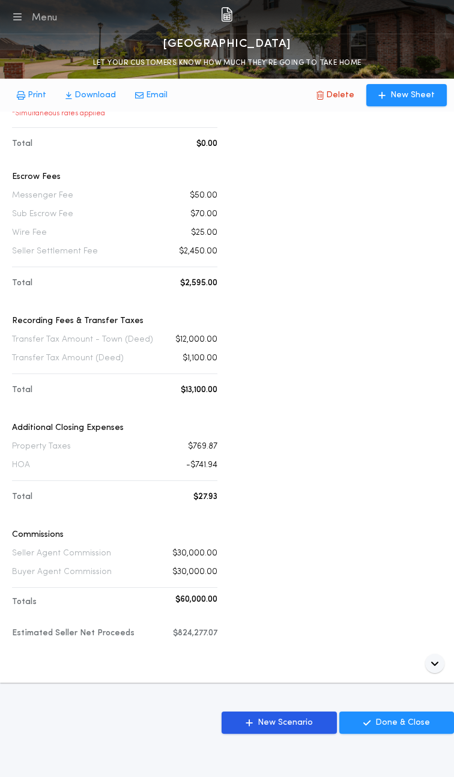
drag, startPoint x: 226, startPoint y: 637, endPoint x: 63, endPoint y: 399, distance: 288.6
click at [63, 399] on div "Financial Consideration Sales Price $1,000,000.00 Existing Loan Payoff $100,000…" at bounding box center [227, 320] width 435 height 682
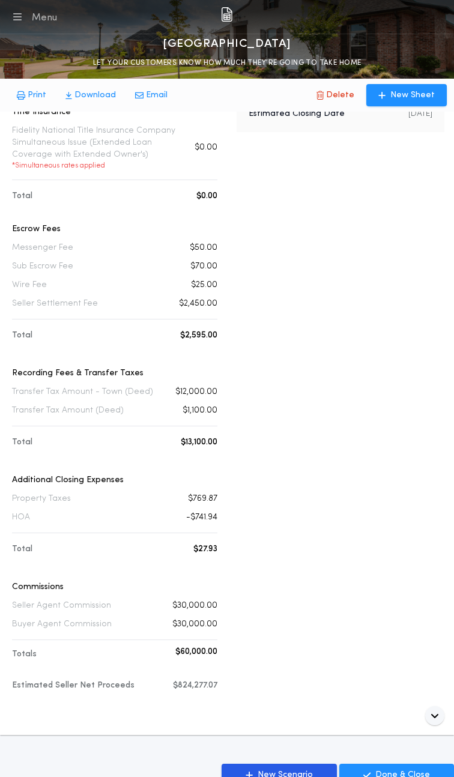
click at [132, 284] on div "Wire Fee $25.00" at bounding box center [114, 285] width 205 height 12
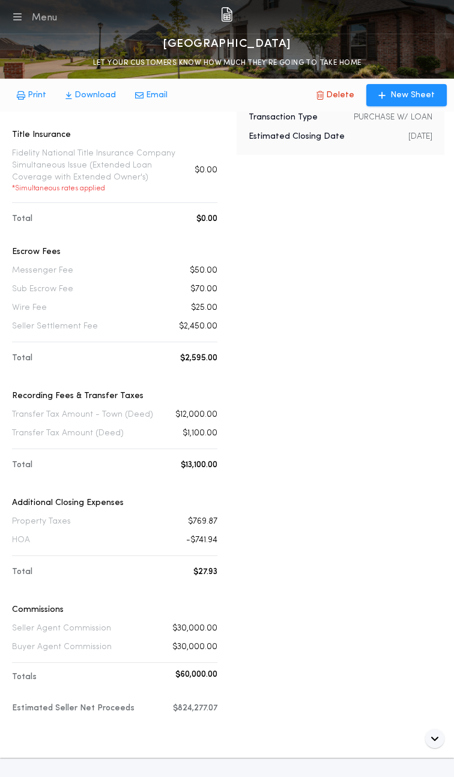
scroll to position [119, 0]
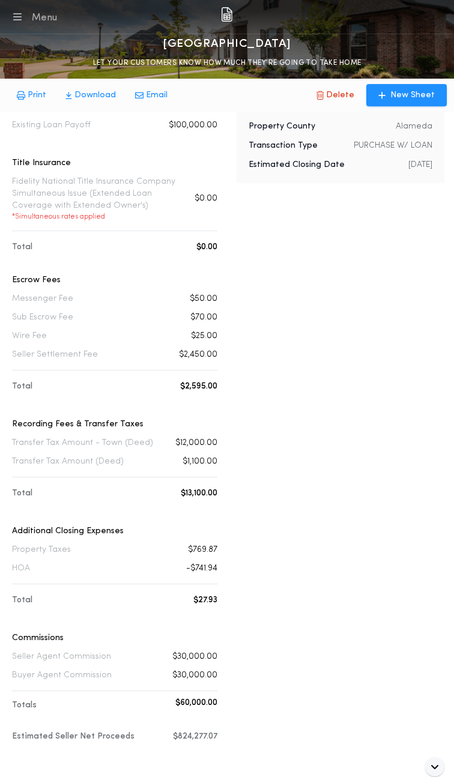
drag, startPoint x: 9, startPoint y: 183, endPoint x: 169, endPoint y: 229, distance: 166.3
click at [169, 229] on div "Financial Consideration Sales Price $1,000,000.00 Existing Loan Payoff $100,000…" at bounding box center [115, 423] width 210 height 682
click at [169, 229] on div "Title Insurance Fidelity National Title Insurance Company Simultaneous Issue (E…" at bounding box center [114, 195] width 205 height 77
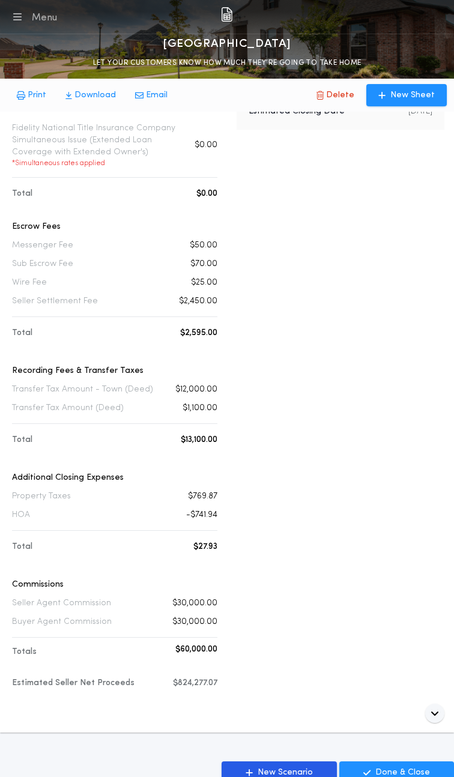
scroll to position [180, 0]
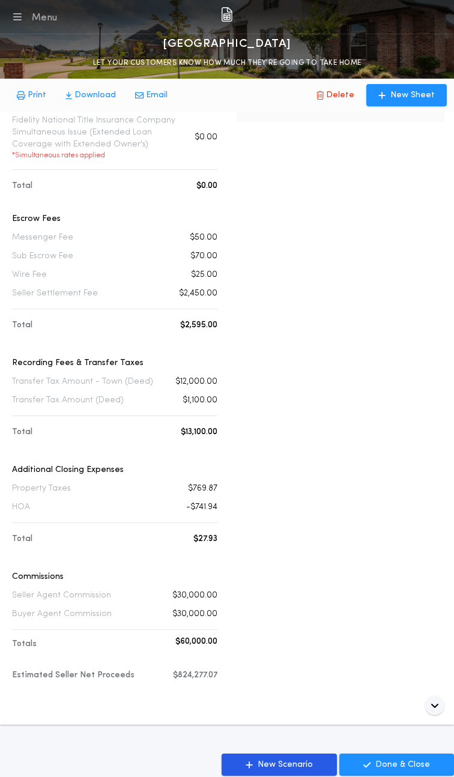
click at [204, 343] on div "Financial Consideration Sales Price $1,000,000.00 Existing Loan Payoff $100,000…" at bounding box center [114, 327] width 205 height 613
drag, startPoint x: 228, startPoint y: 676, endPoint x: 44, endPoint y: 576, distance: 209.4
click at [44, 576] on div "Financial Consideration Sales Price $1,000,000.00 Existing Loan Payoff $100,000…" at bounding box center [227, 362] width 435 height 682
click at [49, 578] on p "Commissions" at bounding box center [114, 577] width 205 height 12
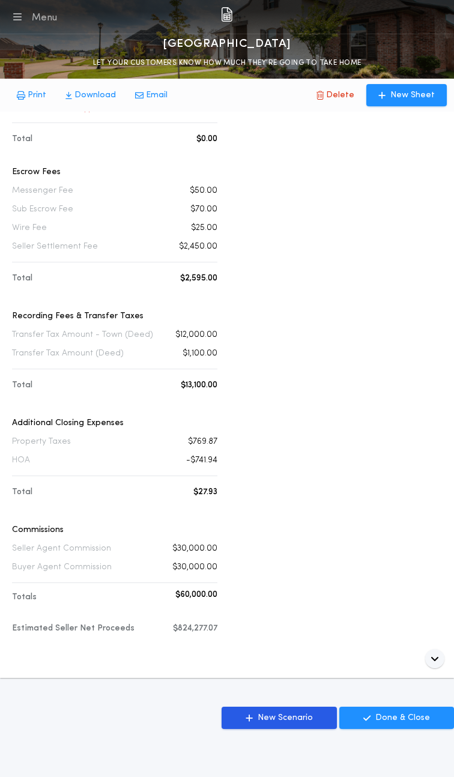
scroll to position [234, 0]
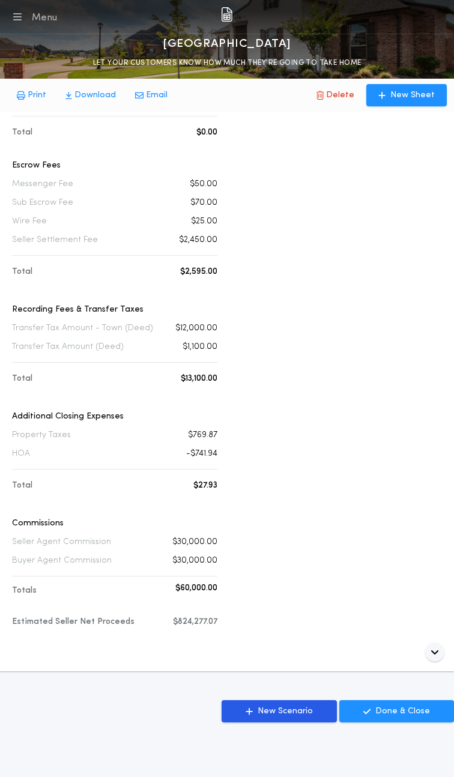
drag, startPoint x: 226, startPoint y: 479, endPoint x: 10, endPoint y: 410, distance: 227.0
click at [10, 410] on div "Financial Consideration Sales Price $1,000,000.00 Existing Loan Payoff $100,000…" at bounding box center [227, 309] width 435 height 682
click at [52, 518] on p "Commissions" at bounding box center [114, 524] width 205 height 12
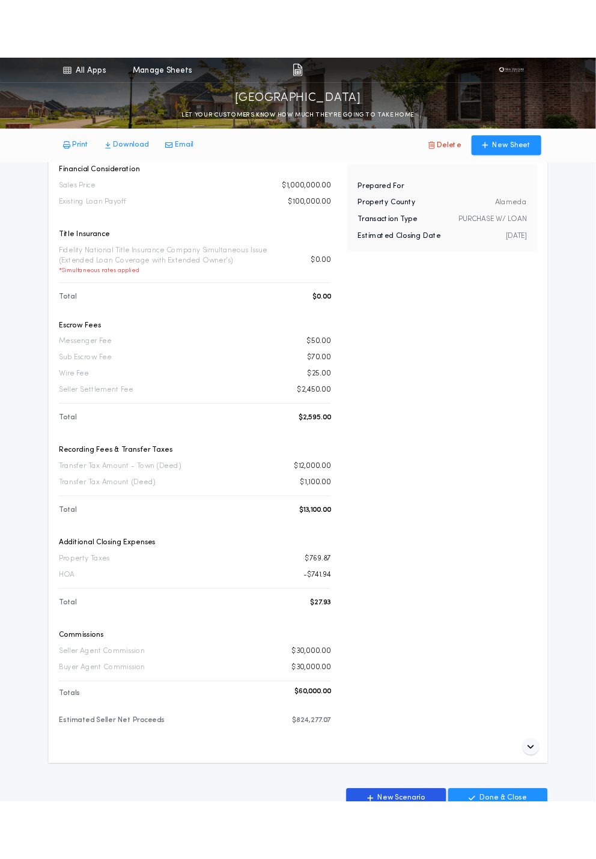
scroll to position [0, 0]
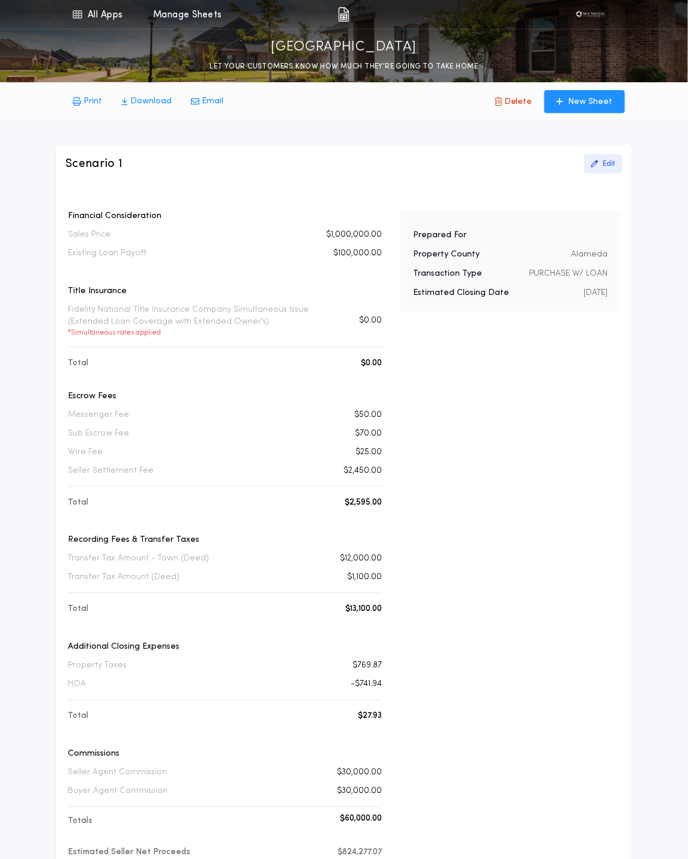
click at [604, 164] on p "Edit" at bounding box center [610, 164] width 12 height 10
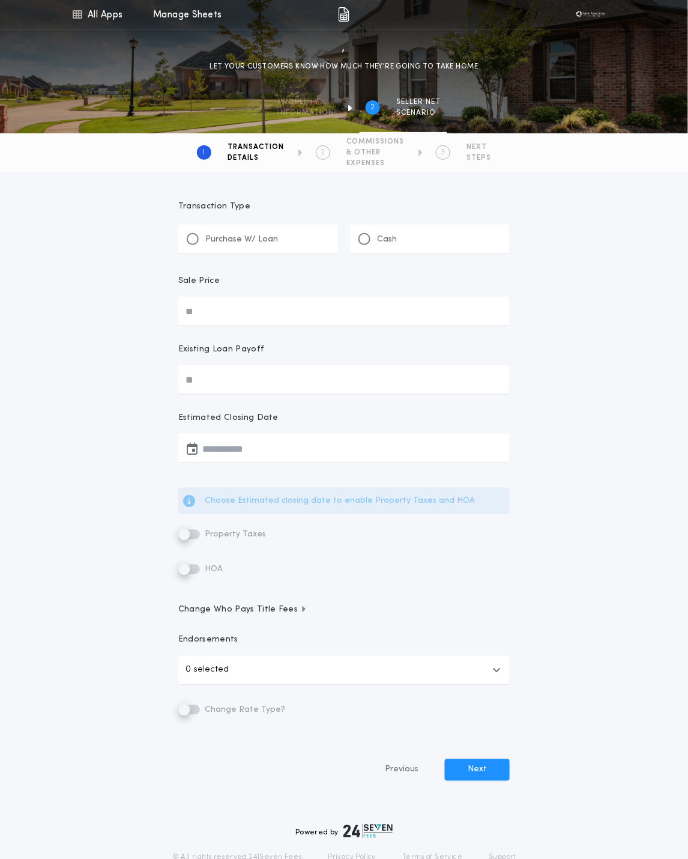
type input "**********"
type input "********"
type input "**********"
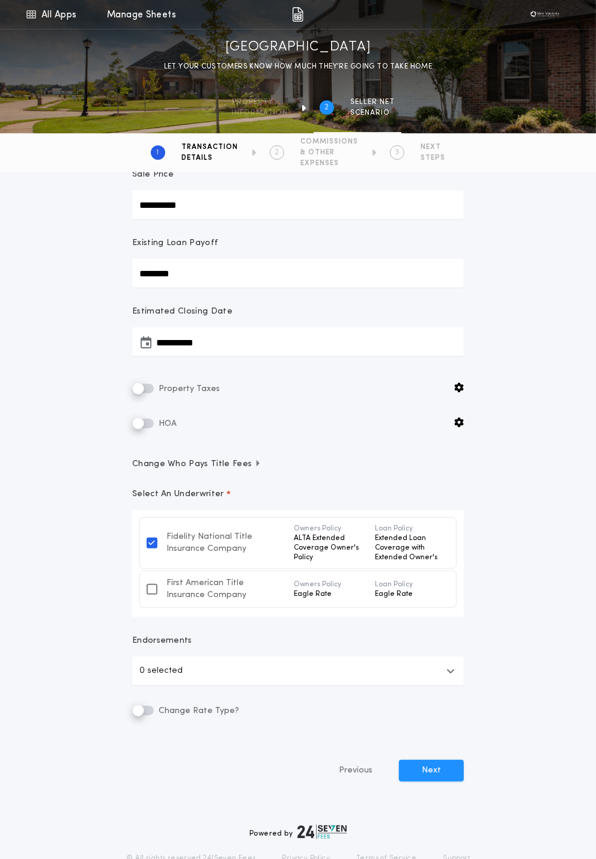
scroll to position [159, 0]
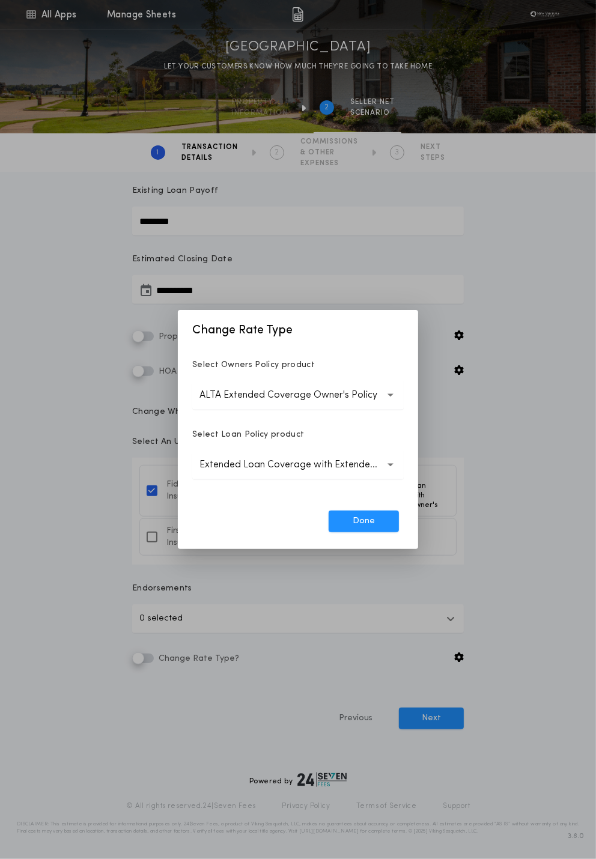
click at [280, 401] on p "ALTA Extended Coverage Owner's Policy" at bounding box center [297, 395] width 197 height 14
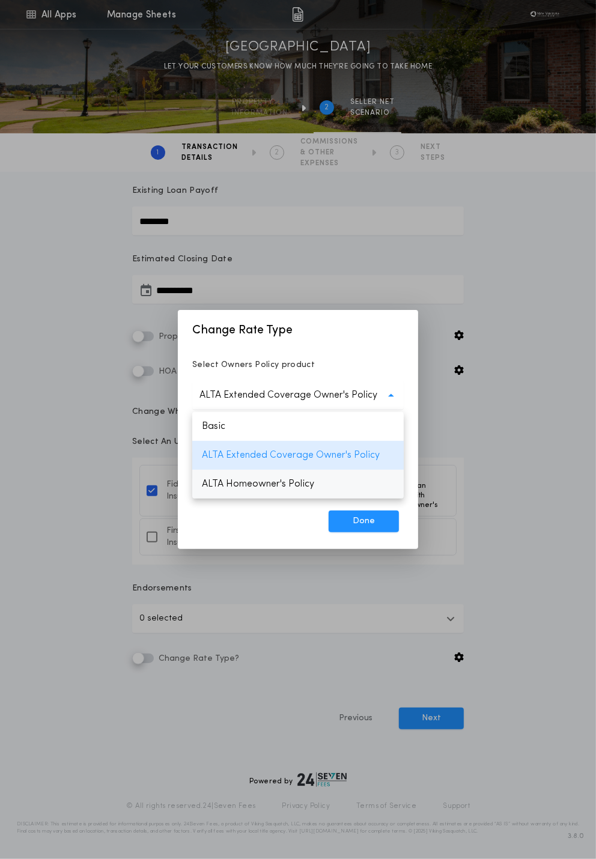
click at [258, 483] on p "ALTA Homeowner's Policy" at bounding box center [297, 484] width 211 height 29
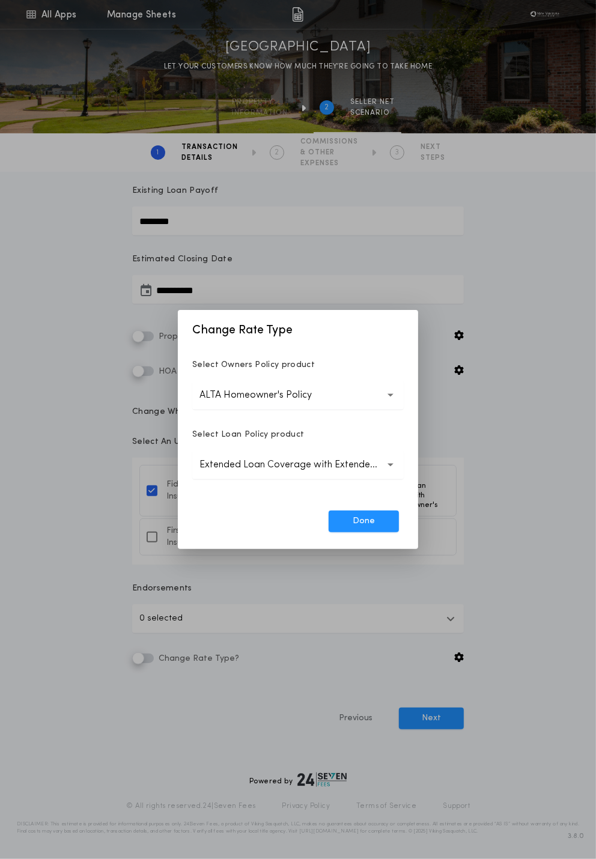
click at [250, 463] on p "Extended Loan Coverage with Extended Owner's" at bounding box center [297, 465] width 197 height 14
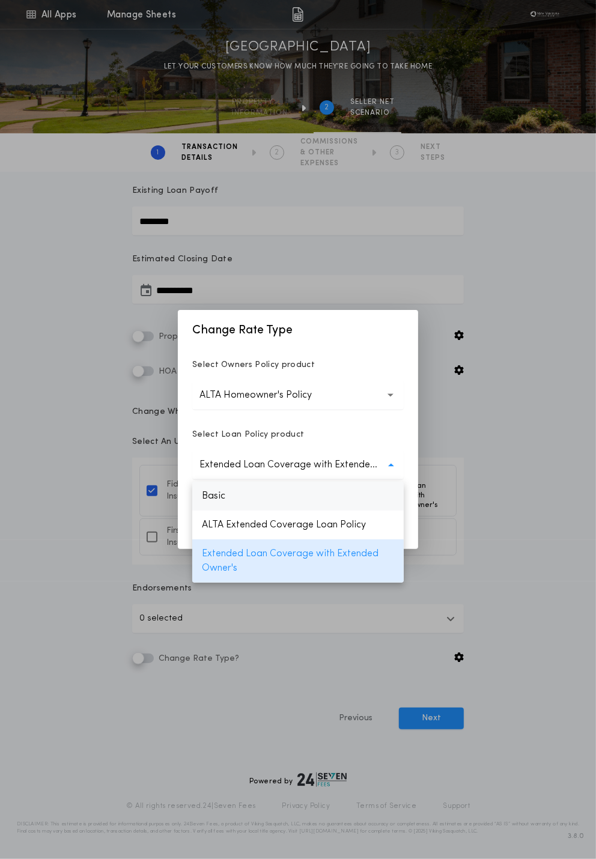
click at [228, 489] on p "Basic" at bounding box center [297, 496] width 211 height 29
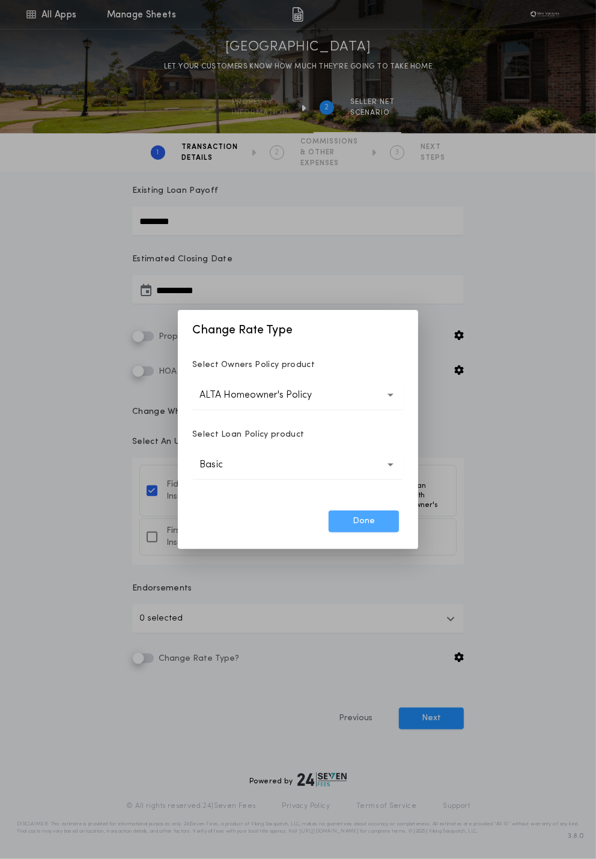
click at [389, 521] on button "Done" at bounding box center [364, 522] width 70 height 22
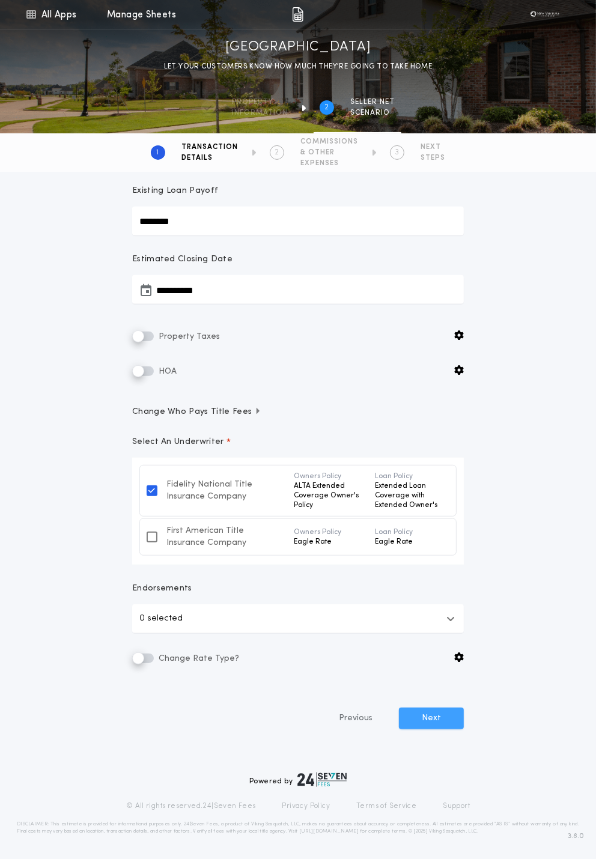
click at [433, 720] on button "Next" at bounding box center [431, 719] width 65 height 22
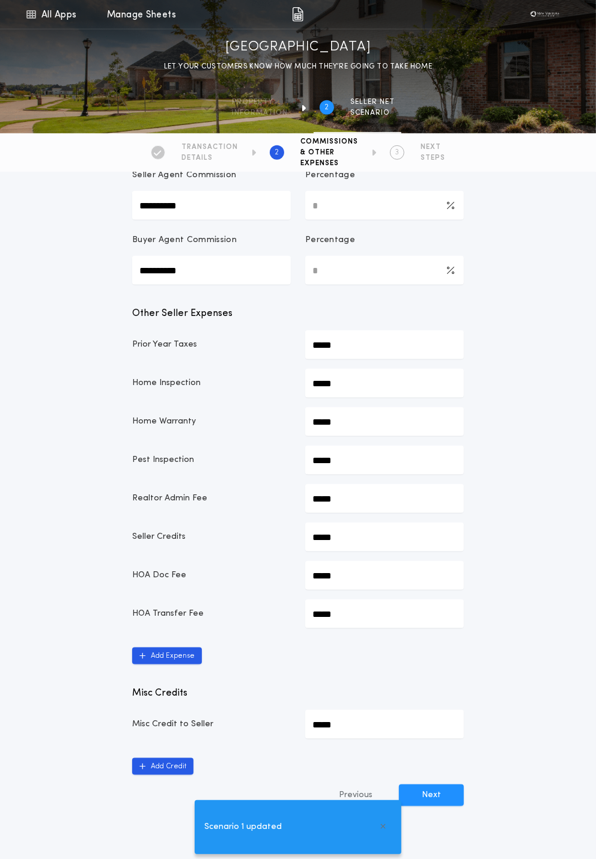
scroll to position [479, 0]
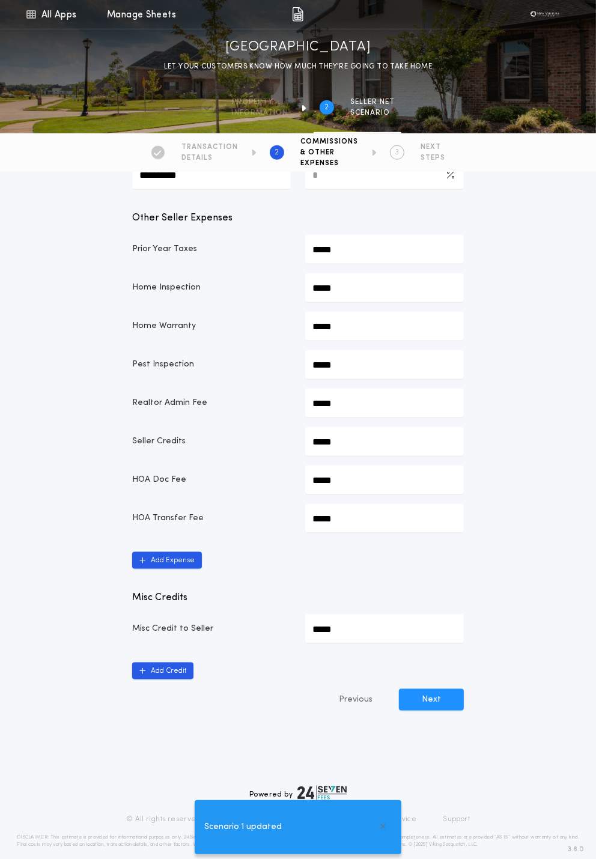
click at [429, 673] on div "**********" at bounding box center [298, 245] width 360 height 1061
click at [428, 689] on button "Next" at bounding box center [431, 700] width 65 height 22
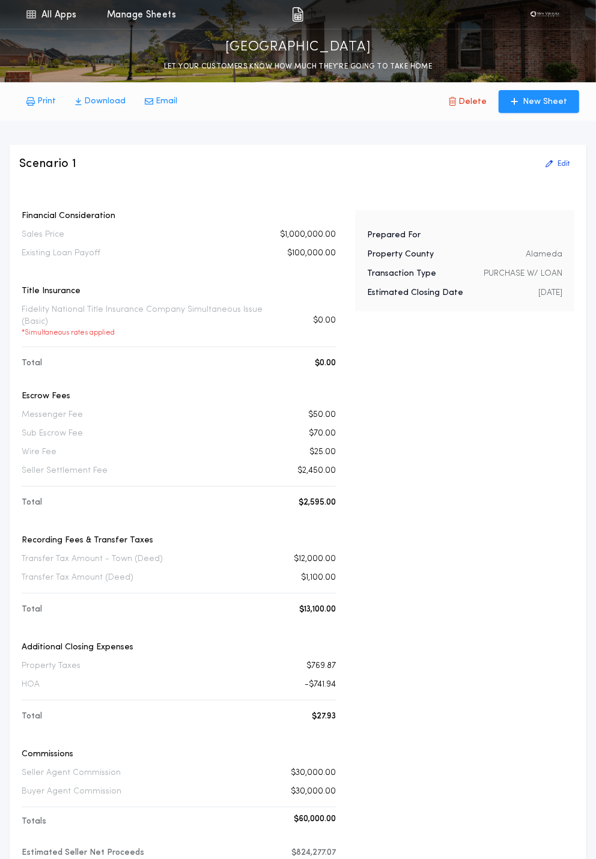
click at [66, 306] on p "Fidelity National Title Insurance Company Simultaneous Issue (Basic) * Simultan…" at bounding box center [152, 321] width 261 height 34
click at [216, 327] on div "Title Insurance Fidelity National Title Insurance Company Simultaneous Issue (B…" at bounding box center [179, 317] width 314 height 65
drag, startPoint x: 291, startPoint y: 310, endPoint x: 14, endPoint y: 310, distance: 276.3
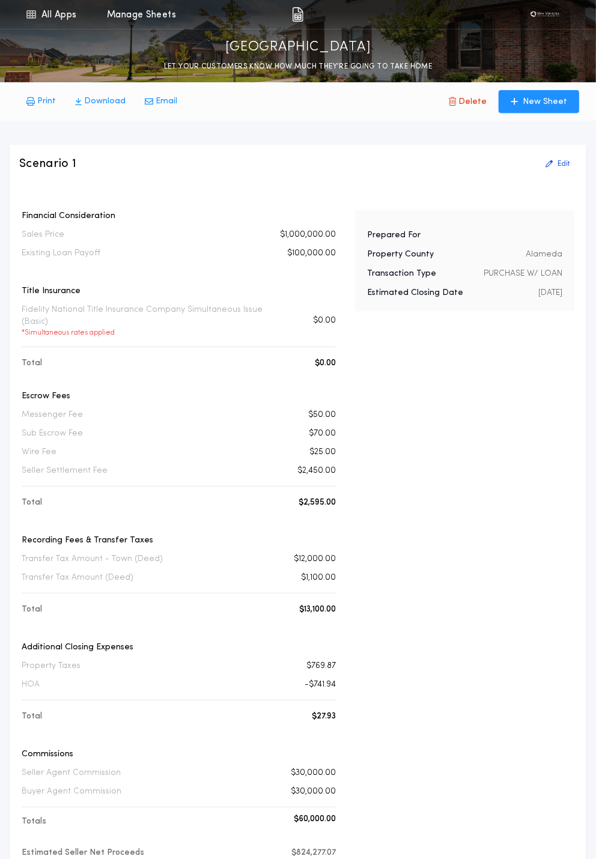
click at [14, 310] on div "Scenario 1 Edit Financial Consideration Sales Price $1,000,000.00 Existing Loan…" at bounding box center [298, 523] width 577 height 757
click at [555, 158] on button "Edit" at bounding box center [557, 163] width 38 height 19
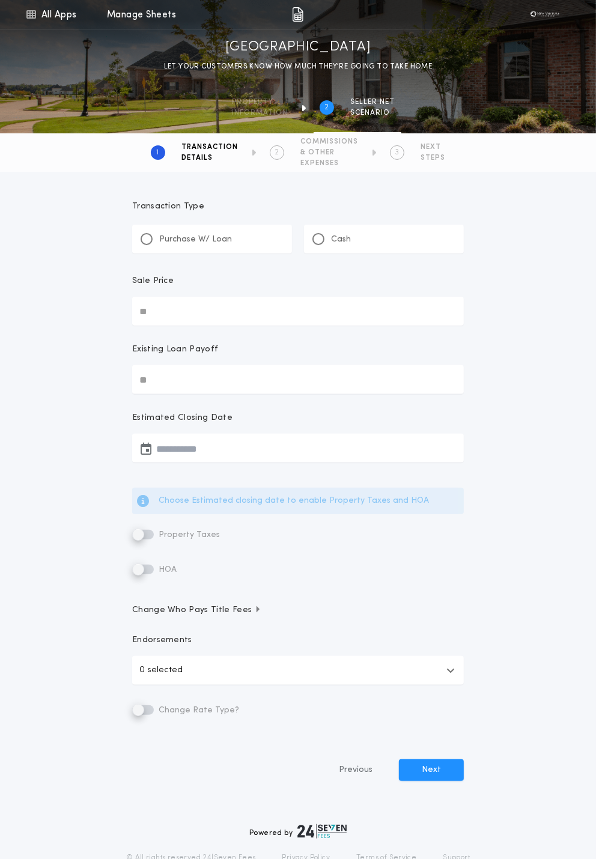
type input "**********"
type input "********"
type input "**********"
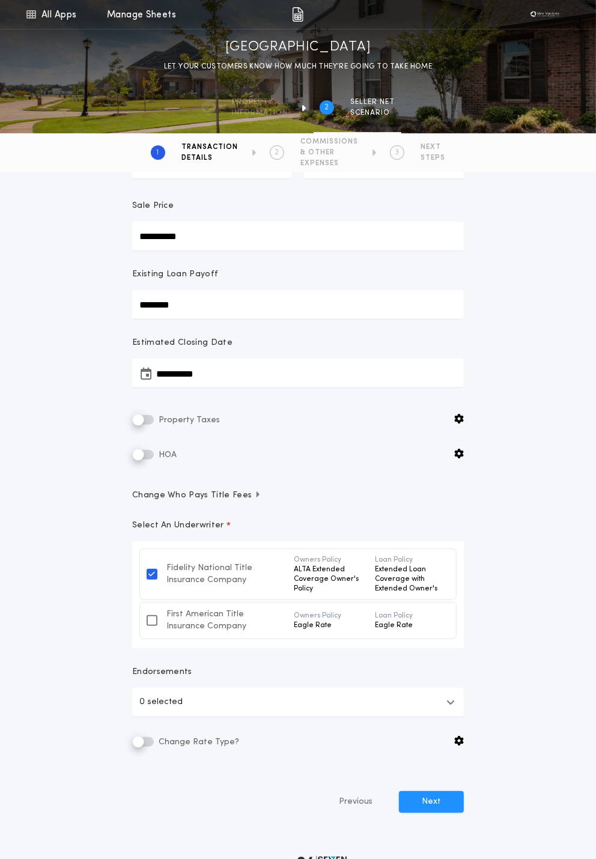
scroll to position [159, 0]
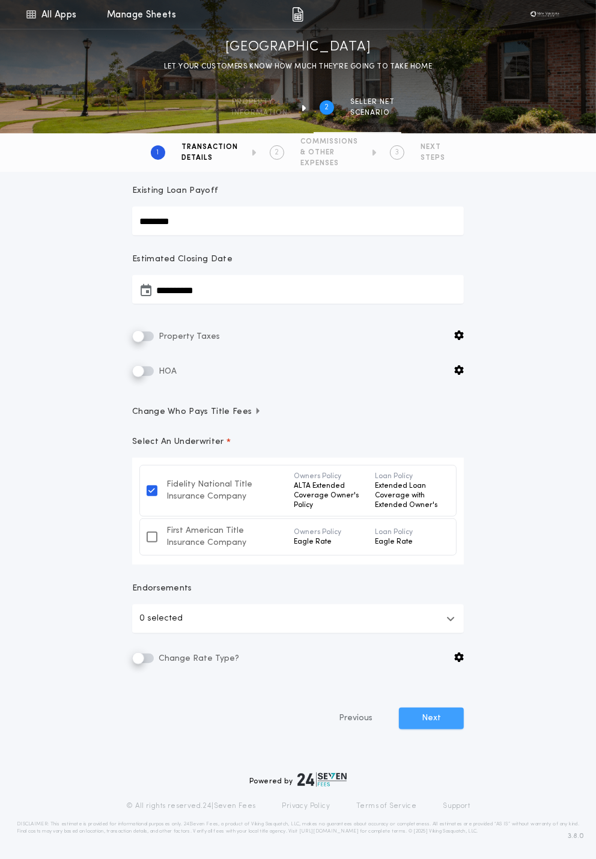
click at [422, 723] on button "Next" at bounding box center [431, 719] width 65 height 22
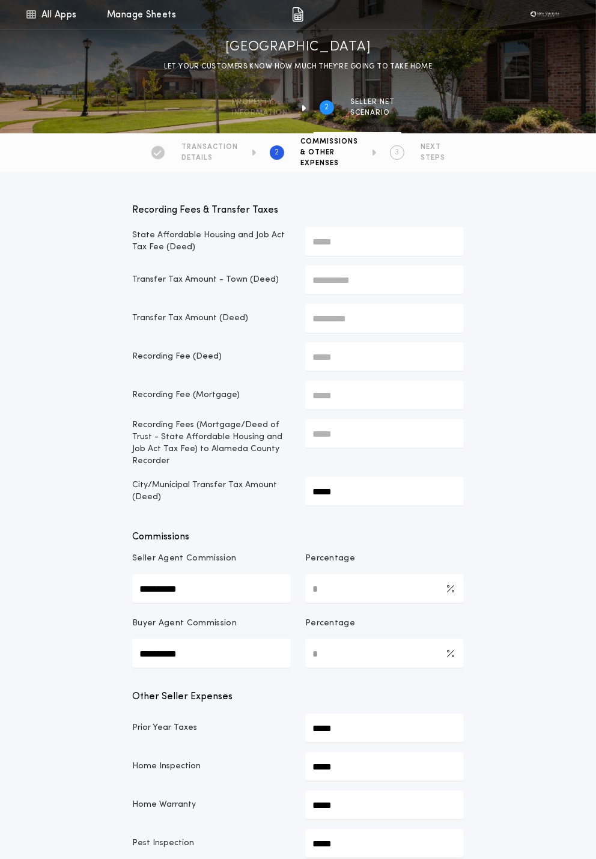
click at [189, 447] on p "Recording Fees (Mortgage/Deed of Trust - State Affordable Housing and Job Act T…" at bounding box center [211, 443] width 159 height 48
click at [170, 479] on p "City/Municipal Transfer Tax Amount (Deed)" at bounding box center [211, 491] width 159 height 24
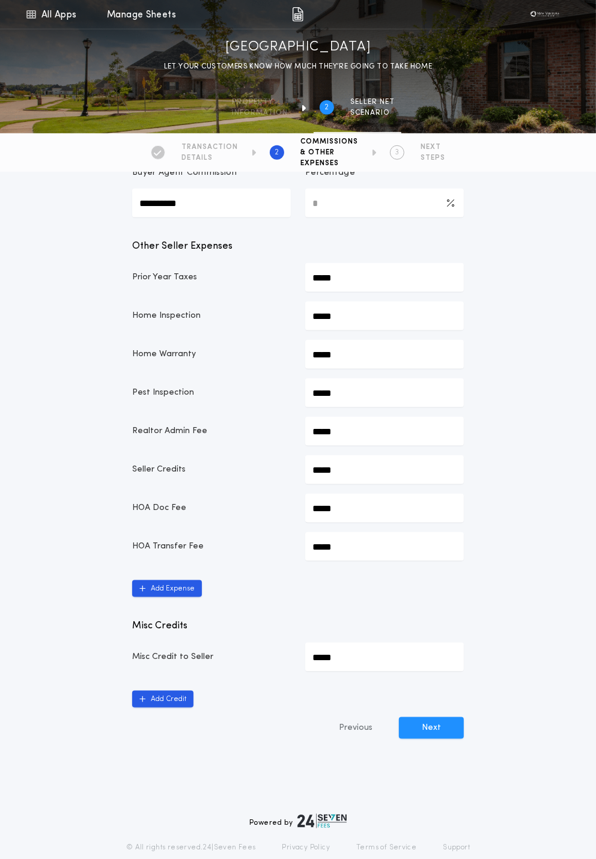
scroll to position [479, 0]
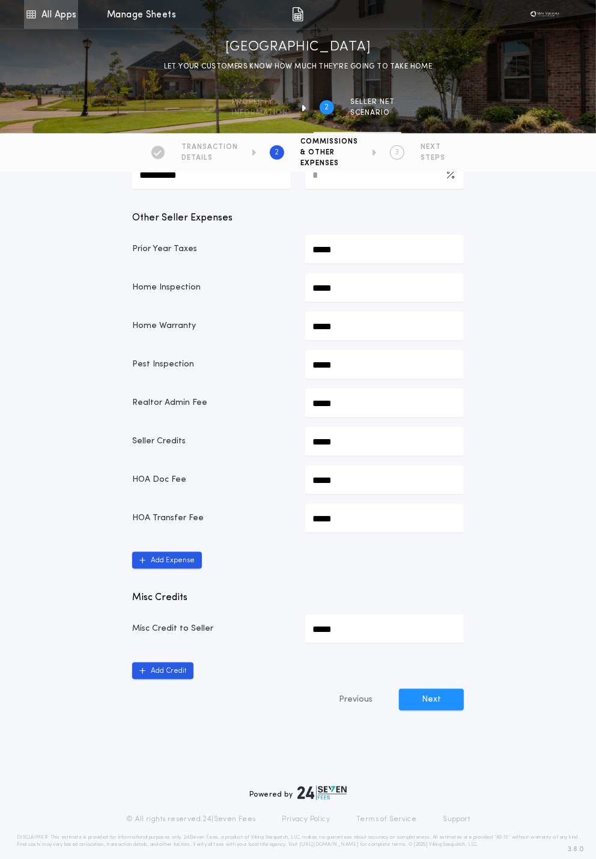
click at [35, 15] on icon at bounding box center [30, 14] width 11 height 14
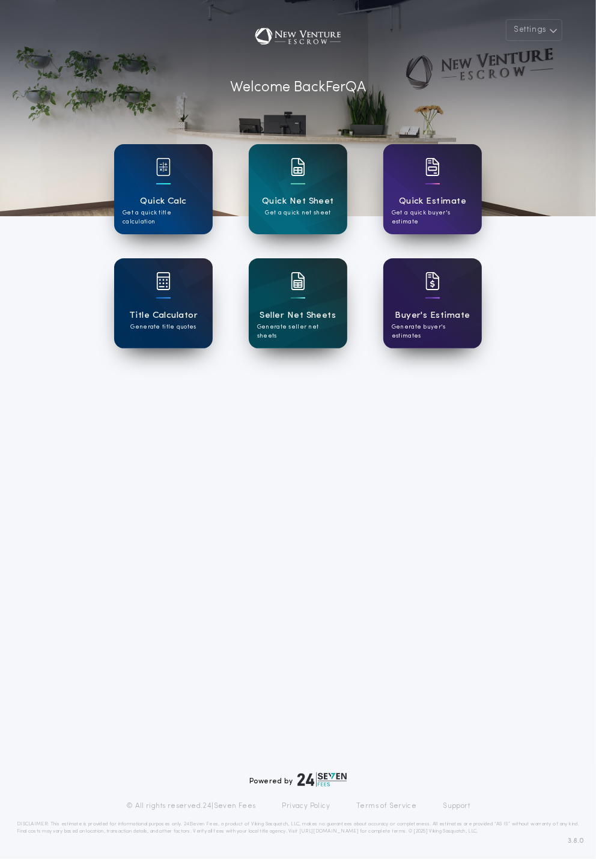
click at [335, 420] on div "Settings Welcome Back FerQA Quick Calc Get a quick title calculation Quick Net …" at bounding box center [298, 429] width 596 height 859
click at [267, 394] on div "Settings Welcome Back FerQA Quick Calc Get a quick title calculation Quick Net …" at bounding box center [298, 429] width 596 height 859
click at [250, 333] on div "Seller Net Sheets Generate seller net sheets" at bounding box center [298, 303] width 99 height 90
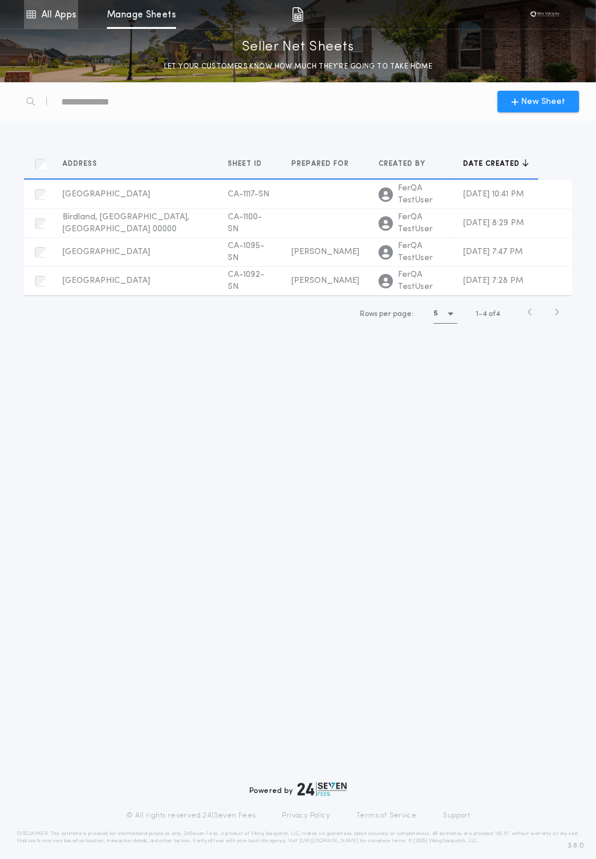
click at [50, 20] on link "All Apps" at bounding box center [51, 14] width 54 height 29
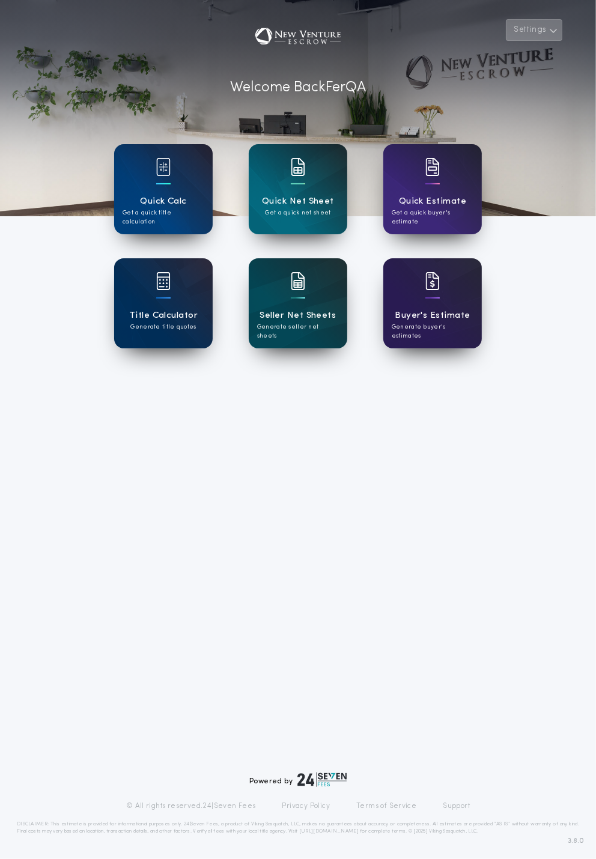
click at [525, 28] on button "Settings" at bounding box center [534, 30] width 56 height 22
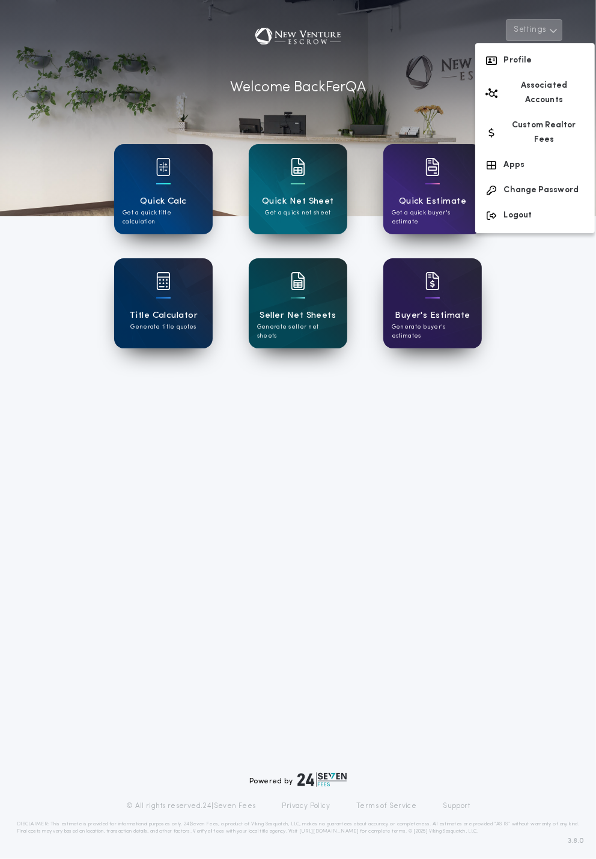
click at [253, 452] on div "Settings Profile Associated Accounts Custom Realtor Fees Apps Change Password L…" at bounding box center [298, 429] width 596 height 859
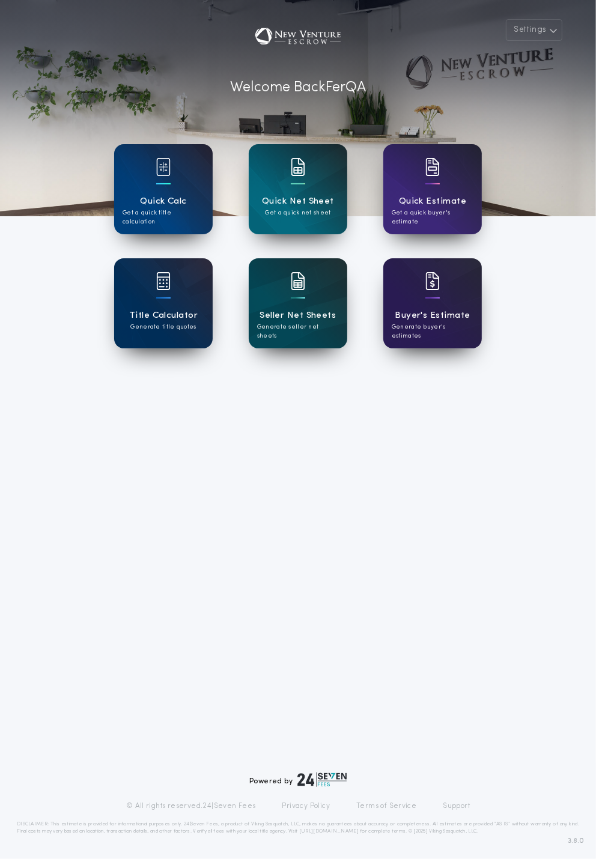
drag, startPoint x: 242, startPoint y: 387, endPoint x: 280, endPoint y: 383, distance: 38.0
click at [273, 383] on div "Settings Welcome Back FerQA Quick Calc Get a quick title calculation Quick Net …" at bounding box center [298, 429] width 596 height 859
click at [339, 450] on div "Settings Welcome Back FerQA Quick Calc Get a quick title calculation Quick Net …" at bounding box center [298, 429] width 596 height 859
click at [288, 381] on div "Quick Calc Get a quick title calculation Quick Net Sheet Get a quick net sheet …" at bounding box center [298, 258] width 368 height 252
click at [293, 305] on div "Seller Net Sheets Generate seller net sheets" at bounding box center [298, 303] width 99 height 90
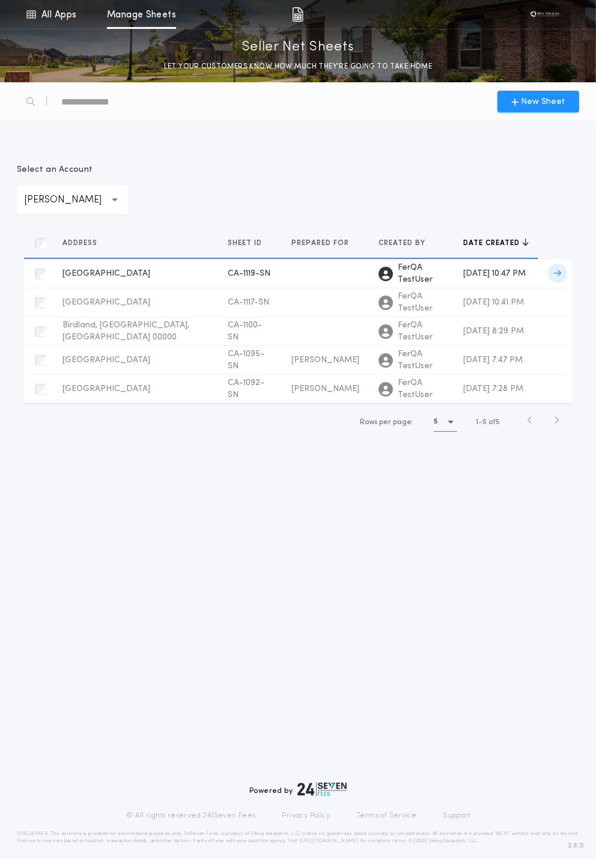
click at [282, 273] on td at bounding box center [325, 273] width 87 height 29
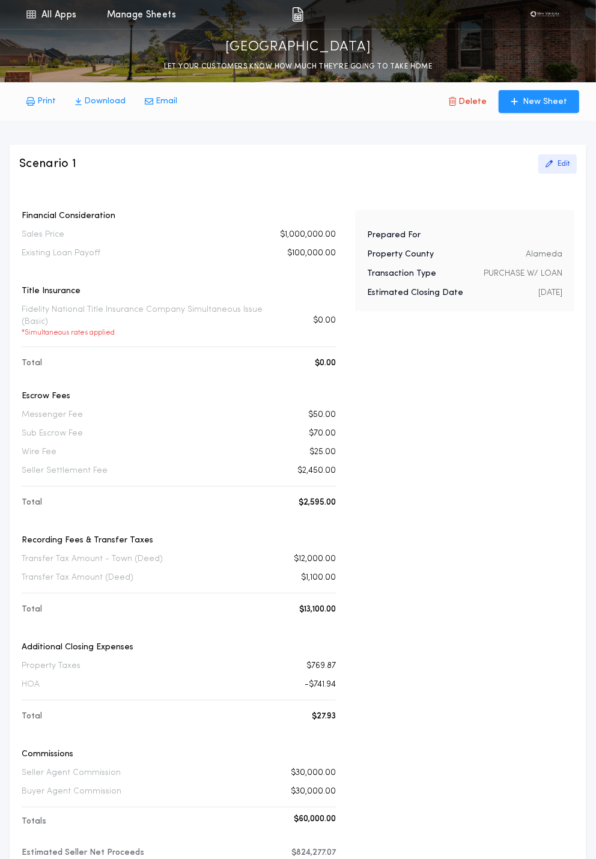
click at [564, 157] on button "Edit" at bounding box center [557, 163] width 38 height 19
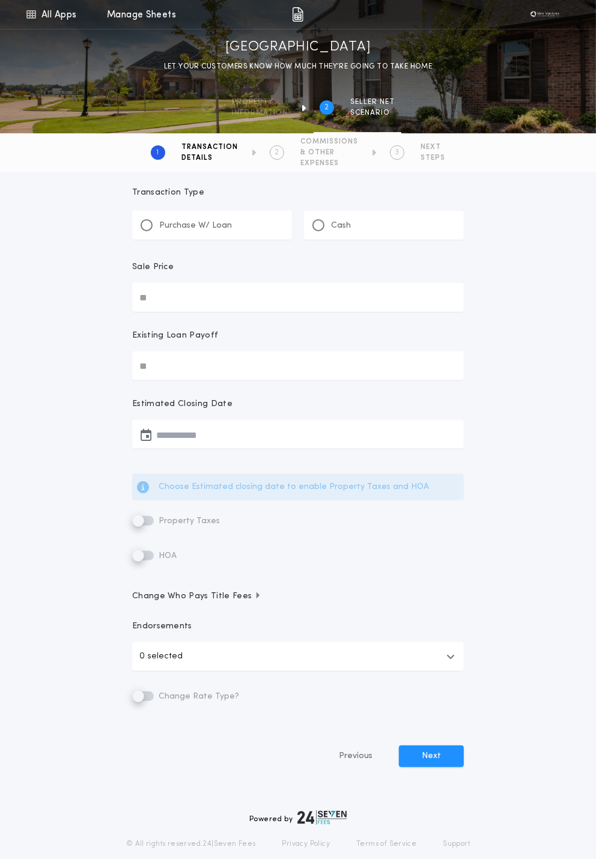
scroll to position [12, 0]
type input "**********"
type input "********"
type input "**********"
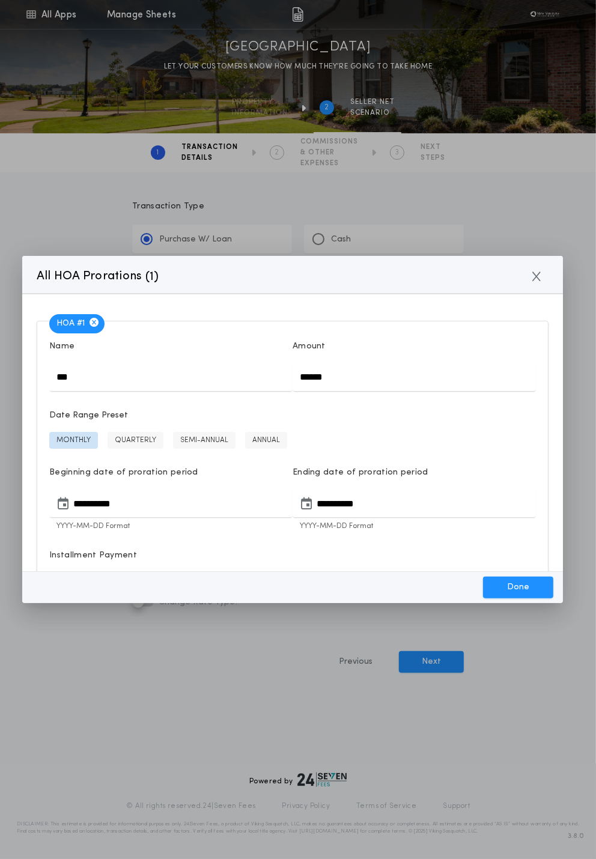
scroll to position [0, 0]
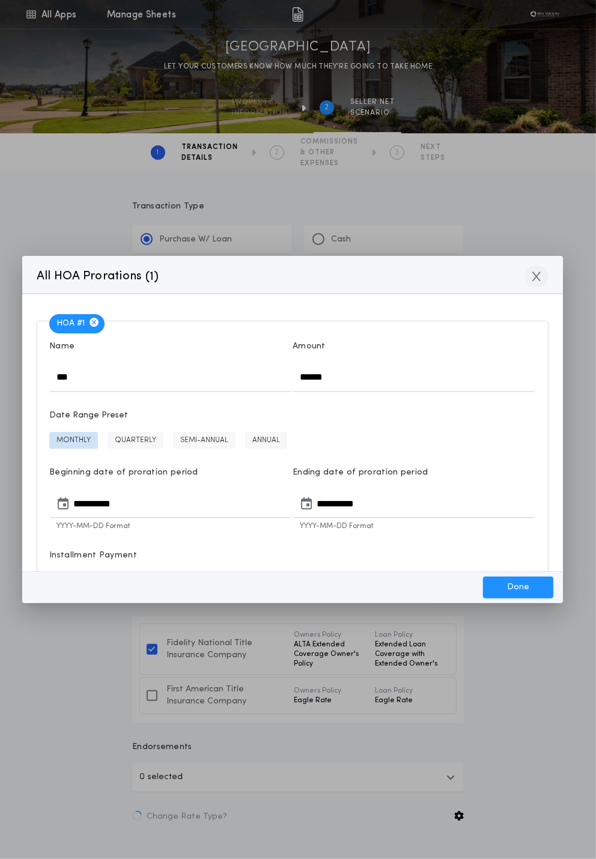
click at [535, 279] on icon "button" at bounding box center [536, 276] width 8 height 11
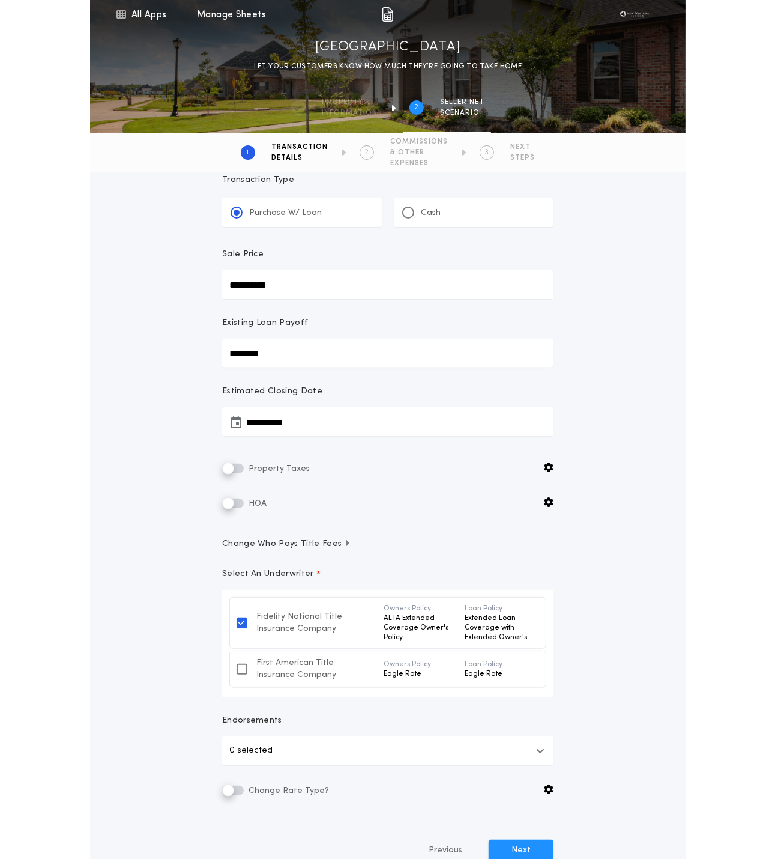
scroll to position [72, 0]
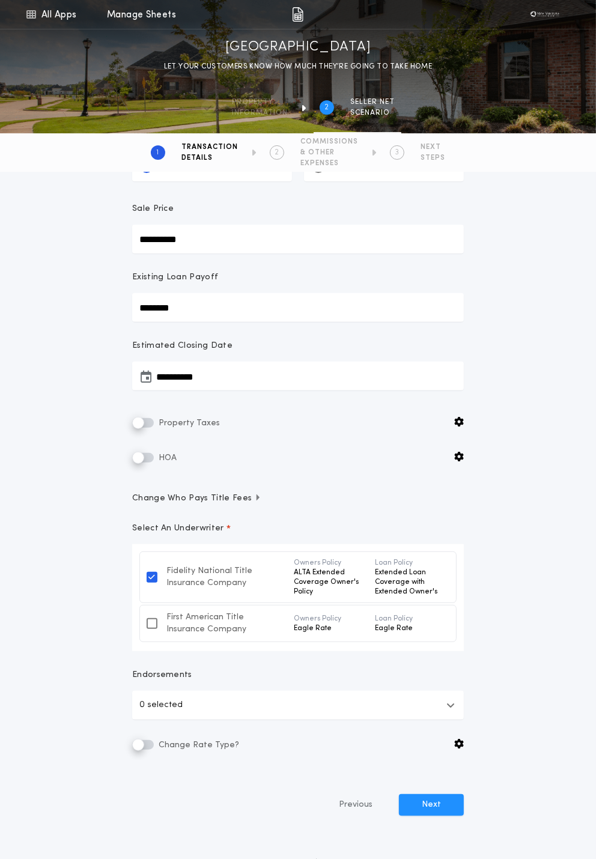
click at [148, 626] on div at bounding box center [152, 623] width 11 height 11
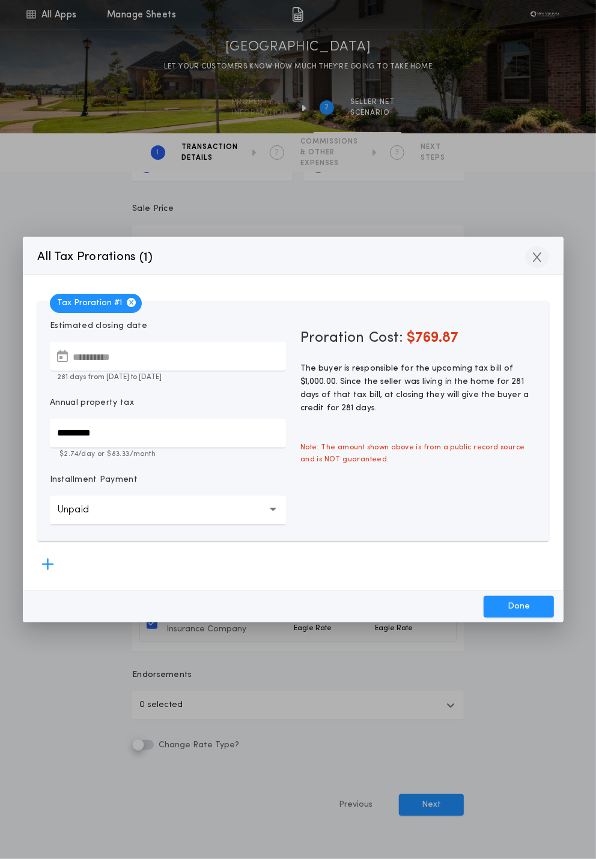
click at [533, 259] on icon "button" at bounding box center [537, 257] width 8 height 11
type input "*****"
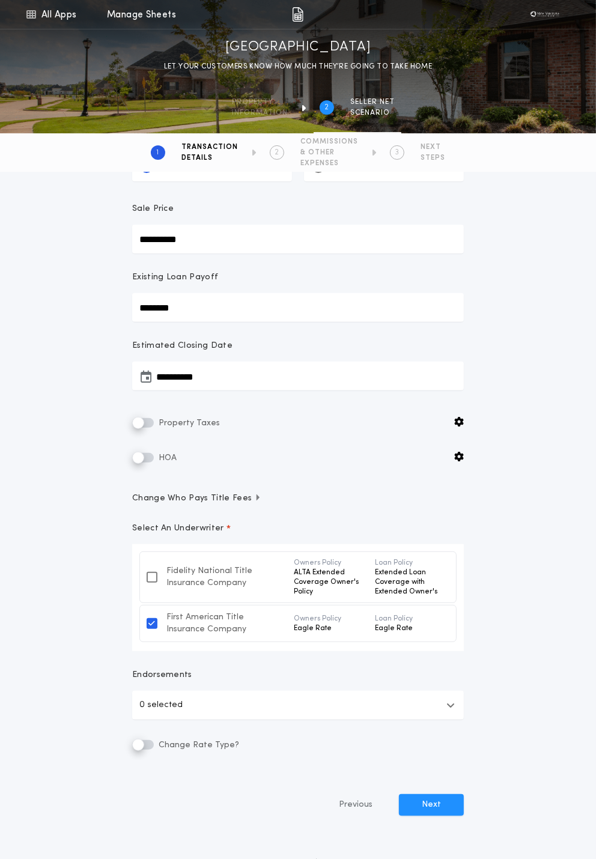
click at [443, 777] on div "**********" at bounding box center [298, 481] width 360 height 735
click at [435, 777] on button "Next" at bounding box center [431, 805] width 65 height 22
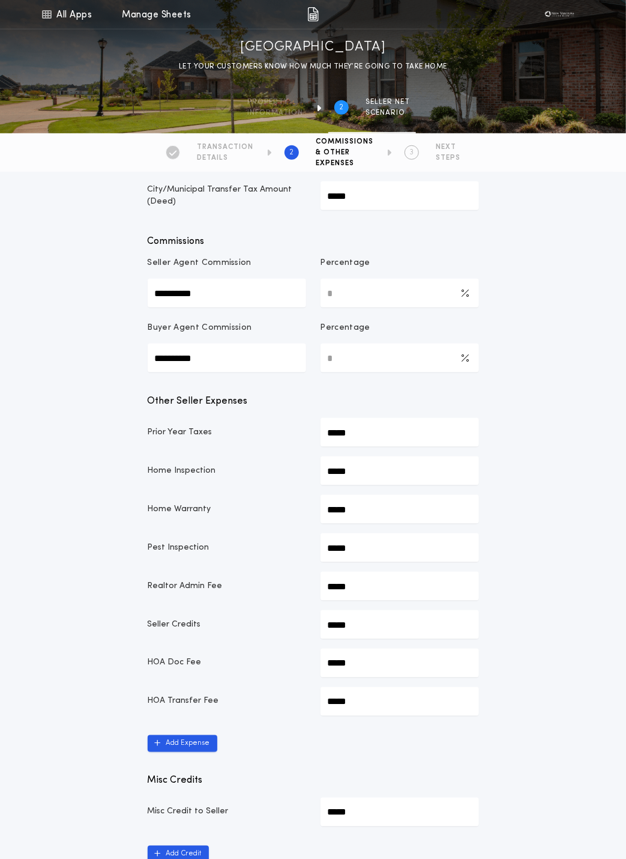
scroll to position [479, 0]
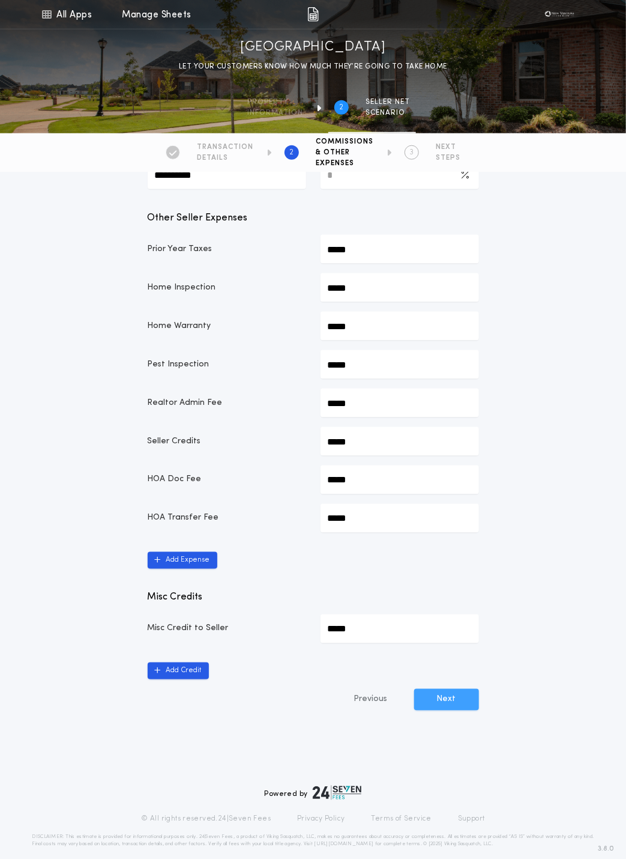
click at [450, 689] on button "Next" at bounding box center [446, 700] width 65 height 22
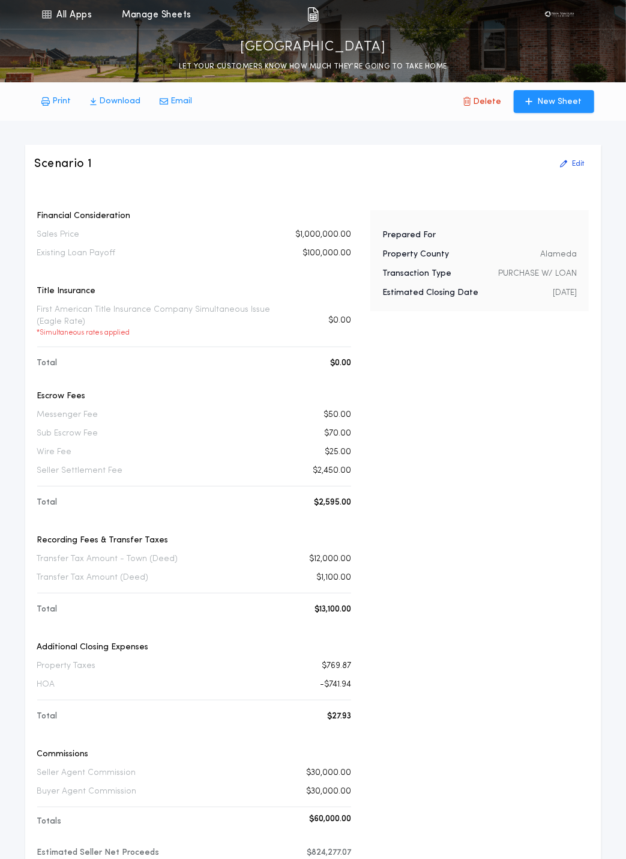
drag, startPoint x: 35, startPoint y: 309, endPoint x: 111, endPoint y: 323, distance: 76.8
click at [111, 323] on div "Financial Consideration Sales Price $1,000,000.00 Existing Loan Payoff $100,000…" at bounding box center [194, 545] width 319 height 670
click at [111, 323] on p "First American Title Insurance Company Simultaneous Issue (Eagle Rate) * Simult…" at bounding box center [167, 321] width 261 height 34
drag, startPoint x: 296, startPoint y: 45, endPoint x: 164, endPoint y: 45, distance: 131.5
click at [163, 45] on div "[GEOGRAPHIC_DATA] LET YOUR CUSTOMERS KNOW HOW MUCH THEY’RE GOING TO TAKE HOME" at bounding box center [313, 50] width 626 height 43
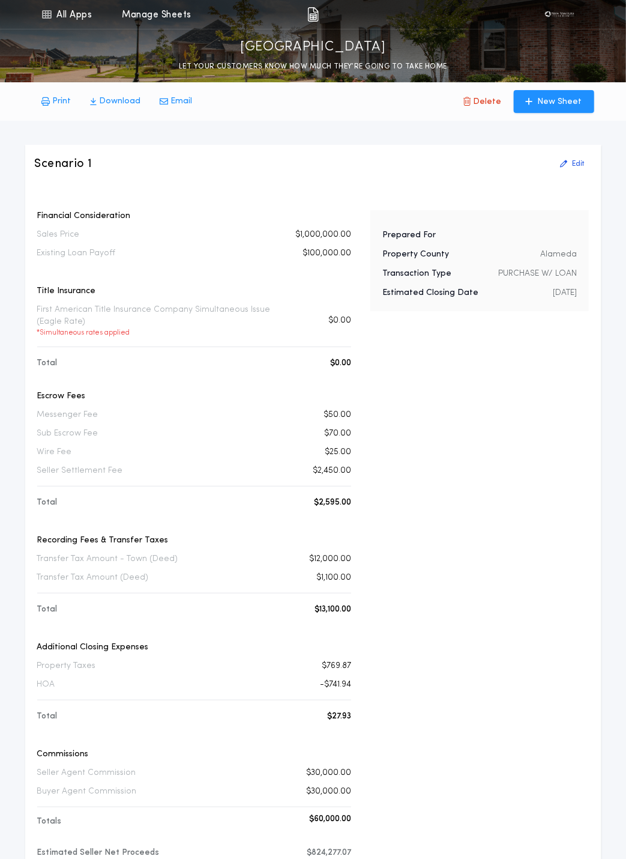
copy p "[GEOGRAPHIC_DATA]"
drag, startPoint x: 31, startPoint y: 309, endPoint x: 127, endPoint y: 322, distance: 96.9
click at [127, 322] on div "Scenario 1 Edit Financial Consideration Sales Price $1,000,000.00 Existing Loan…" at bounding box center [313, 523] width 577 height 757
click at [127, 322] on p "First American Title Insurance Company Simultaneous Issue (Eagle Rate) * Simult…" at bounding box center [167, 321] width 261 height 34
click at [573, 160] on p "Edit" at bounding box center [579, 164] width 12 height 10
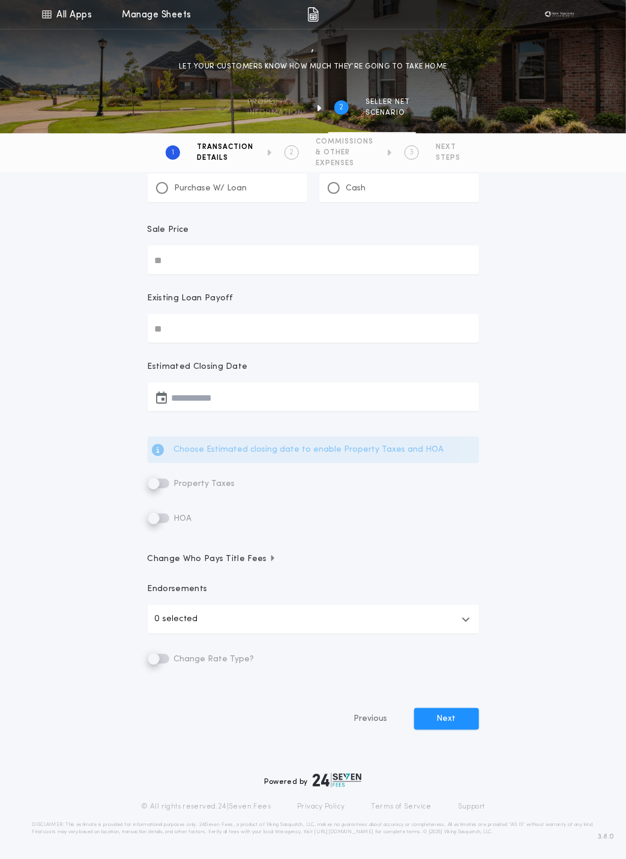
scroll to position [12, 0]
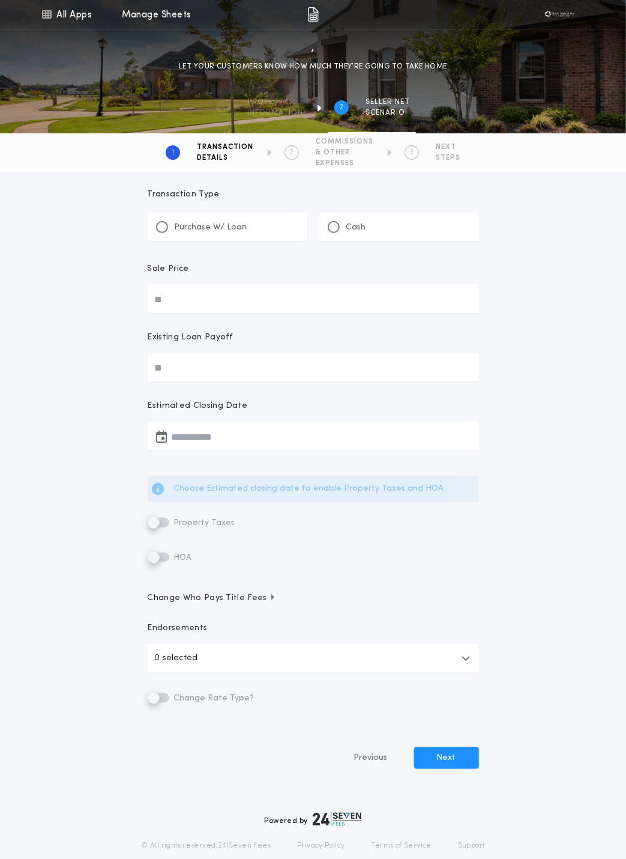
type input "**********"
type input "********"
type input "**********"
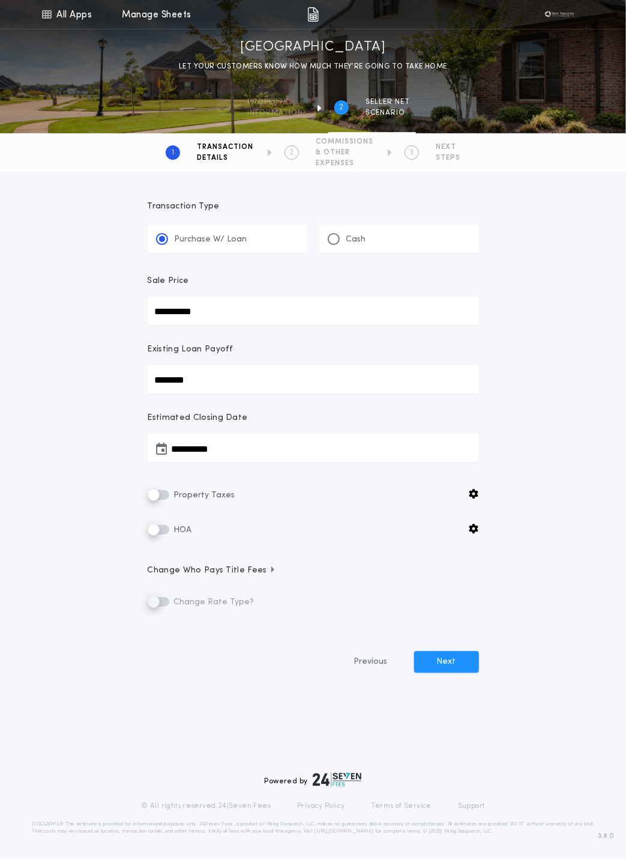
scroll to position [0, 0]
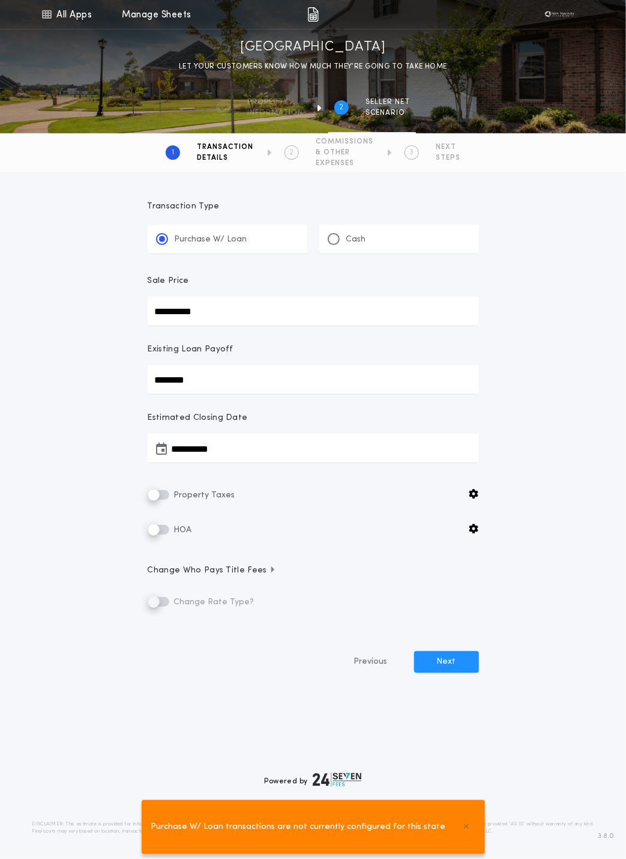
click at [341, 238] on div "Cash" at bounding box center [347, 239] width 38 height 13
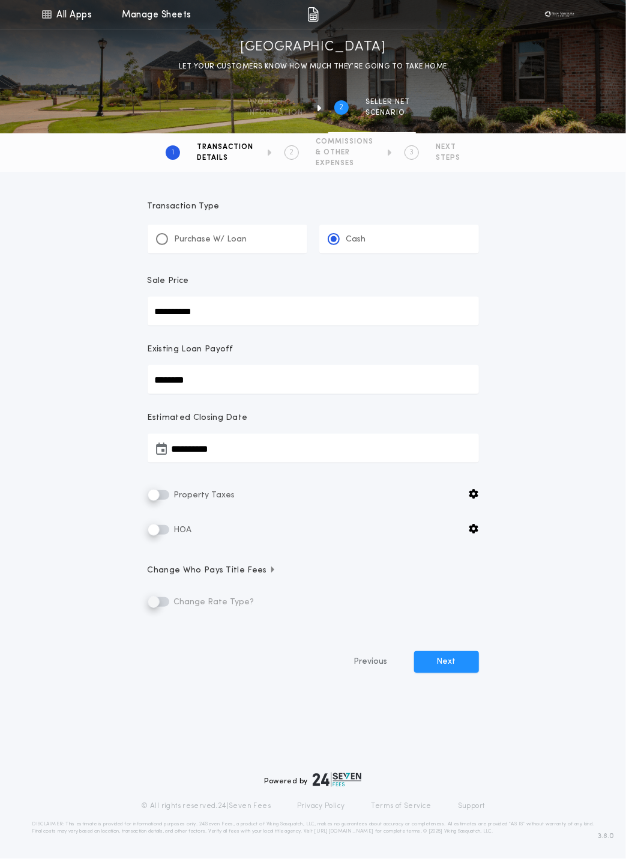
click at [216, 244] on p "Purchase W/ Loan" at bounding box center [211, 240] width 73 height 12
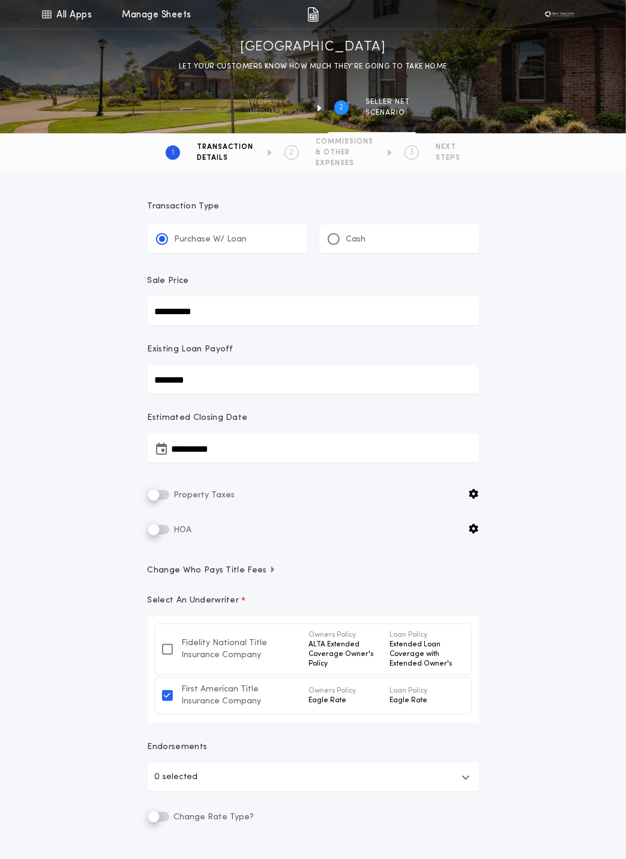
scroll to position [34, 0]
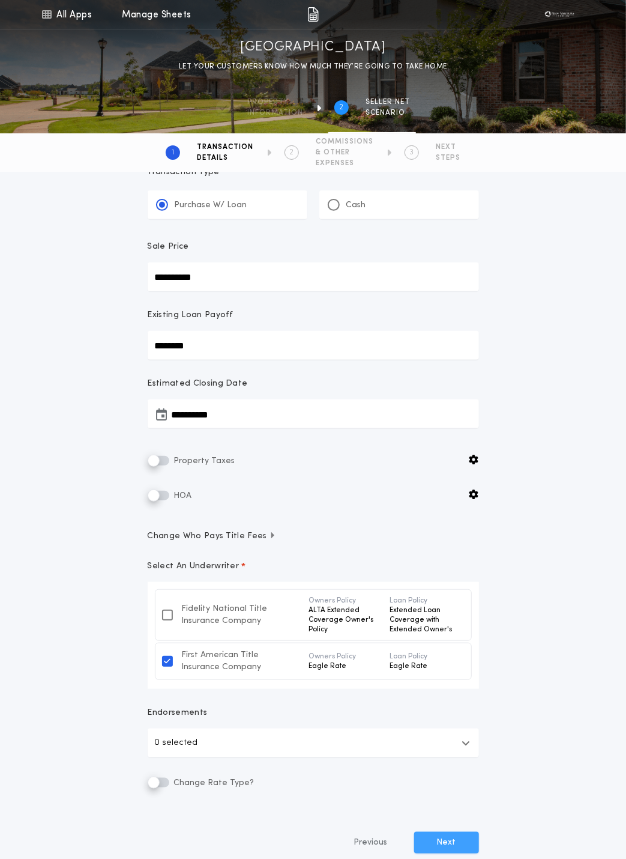
click at [449, 777] on button "Next" at bounding box center [446, 843] width 65 height 22
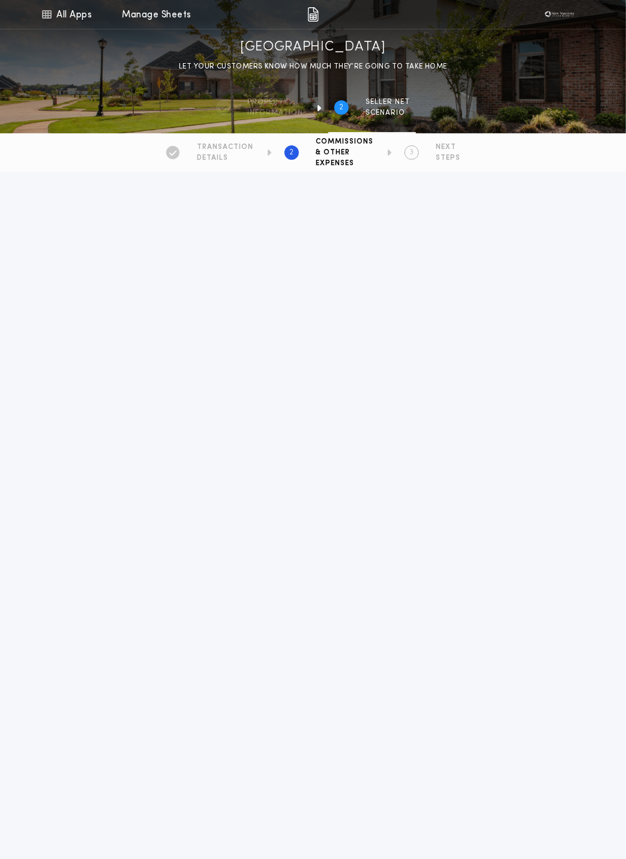
type input "*****"
type input "**********"
type input "*********"
type input "*****"
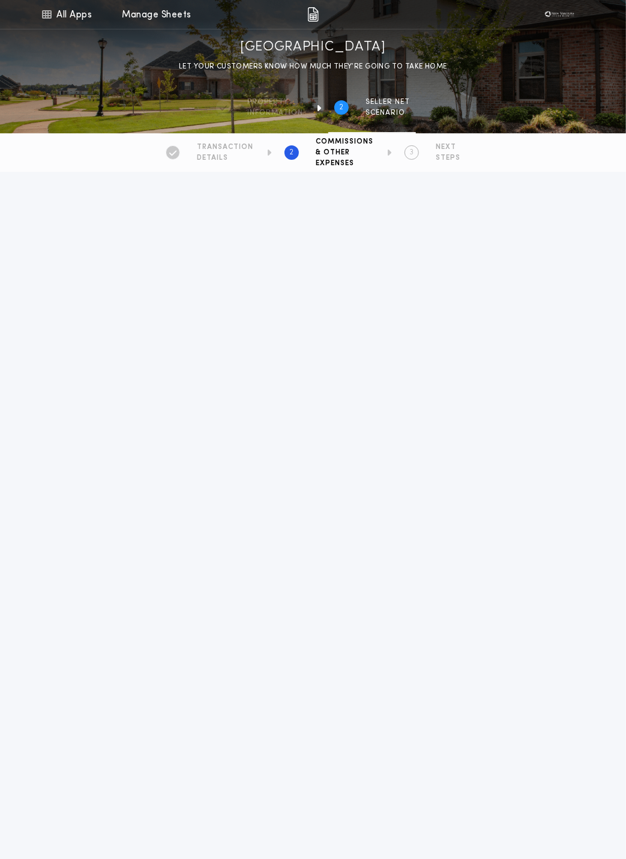
type input "*****"
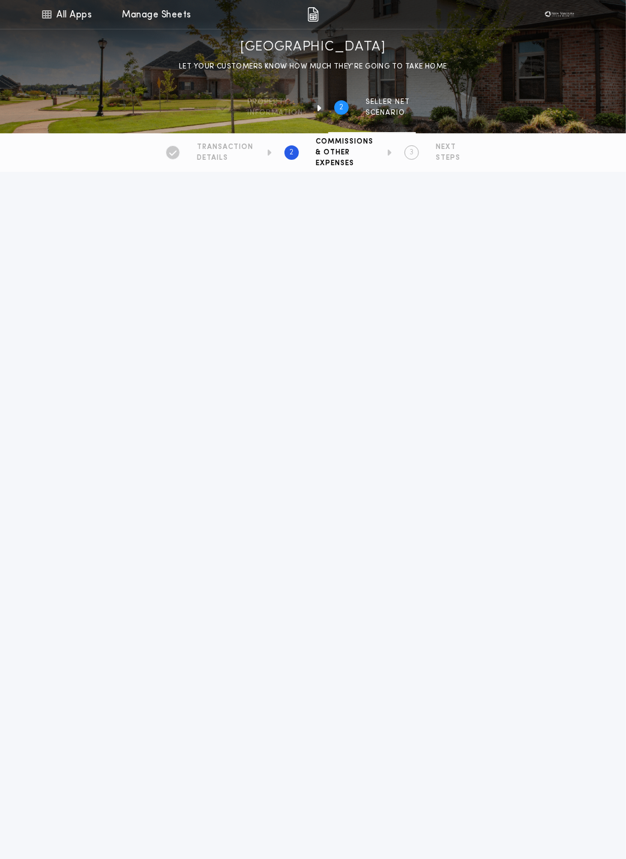
type input "*****"
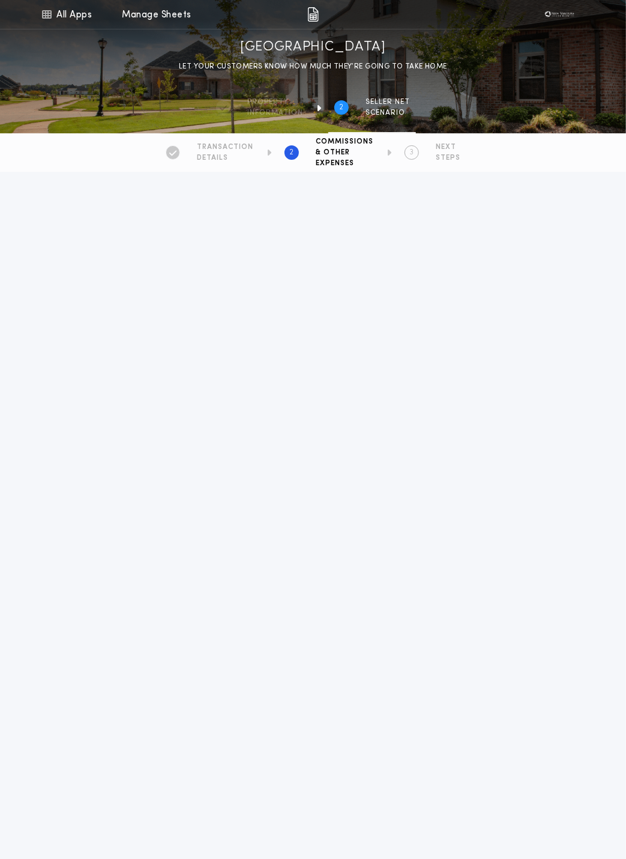
type input "*****"
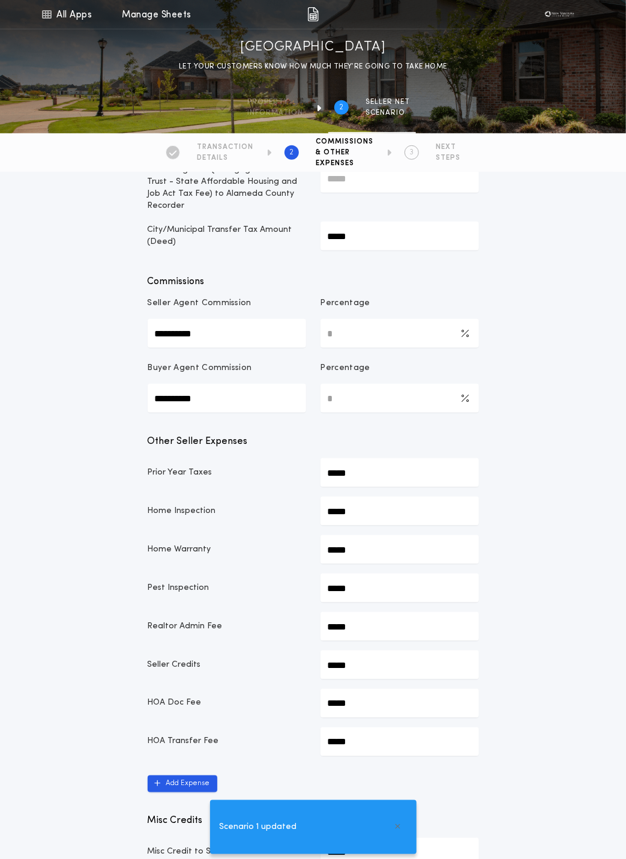
scroll to position [479, 0]
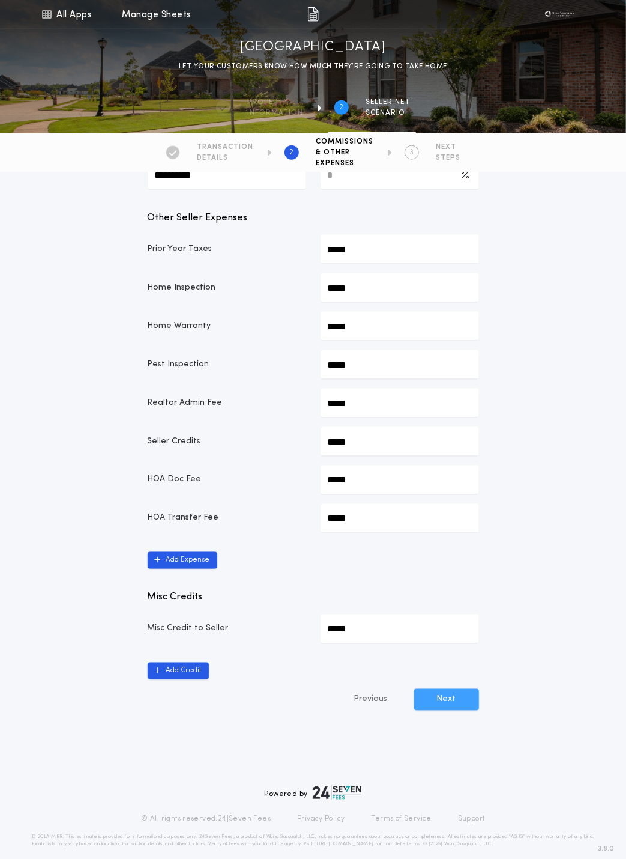
click at [437, 690] on button "Next" at bounding box center [446, 700] width 65 height 22
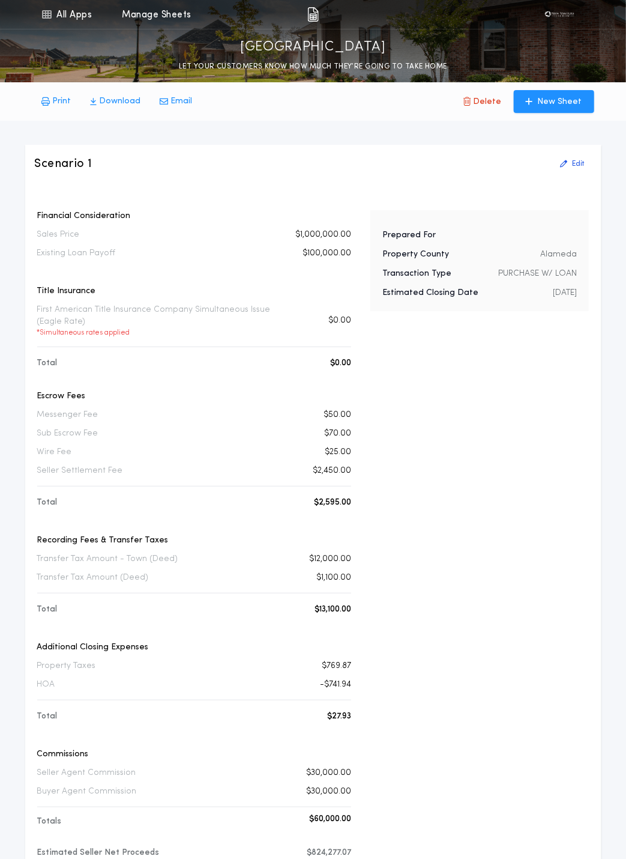
drag, startPoint x: 135, startPoint y: 333, endPoint x: 31, endPoint y: 314, distance: 105.8
click at [31, 314] on div "Scenario 1 Edit Financial Consideration Sales Price $1,000,000.00 Existing Loan…" at bounding box center [313, 523] width 577 height 757
drag, startPoint x: 34, startPoint y: 308, endPoint x: 144, endPoint y: 338, distance: 114.1
click at [144, 338] on div "Financial Consideration Sales Price $1,000,000.00 Existing Loan Payoff $100,000…" at bounding box center [194, 545] width 319 height 670
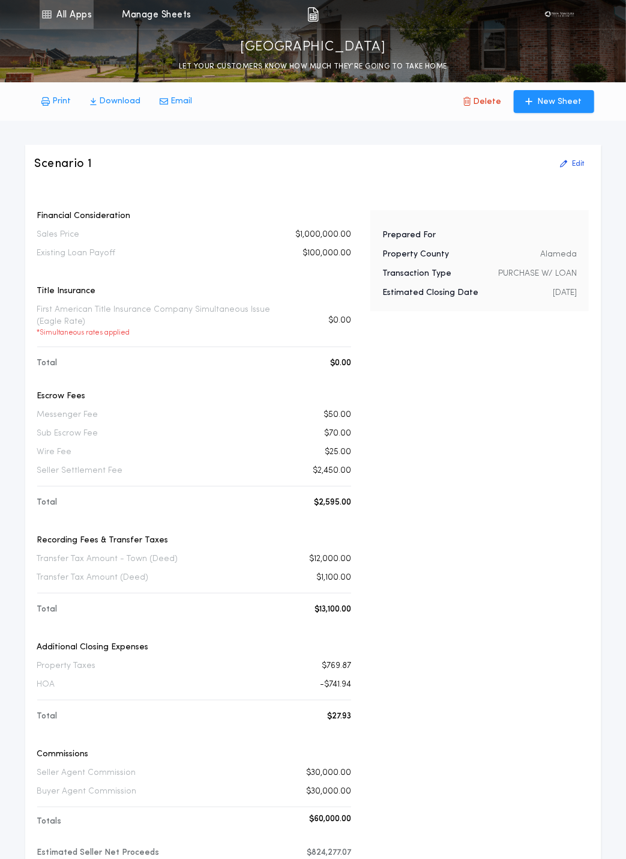
click at [62, 15] on link "All Apps" at bounding box center [67, 14] width 54 height 29
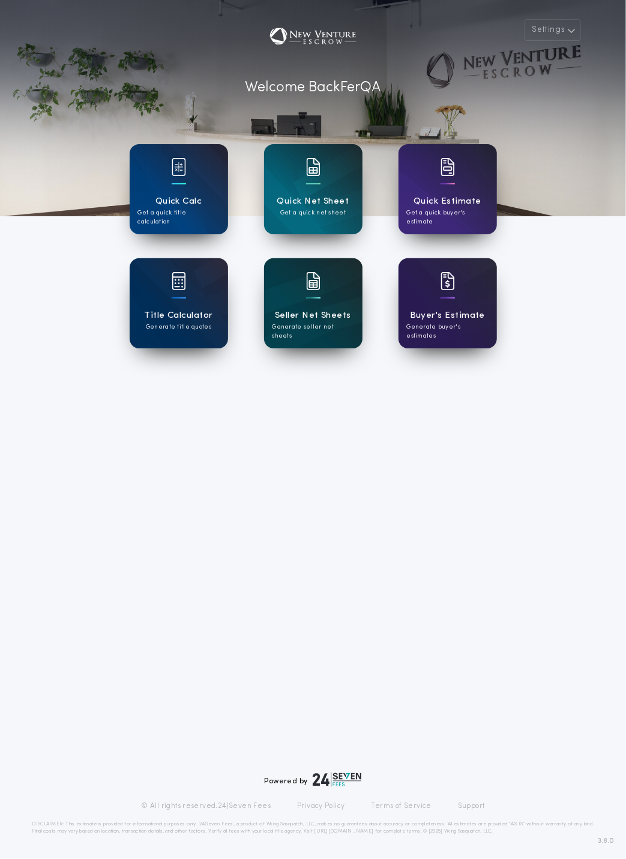
click at [299, 297] on div "Seller Net Sheets Generate seller net sheets" at bounding box center [313, 303] width 99 height 90
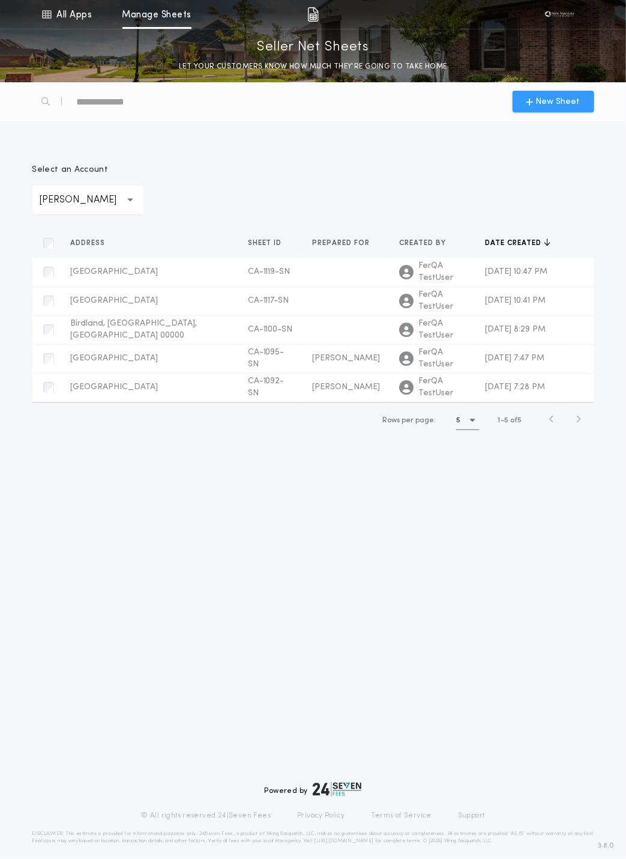
click at [547, 99] on span "New Sheet" at bounding box center [558, 102] width 44 height 13
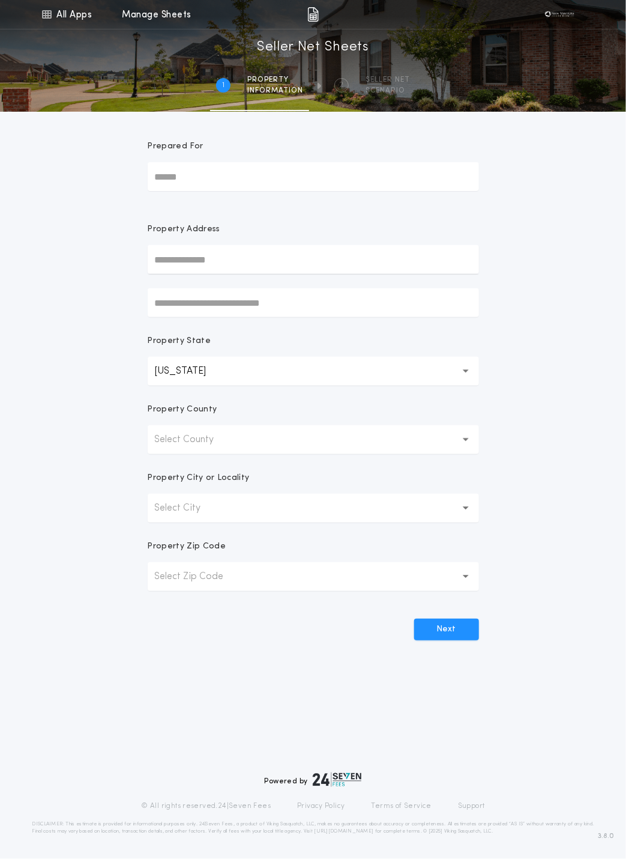
click at [211, 434] on p "Select County" at bounding box center [194, 439] width 79 height 14
click at [200, 422] on div "Property County" at bounding box center [314, 415] width 332 height 22
click at [189, 268] on input "text" at bounding box center [314, 259] width 332 height 29
click at [134, 416] on form "Prepared For Property Address Property State [US_STATE] ** Property County Sele…" at bounding box center [313, 376] width 360 height 529
click at [201, 370] on p "[US_STATE]" at bounding box center [190, 371] width 71 height 14
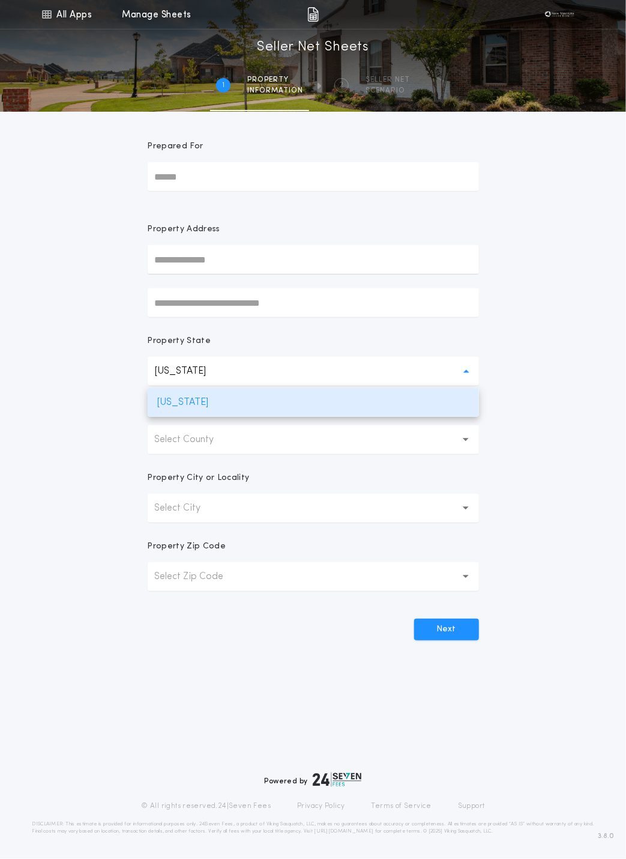
click at [188, 437] on p "Select County" at bounding box center [194, 439] width 79 height 14
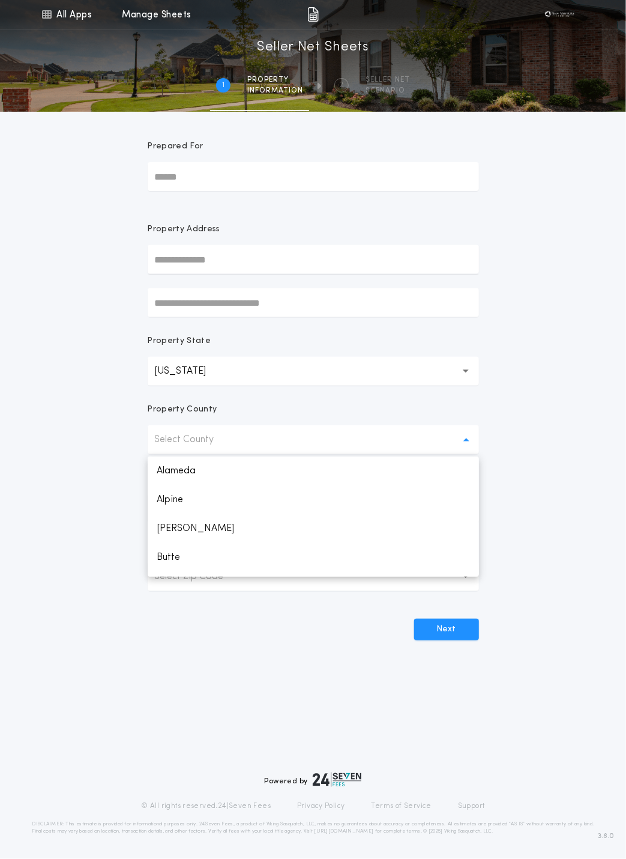
click at [189, 471] on p "Alameda" at bounding box center [314, 471] width 332 height 29
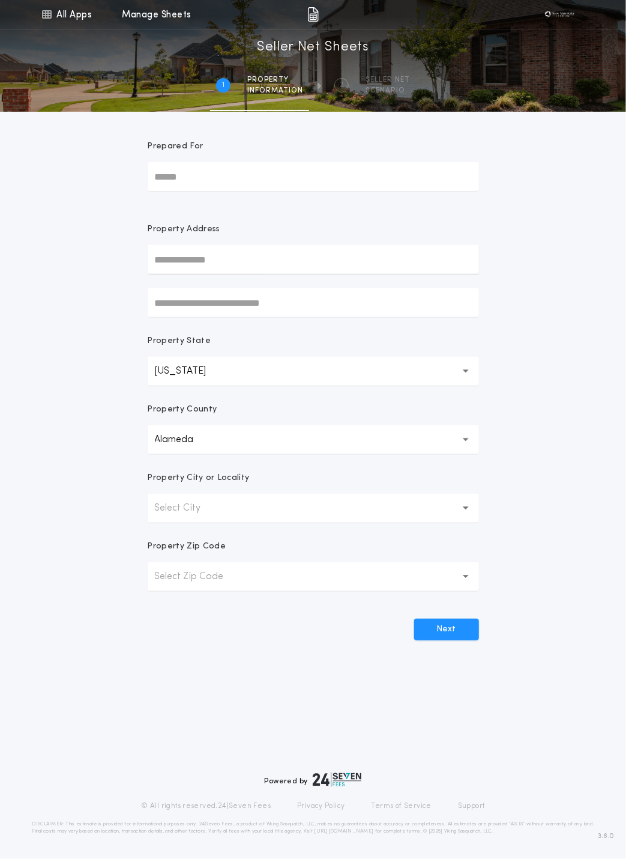
click at [192, 508] on p "Select City" at bounding box center [187, 508] width 65 height 14
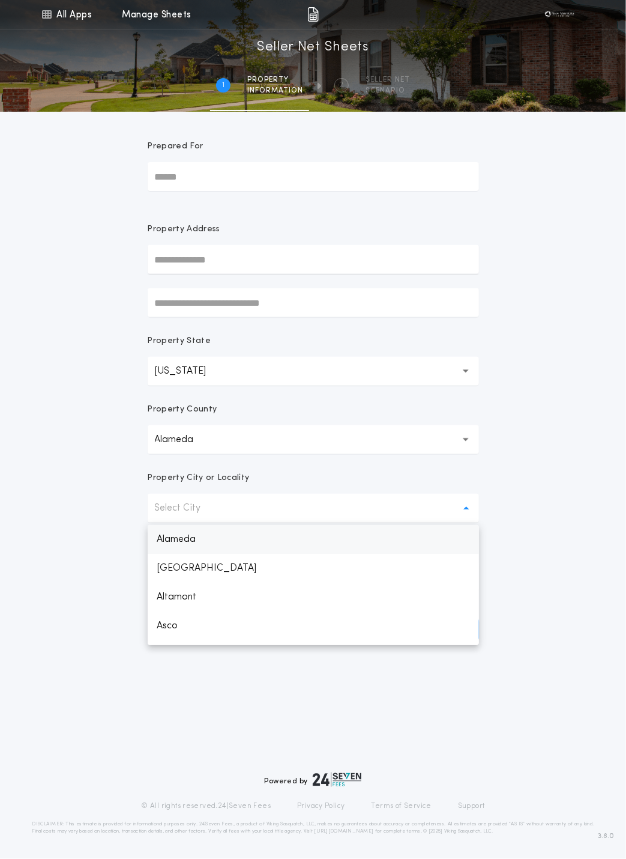
click at [201, 538] on p "Alameda" at bounding box center [314, 539] width 332 height 29
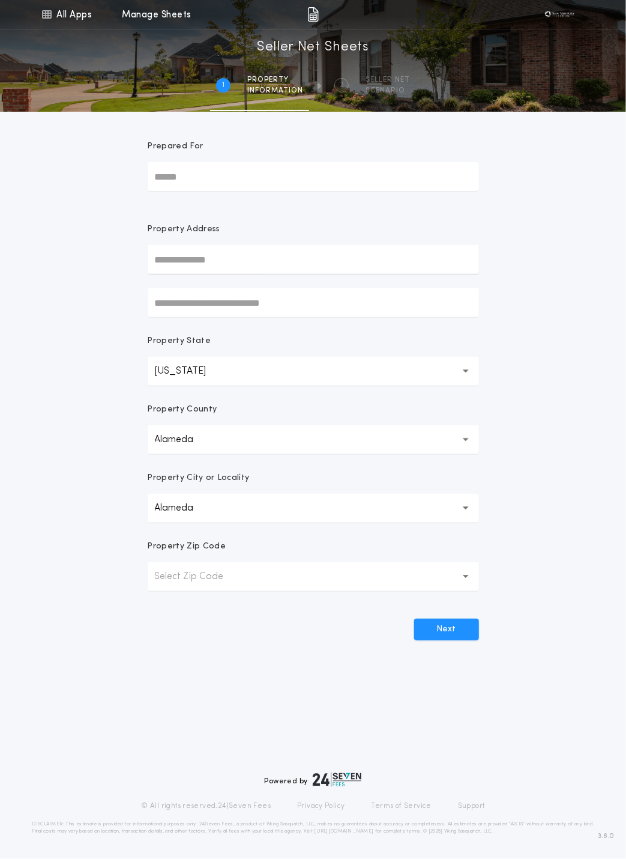
click at [206, 574] on p "Select Zip Code" at bounding box center [199, 576] width 88 height 14
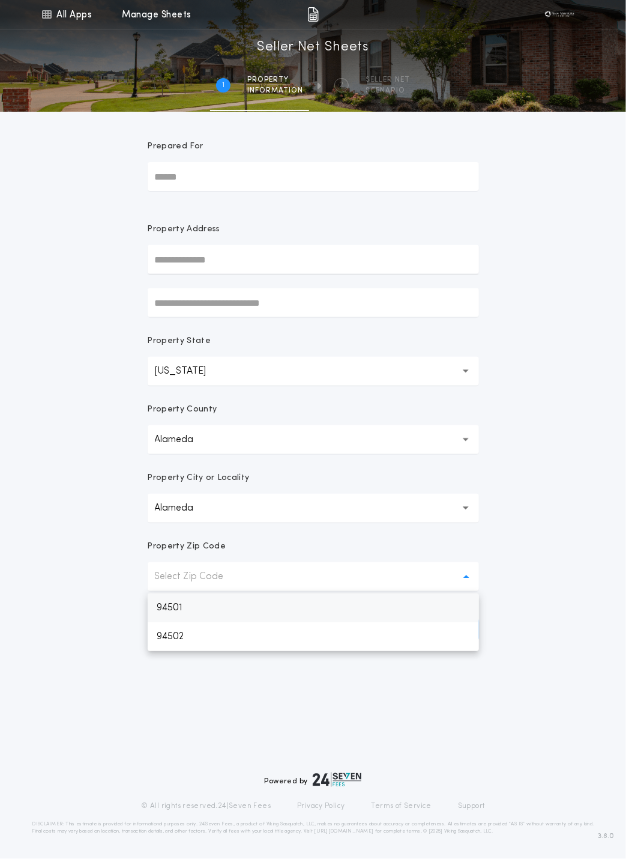
click at [213, 607] on p "94501" at bounding box center [314, 607] width 332 height 29
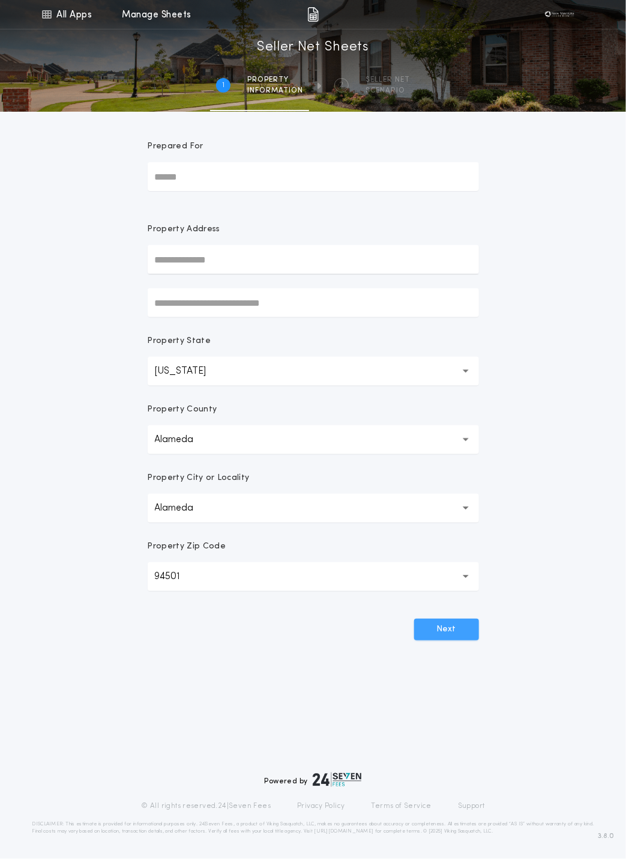
click at [470, 626] on button "Next" at bounding box center [446, 630] width 65 height 22
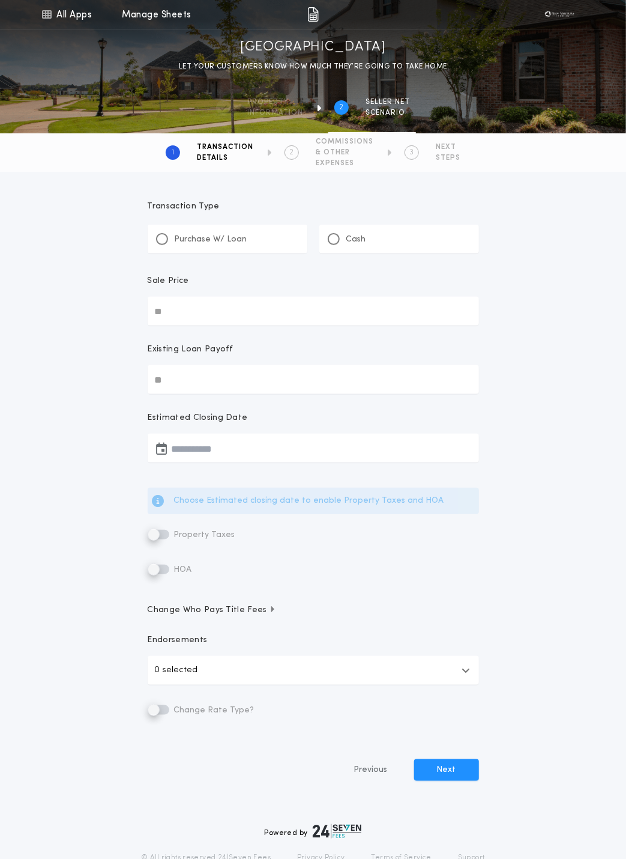
click at [196, 240] on p "Purchase W/ Loan" at bounding box center [211, 240] width 73 height 12
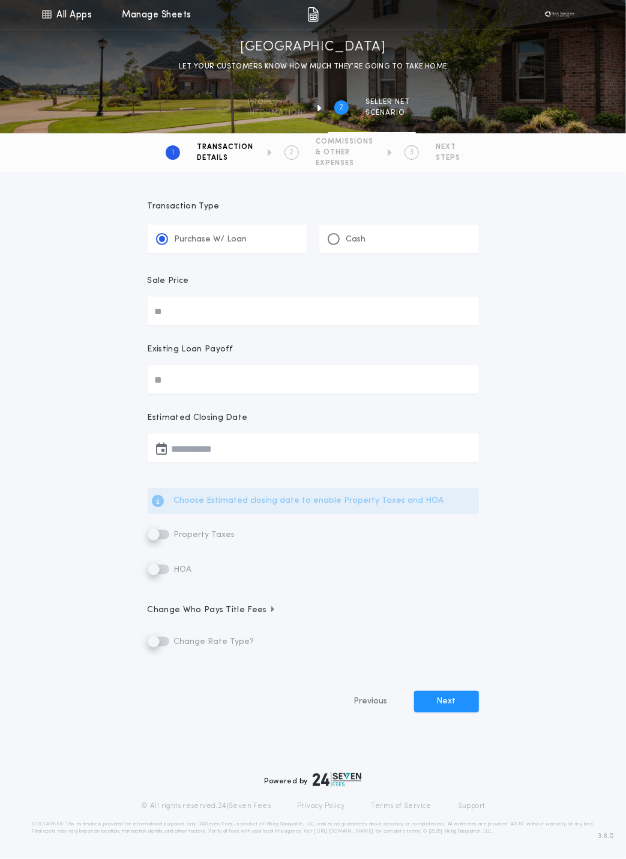
click at [187, 304] on input "Sale Price" at bounding box center [314, 311] width 332 height 29
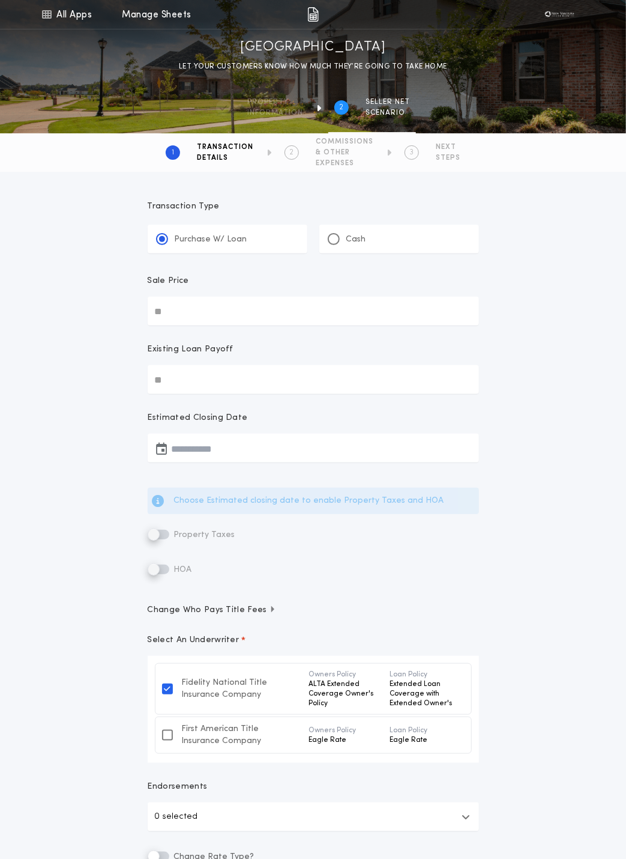
click at [193, 309] on input "Sale Price" at bounding box center [314, 311] width 332 height 29
type input "**********"
click at [76, 515] on div "**********" at bounding box center [313, 566] width 626 height 789
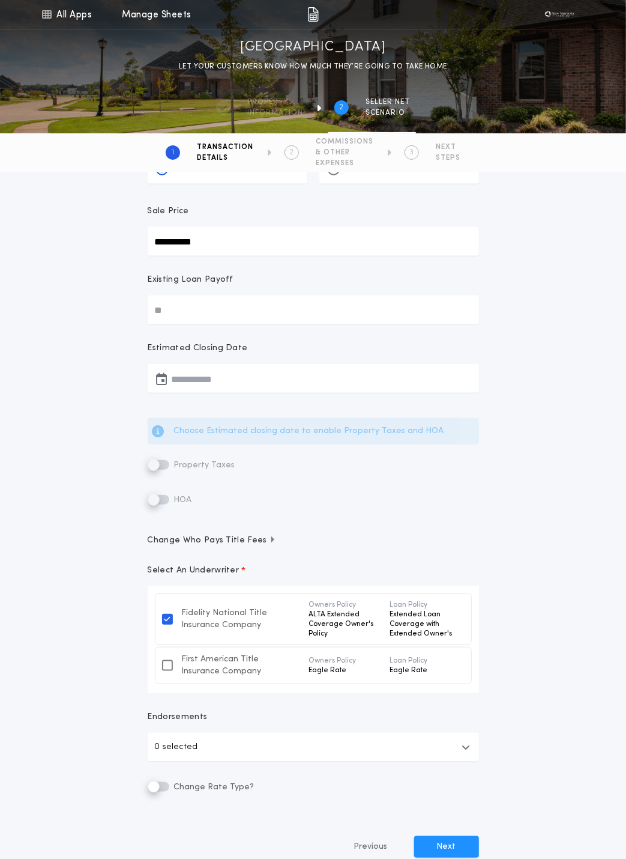
scroll to position [91, 0]
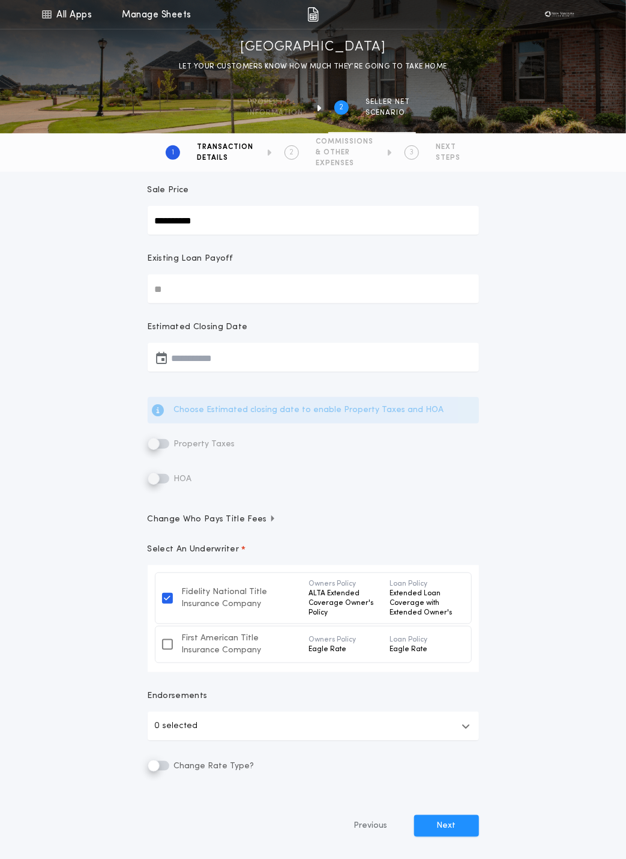
drag, startPoint x: 377, startPoint y: 55, endPoint x: 250, endPoint y: 50, distance: 127.4
click at [250, 50] on div "[GEOGRAPHIC_DATA] LET YOUR CUSTOMERS KNOW HOW MUCH THEY’RE GOING TO TAKE HOME" at bounding box center [313, 55] width 626 height 35
copy h1 "[GEOGRAPHIC_DATA]"
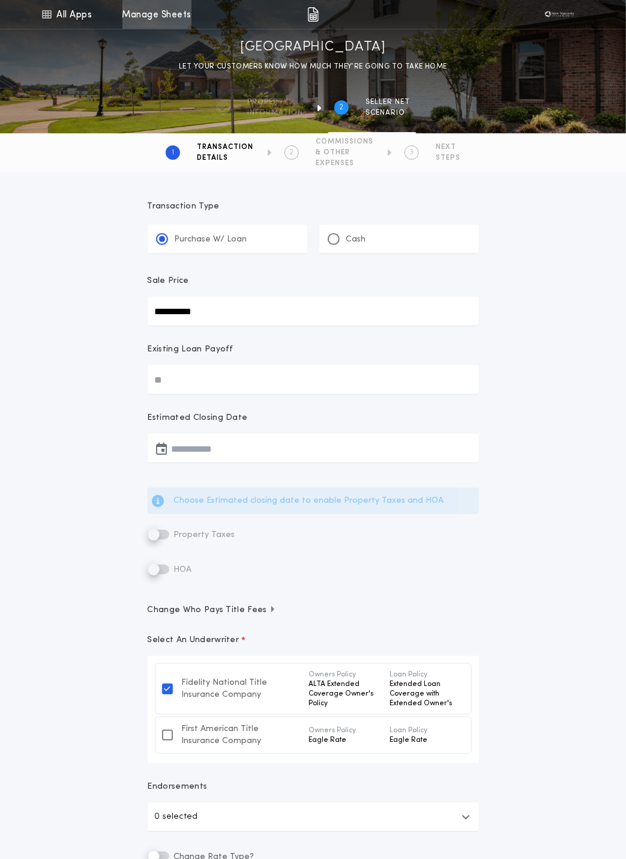
click at [169, 19] on link "Manage Sheets" at bounding box center [157, 14] width 69 height 29
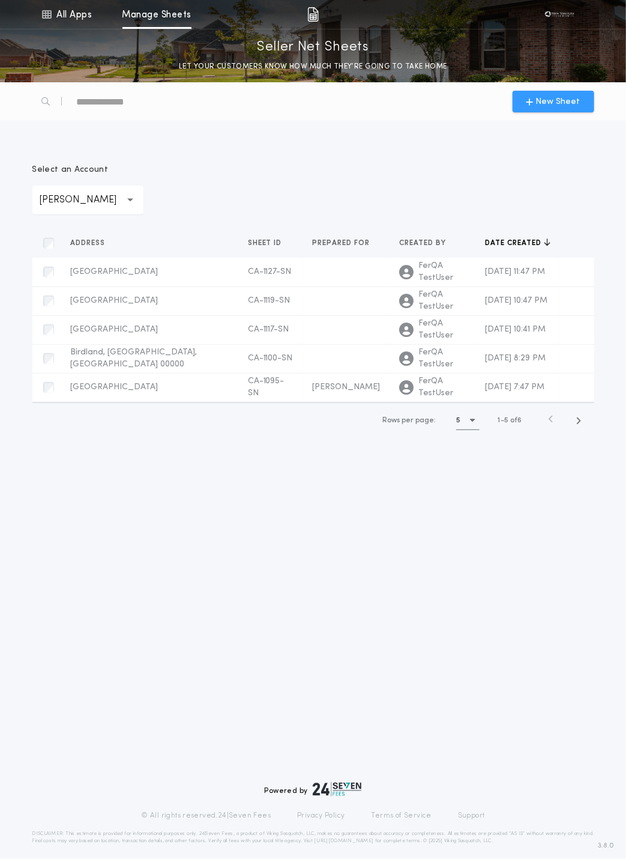
click at [533, 102] on icon "button" at bounding box center [530, 102] width 7 height 10
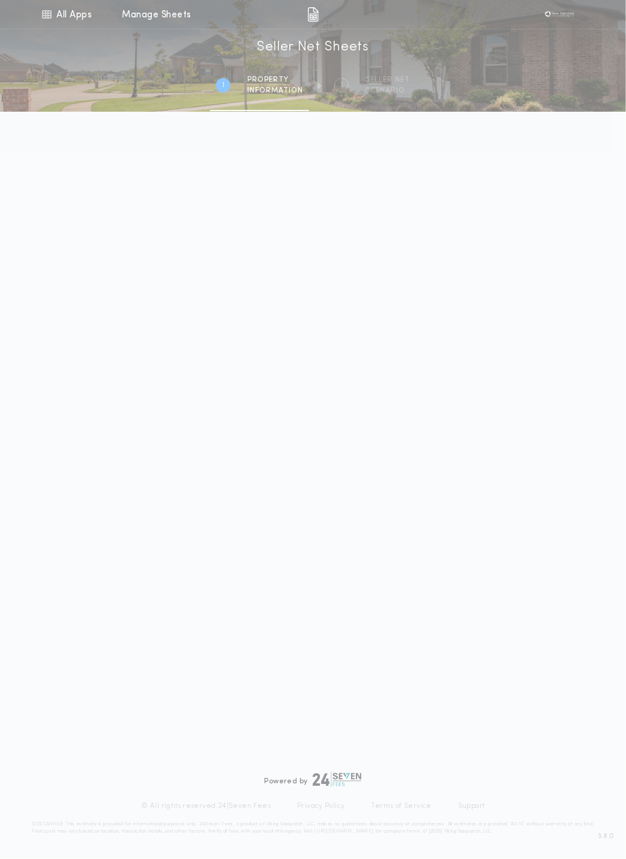
click at [533, 102] on div "1 /2 Seller Net Sheets 1 Property information 2 SELLER NET SCENARIO" at bounding box center [313, 70] width 626 height 82
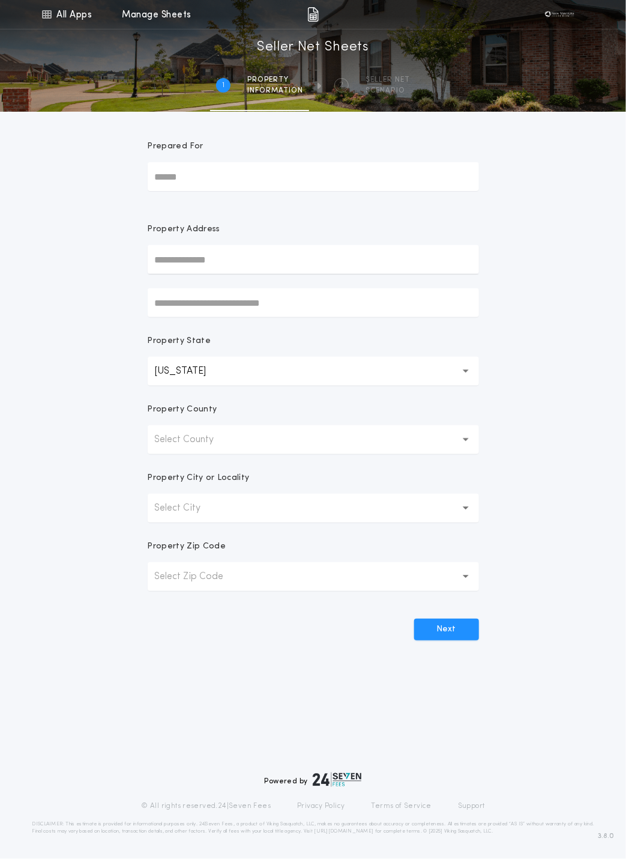
click at [198, 441] on p "Select County" at bounding box center [194, 439] width 79 height 14
click at [193, 444] on p "Select County" at bounding box center [194, 439] width 79 height 14
click at [199, 354] on div "Property State" at bounding box center [314, 346] width 332 height 22
click at [188, 437] on p "Select County" at bounding box center [194, 439] width 79 height 14
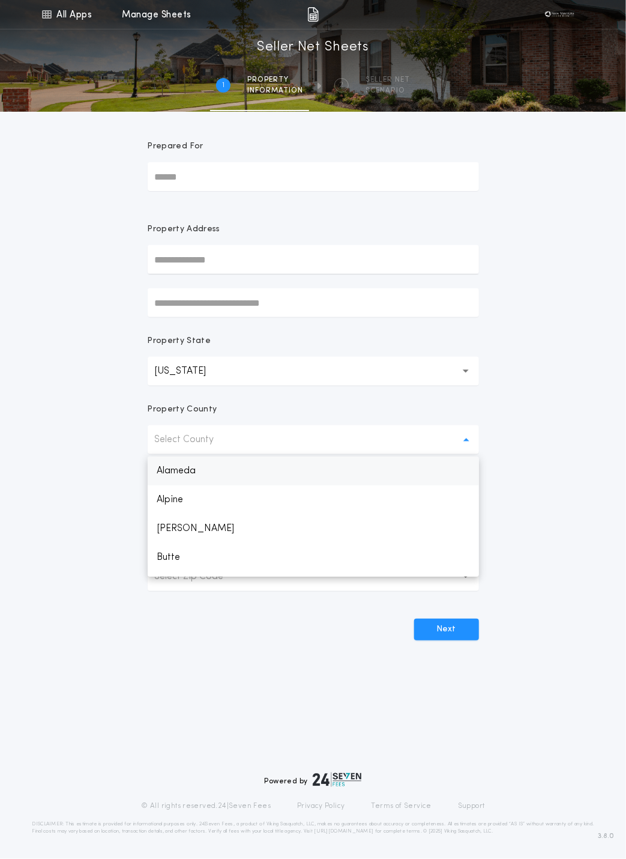
click at [193, 466] on p "Alameda" at bounding box center [314, 471] width 332 height 29
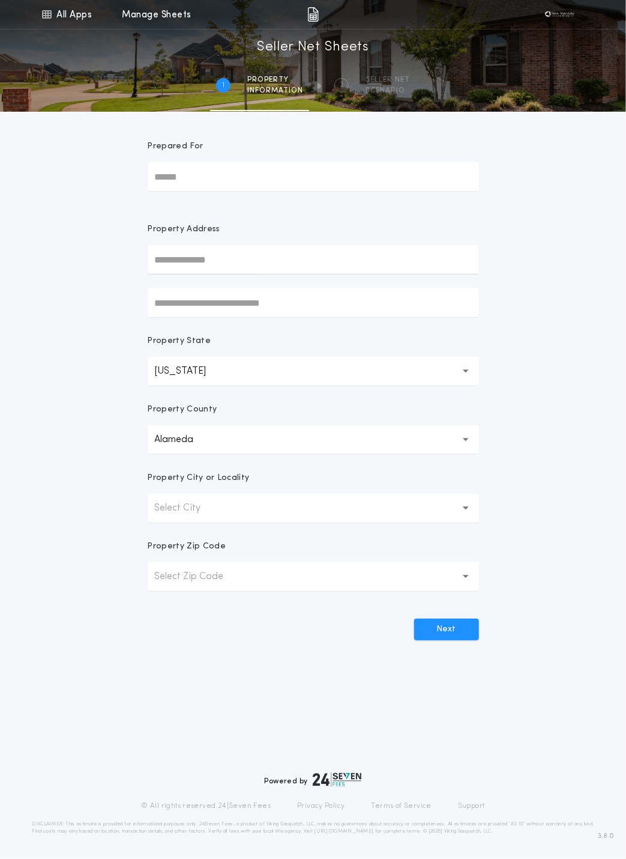
click at [205, 502] on p "Select City" at bounding box center [187, 508] width 65 height 14
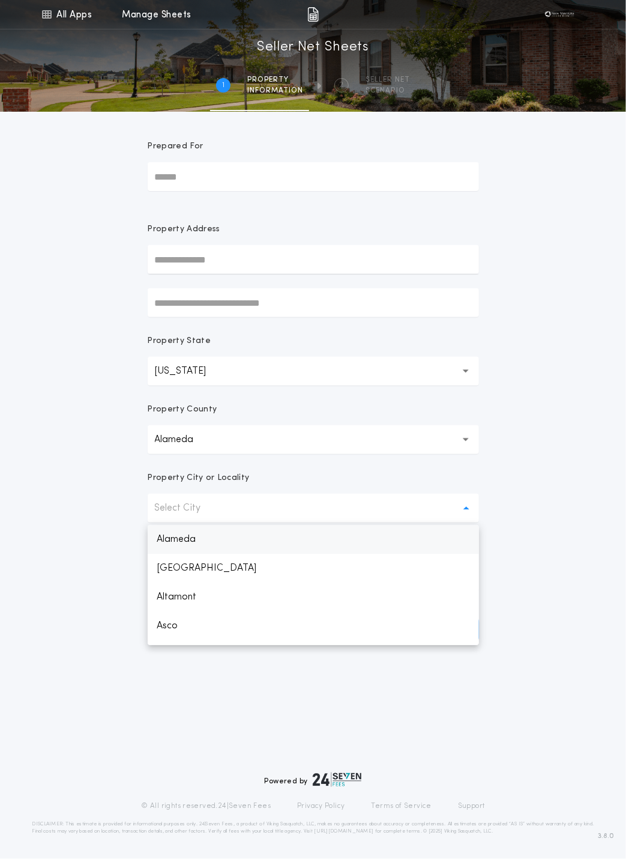
click at [199, 538] on p "Alameda" at bounding box center [314, 539] width 332 height 29
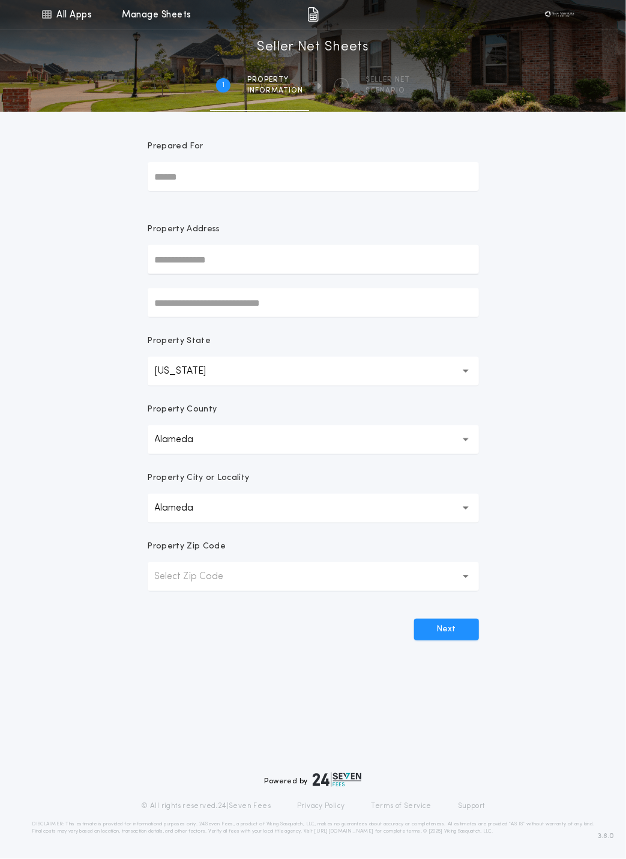
click at [204, 586] on button "Select Zip Code" at bounding box center [314, 576] width 332 height 29
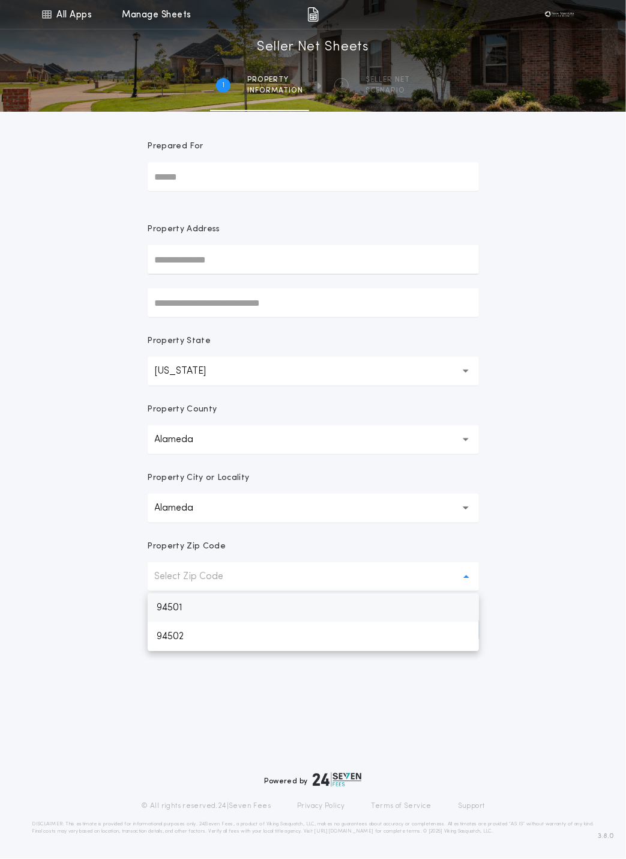
click at [202, 605] on p "94501" at bounding box center [314, 607] width 332 height 29
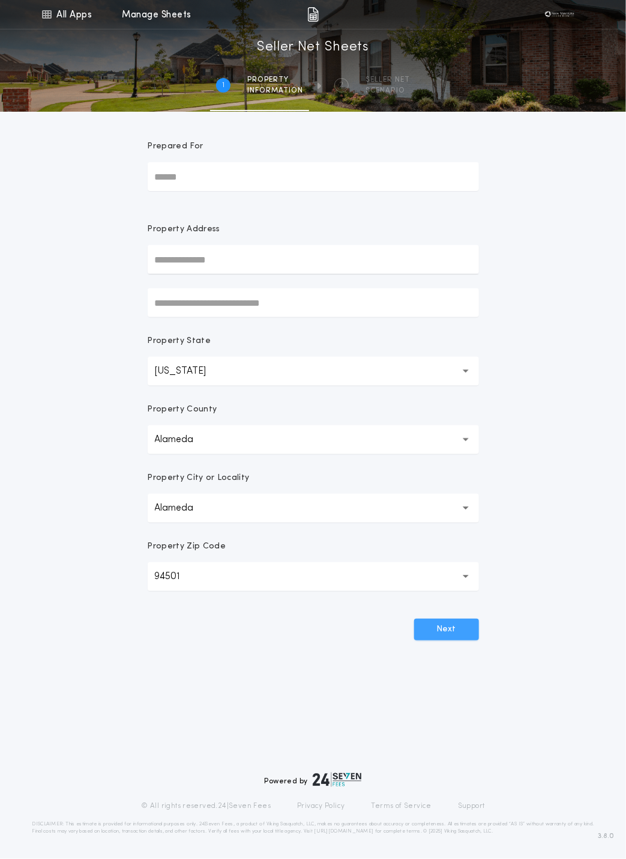
click at [443, 628] on button "Next" at bounding box center [446, 630] width 65 height 22
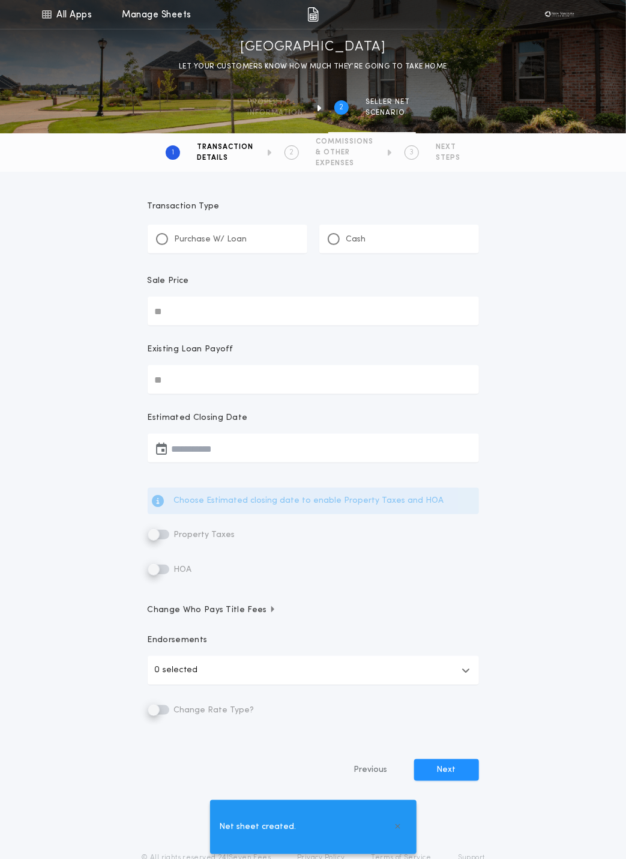
click at [207, 237] on p "Purchase W/ Loan" at bounding box center [211, 240] width 73 height 12
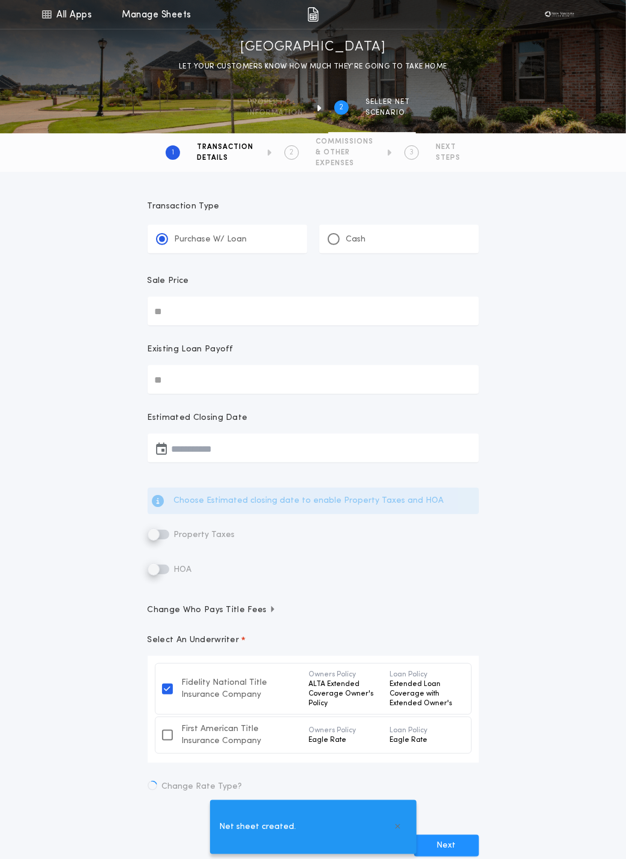
click at [208, 306] on input "Sale Price" at bounding box center [314, 311] width 332 height 29
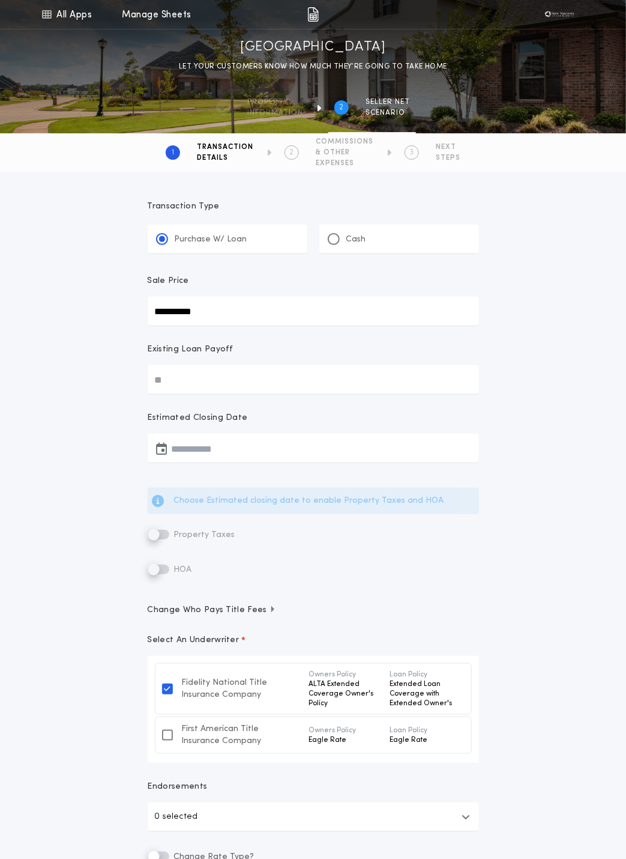
type input "**********"
click at [174, 376] on input "Existing Loan Payoff" at bounding box center [314, 379] width 332 height 29
type input "********"
click at [204, 444] on button "button" at bounding box center [314, 448] width 332 height 29
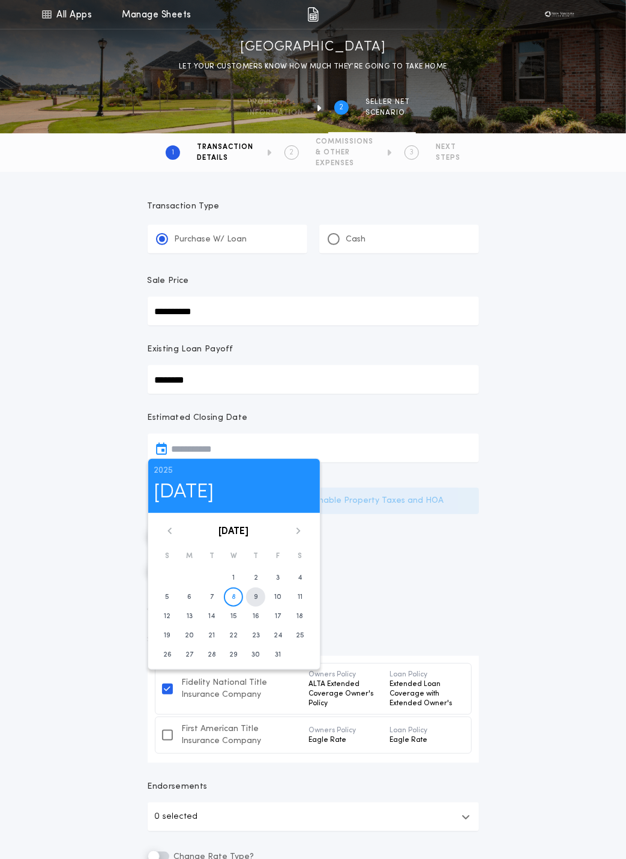
click at [258, 596] on button "9" at bounding box center [255, 596] width 19 height 19
type input "**********"
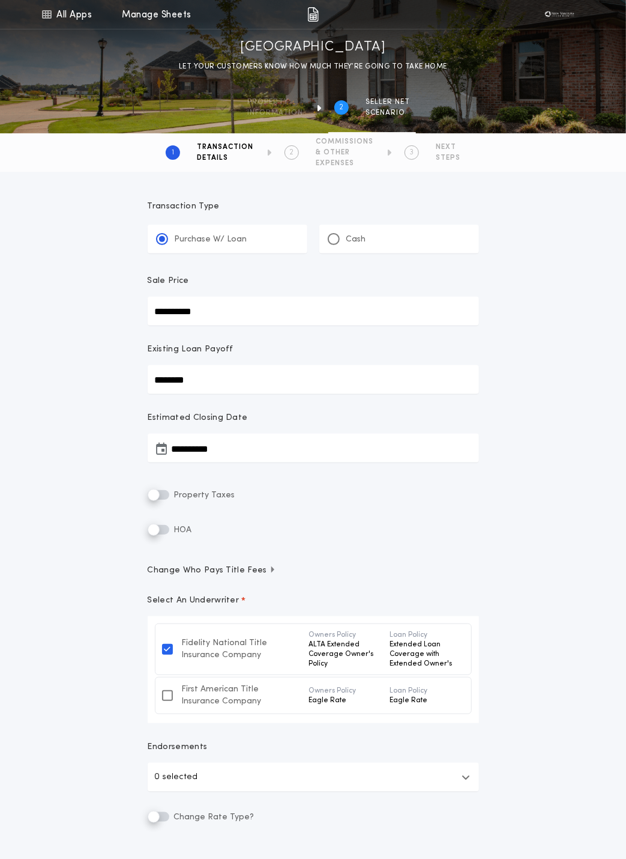
scroll to position [159, 0]
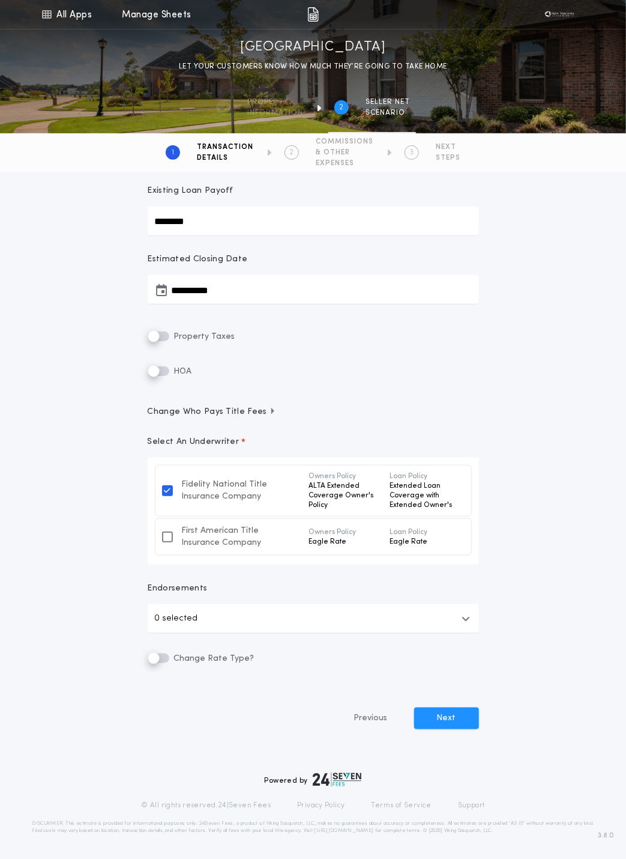
click at [166, 537] on icon at bounding box center [167, 537] width 7 height 10
click at [166, 490] on icon at bounding box center [167, 491] width 7 height 10
click at [437, 717] on button "Next" at bounding box center [446, 719] width 65 height 22
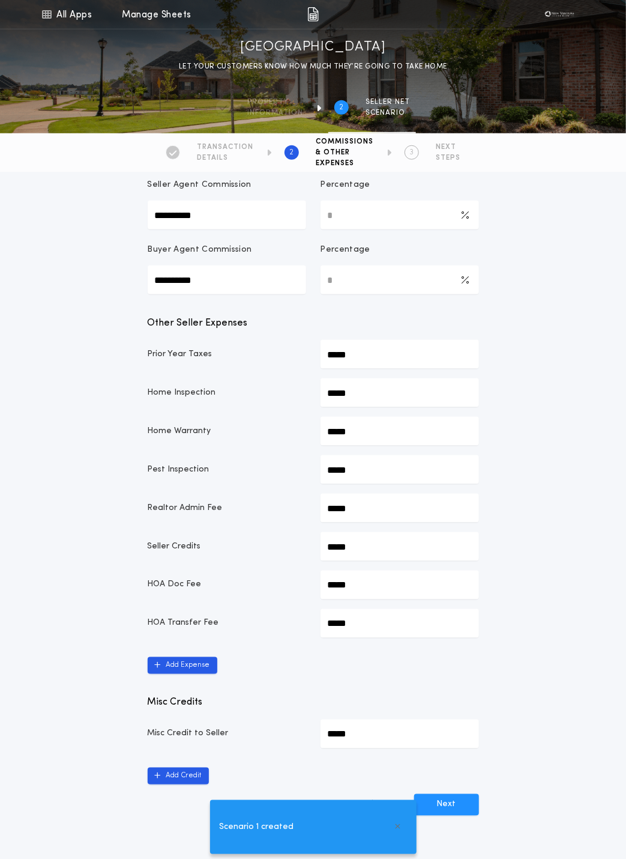
scroll to position [479, 0]
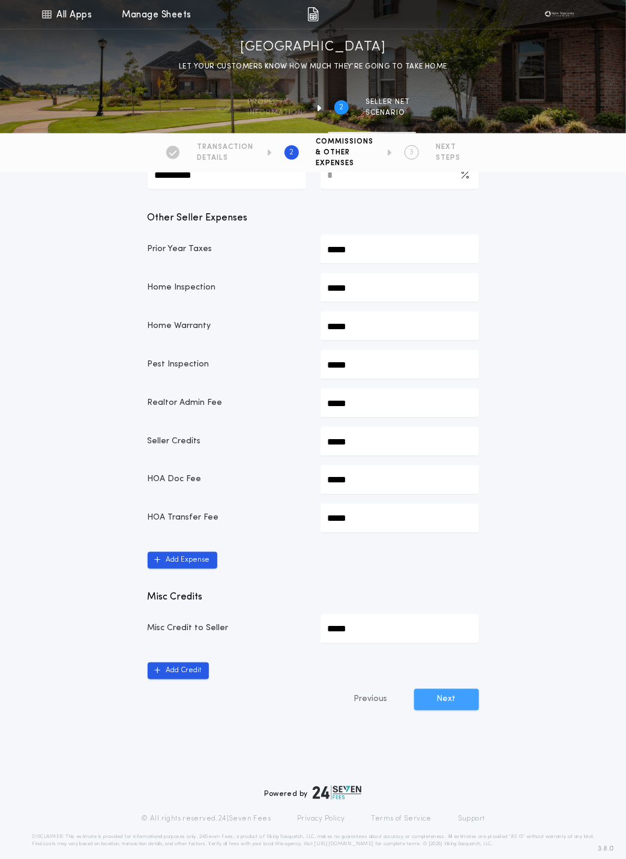
click at [438, 689] on button "Next" at bounding box center [446, 700] width 65 height 22
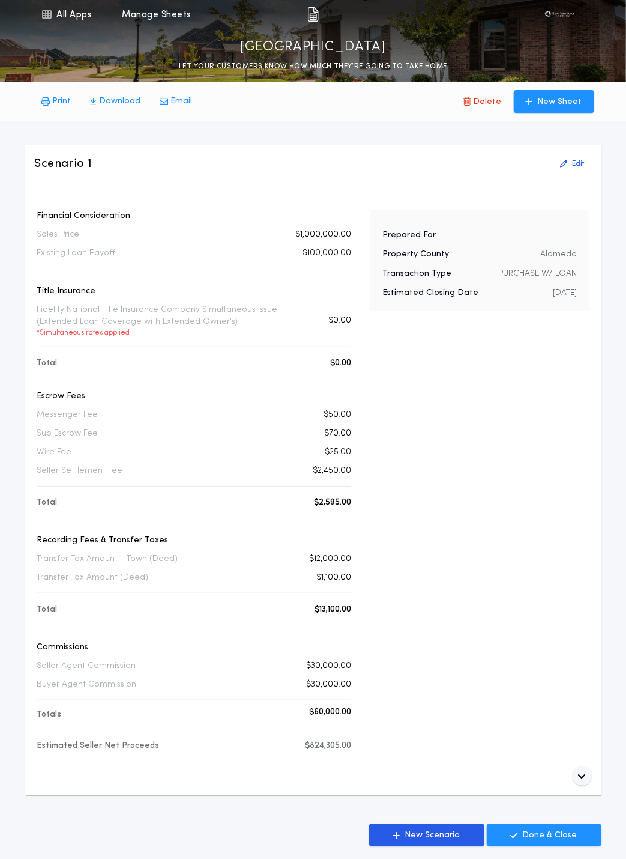
drag, startPoint x: 31, startPoint y: 306, endPoint x: 179, endPoint y: 336, distance: 150.7
click at [179, 336] on div "Scenario 1 Edit Financial Consideration Sales Price $1,000,000.00 Existing Loan…" at bounding box center [313, 470] width 577 height 651
click at [175, 306] on p "Fidelity National Title Insurance Company Simultaneous Issue (Extended Loan Cov…" at bounding box center [167, 321] width 261 height 34
click at [66, 309] on p "Fidelity National Title Insurance Company Simultaneous Issue (Extended Loan Cov…" at bounding box center [167, 321] width 261 height 34
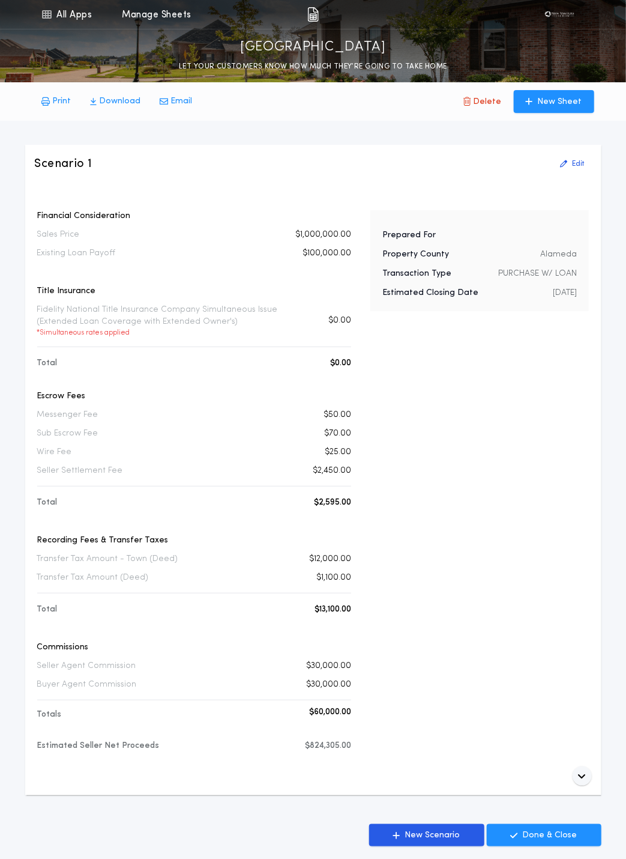
click at [66, 309] on p "Fidelity National Title Insurance Company Simultaneous Issue (Extended Loan Cov…" at bounding box center [167, 321] width 261 height 34
click at [154, 351] on div "Financial Consideration Sales Price $1,000,000.00 Existing Loan Payoff $100,000…" at bounding box center [194, 457] width 314 height 494
click at [62, 19] on link "All Apps" at bounding box center [67, 14] width 54 height 29
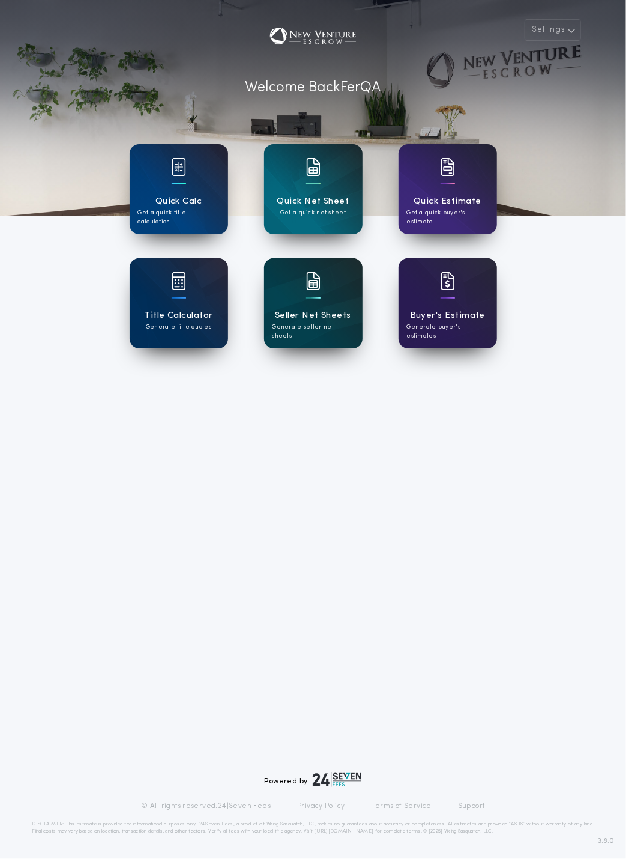
click at [331, 298] on div "Seller Net Sheets Generate seller net sheets" at bounding box center [313, 303] width 99 height 90
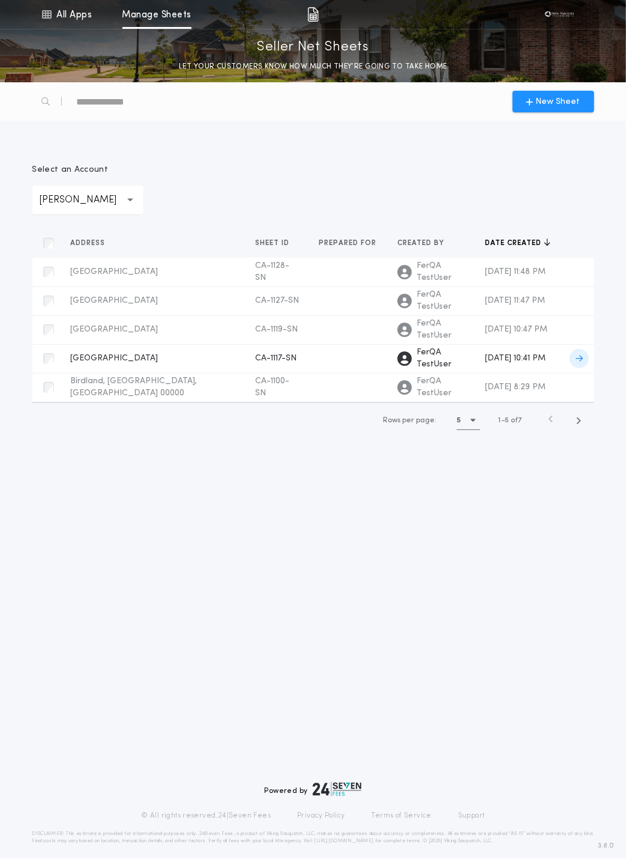
click at [171, 363] on div "[GEOGRAPHIC_DATA] CA-1117-SN Prepared for" at bounding box center [154, 359] width 166 height 12
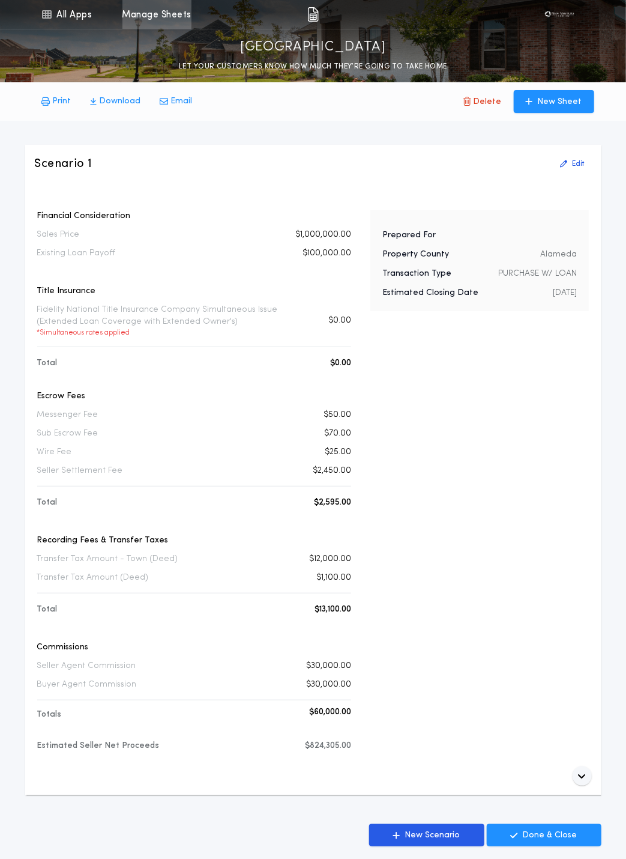
click at [156, 9] on link "Manage Sheets" at bounding box center [157, 14] width 69 height 29
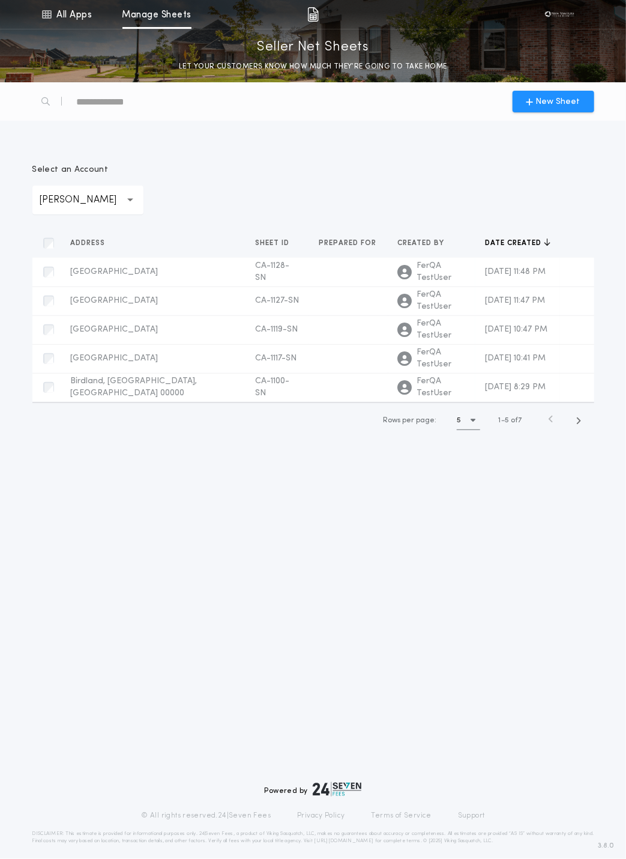
click at [83, 196] on p "[PERSON_NAME]" at bounding box center [88, 200] width 97 height 14
click at [92, 234] on p "Staging Account" at bounding box center [87, 231] width 111 height 29
click at [88, 193] on p "Staging Account" at bounding box center [85, 200] width 91 height 14
click at [89, 249] on p "[PERSON_NAME]" at bounding box center [84, 260] width 105 height 29
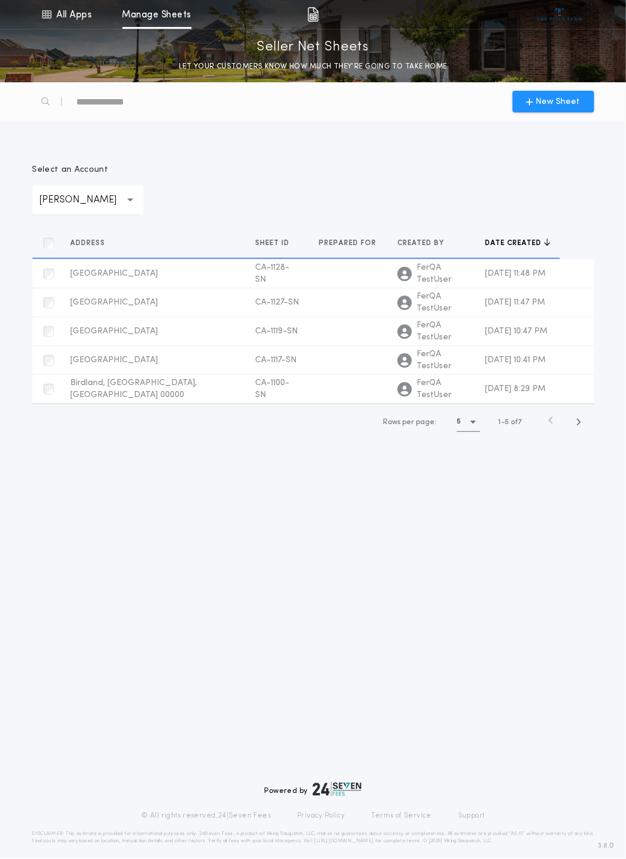
click at [115, 157] on div "**********" at bounding box center [313, 294] width 577 height 319
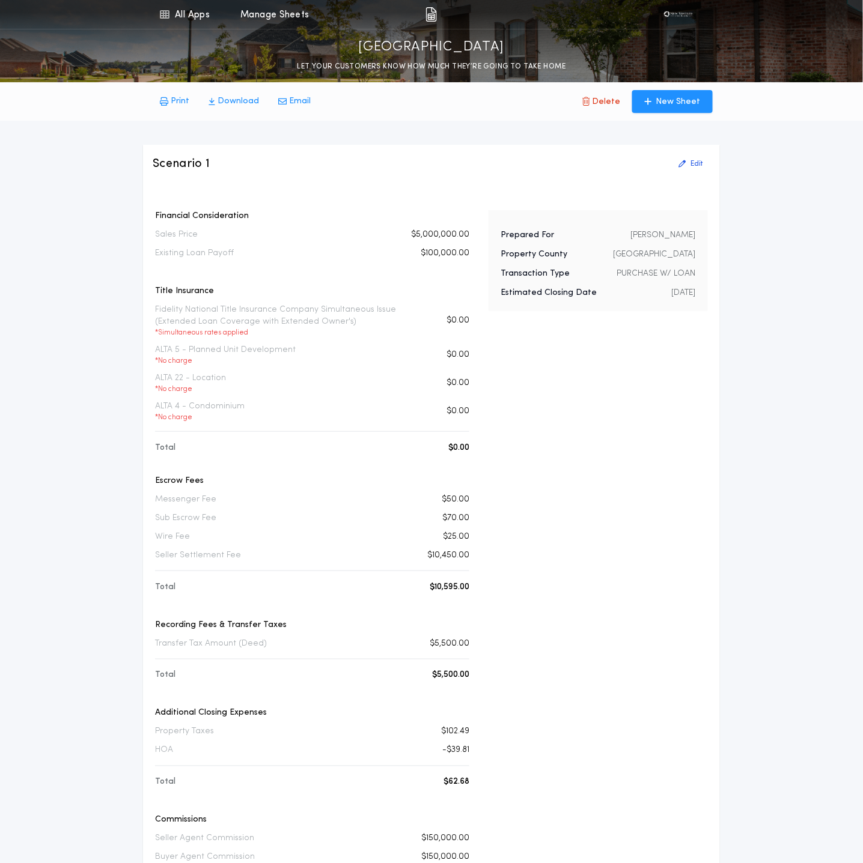
click at [505, 51] on p "[GEOGRAPHIC_DATA]" at bounding box center [432, 47] width 146 height 19
click at [505, 51] on p "92108, San Diego, CA 92108" at bounding box center [432, 47] width 146 height 19
click at [357, 84] on div "Print Download Email Delete New Sheet" at bounding box center [431, 101] width 577 height 38
click at [225, 216] on p "Financial Consideration" at bounding box center [312, 216] width 314 height 12
click at [284, 18] on link "Manage Sheets" at bounding box center [274, 14] width 69 height 29
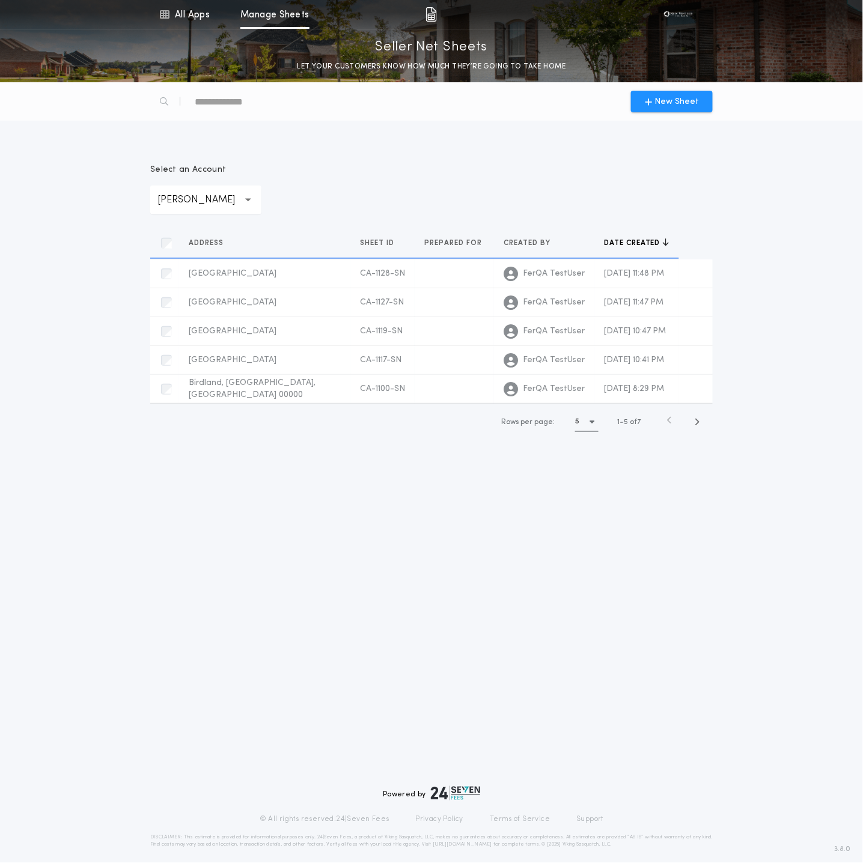
click at [296, 102] on div "text" at bounding box center [246, 101] width 103 height 19
paste div "**********"
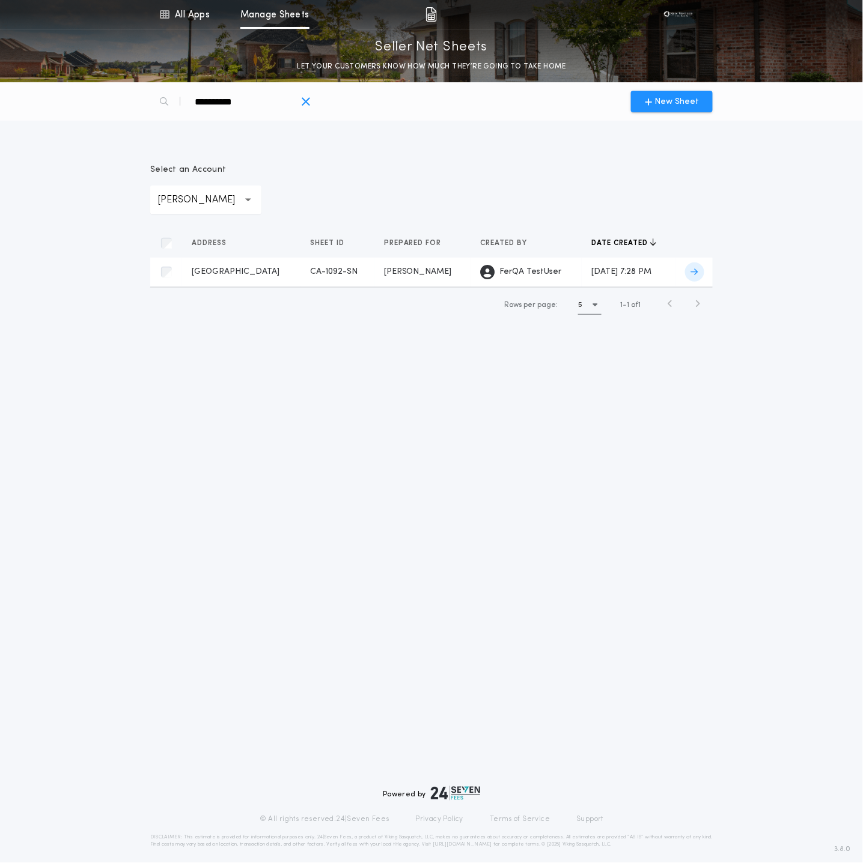
type div "**********"
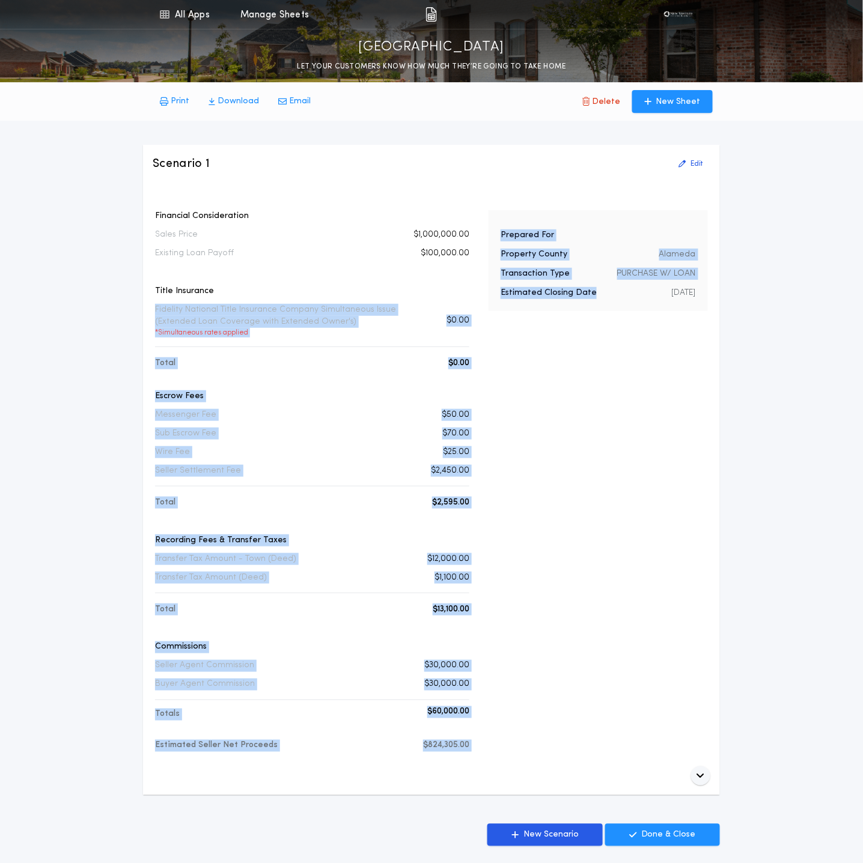
drag, startPoint x: 150, startPoint y: 307, endPoint x: 482, endPoint y: 330, distance: 332.4
click at [482, 330] on div "Scenario 1 Edit Financial Consideration Sales Price $1,000,000.00 Existing Loan…" at bounding box center [431, 470] width 577 height 651
click at [482, 330] on div "Financial Consideration Sales Price $1,000,000.00 Existing Loan Payoff $100,000…" at bounding box center [431, 491] width 557 height 563
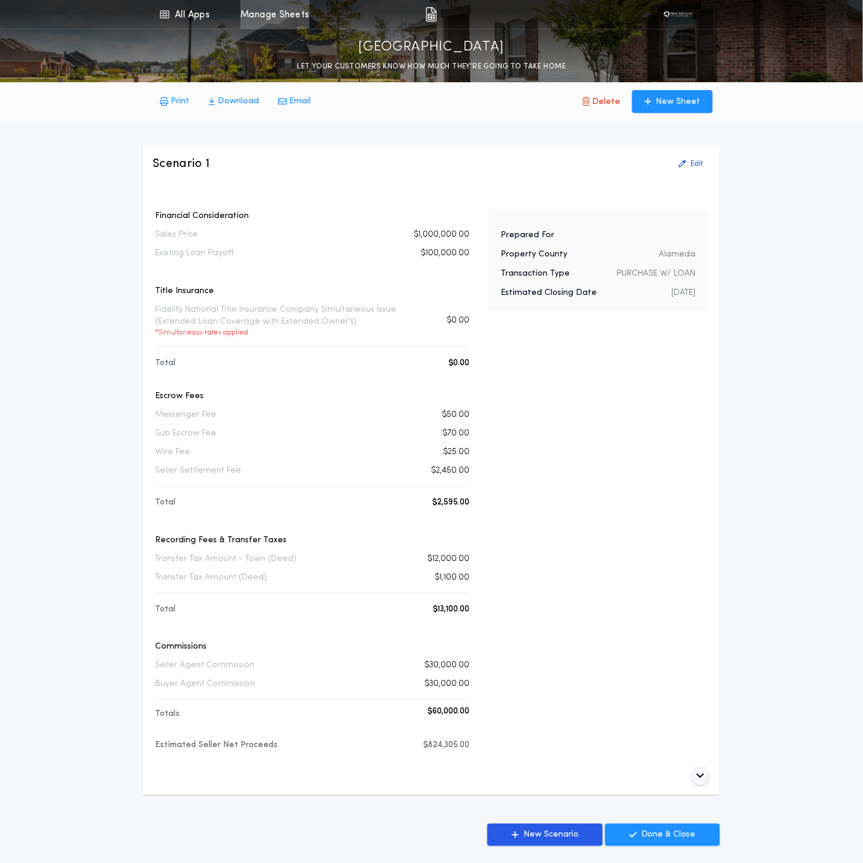
click at [275, 19] on link "Manage Sheets" at bounding box center [274, 14] width 69 height 29
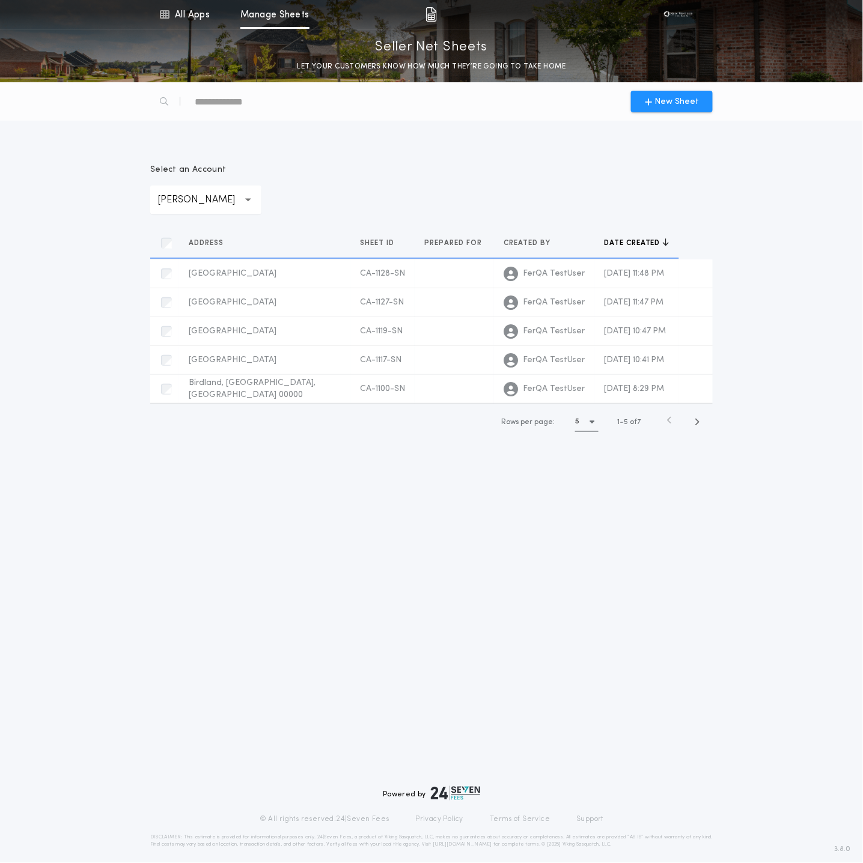
click at [279, 105] on div "text" at bounding box center [246, 101] width 103 height 19
paste div "**********"
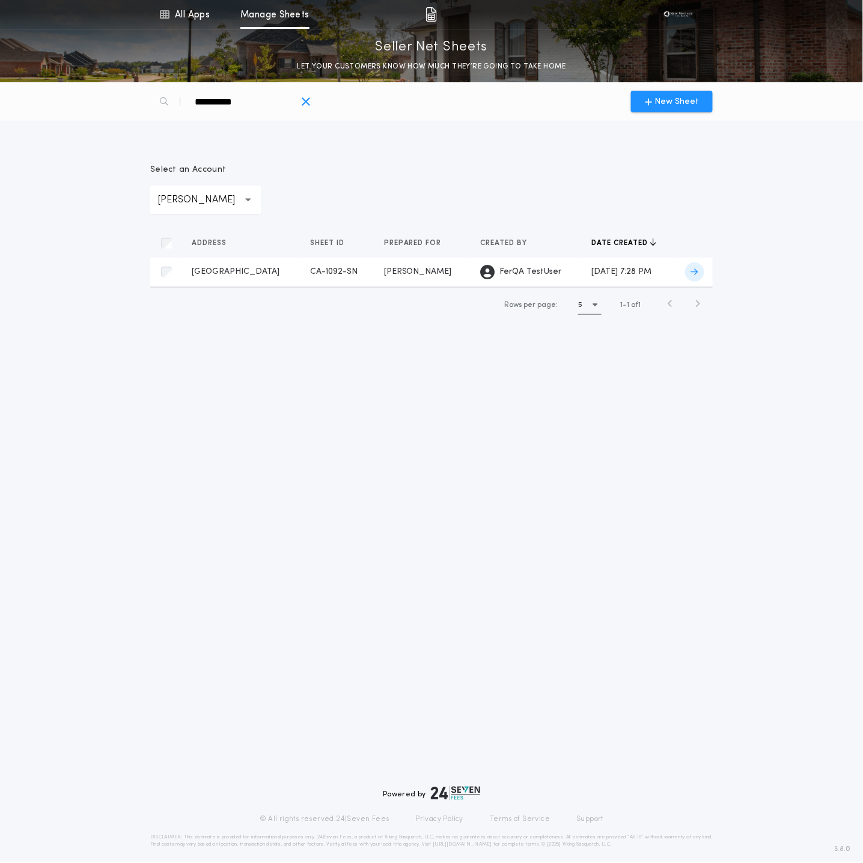
type div "**********"
click at [351, 271] on span "CA-1092-SN" at bounding box center [333, 271] width 47 height 9
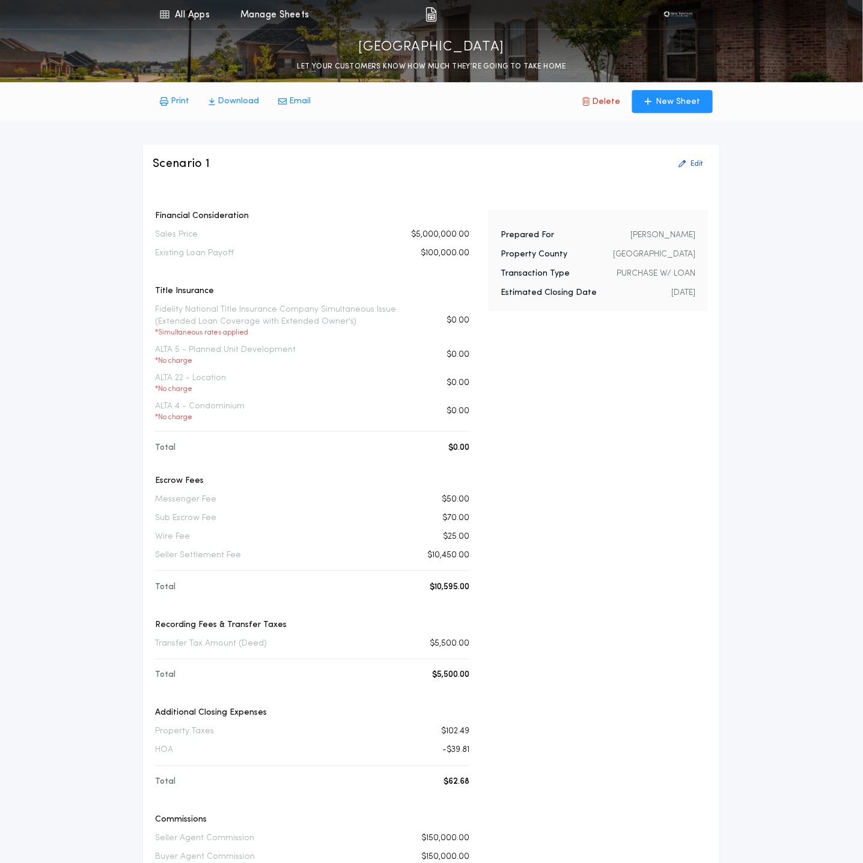
click at [157, 308] on p "Fidelity National Title Insurance Company Simultaneous Issue (Extended Loan Cov…" at bounding box center [285, 321] width 261 height 34
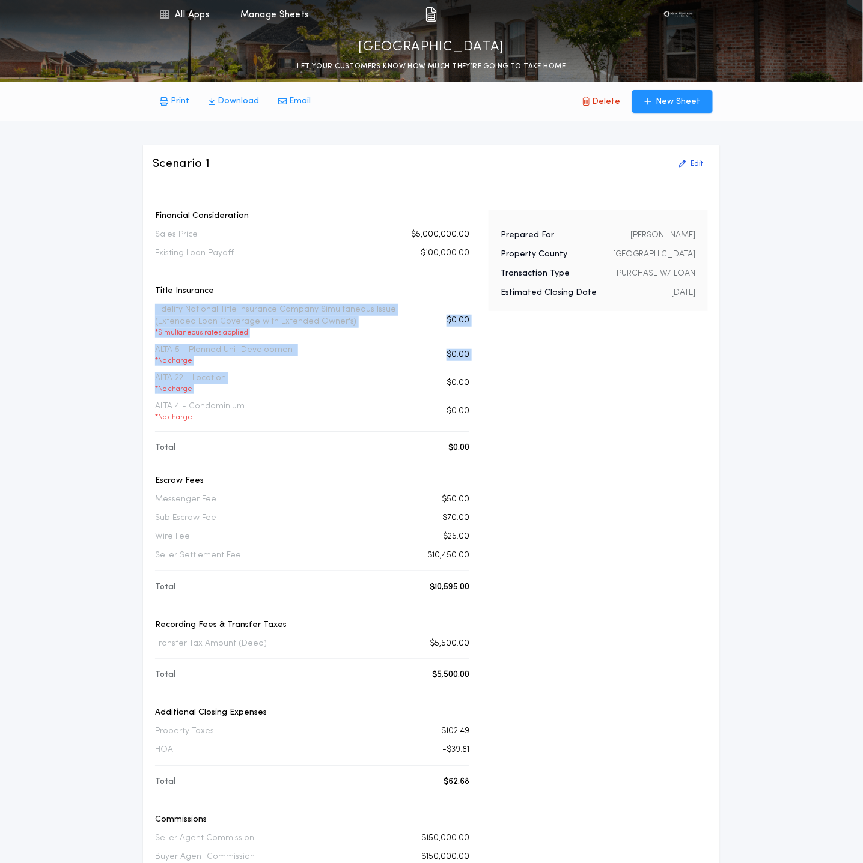
drag, startPoint x: 150, startPoint y: 309, endPoint x: 346, endPoint y: 381, distance: 208.7
click at [341, 375] on div "Scenario 1 Edit Financial Consideration Sales Price $5,000,000.00 Existing Loan…" at bounding box center [431, 632] width 577 height 974
click at [348, 384] on div "ALTA 22 - Location * No charge $0.00" at bounding box center [312, 383] width 314 height 22
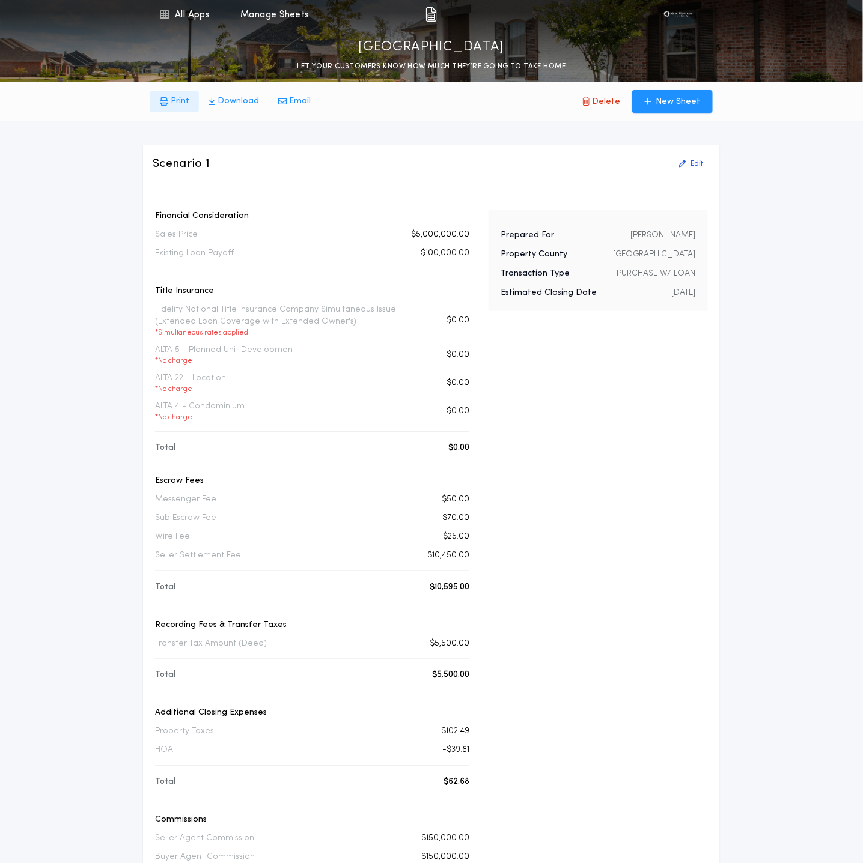
click at [171, 105] on p "Print" at bounding box center [180, 102] width 19 height 12
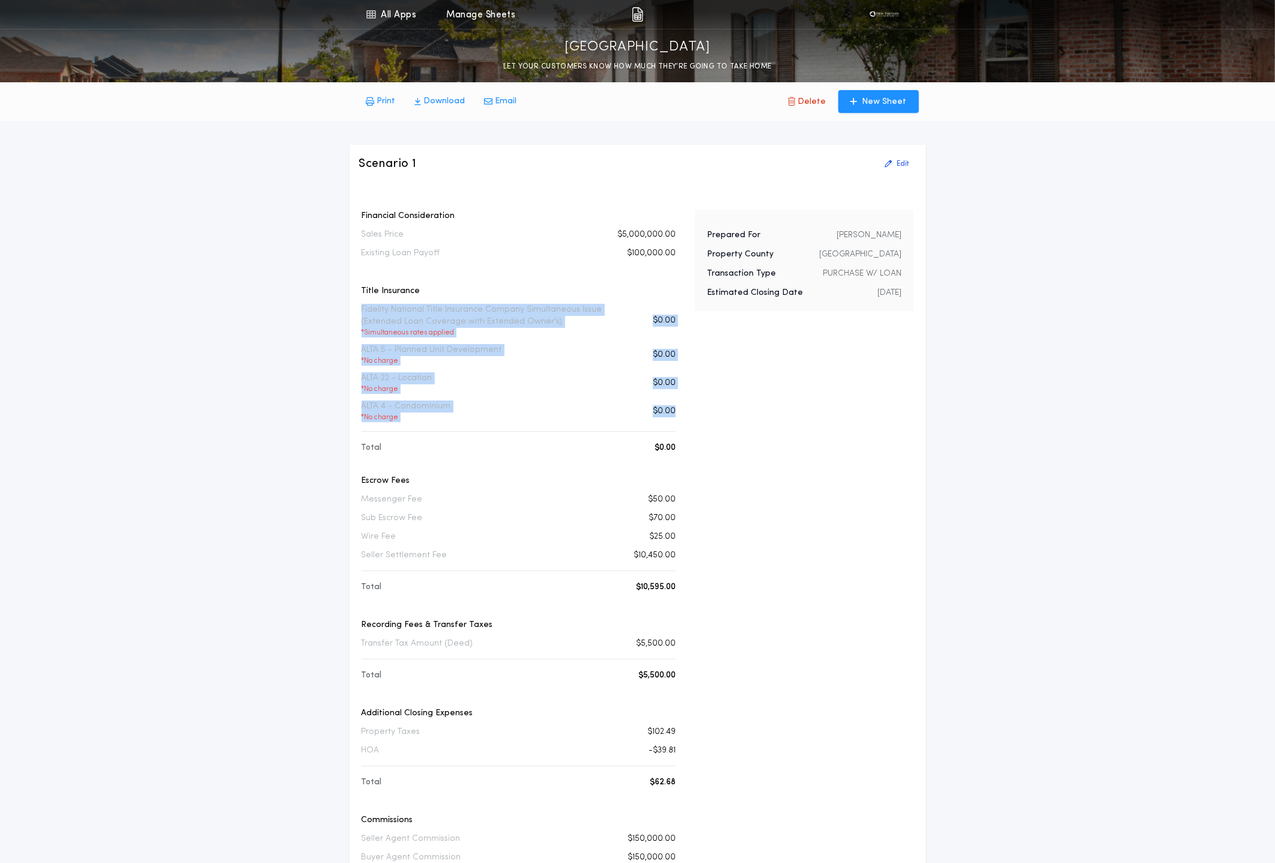
drag, startPoint x: 357, startPoint y: 312, endPoint x: 684, endPoint y: 422, distance: 344.4
click at [683, 421] on div "Scenario 1 Edit Financial Consideration Sales Price $5,000,000.00 Existing Loan…" at bounding box center [638, 632] width 577 height 974
click at [684, 422] on div "Financial Consideration Sales Price $5,000,000.00 Existing Loan Payoff $100,000…" at bounding box center [637, 653] width 557 height 887
drag, startPoint x: 684, startPoint y: 422, endPoint x: 354, endPoint y: 326, distance: 342.9
click at [354, 326] on div "Scenario 1 Edit Financial Consideration Sales Price $5,000,000.00 Existing Loan…" at bounding box center [638, 632] width 577 height 974
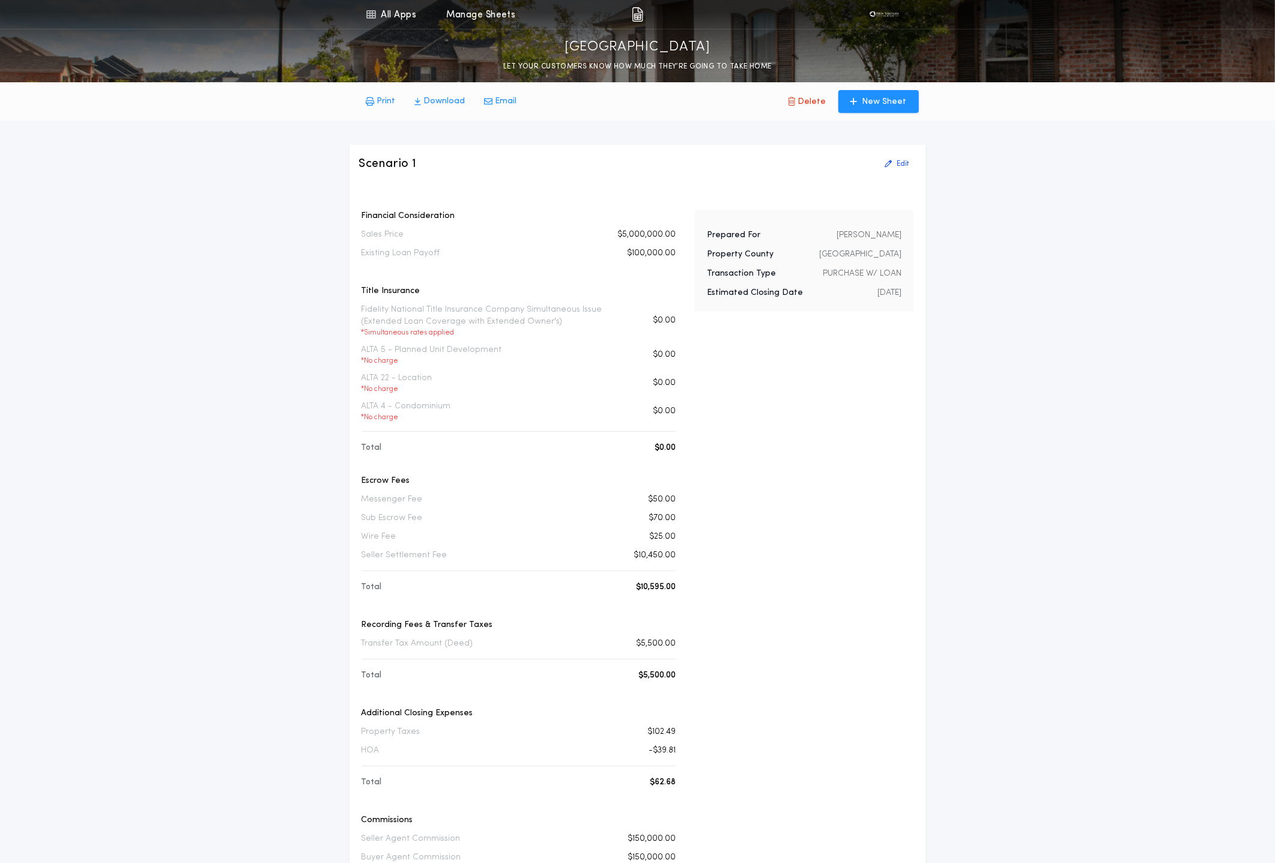
click at [559, 437] on div "Financial Consideration Sales Price $5,000,000.00 Existing Loan Payoff $100,000…" at bounding box center [519, 543] width 314 height 667
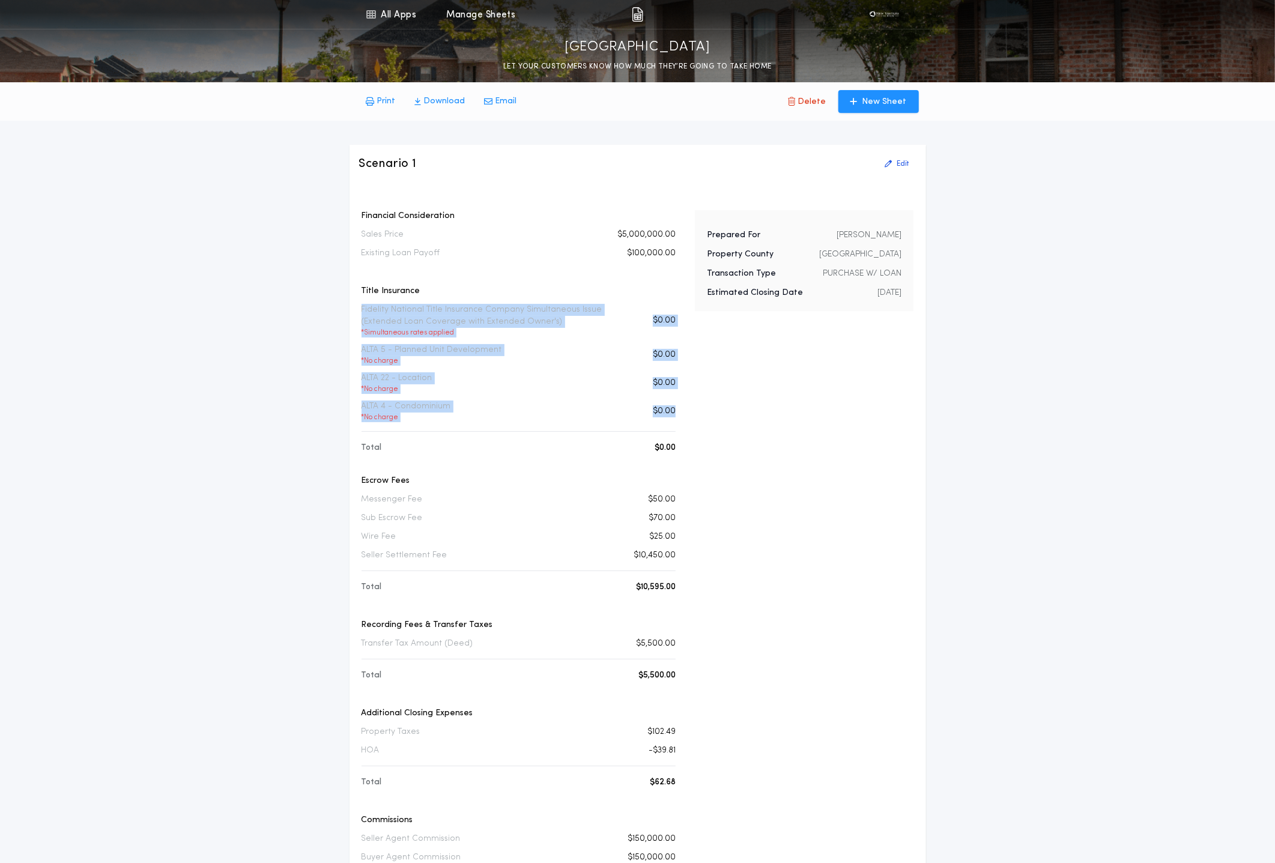
drag, startPoint x: 353, startPoint y: 308, endPoint x: 685, endPoint y: 413, distance: 348.0
click at [685, 413] on div "Scenario 1 Edit Financial Consideration Sales Price $5,000,000.00 Existing Loan…" at bounding box center [638, 632] width 577 height 974
click at [526, 399] on div "Title Insurance Fidelity National Title Insurance Company Simultaneous Issue (E…" at bounding box center [519, 360] width 314 height 150
drag, startPoint x: 364, startPoint y: 306, endPoint x: 585, endPoint y: 406, distance: 242.7
click at [585, 404] on div "Title Insurance Fidelity National Title Insurance Company Simultaneous Issue (E…" at bounding box center [519, 360] width 314 height 150
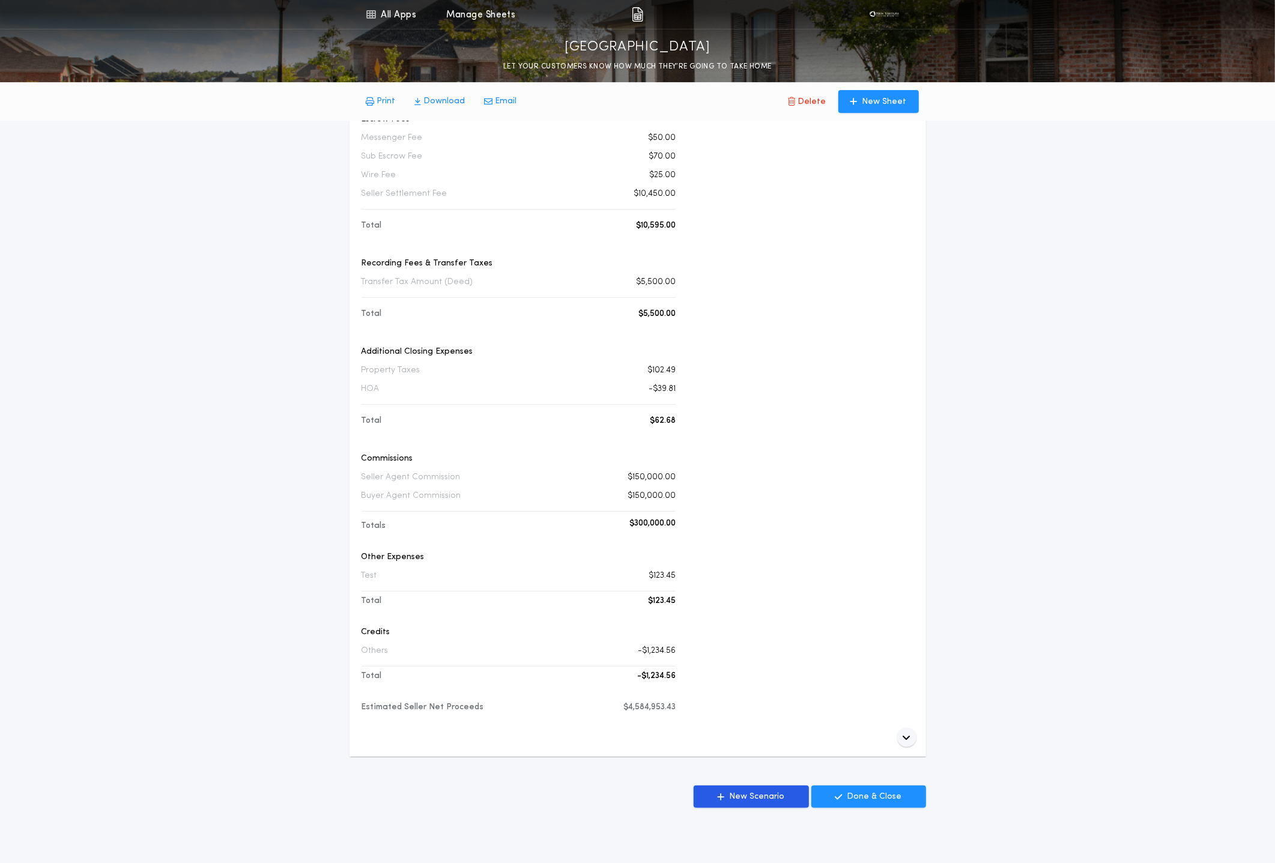
scroll to position [303, 0]
